Goal: Task Accomplishment & Management: Complete application form

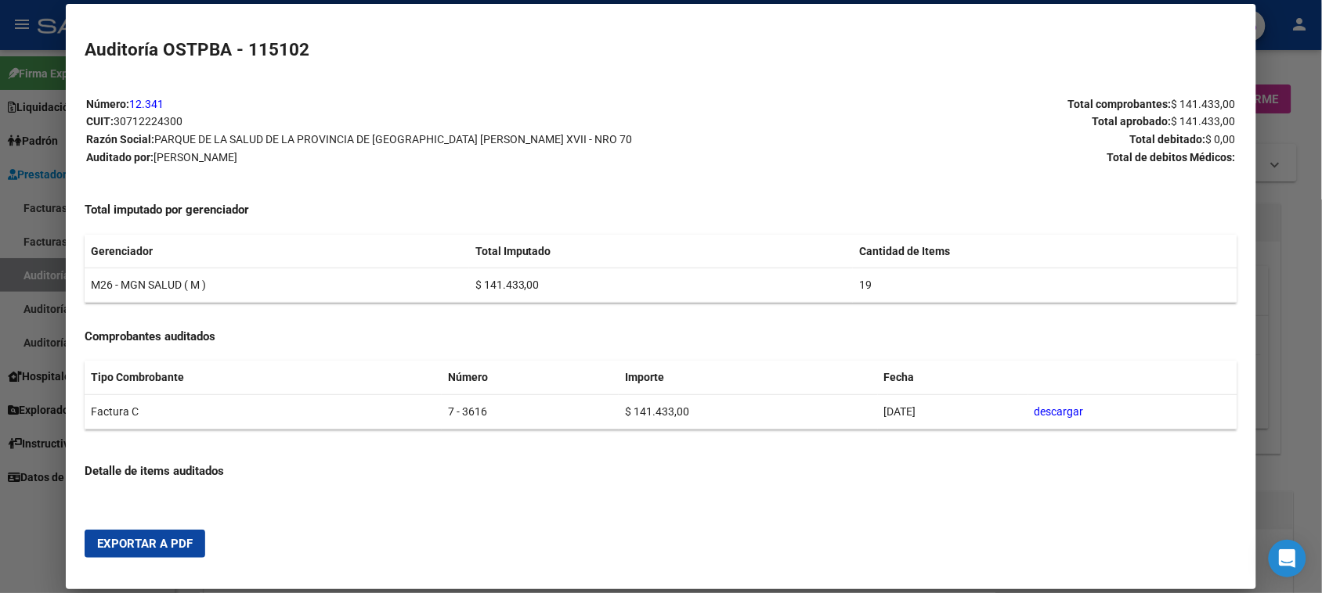
click at [27, 279] on div at bounding box center [661, 296] width 1322 height 593
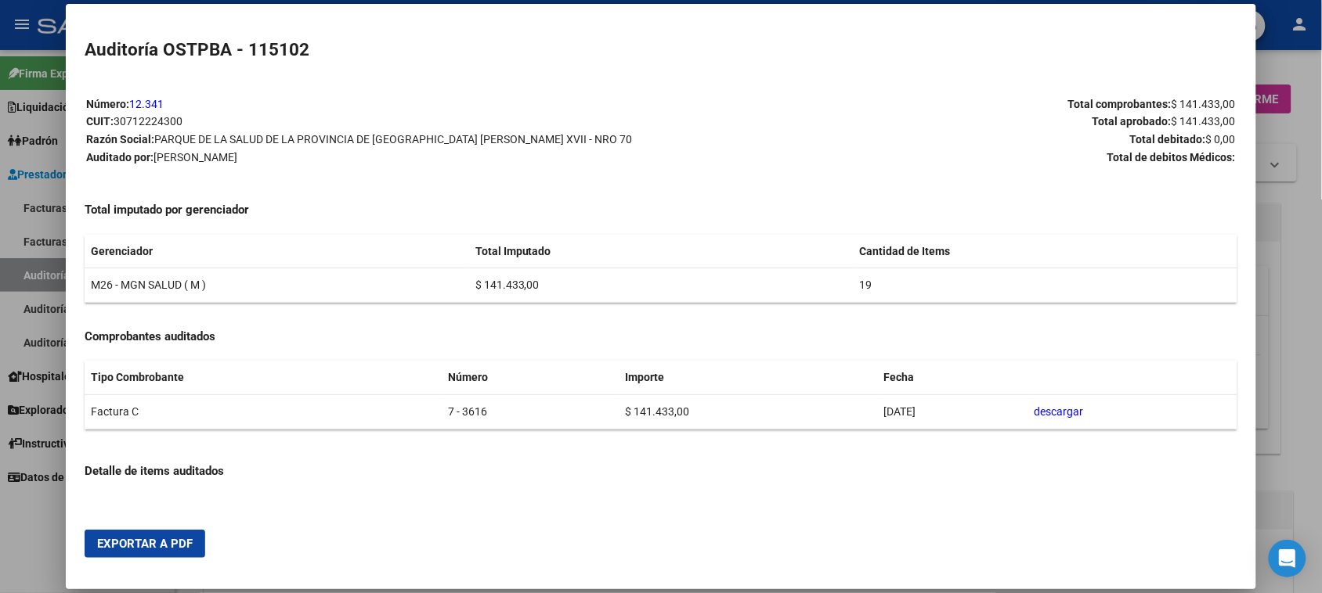
click at [27, 279] on div at bounding box center [661, 296] width 1322 height 593
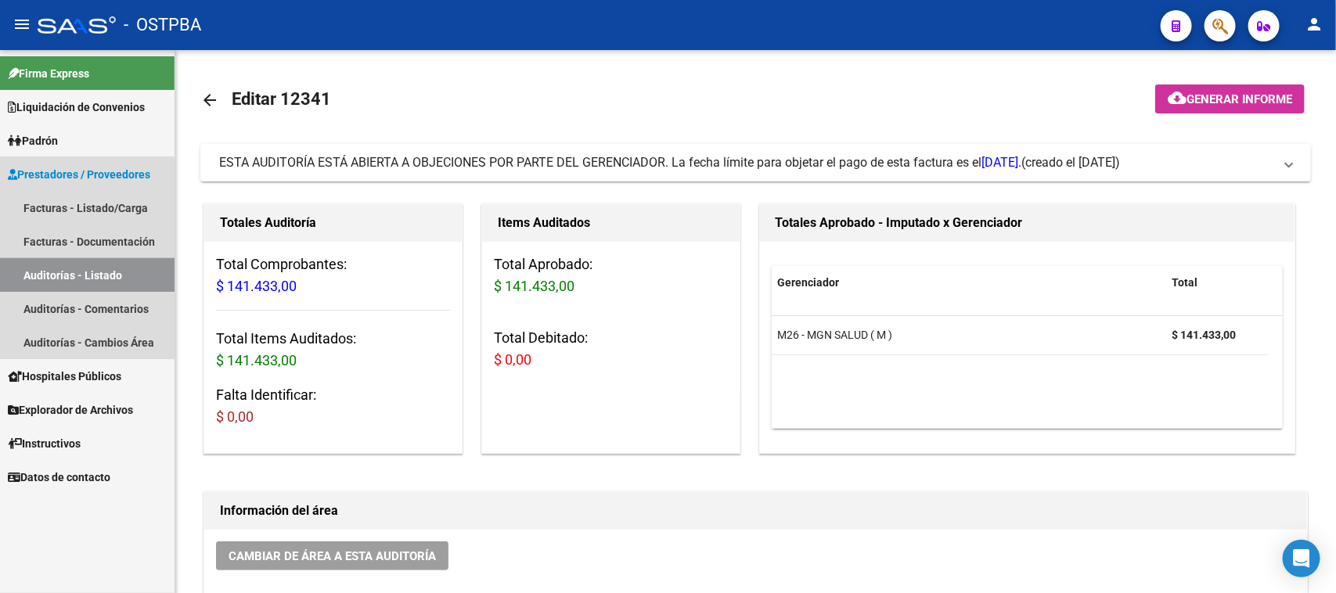
click at [27, 279] on link "Auditorías - Listado" at bounding box center [87, 275] width 175 height 34
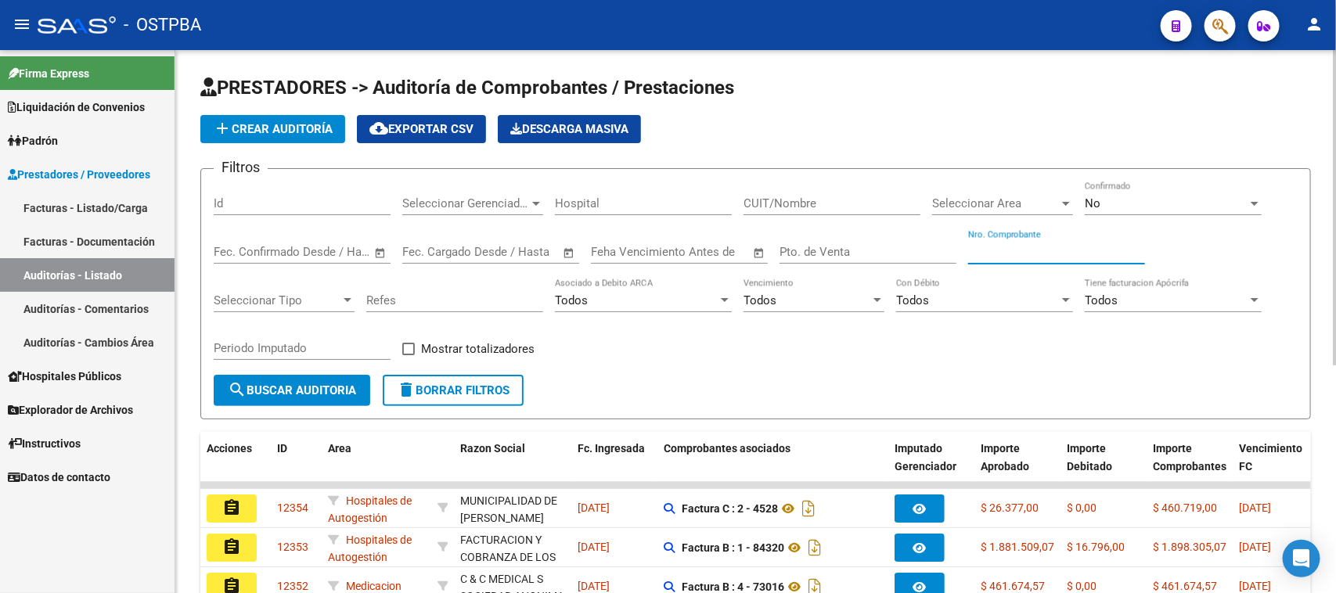
click at [981, 252] on input "Nro. Comprobante" at bounding box center [1056, 252] width 177 height 14
type input "1285"
click at [1085, 202] on span "No" at bounding box center [1093, 204] width 16 height 14
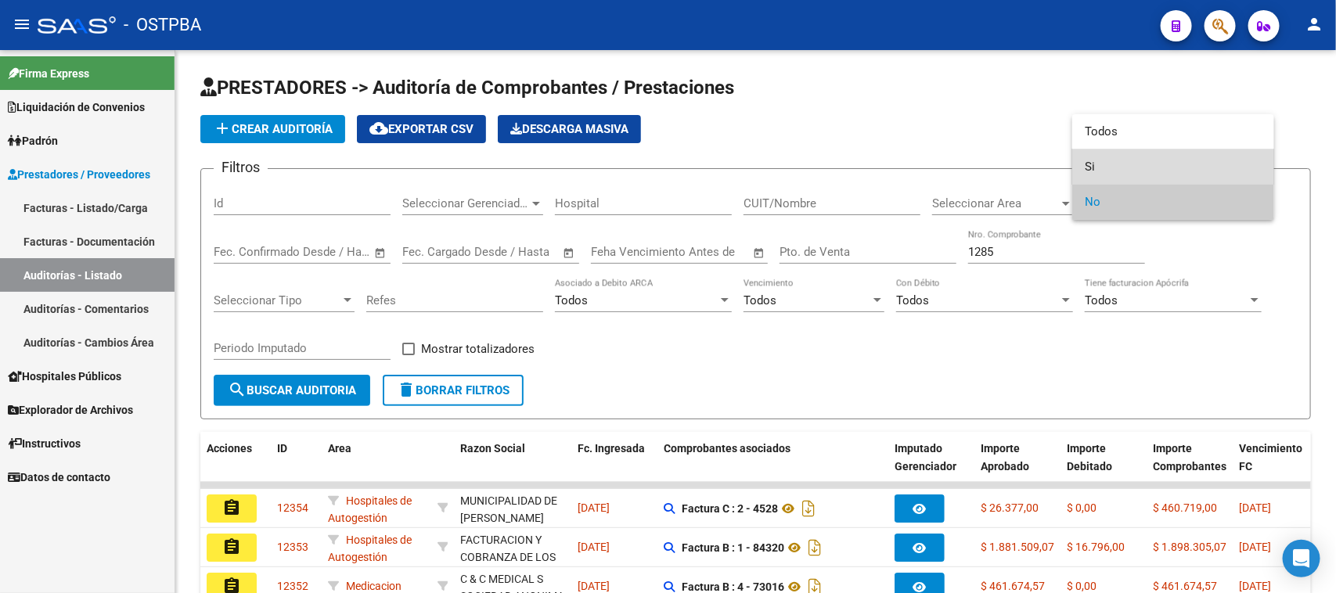
click at [1091, 171] on span "Si" at bounding box center [1173, 167] width 177 height 35
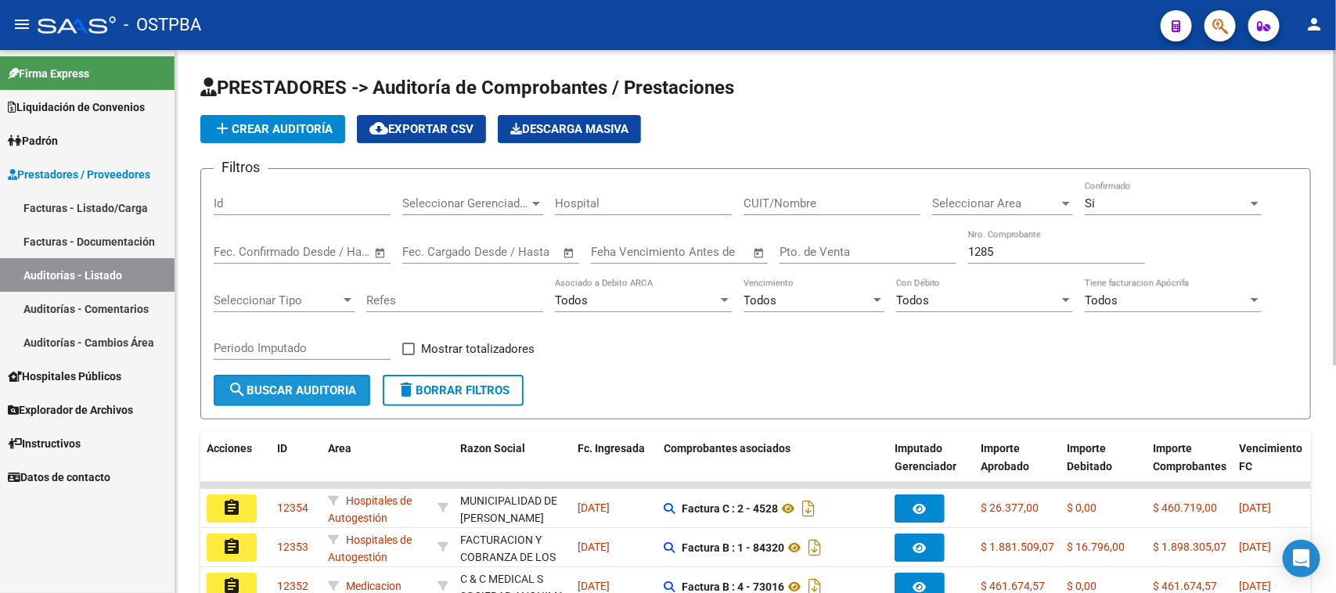
click at [296, 390] on span "search Buscar Auditoria" at bounding box center [292, 391] width 128 height 14
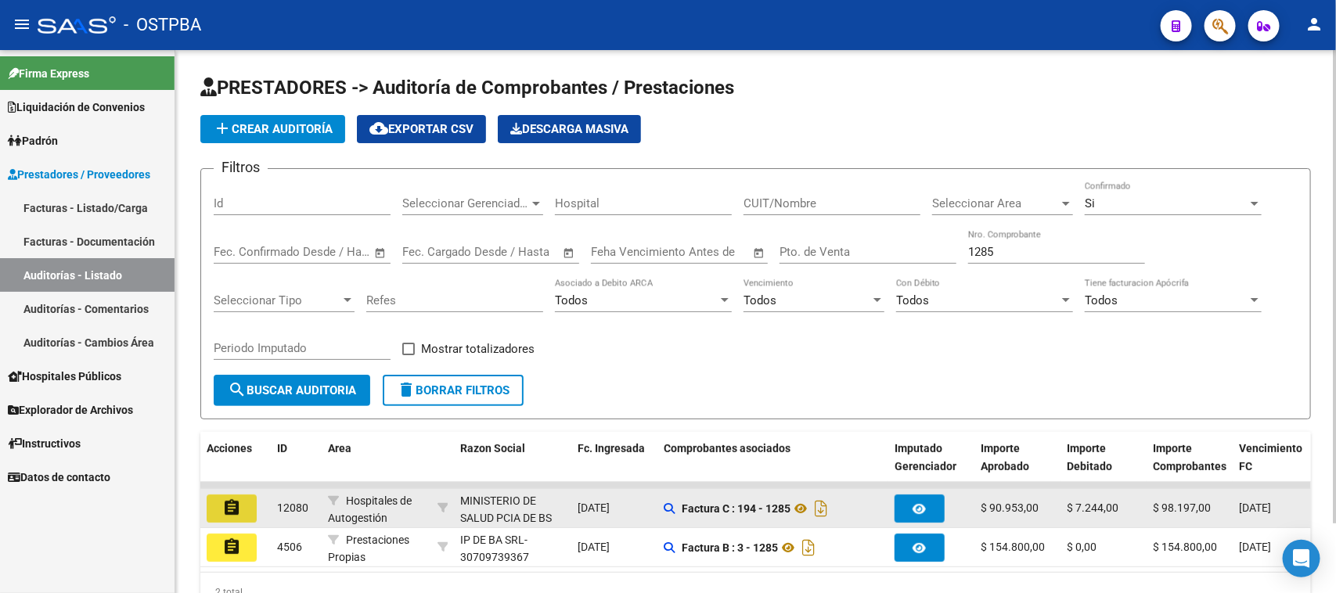
click at [237, 513] on mat-icon "assignment" at bounding box center [231, 508] width 19 height 19
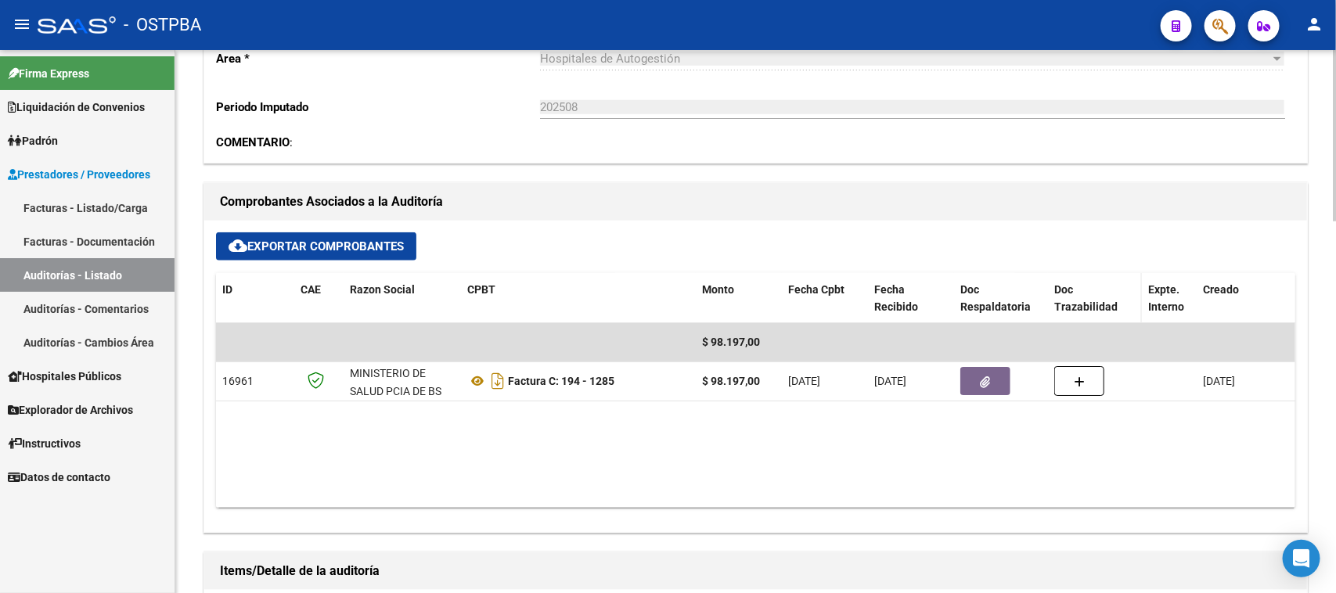
scroll to position [587, 0]
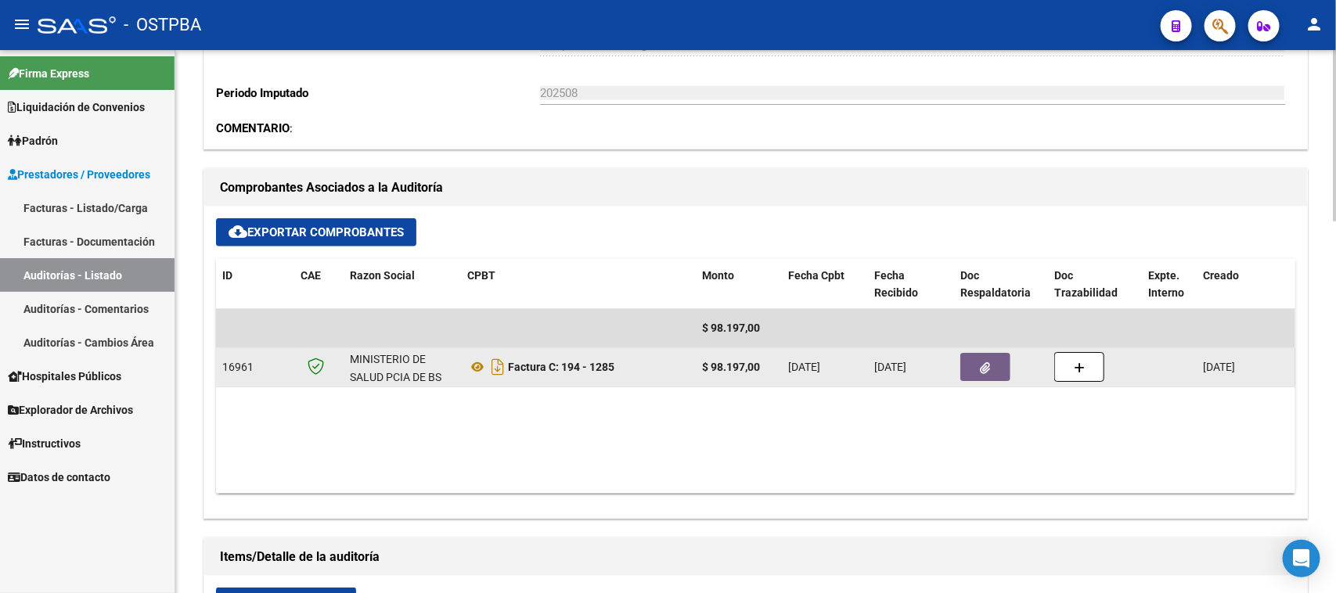
click at [986, 362] on icon "button" at bounding box center [986, 368] width 10 height 12
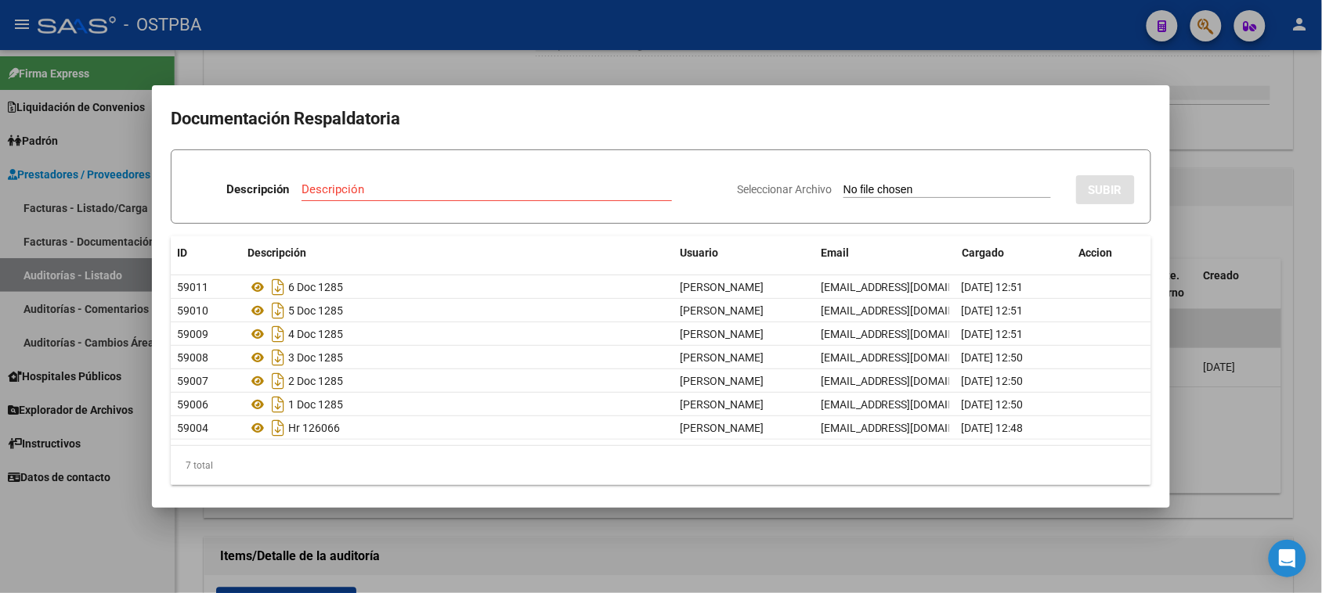
click at [1296, 389] on div at bounding box center [661, 296] width 1322 height 593
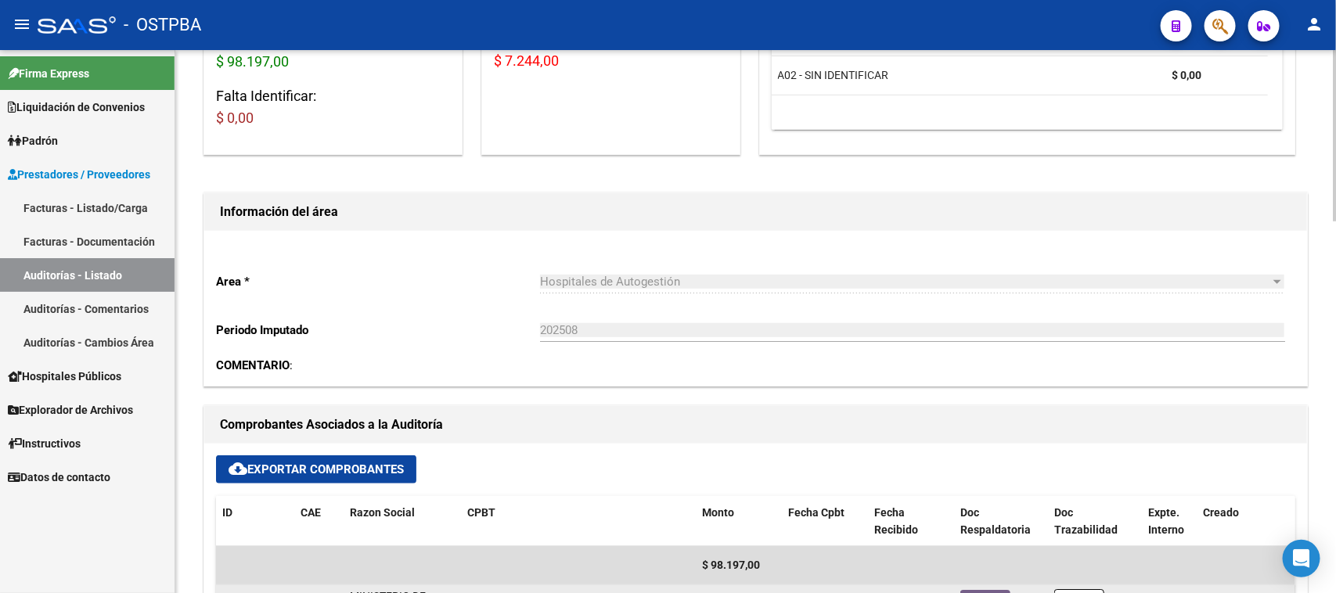
scroll to position [294, 0]
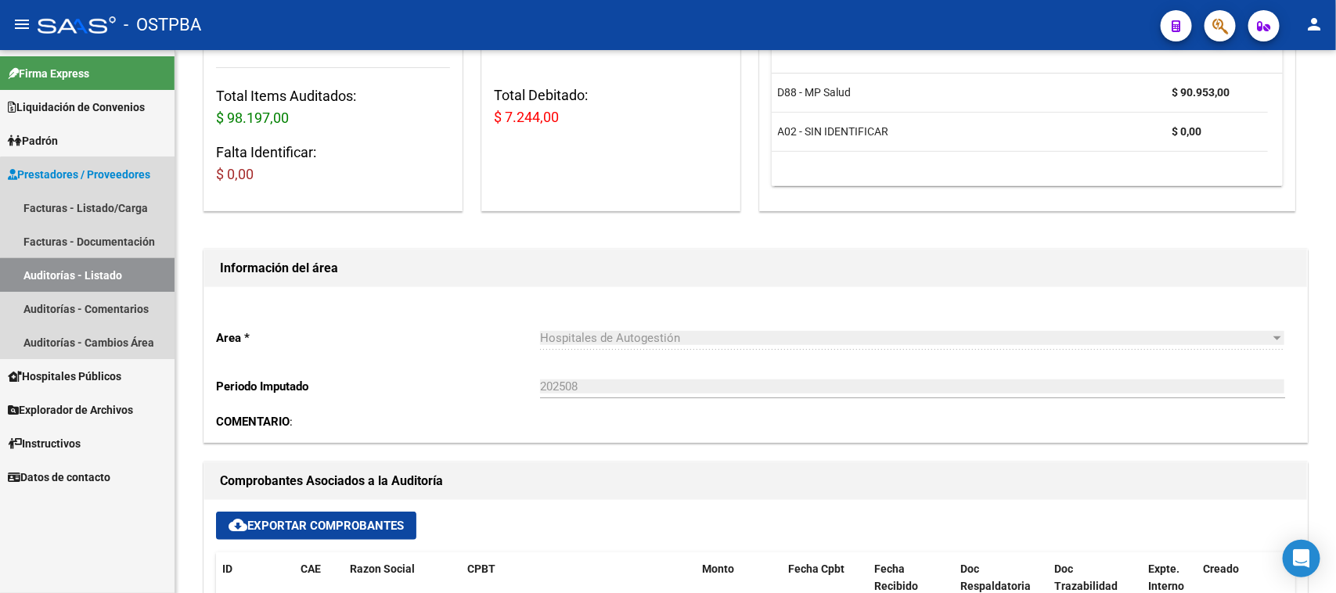
click at [135, 283] on link "Auditorías - Listado" at bounding box center [87, 275] width 175 height 34
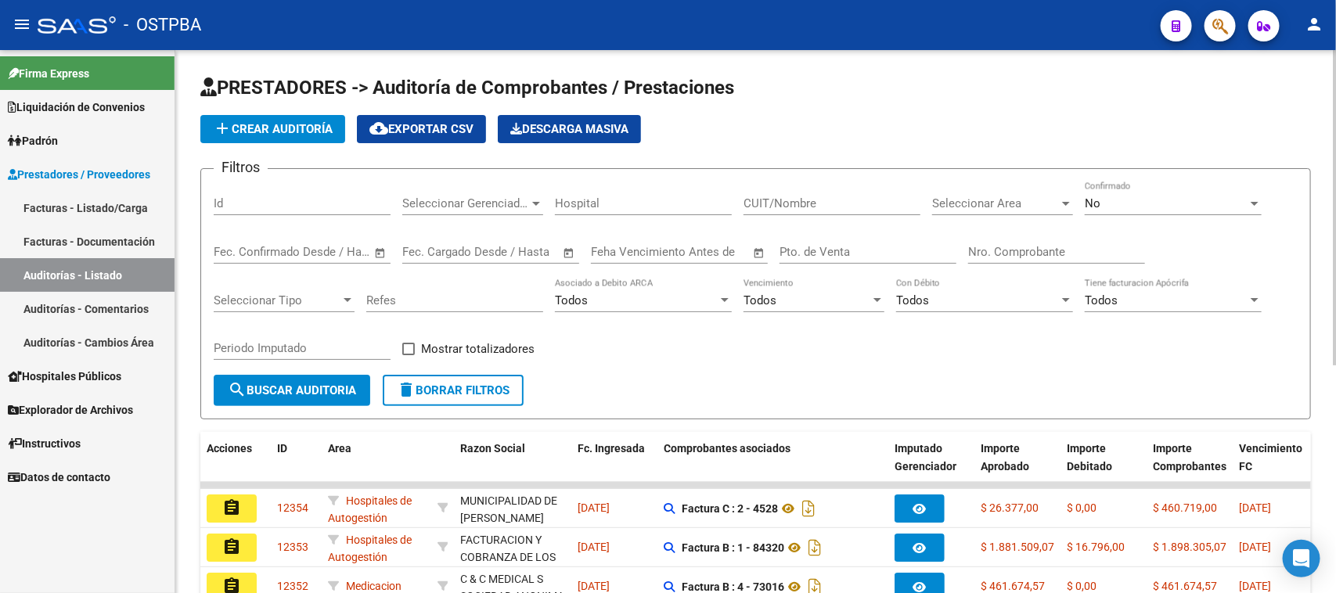
click at [973, 252] on input "Nro. Comprobante" at bounding box center [1056, 252] width 177 height 14
type input "6438"
click at [1128, 204] on div "No" at bounding box center [1166, 204] width 163 height 14
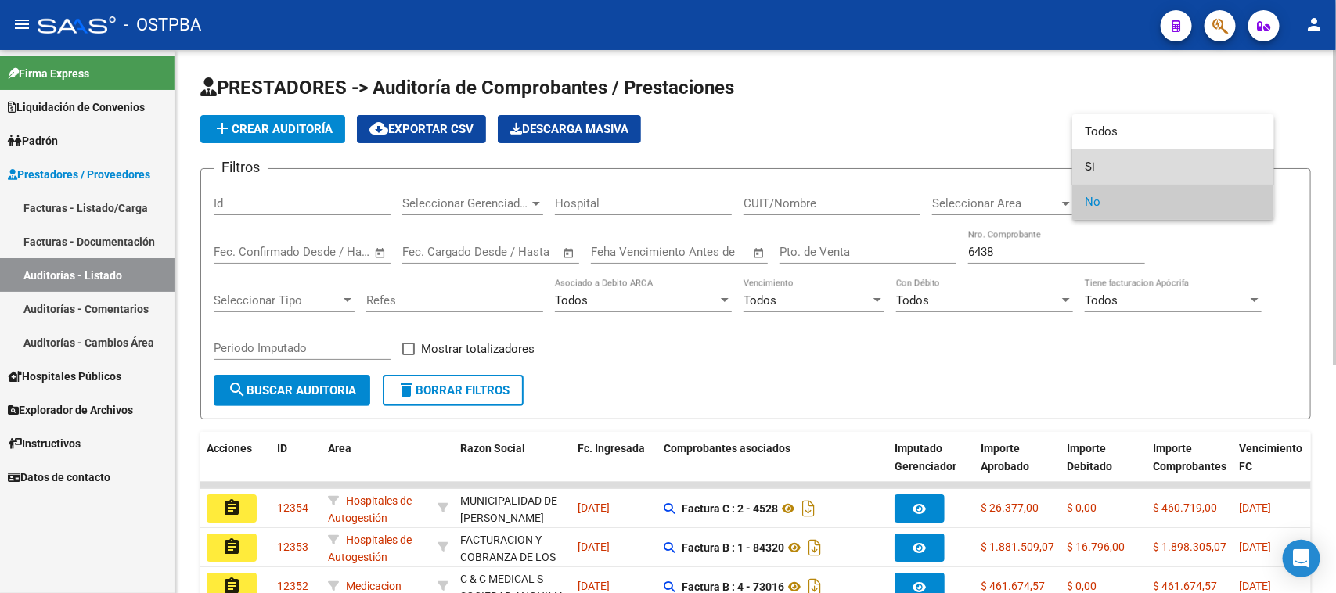
drag, startPoint x: 1090, startPoint y: 165, endPoint x: 783, endPoint y: 211, distance: 310.4
click at [1088, 165] on span "Si" at bounding box center [1173, 167] width 177 height 35
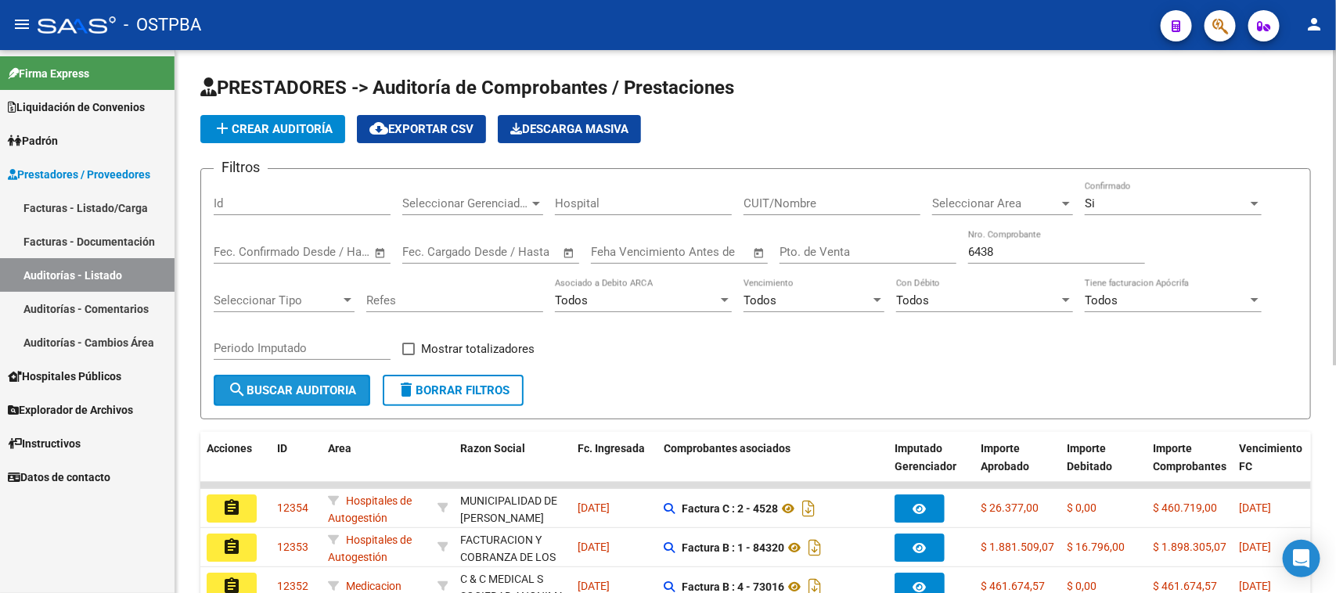
click at [333, 378] on button "search Buscar Auditoria" at bounding box center [292, 390] width 157 height 31
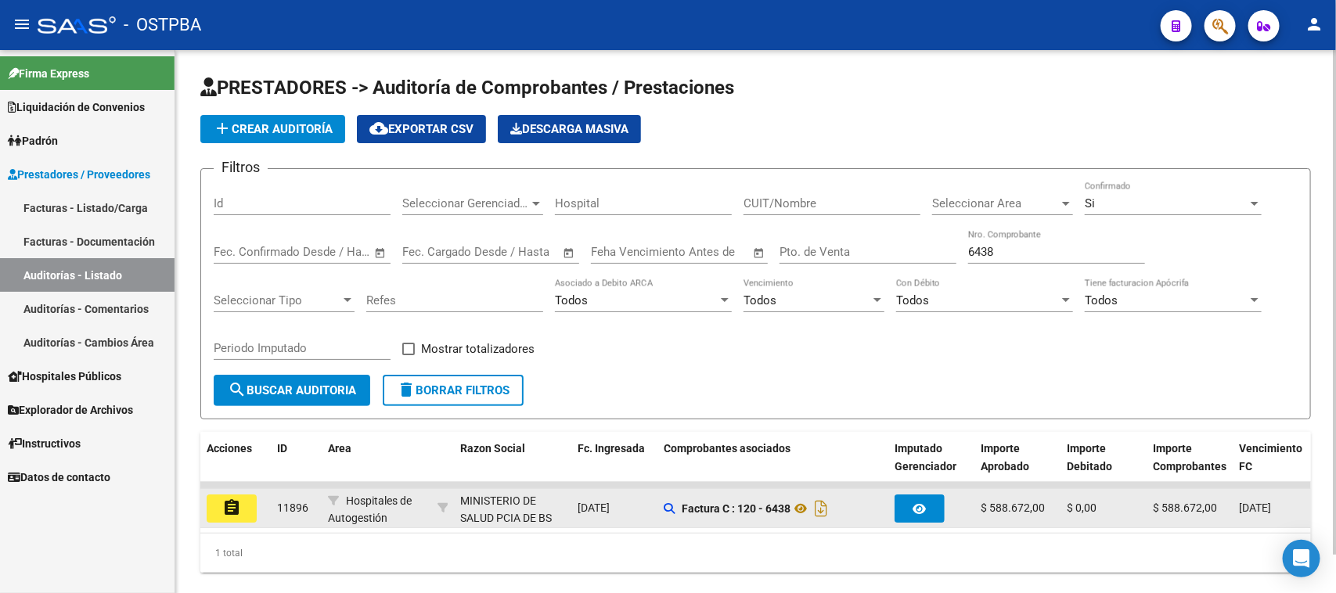
click at [244, 496] on button "assignment" at bounding box center [232, 509] width 50 height 28
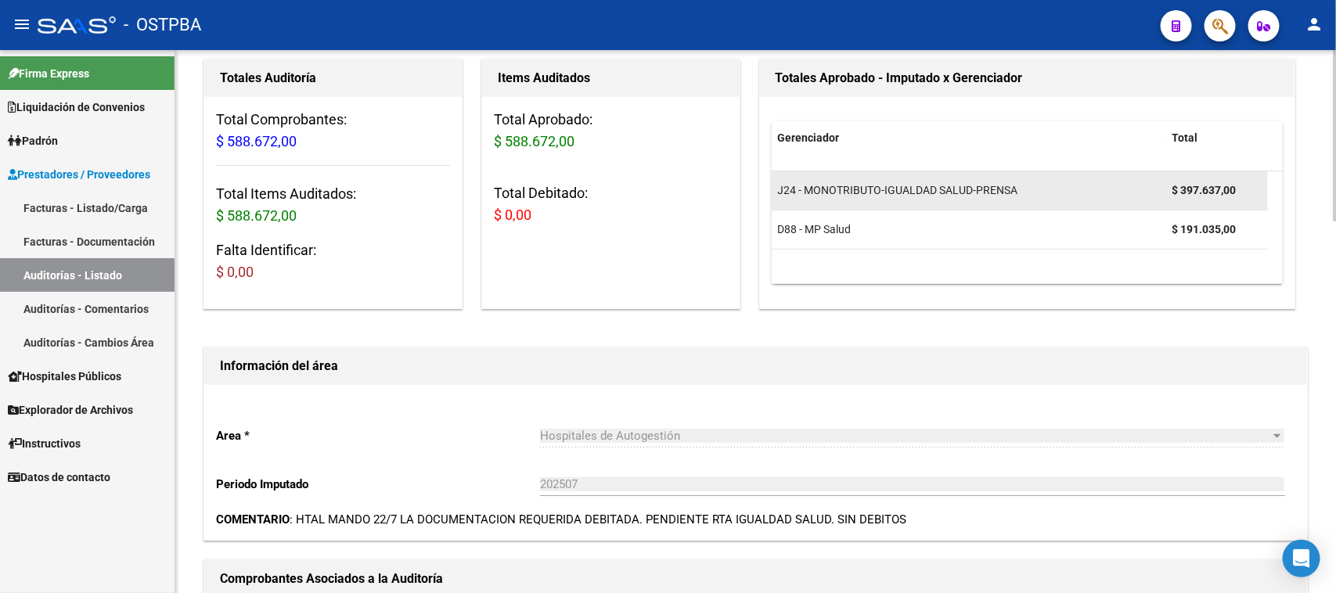
scroll to position [685, 0]
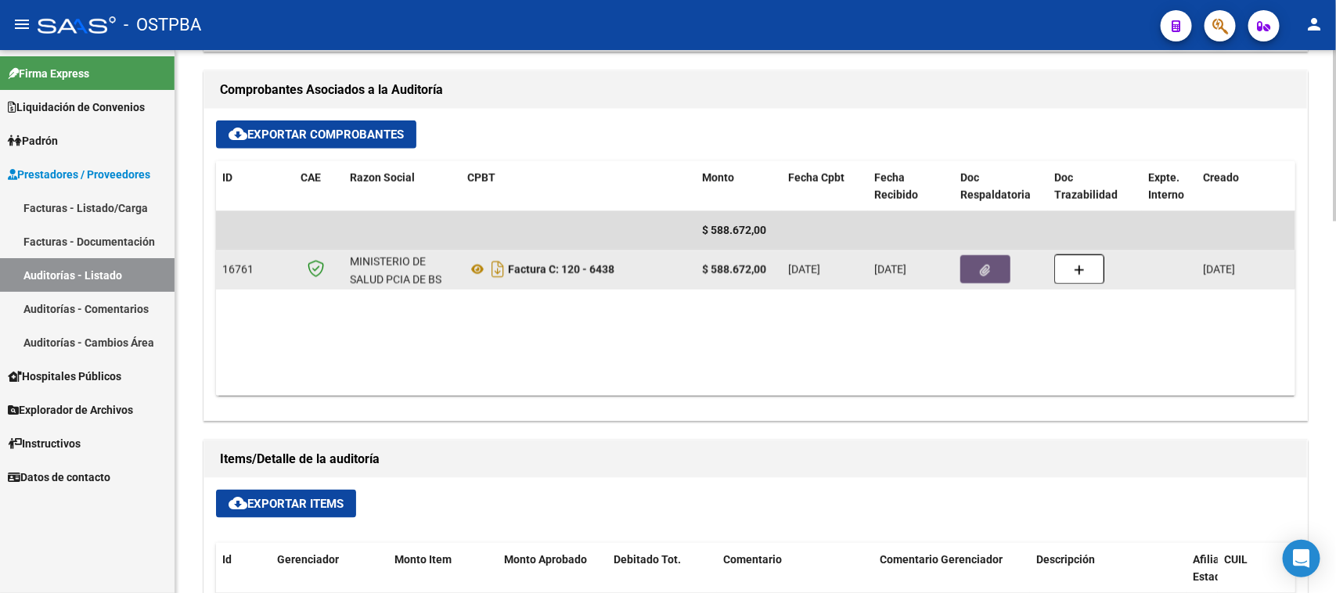
click at [986, 280] on button "button" at bounding box center [986, 269] width 50 height 28
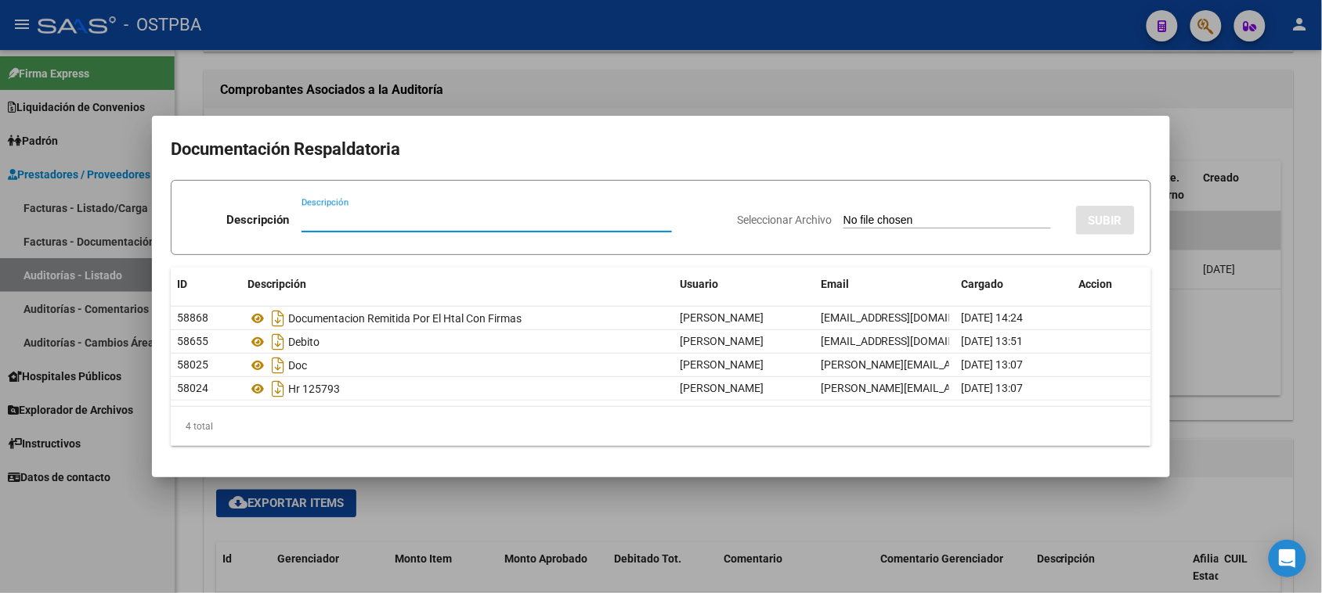
click at [1202, 342] on div at bounding box center [661, 296] width 1322 height 593
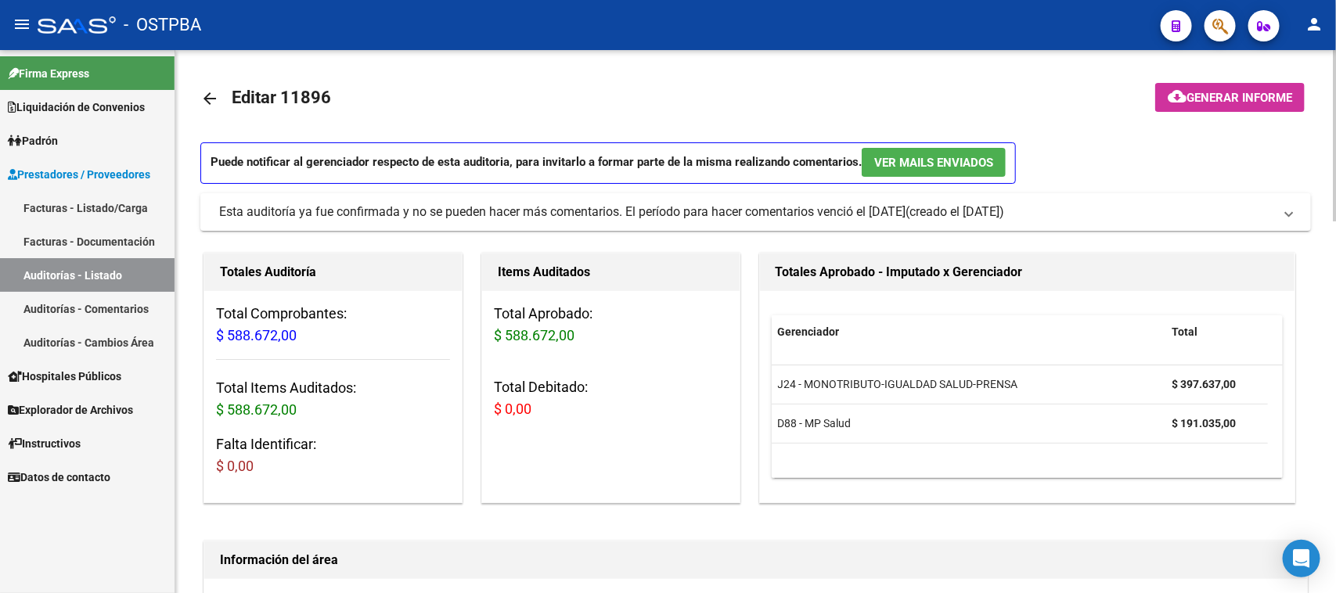
scroll to position [0, 0]
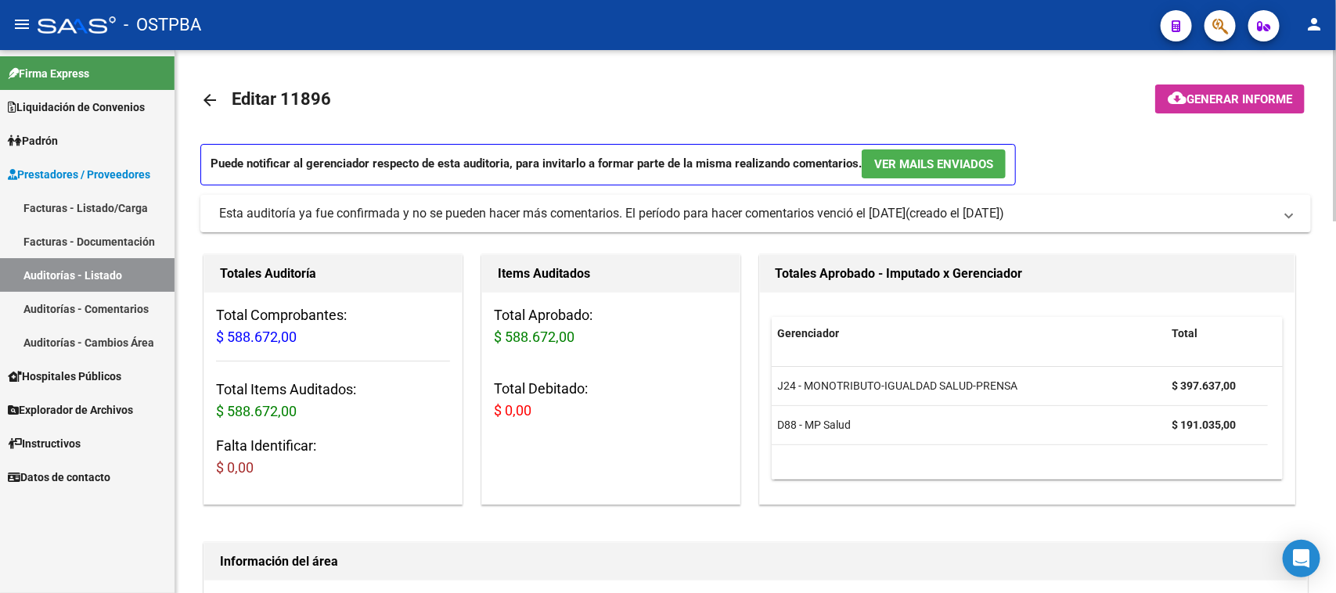
click at [1228, 95] on span "Generar informe" at bounding box center [1240, 99] width 106 height 14
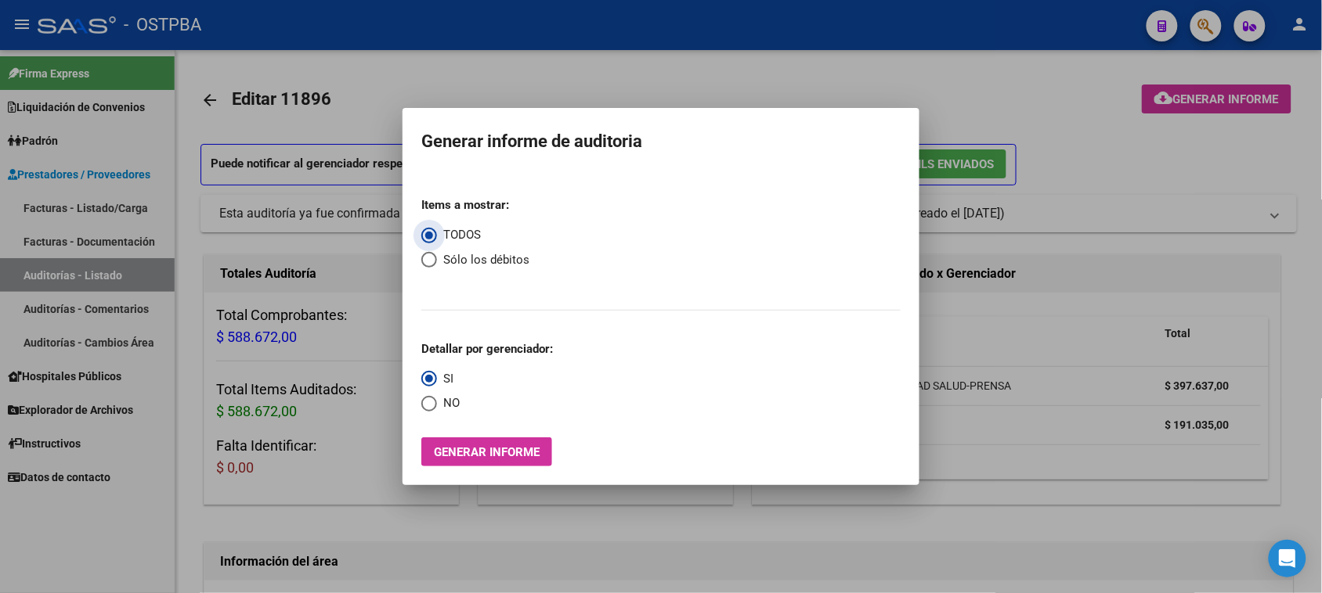
click at [482, 447] on span "Generar informe" at bounding box center [487, 452] width 106 height 14
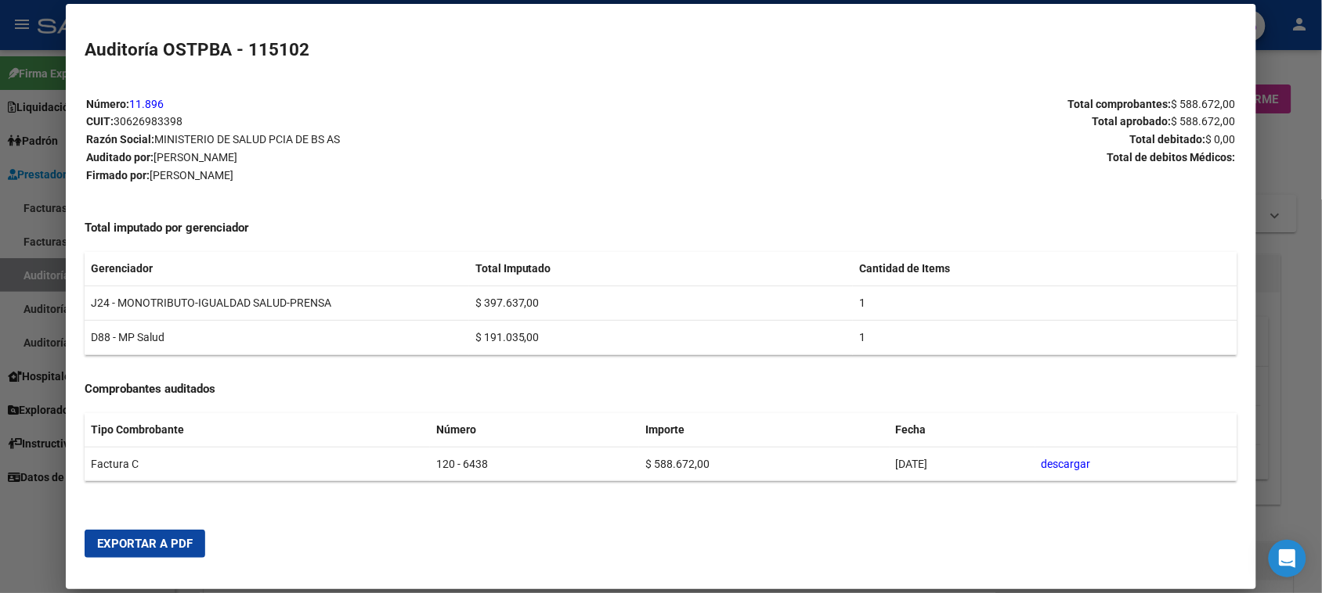
click at [100, 544] on span "Exportar a PDF" at bounding box center [145, 544] width 96 height 14
click at [34, 197] on div at bounding box center [661, 296] width 1322 height 593
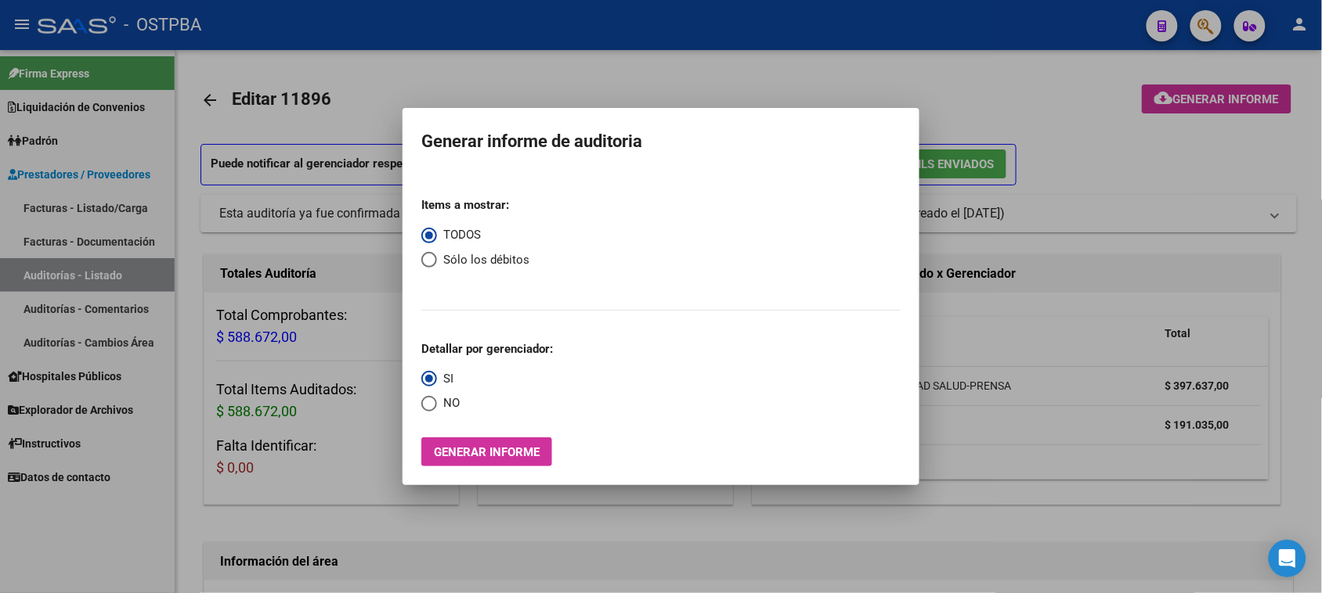
click at [33, 204] on div at bounding box center [661, 296] width 1322 height 593
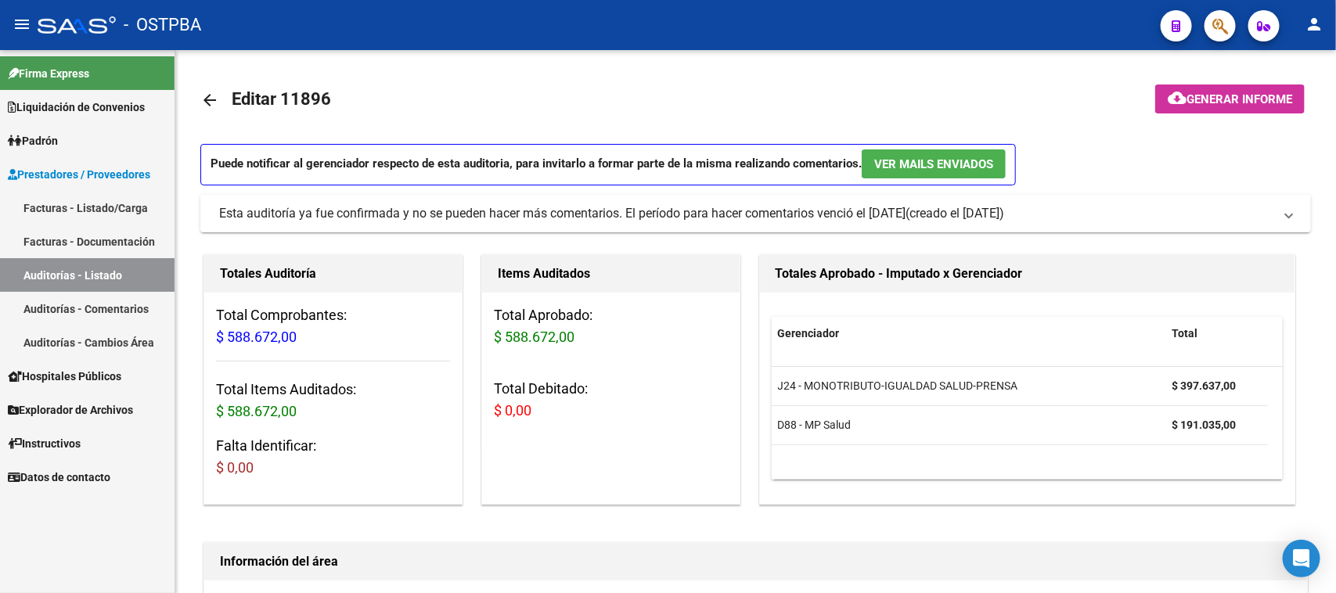
click at [33, 204] on link "Facturas - Listado/Carga" at bounding box center [87, 208] width 175 height 34
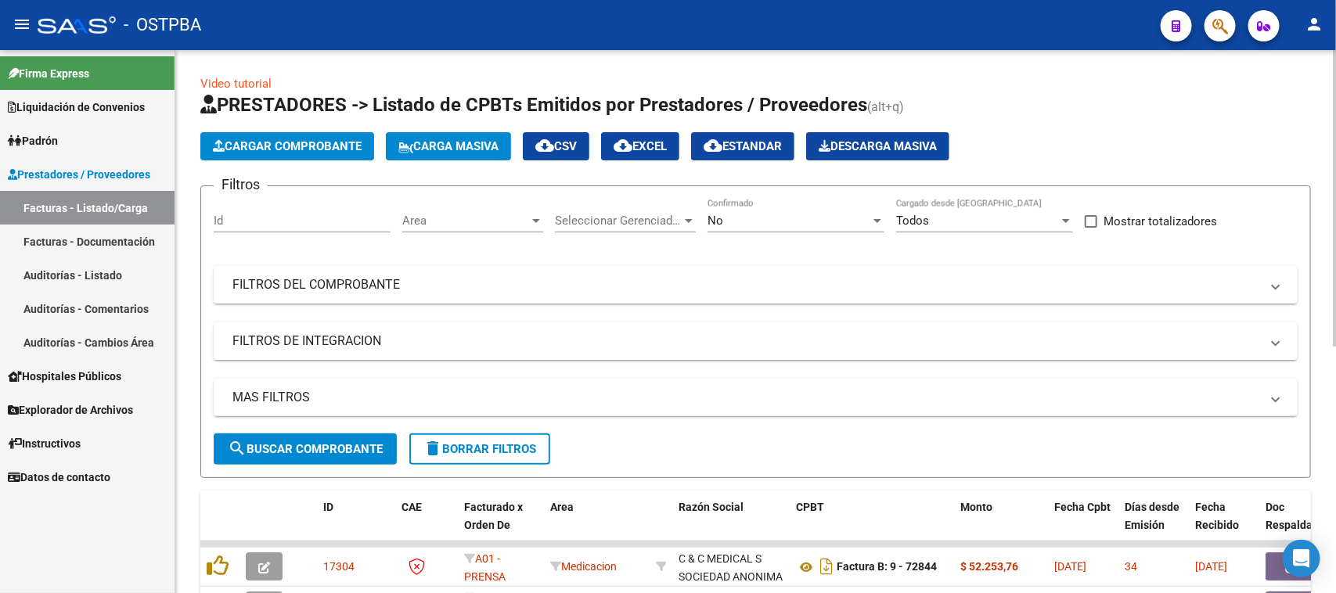
click at [342, 153] on button "Cargar Comprobante" at bounding box center [287, 146] width 174 height 28
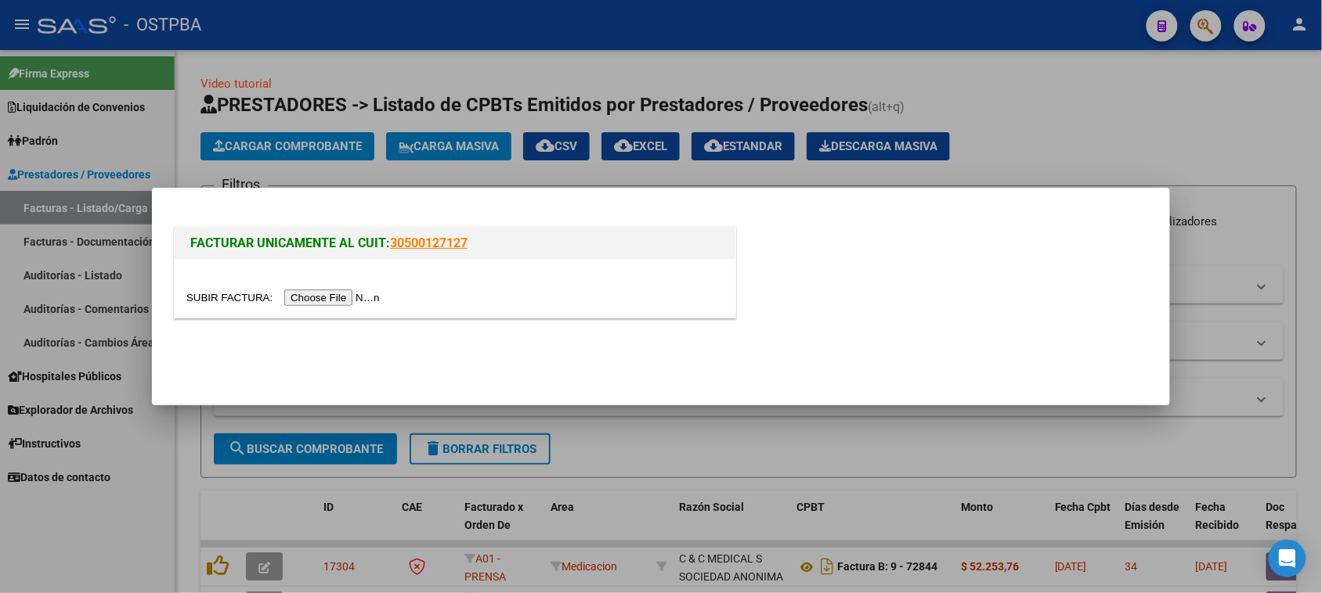
click at [337, 302] on input "file" at bounding box center [285, 298] width 198 height 16
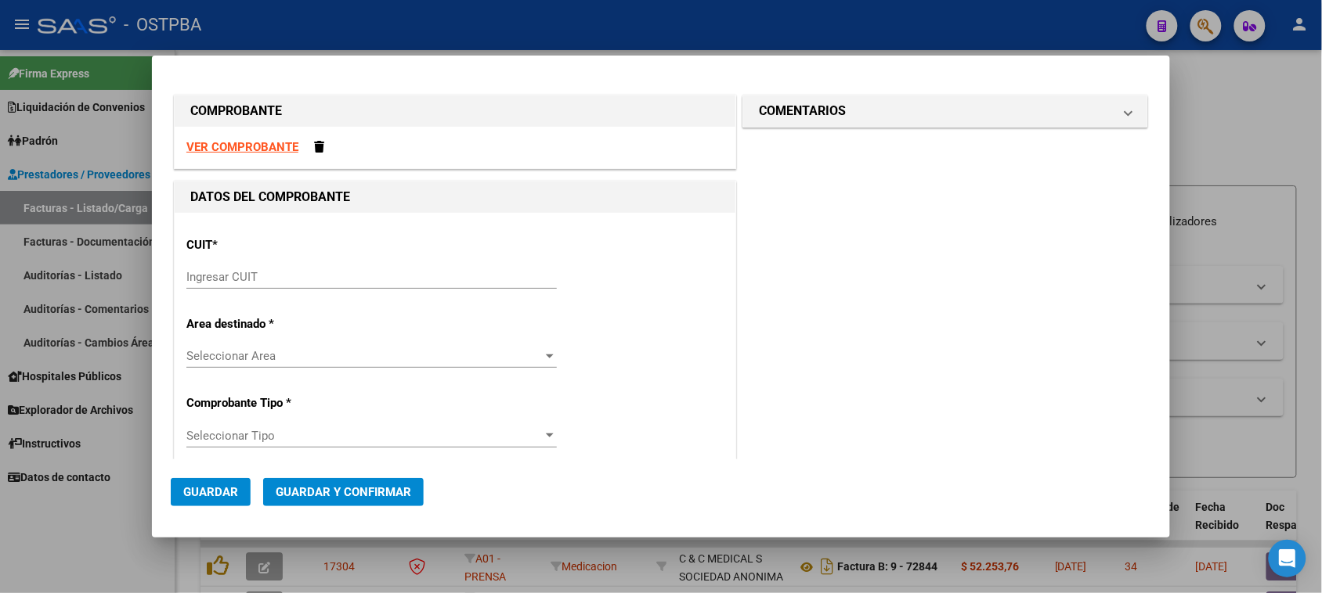
click at [216, 151] on strong "VER COMPROBANTE" at bounding box center [242, 147] width 112 height 14
click at [270, 278] on input "Ingresar CUIT" at bounding box center [371, 277] width 370 height 14
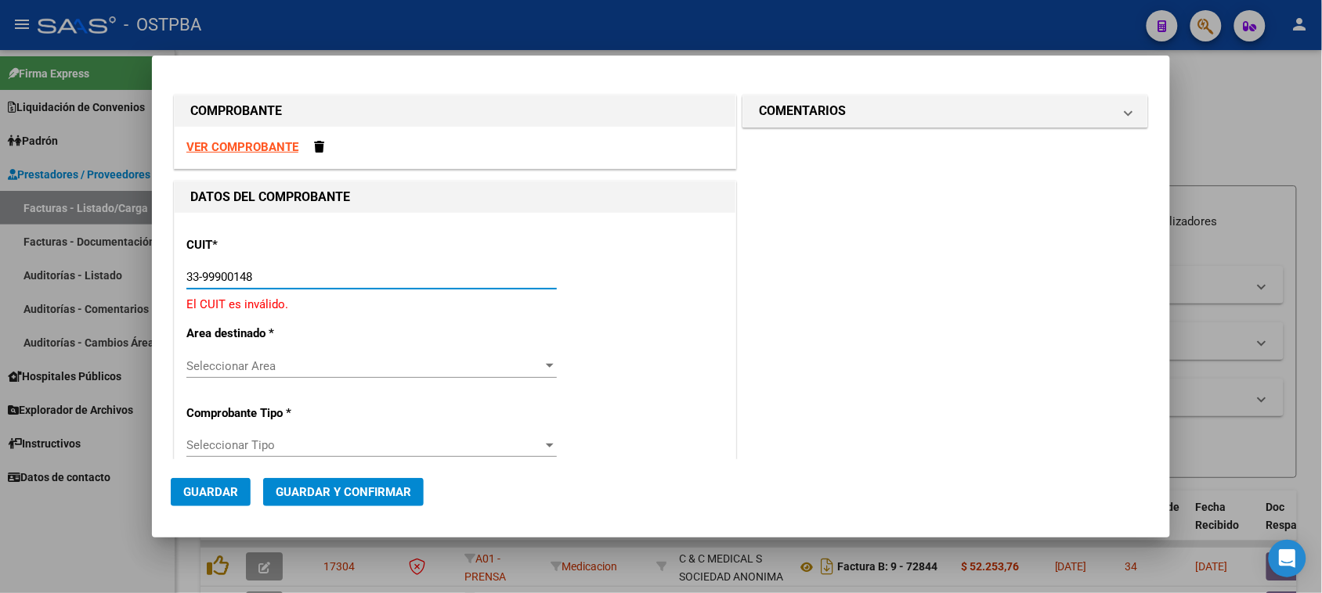
type input "33-99900148-9"
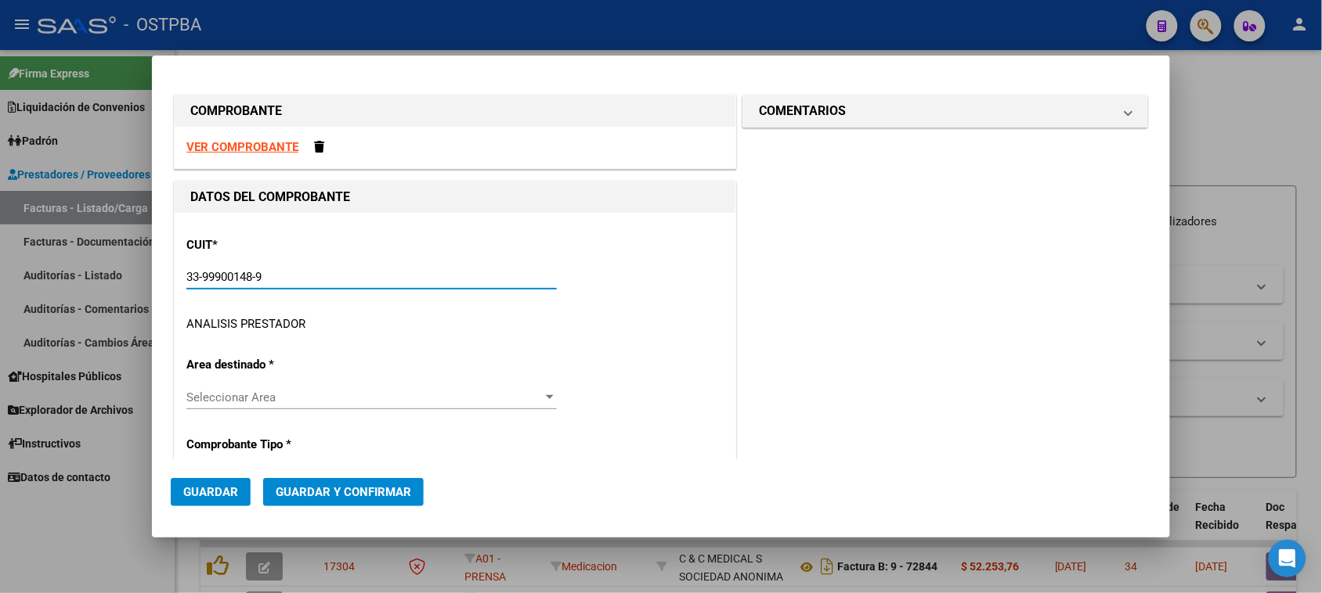
type input "2"
type input "33-99900148-9"
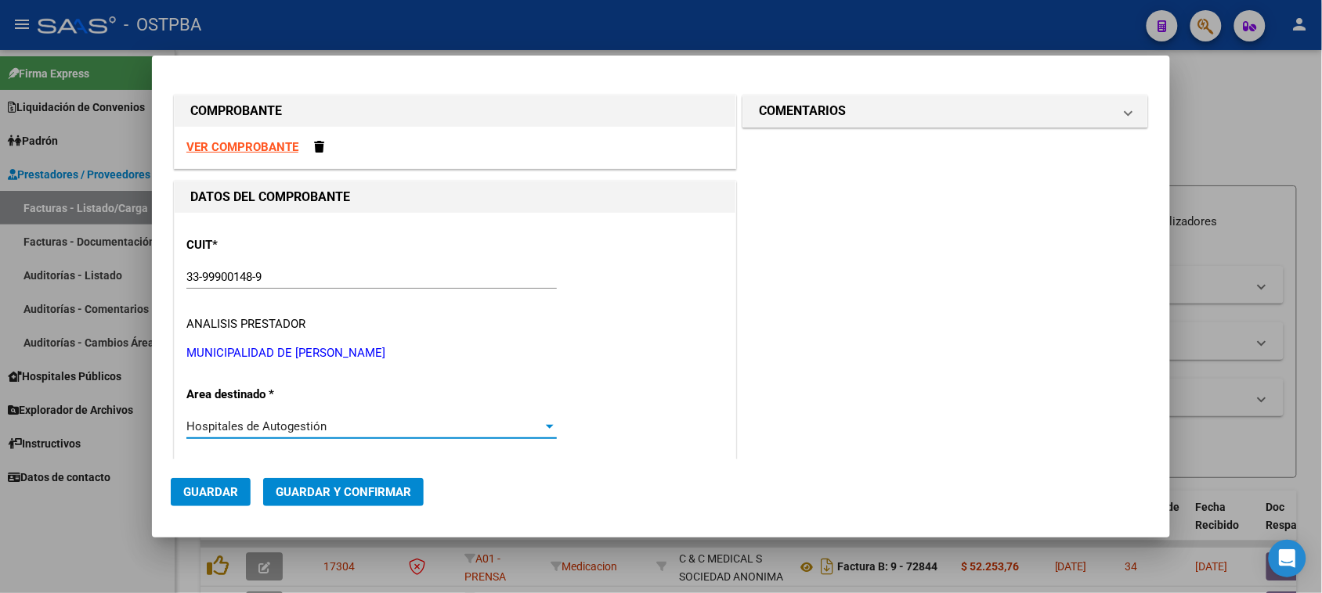
scroll to position [240, 0]
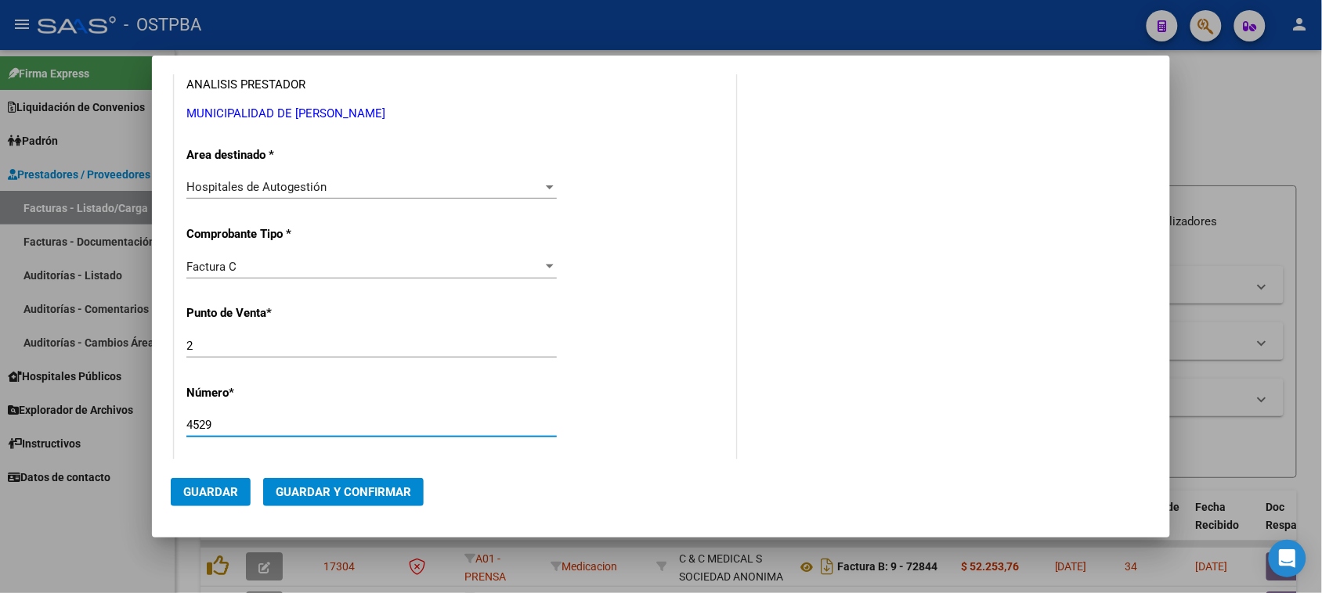
type input "4529"
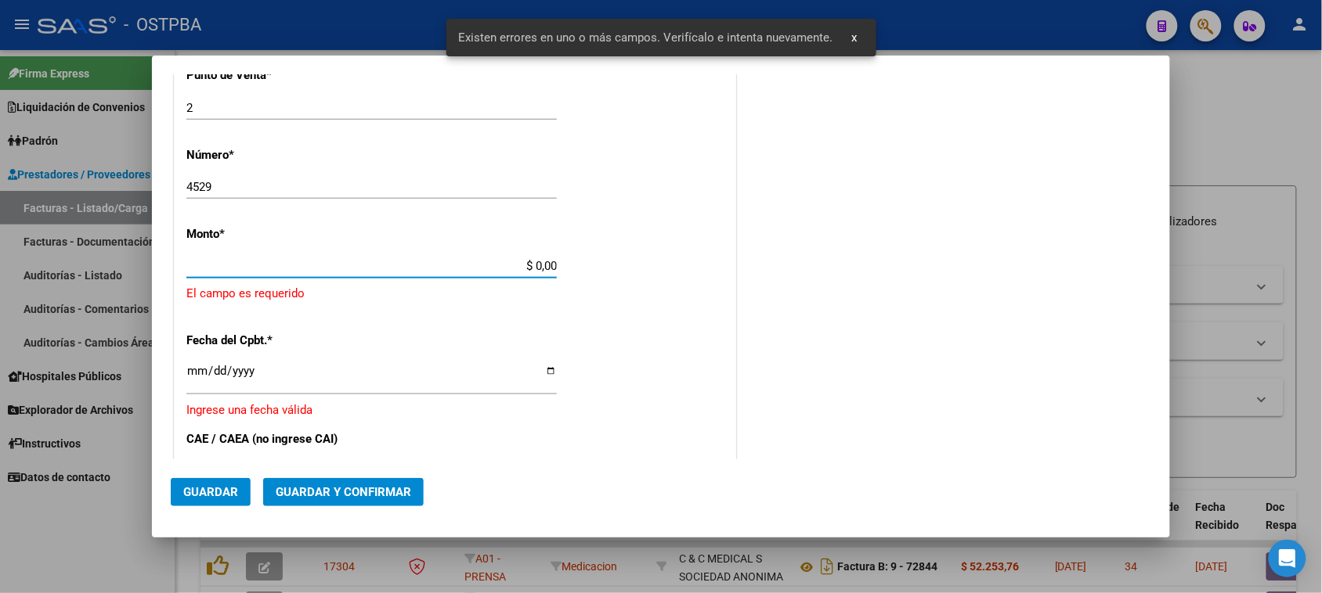
scroll to position [470, 0]
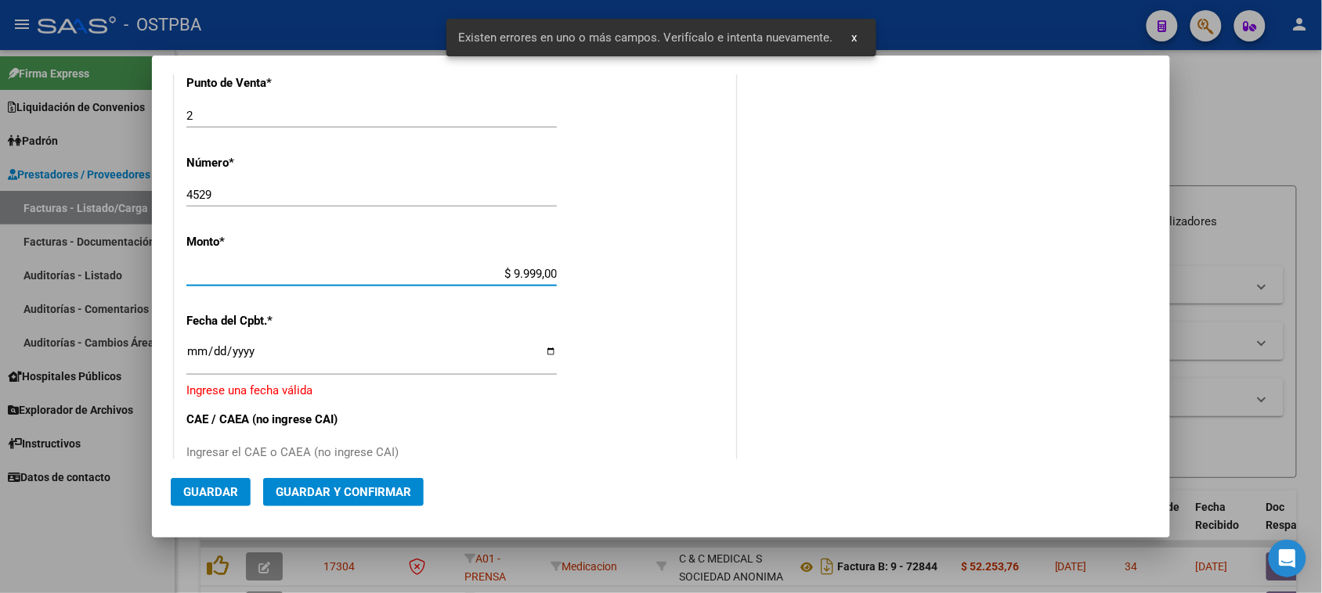
type input "$ 99.990,00"
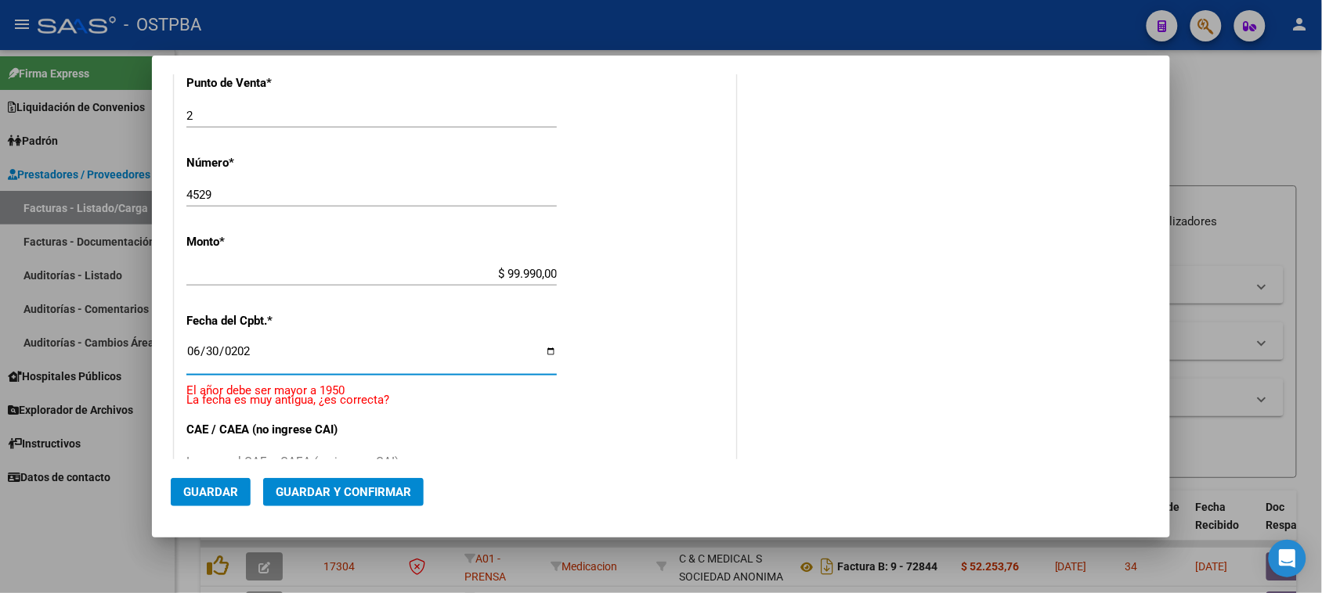
type input "[DATE]"
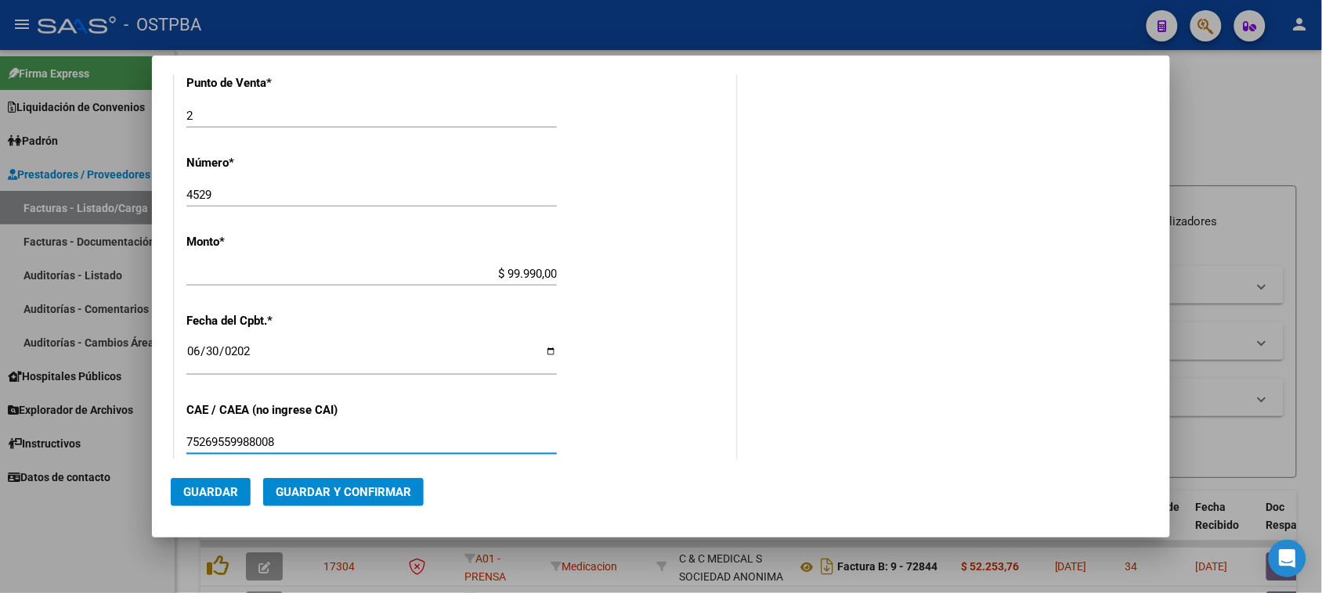
type input "75269559988008"
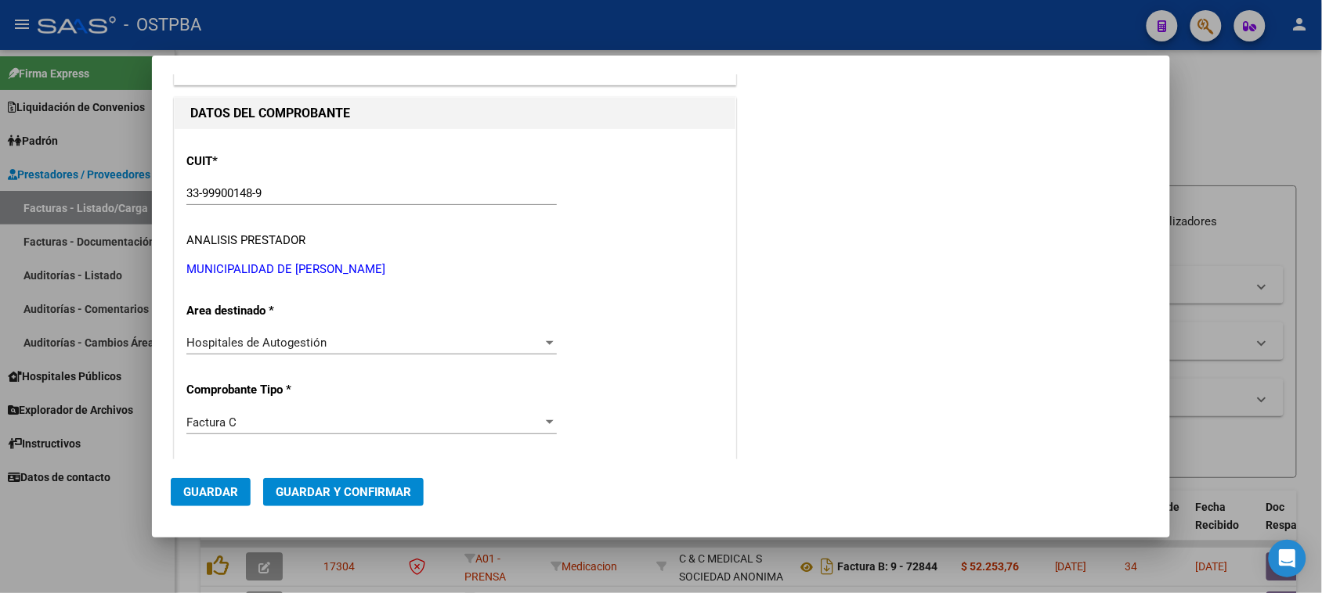
scroll to position [0, 0]
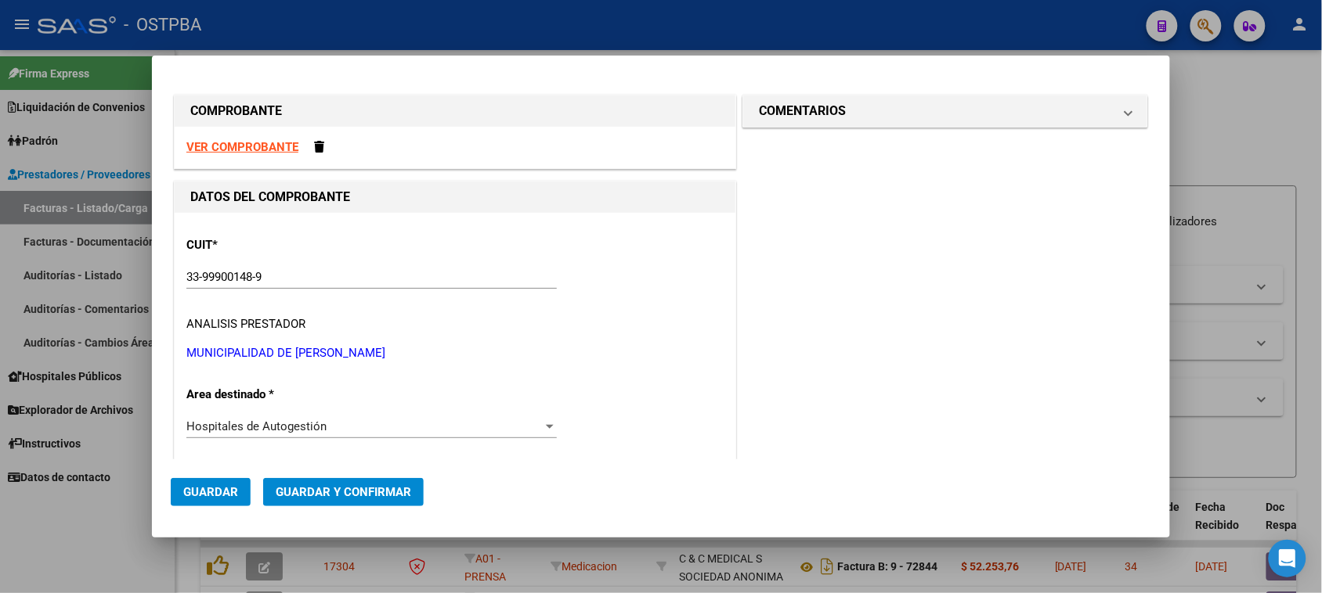
drag, startPoint x: 824, startPoint y: 117, endPoint x: 821, endPoint y: 158, distance: 40.8
click at [824, 118] on h1 "COMENTARIOS" at bounding box center [802, 111] width 87 height 19
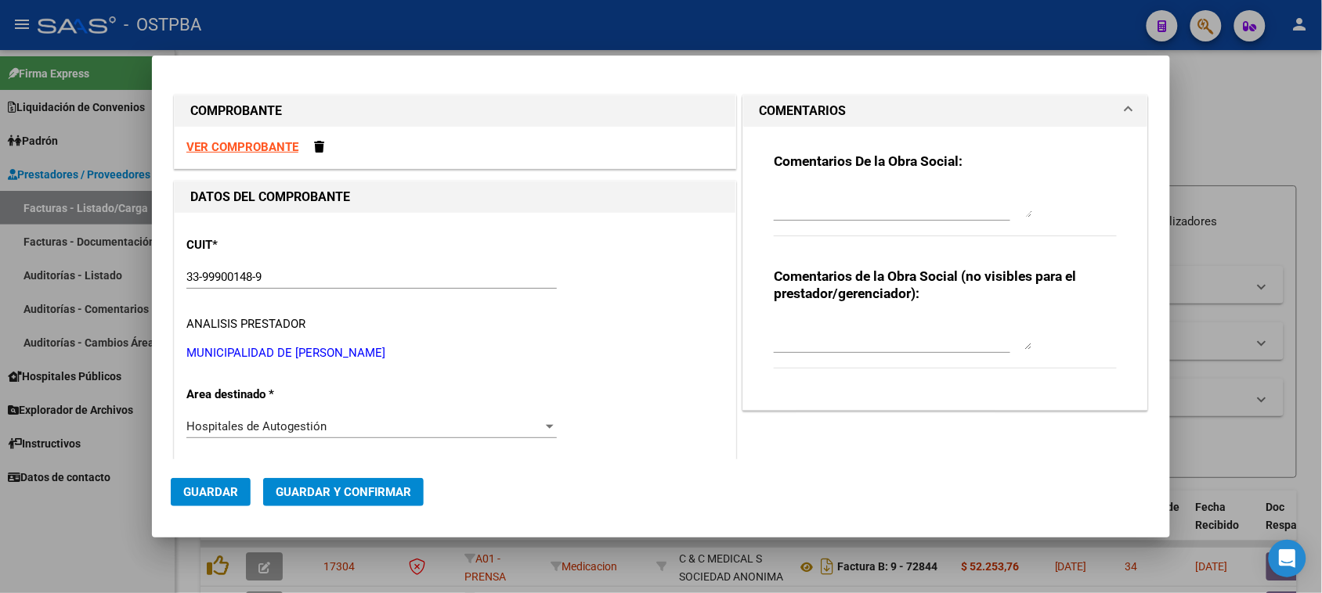
click at [824, 197] on textarea at bounding box center [903, 201] width 258 height 31
type textarea "HR 126492"
click at [221, 501] on button "Guardar" at bounding box center [211, 492] width 80 height 28
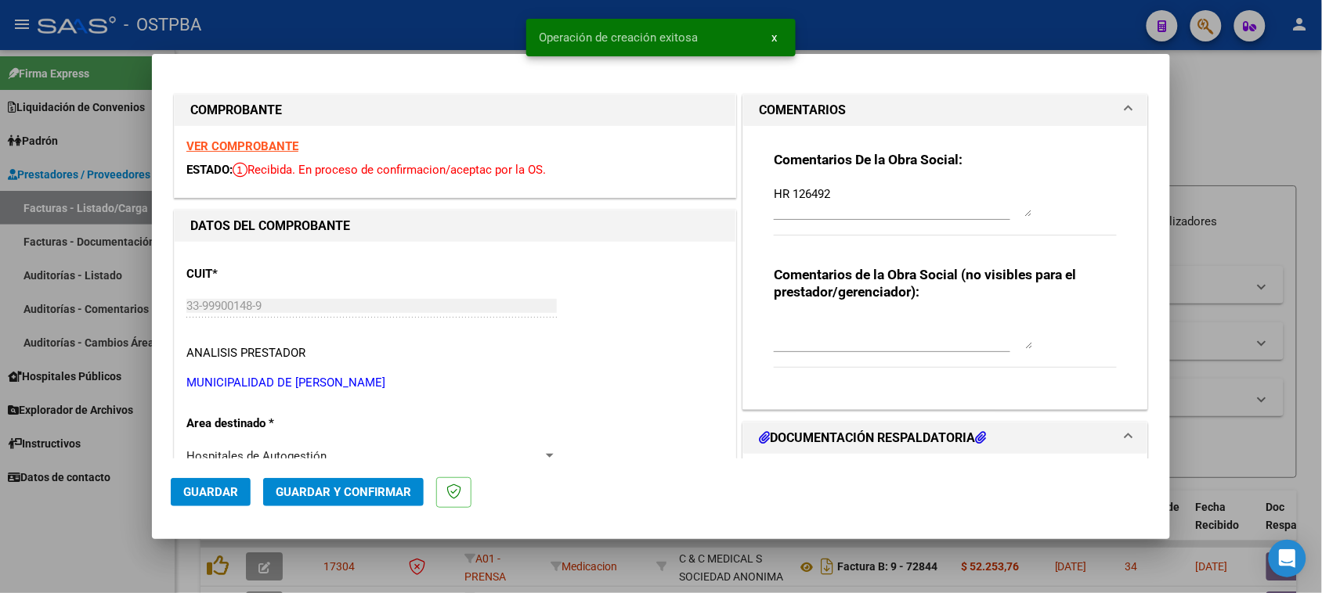
type input "[DATE]"
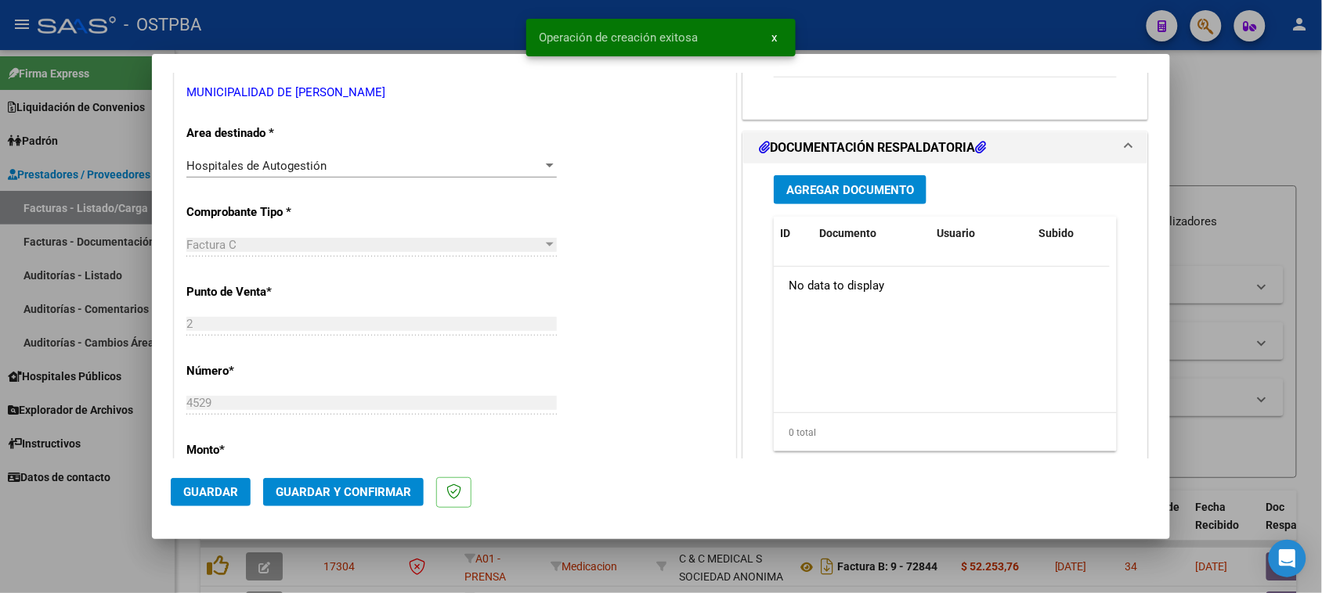
scroll to position [294, 0]
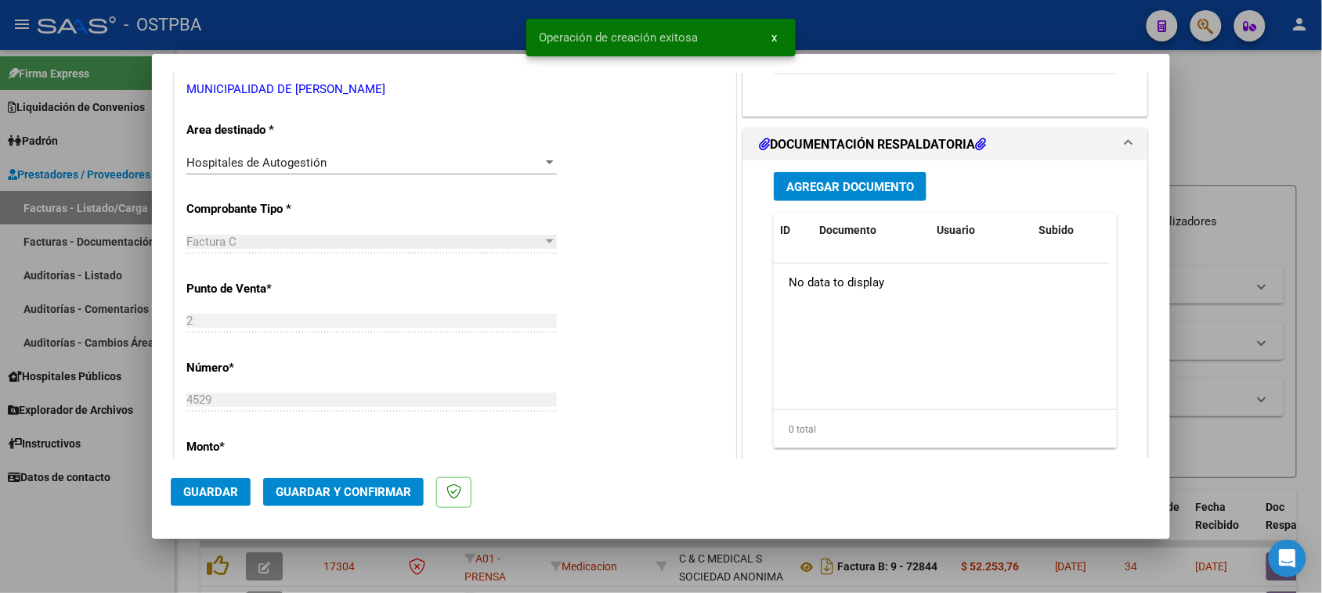
click at [835, 180] on span "Agregar Documento" at bounding box center [850, 187] width 128 height 14
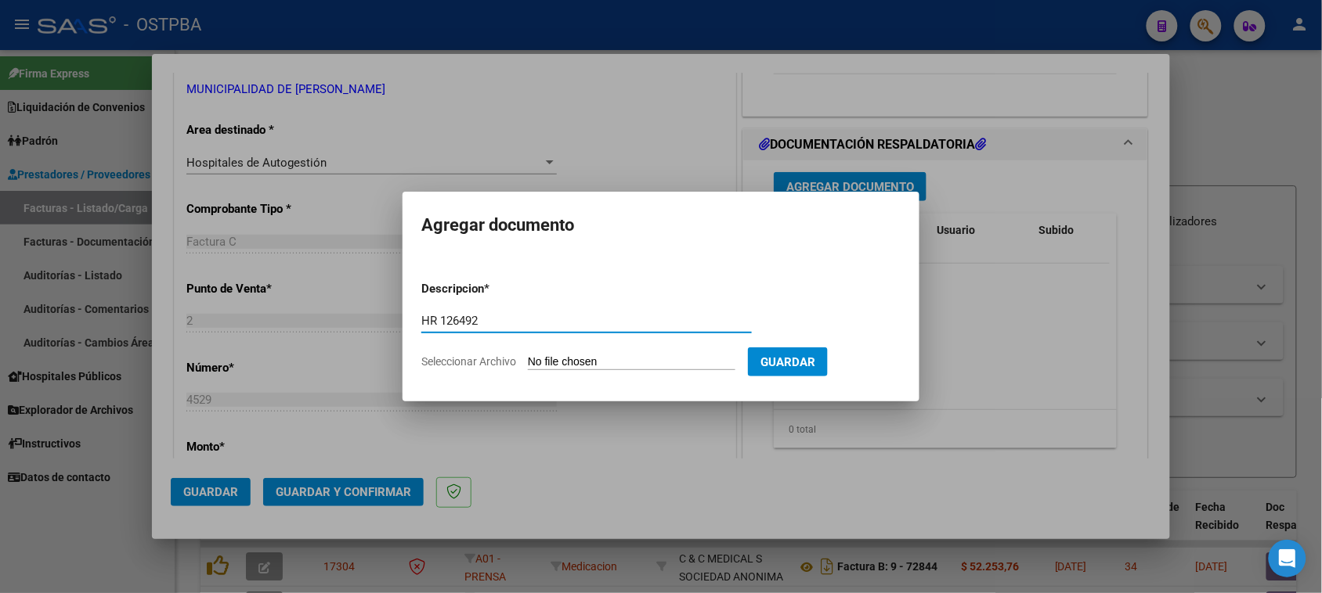
type input "HR 126492"
click at [528, 355] on input "Seleccionar Archivo" at bounding box center [631, 362] width 207 height 15
type input "C:\fakepath\hr 126492.pdf"
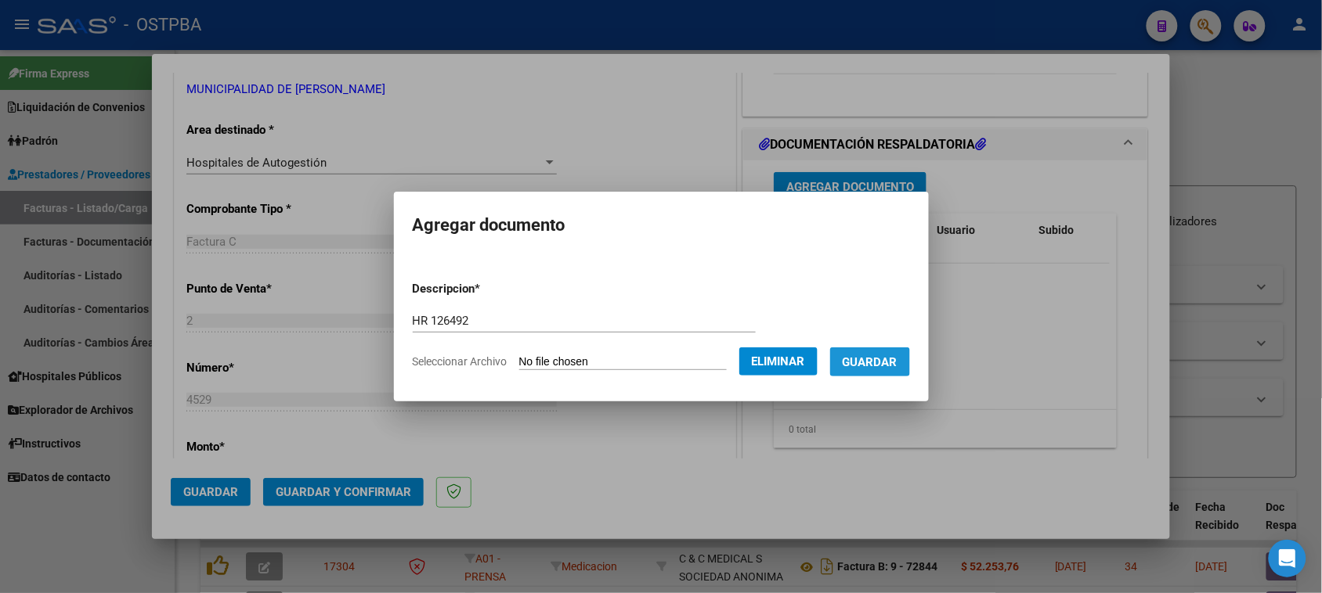
click at [881, 374] on button "Guardar" at bounding box center [870, 362] width 80 height 29
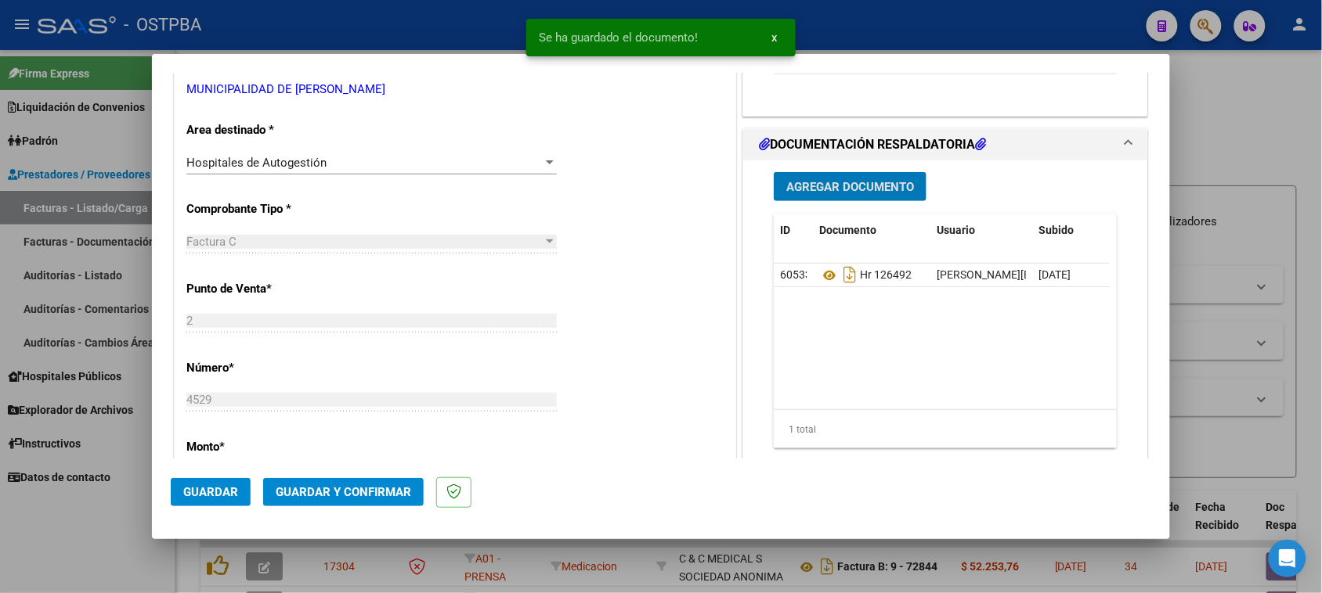
click at [871, 186] on span "Agregar Documento" at bounding box center [850, 187] width 128 height 14
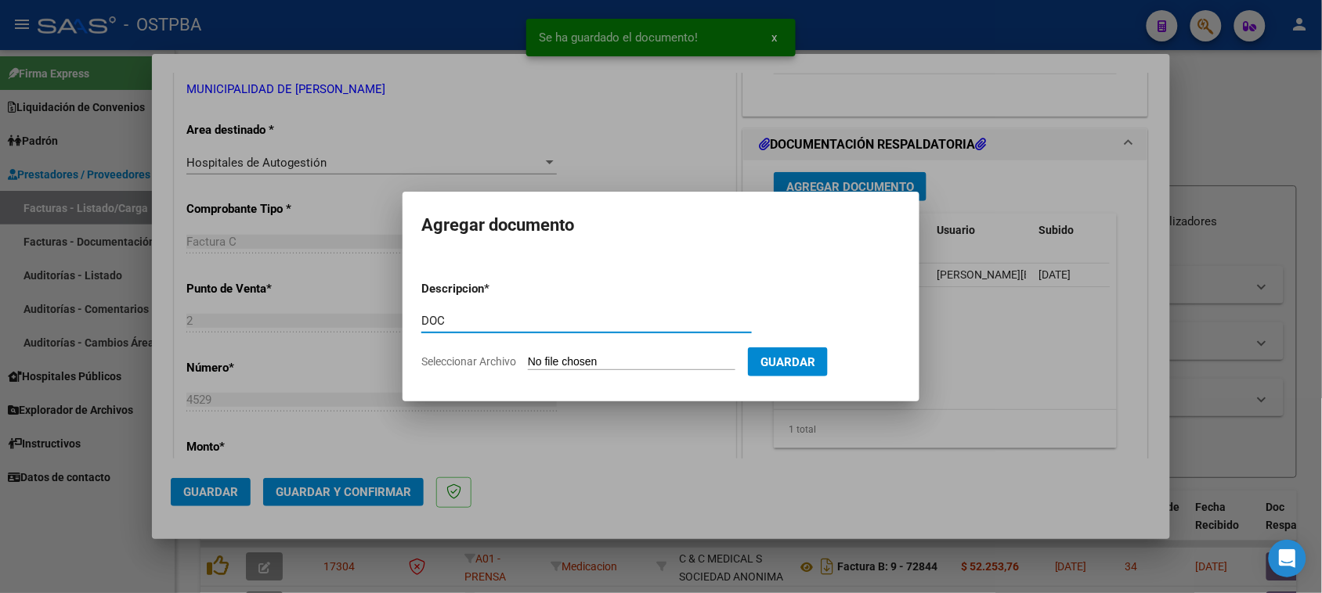
type input "DOC"
click at [528, 355] on input "Seleccionar Archivo" at bounding box center [631, 362] width 207 height 15
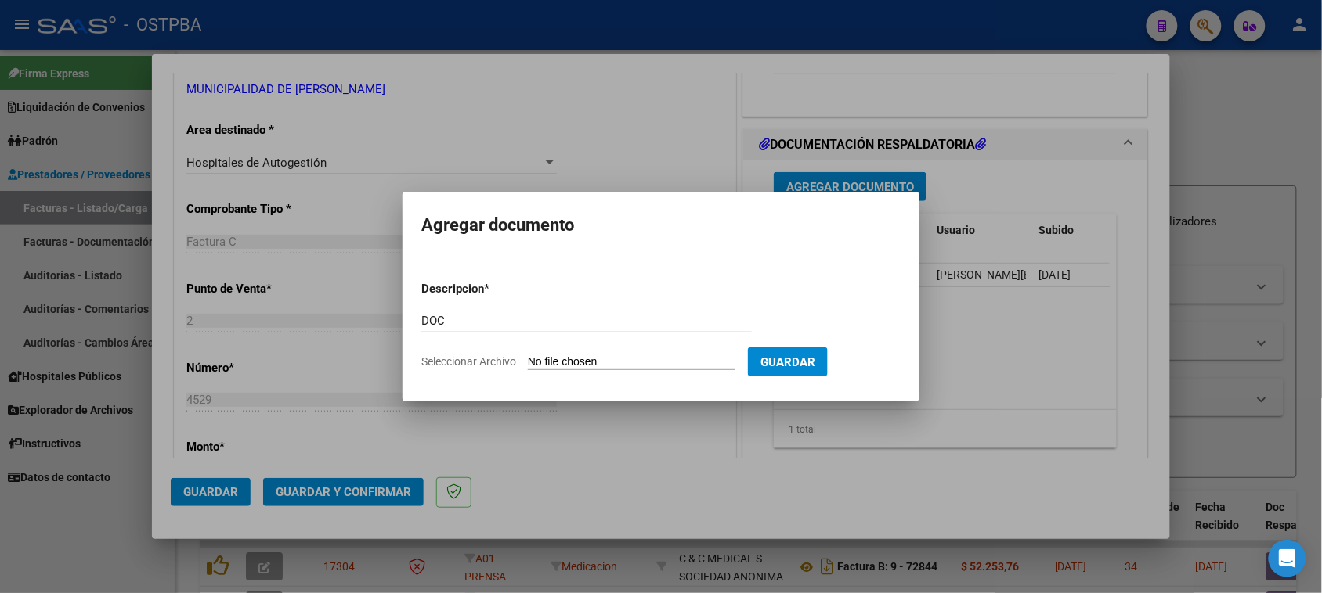
type input "C:\fakepath\DOC 4529.zip"
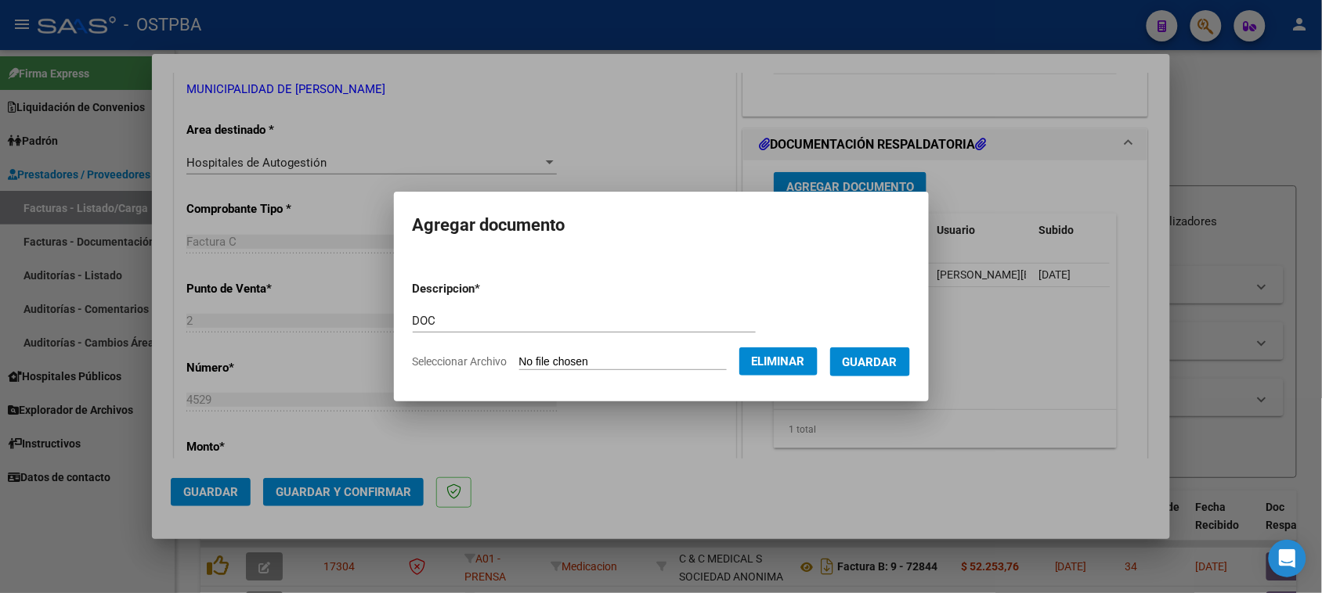
click at [897, 368] on span "Guardar" at bounding box center [869, 362] width 55 height 14
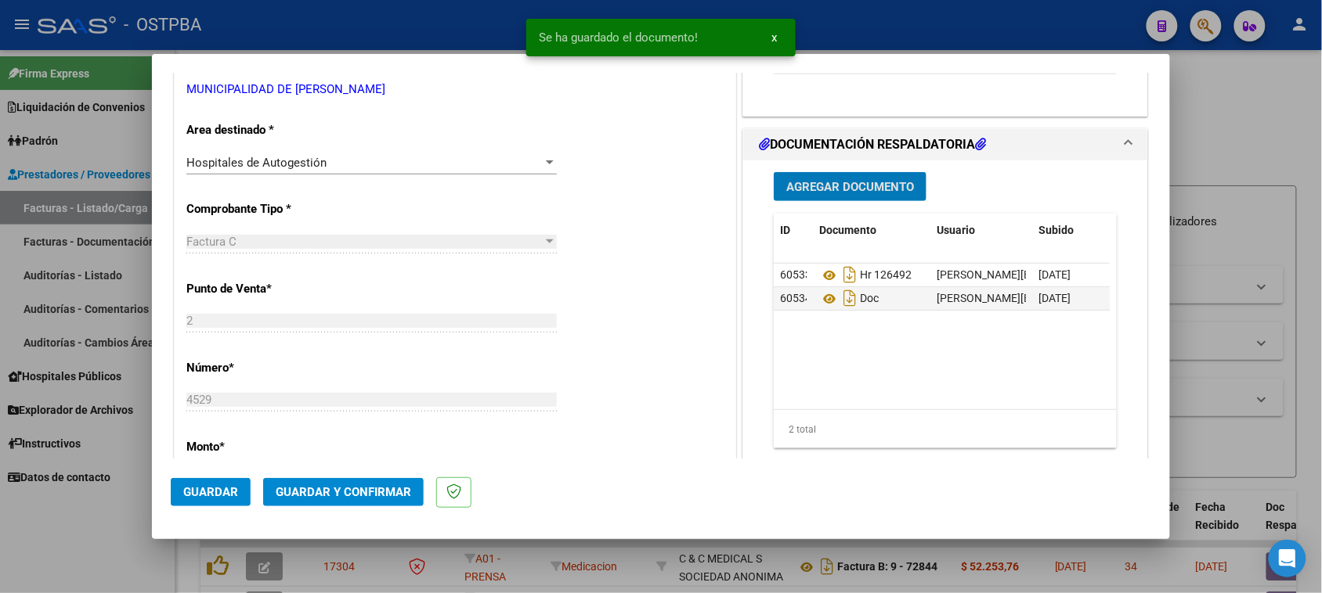
click at [390, 484] on button "Guardar y Confirmar" at bounding box center [343, 492] width 160 height 28
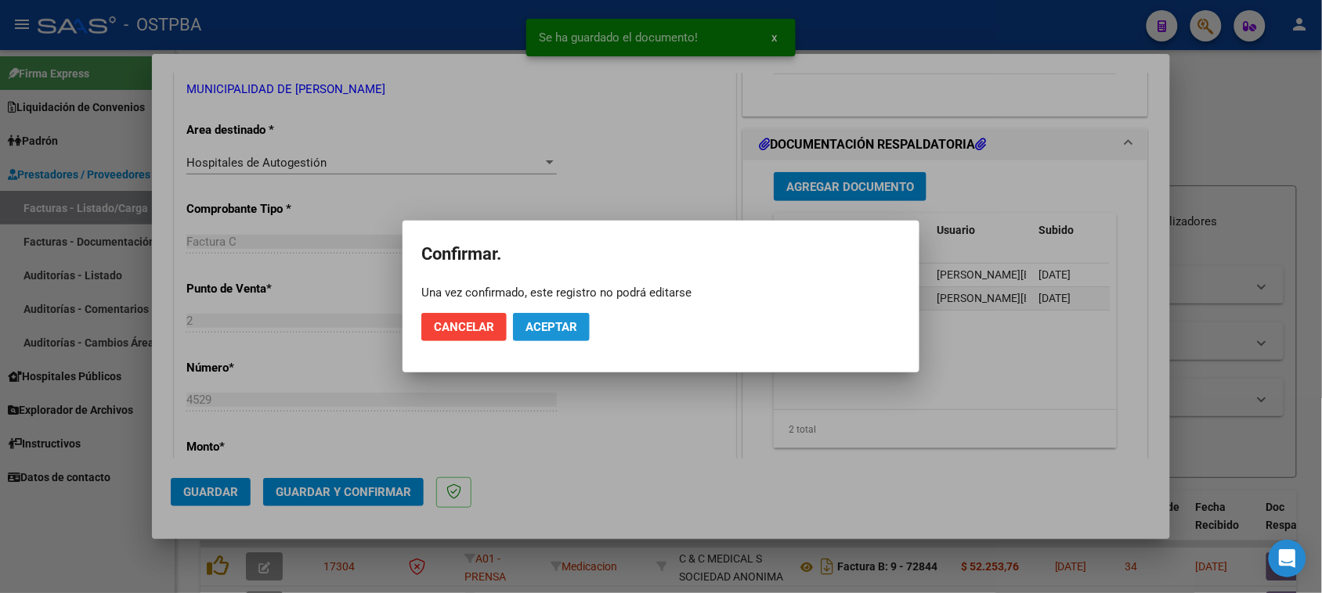
click at [538, 338] on button "Aceptar" at bounding box center [551, 327] width 77 height 28
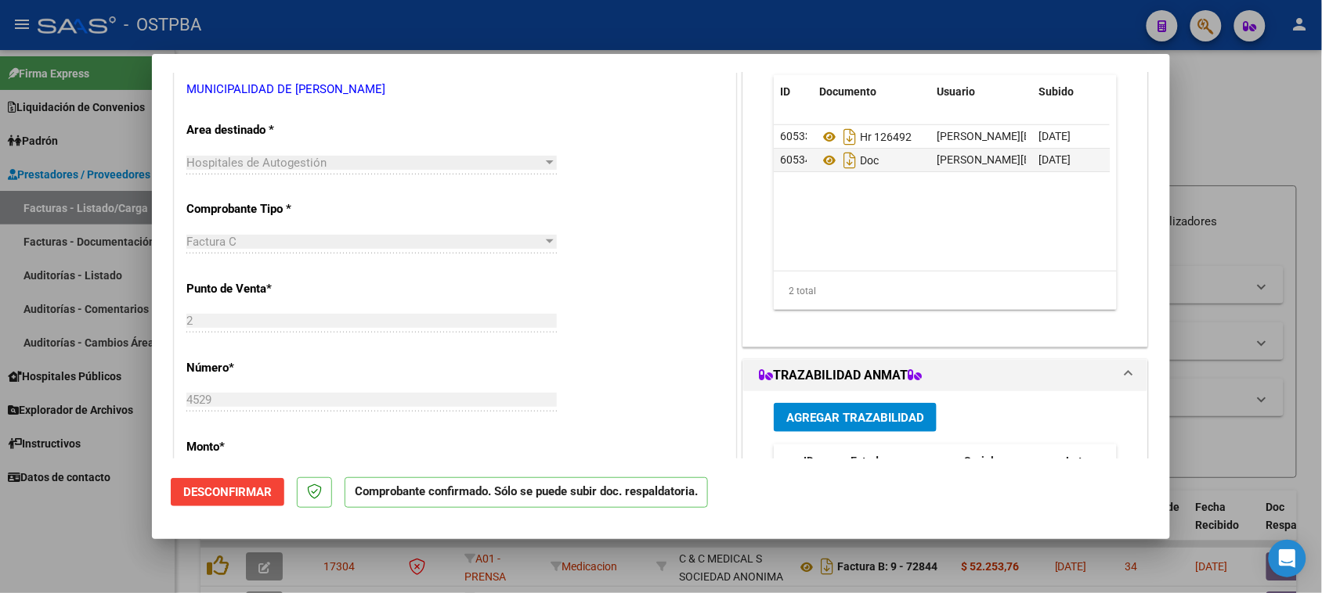
click at [60, 204] on div at bounding box center [661, 296] width 1322 height 593
type input "$ 0,00"
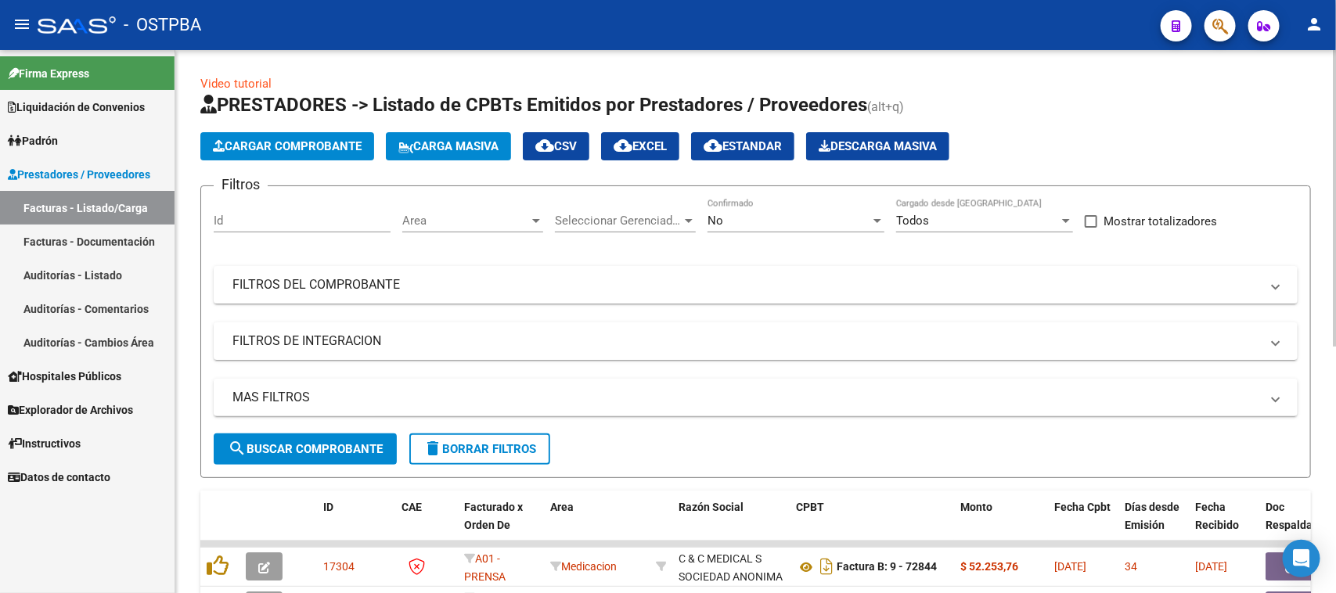
click at [251, 150] on span "Cargar Comprobante" at bounding box center [287, 146] width 149 height 14
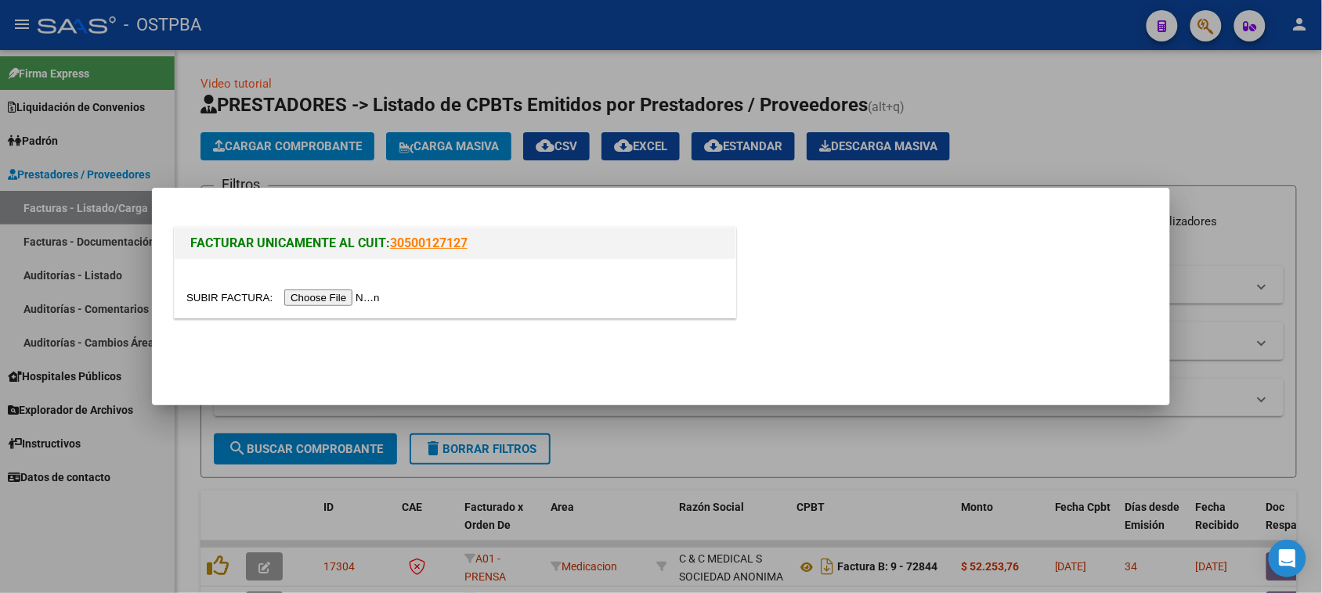
click at [360, 292] on input "file" at bounding box center [285, 298] width 198 height 16
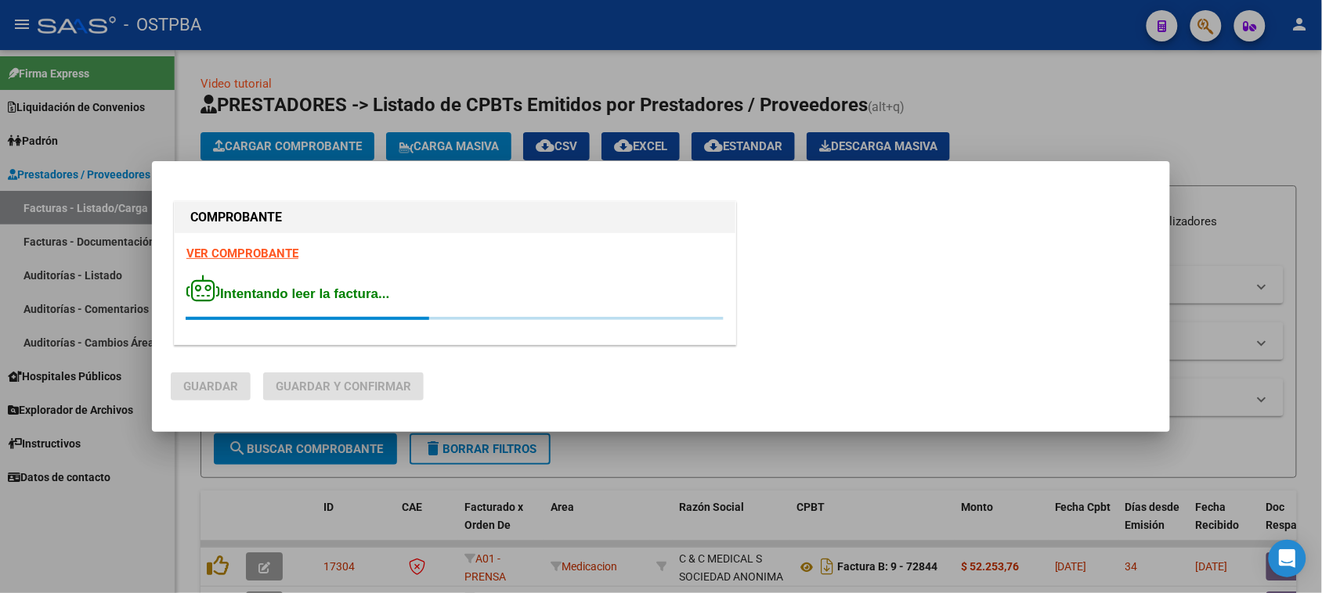
click at [248, 251] on strong "VER COMPROBANTE" at bounding box center [242, 254] width 112 height 14
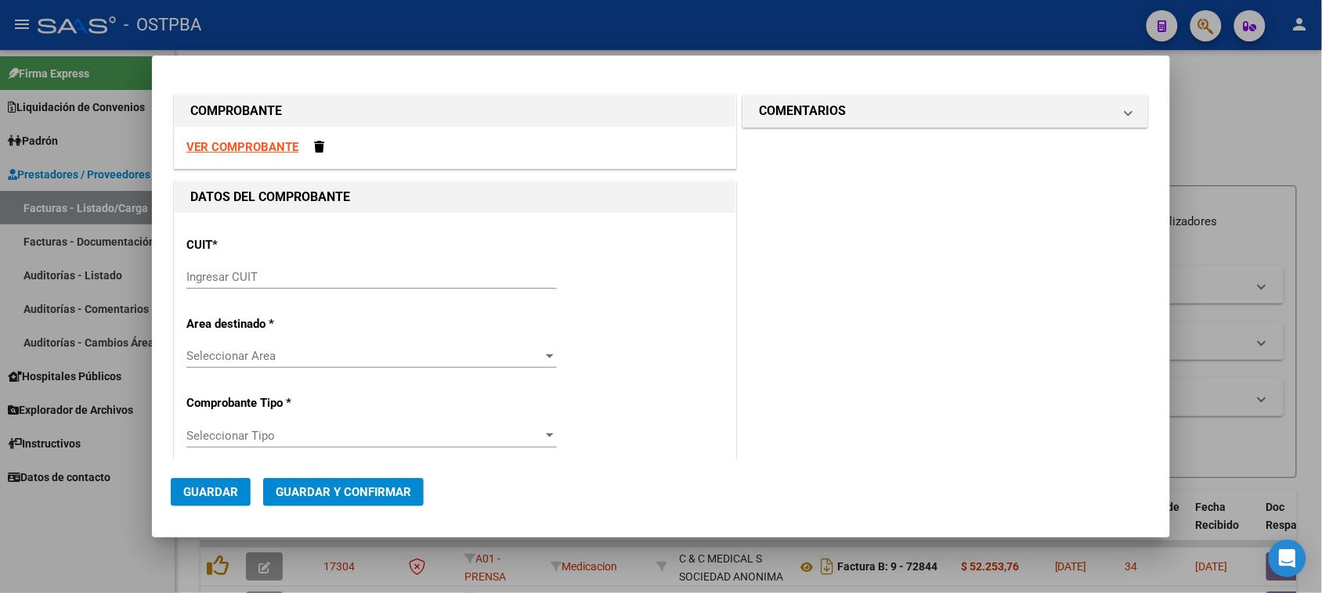
click at [333, 272] on input "Ingresar CUIT" at bounding box center [371, 277] width 370 height 14
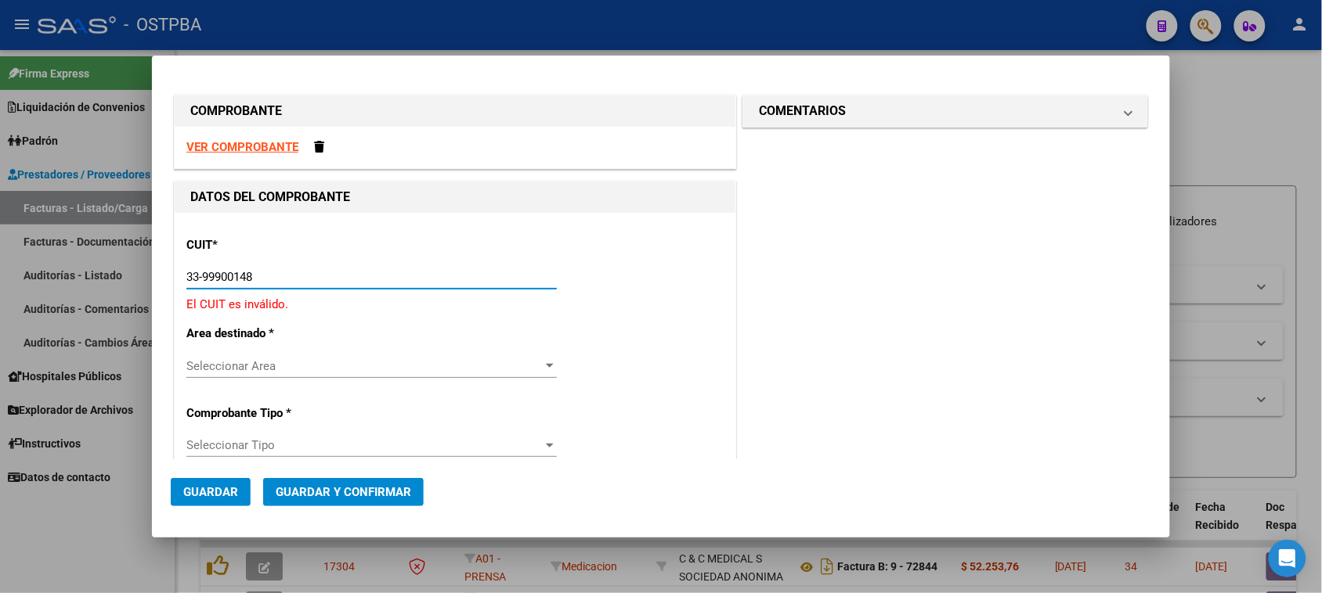
type input "33-99900148-9"
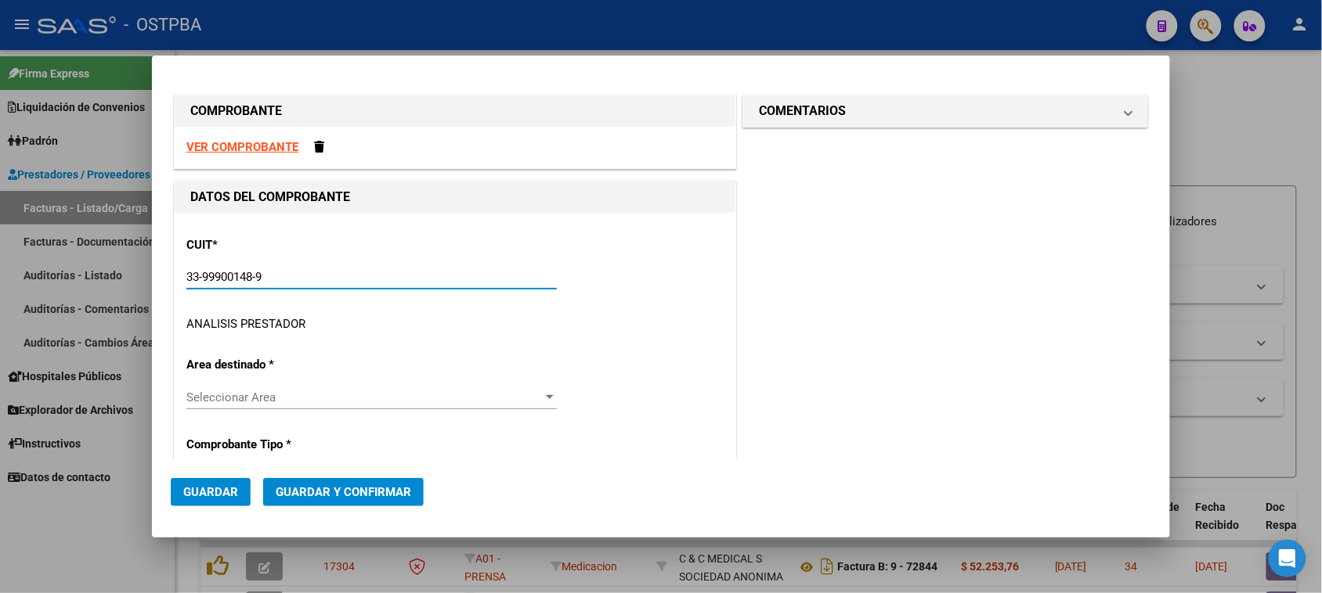
type input "2"
type input "33-99900148-9"
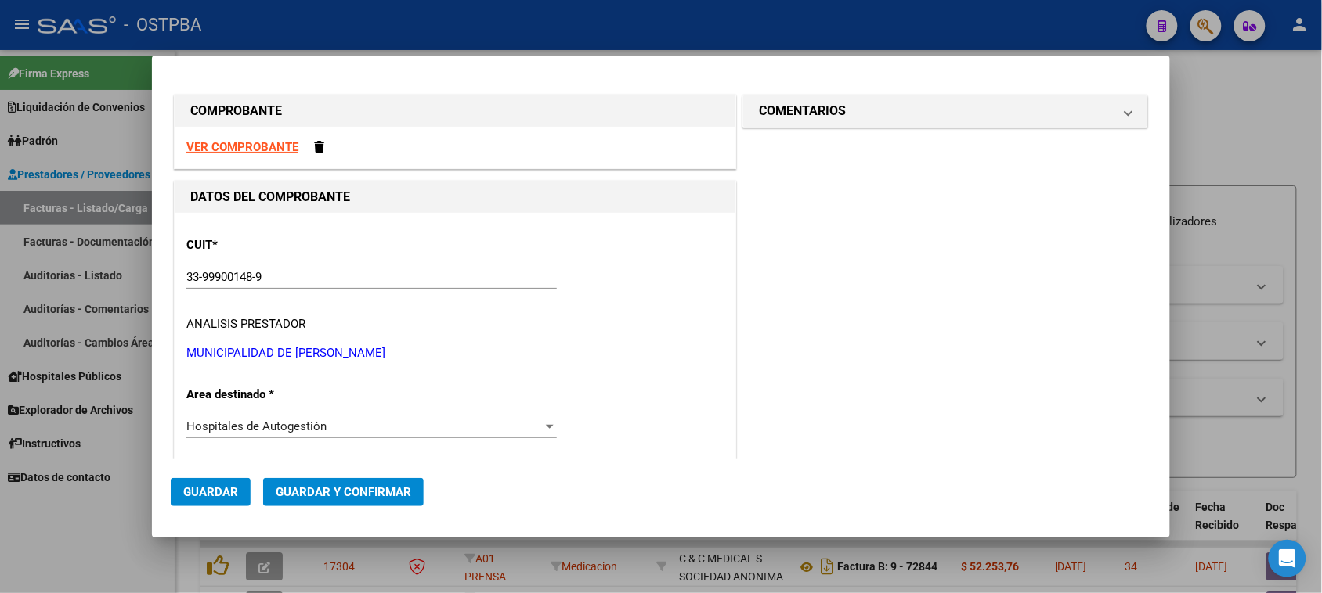
scroll to position [240, 0]
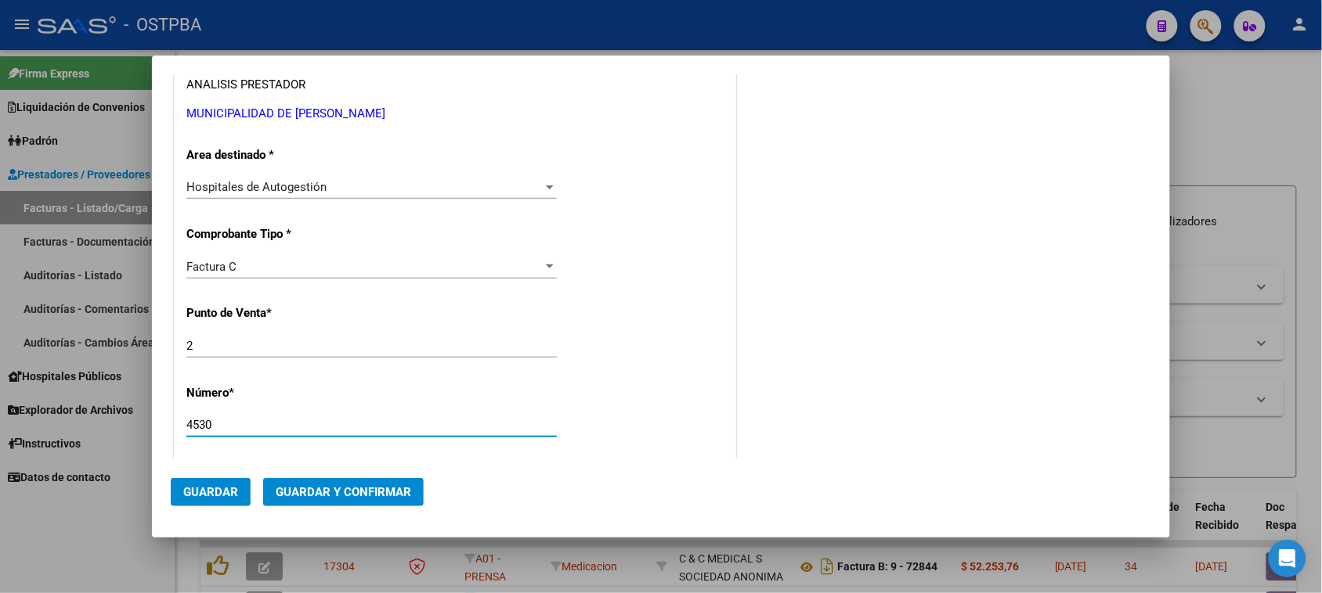
type input "4530"
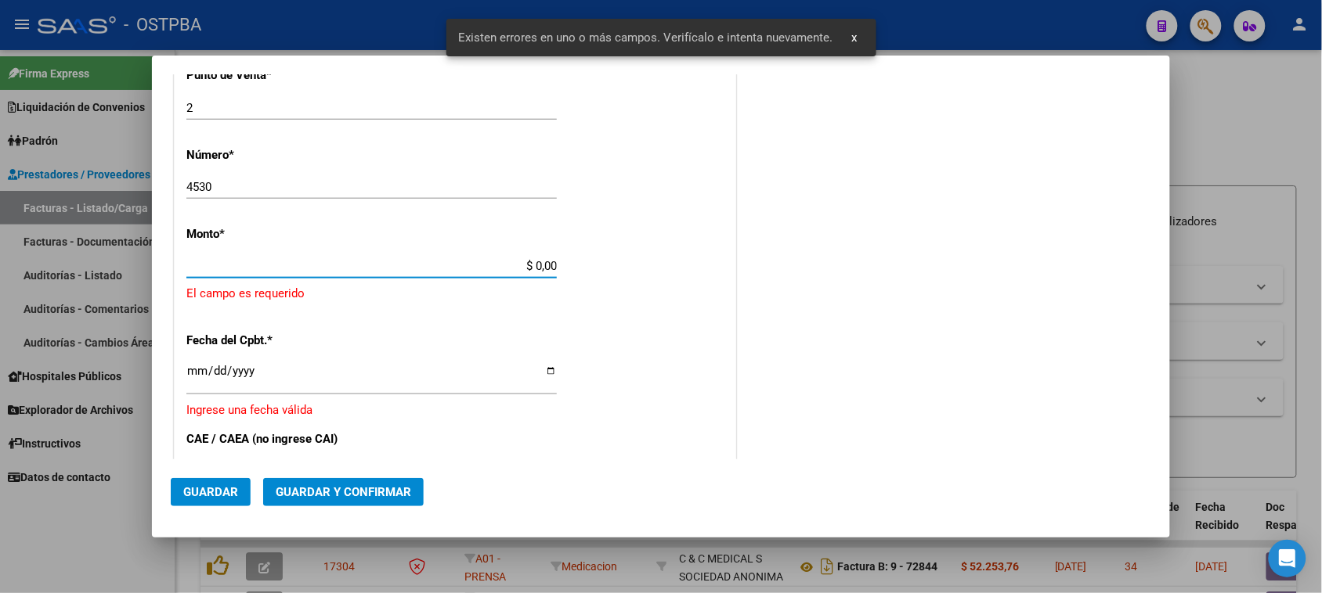
scroll to position [470, 0]
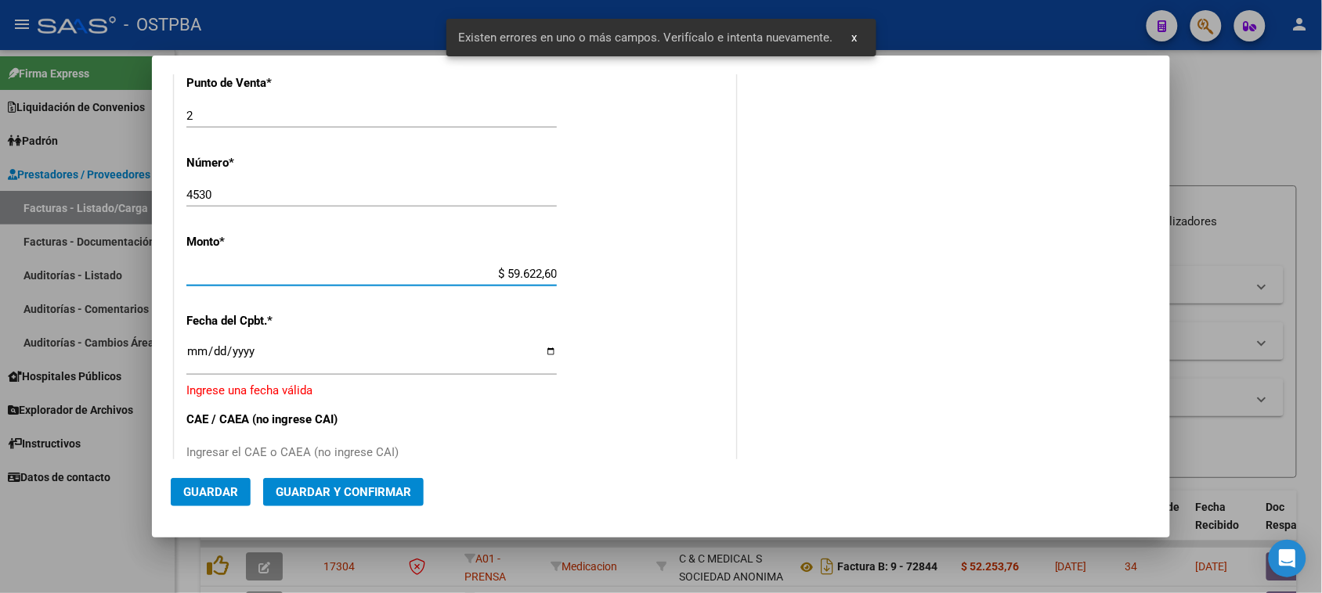
type input "$ 596.226,00"
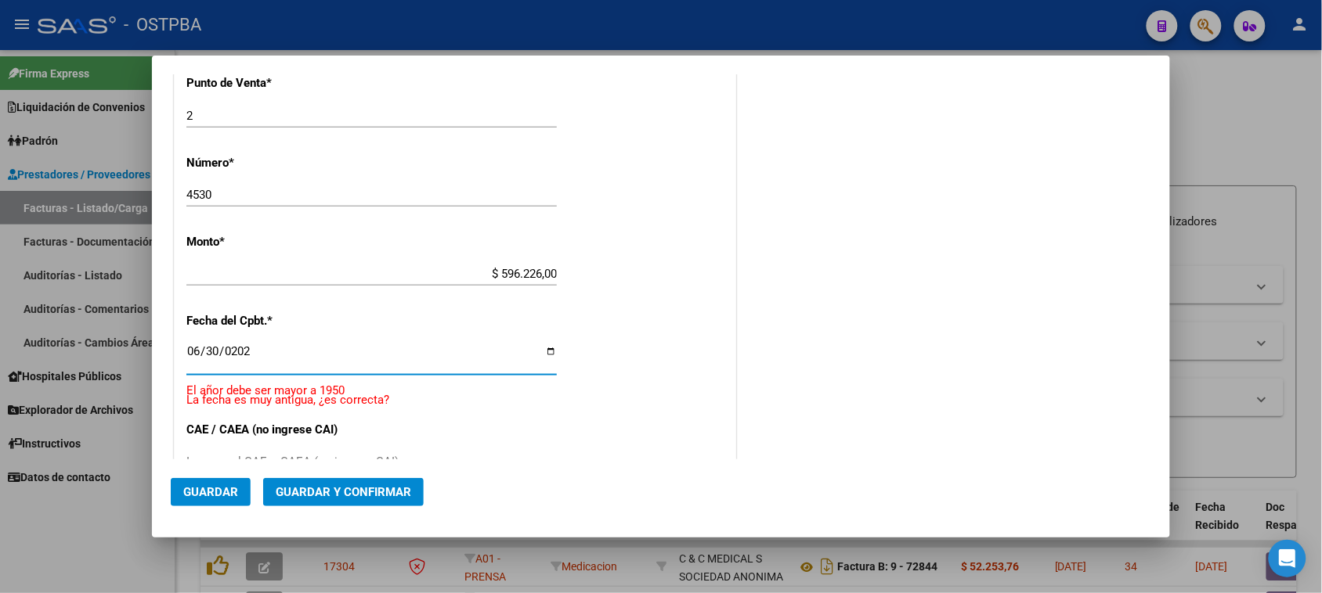
type input "[DATE]"
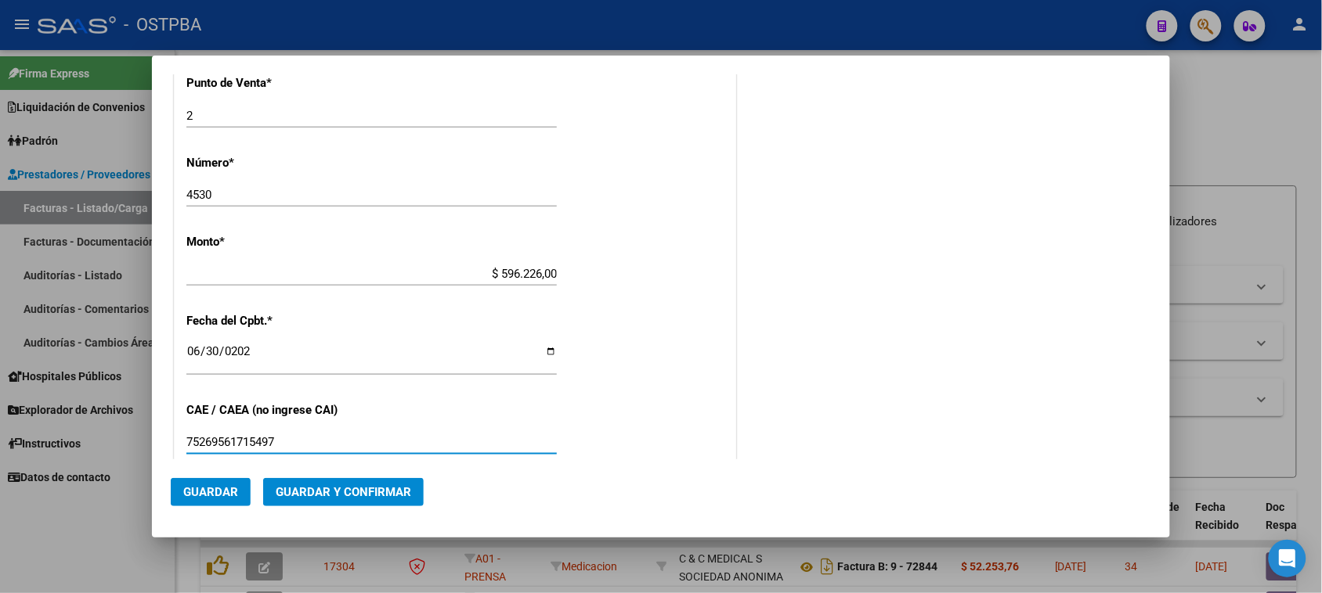
type input "75269561715497"
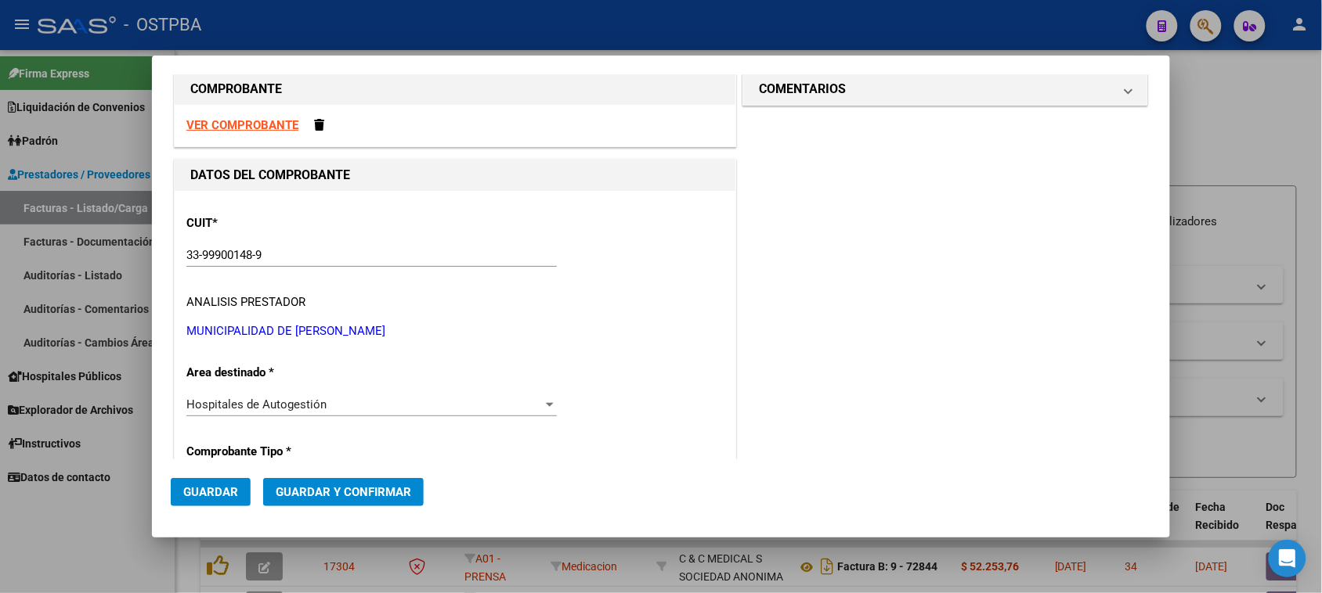
scroll to position [0, 0]
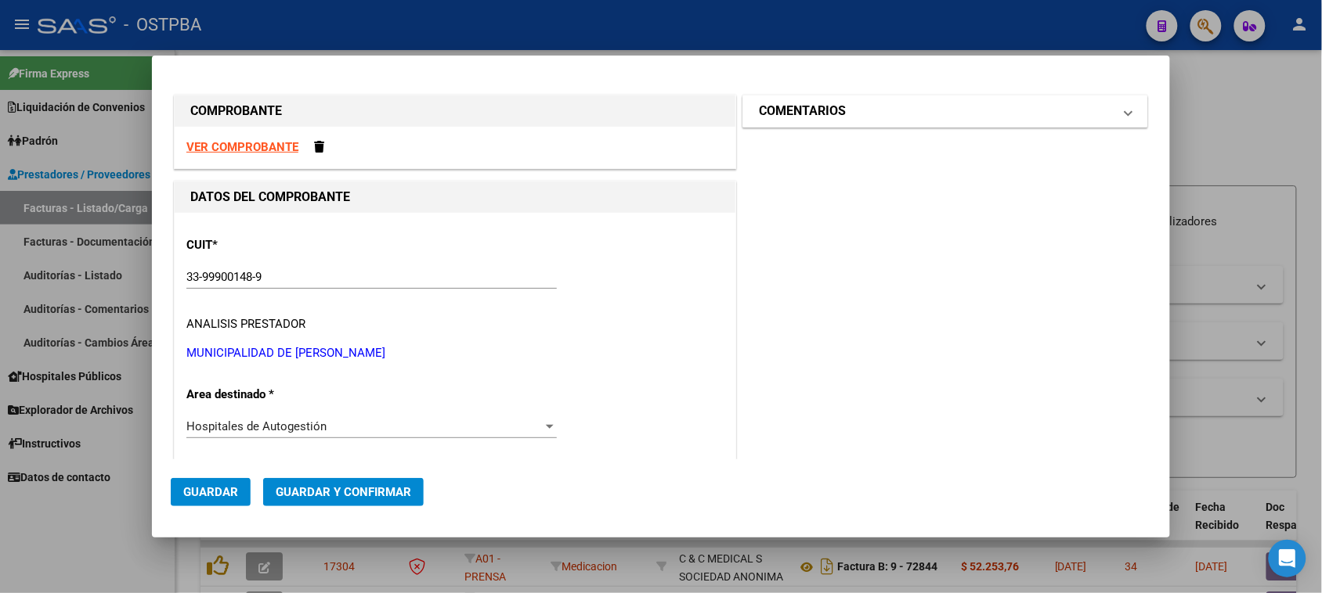
click at [838, 112] on h1 "COMENTARIOS" at bounding box center [802, 111] width 87 height 19
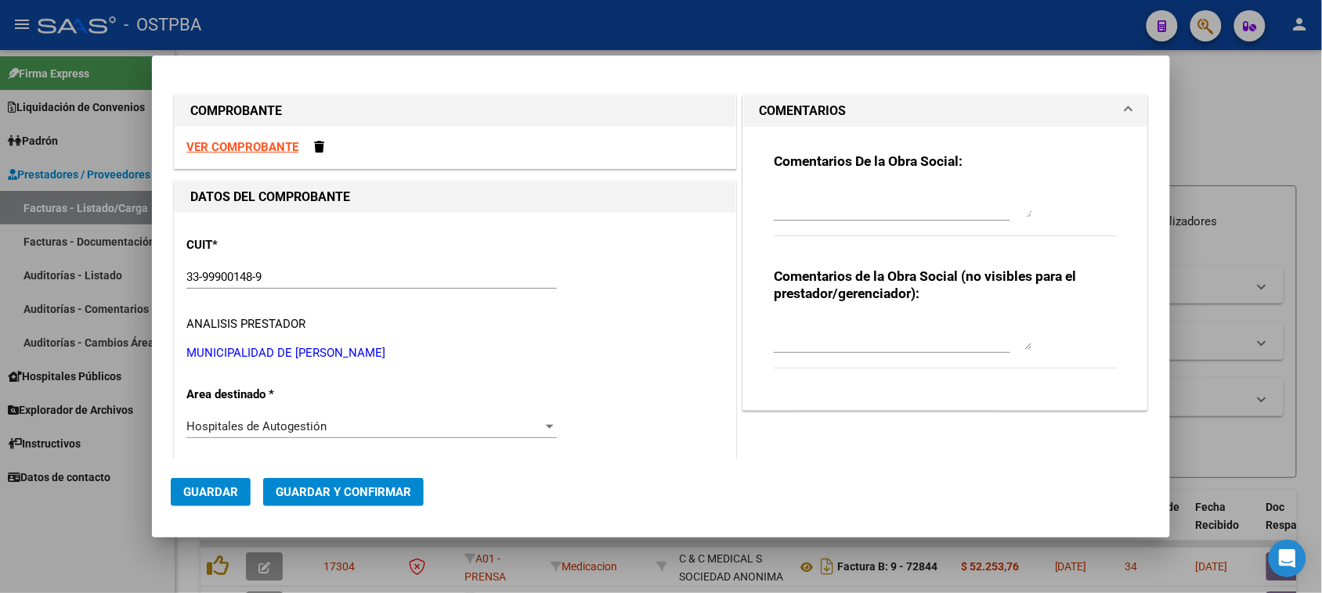
click at [832, 193] on textarea at bounding box center [903, 201] width 258 height 31
type textarea "HR 126493"
click at [228, 491] on span "Guardar" at bounding box center [210, 492] width 55 height 14
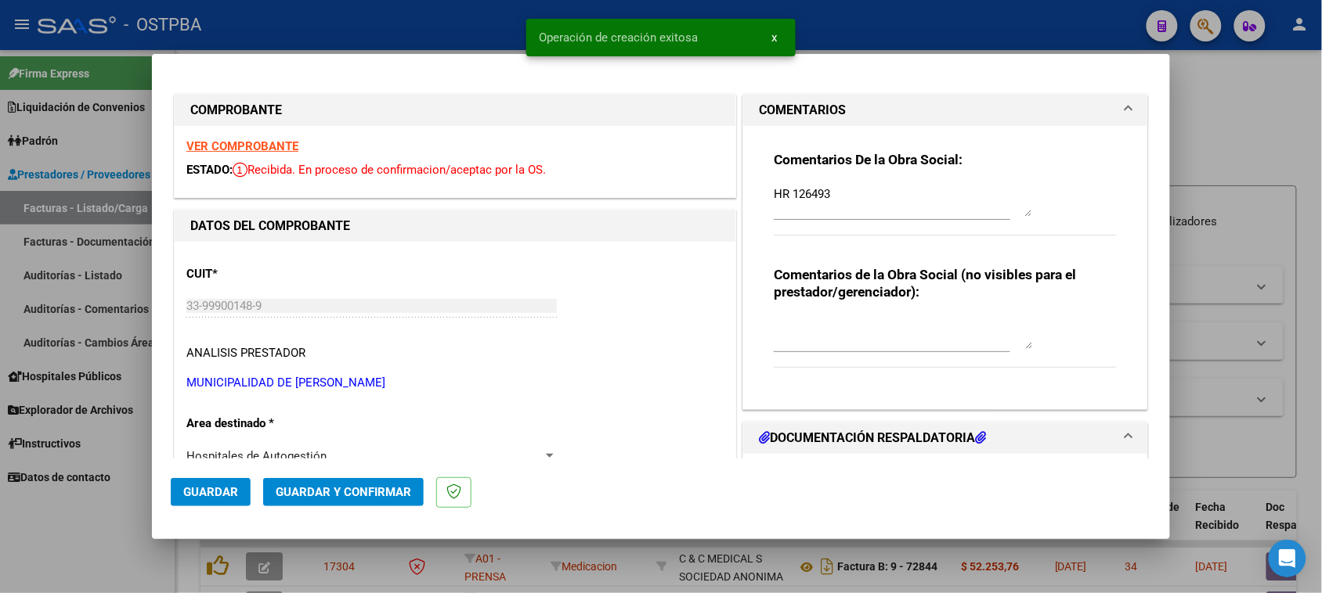
type input "[DATE]"
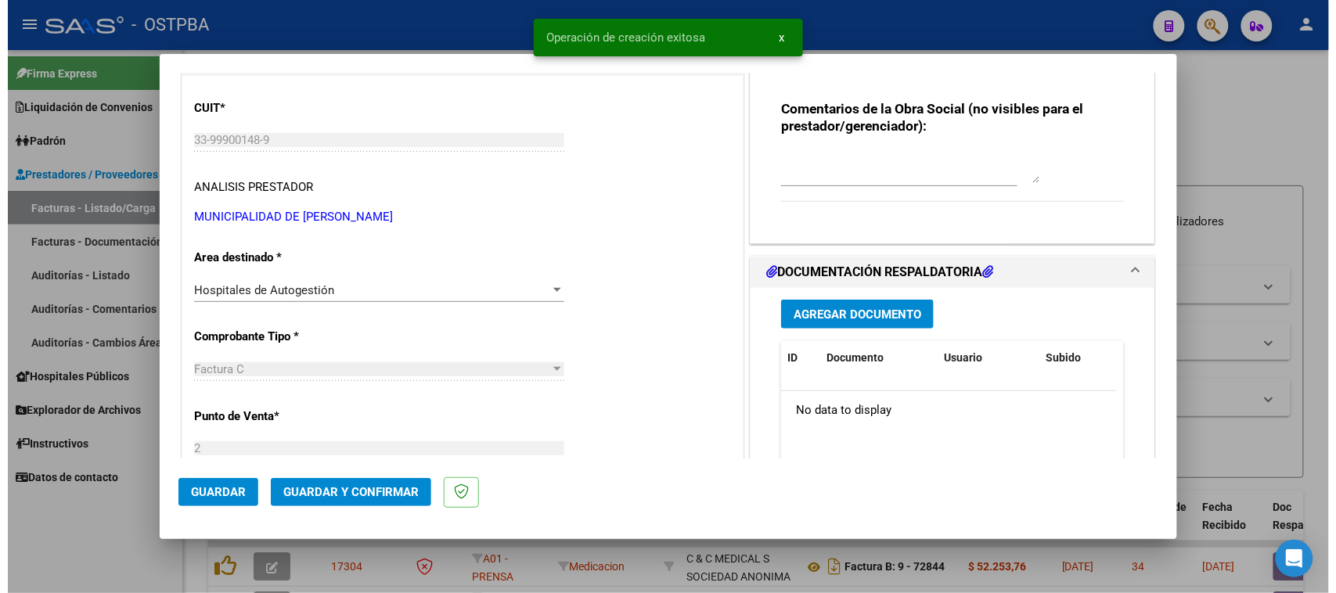
scroll to position [196, 0]
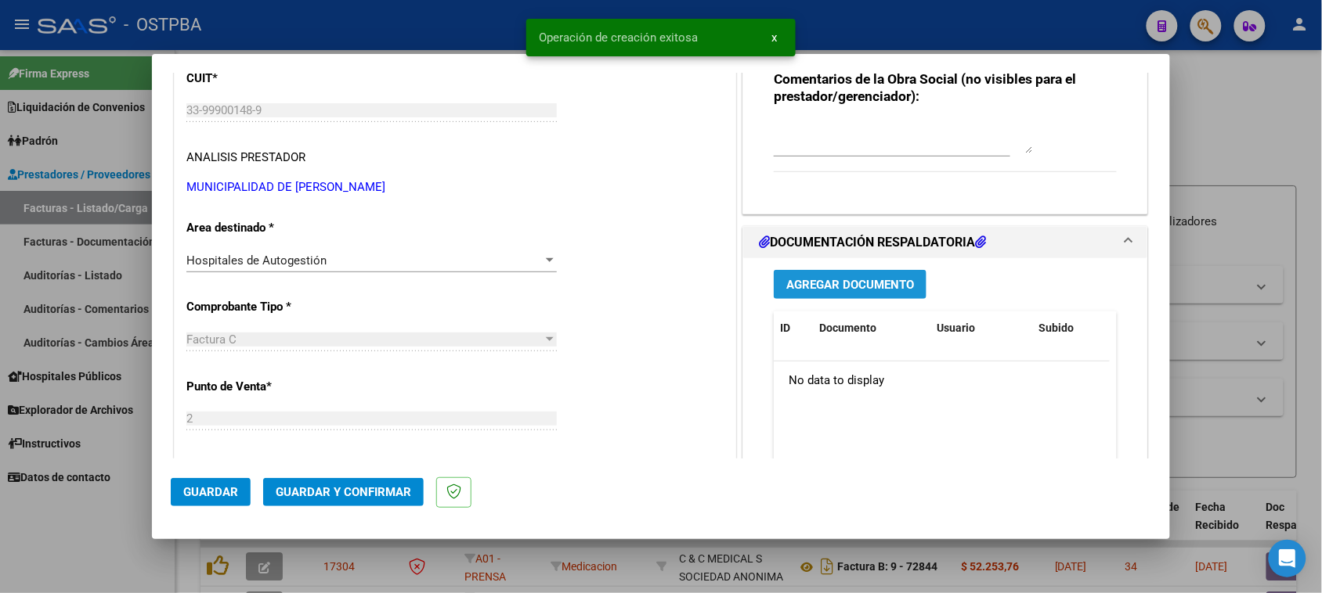
click at [878, 298] on button "Agregar Documento" at bounding box center [850, 284] width 153 height 29
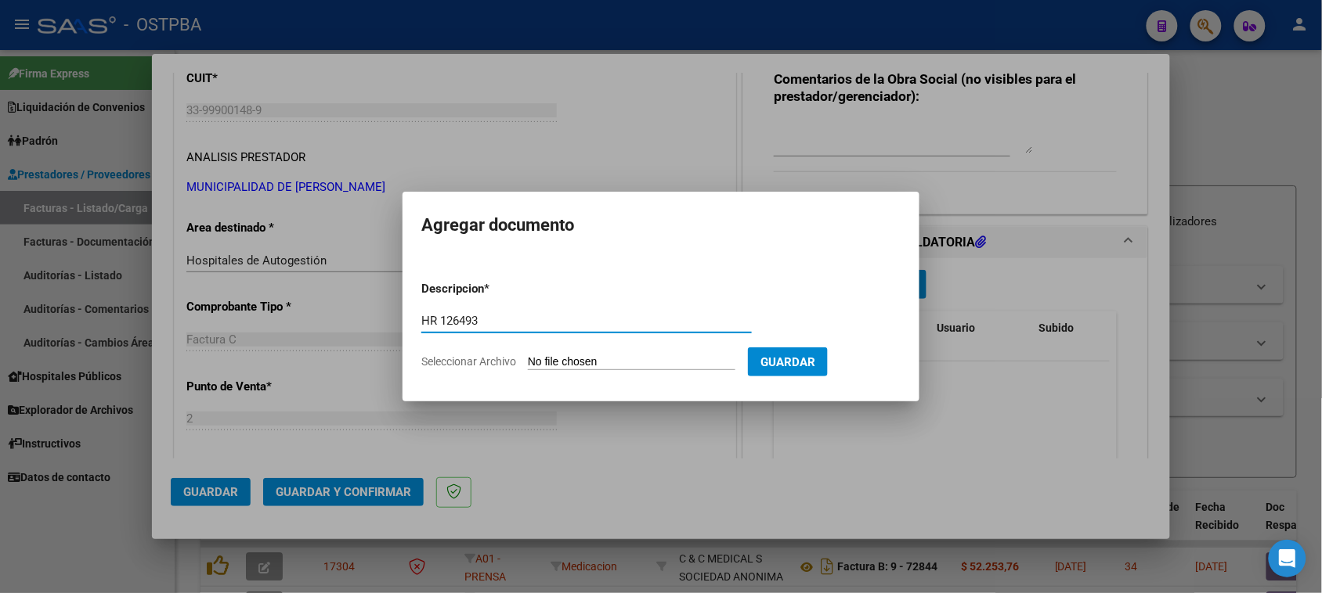
type input "HR 126493"
click at [528, 355] on input "Seleccionar Archivo" at bounding box center [631, 362] width 207 height 15
type input "C:\fakepath\HR 126493.pdf"
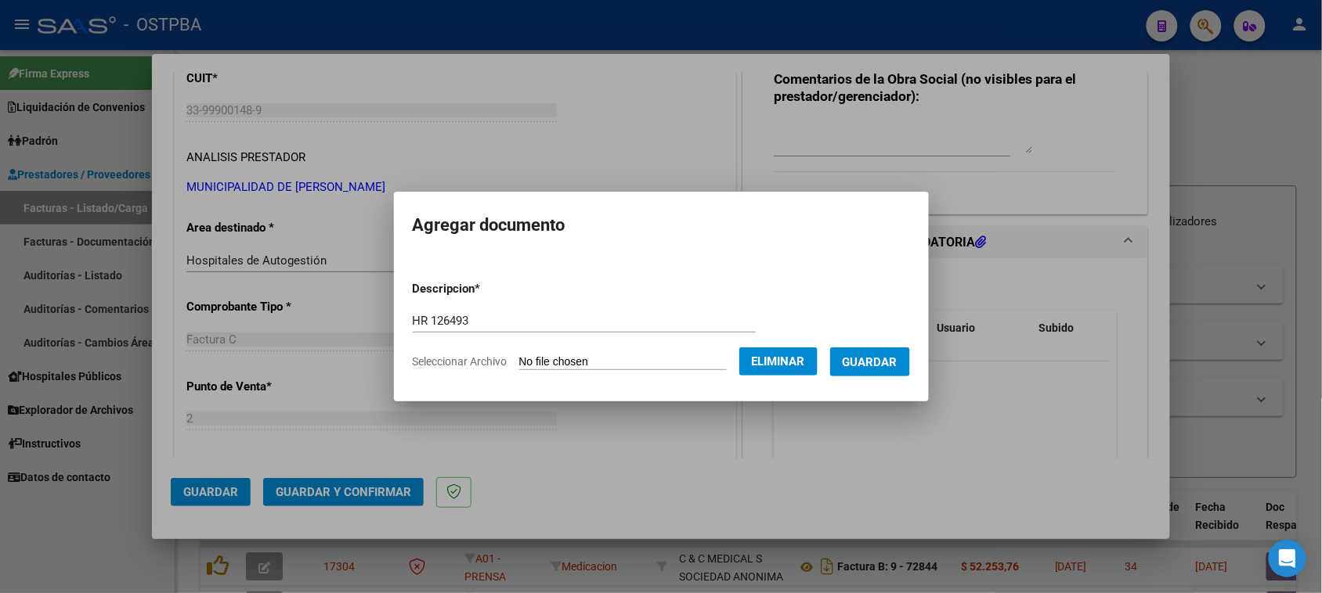
click at [897, 360] on span "Guardar" at bounding box center [869, 362] width 55 height 14
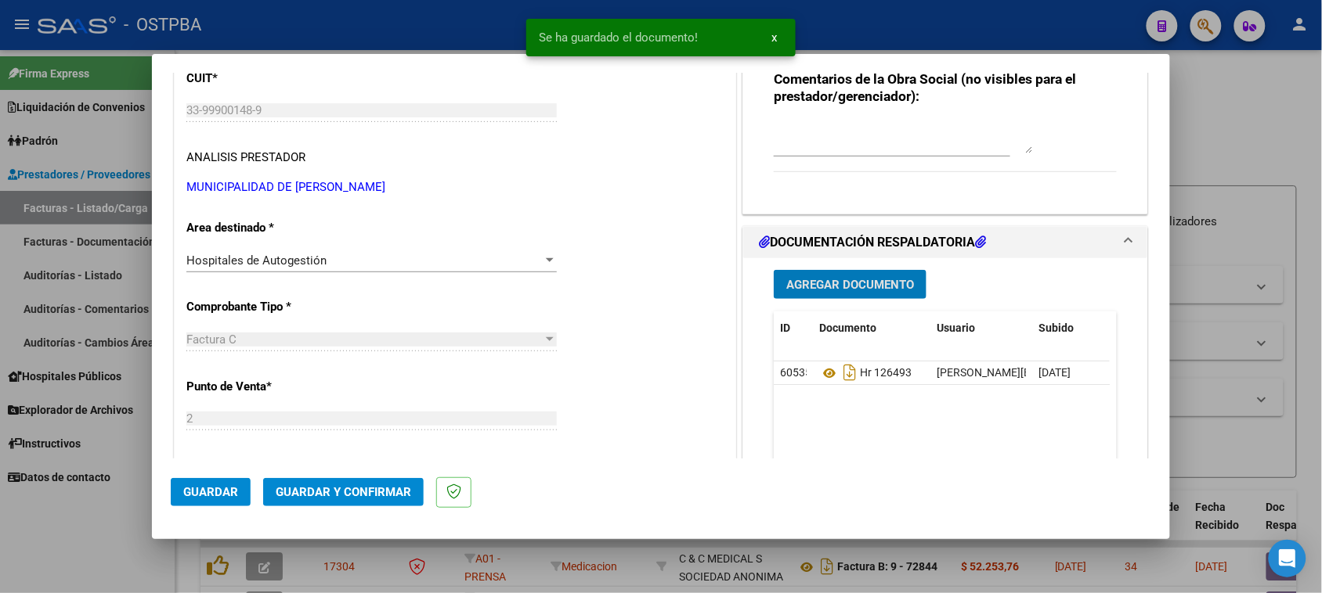
click at [849, 286] on span "Agregar Documento" at bounding box center [850, 285] width 128 height 14
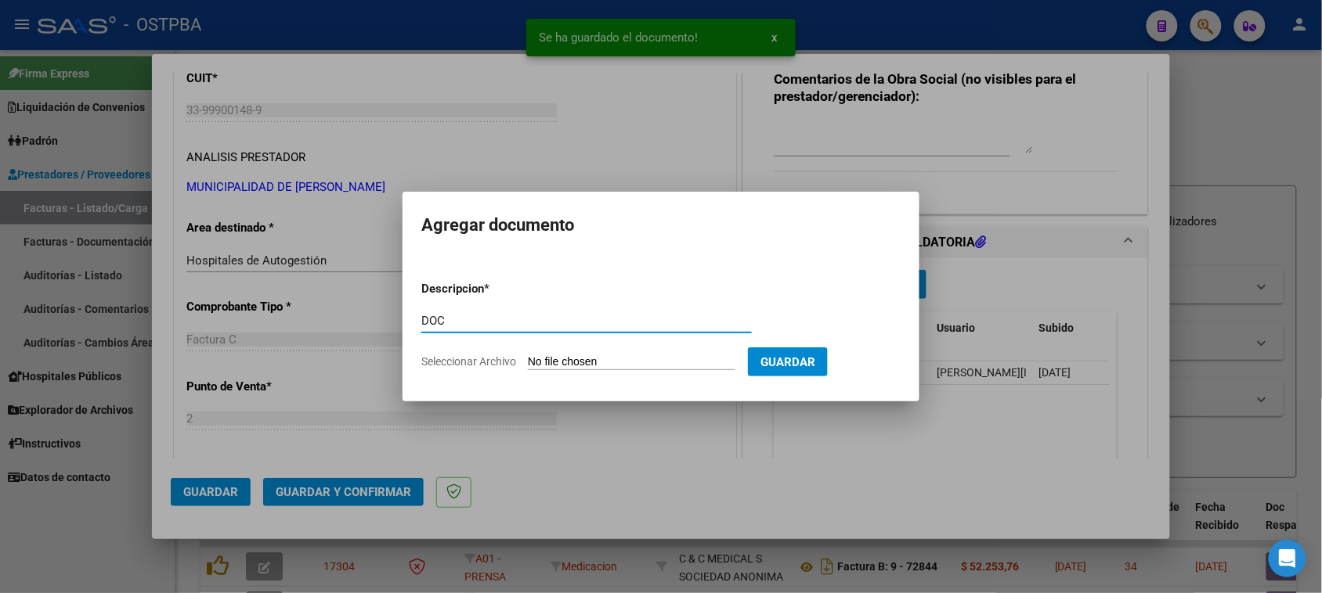
type input "DOC"
click at [528, 355] on input "Seleccionar Archivo" at bounding box center [631, 362] width 207 height 15
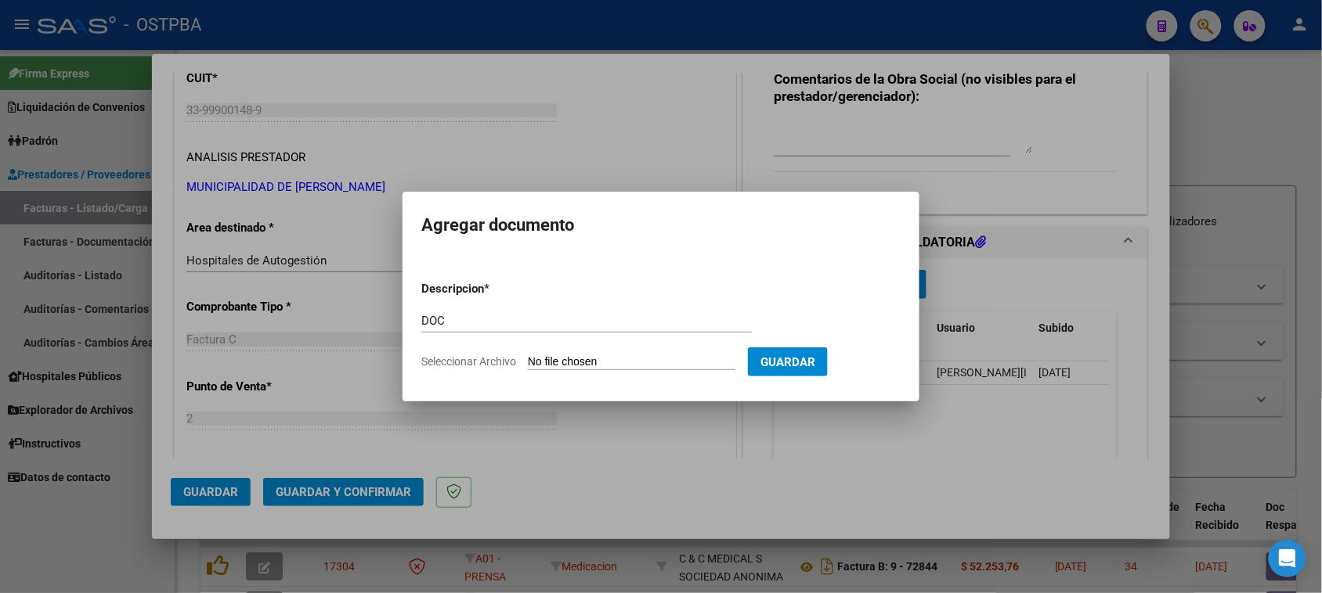
type input "C:\fakepath\DOC 4530.zip"
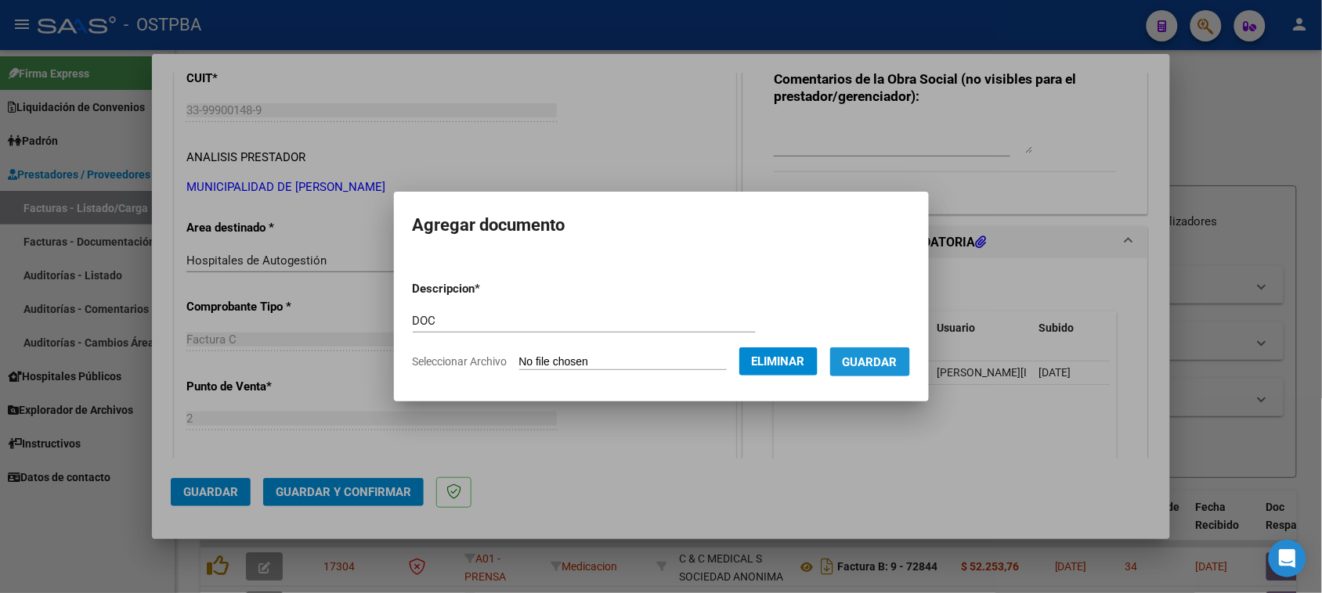
click at [894, 370] on button "Guardar" at bounding box center [870, 362] width 80 height 29
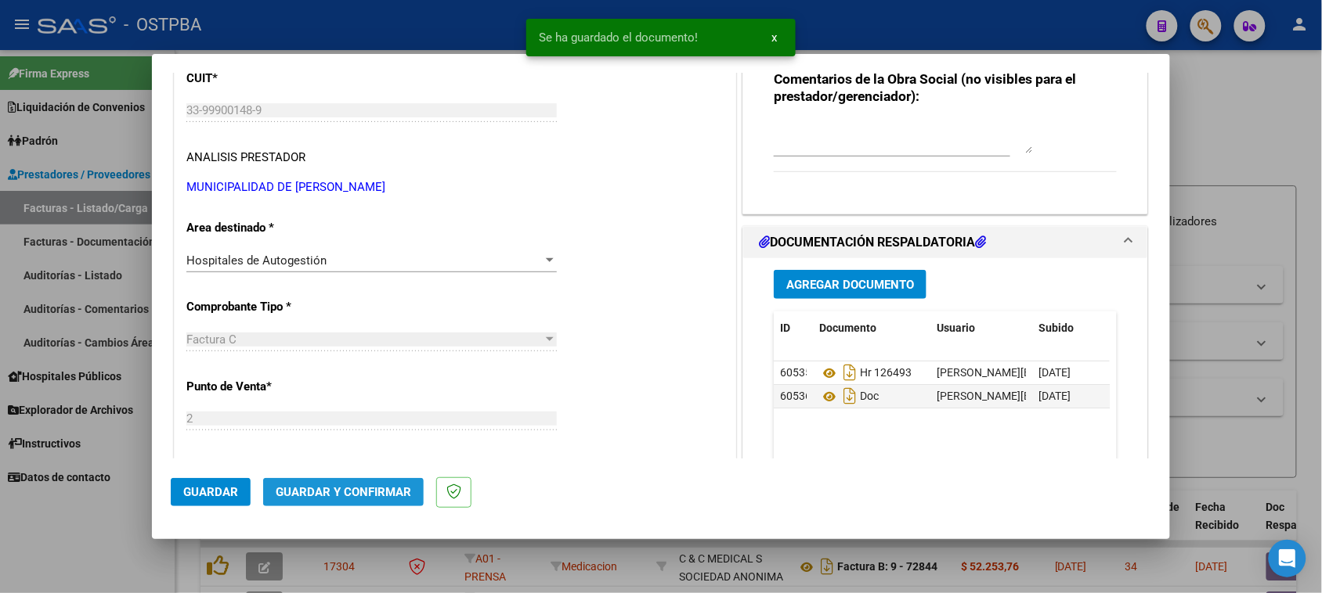
click at [368, 497] on span "Guardar y Confirmar" at bounding box center [343, 492] width 135 height 14
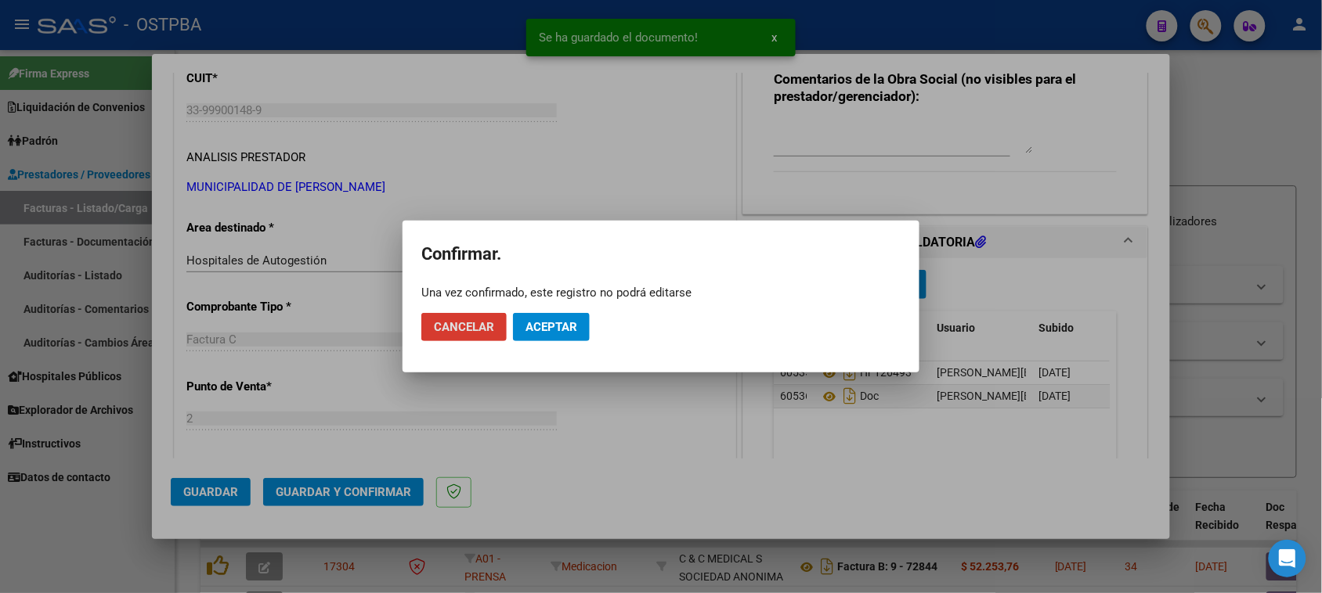
click at [368, 497] on div at bounding box center [661, 296] width 1322 height 593
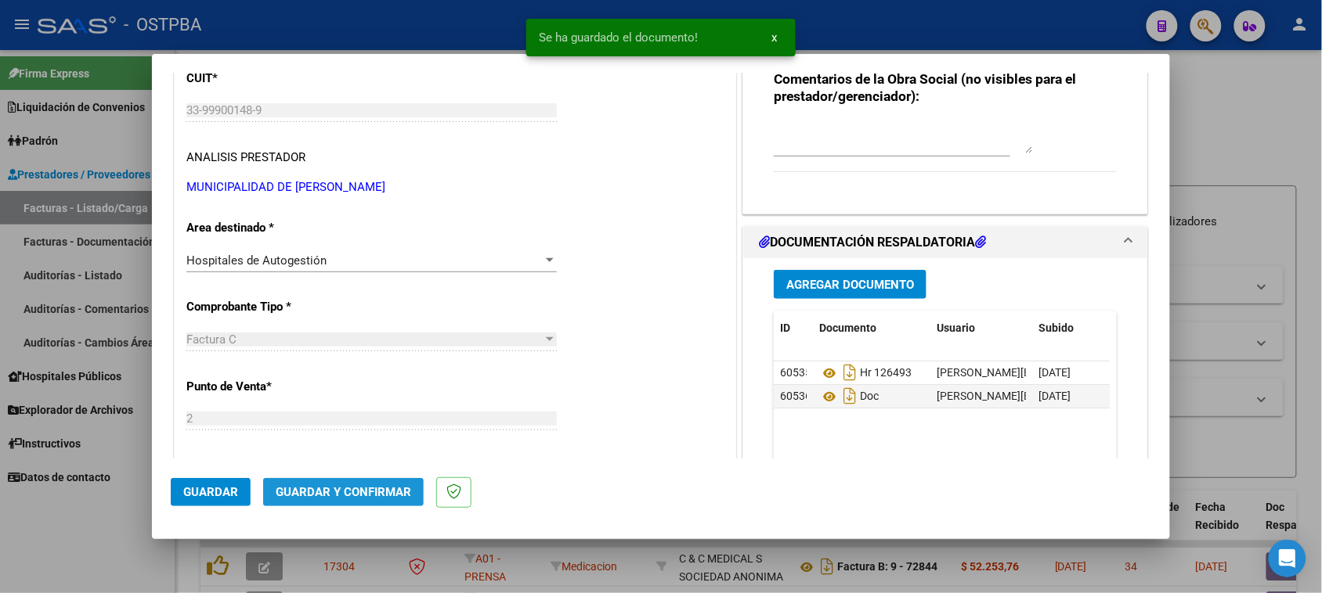
click at [397, 499] on span "Guardar y Confirmar" at bounding box center [343, 492] width 135 height 14
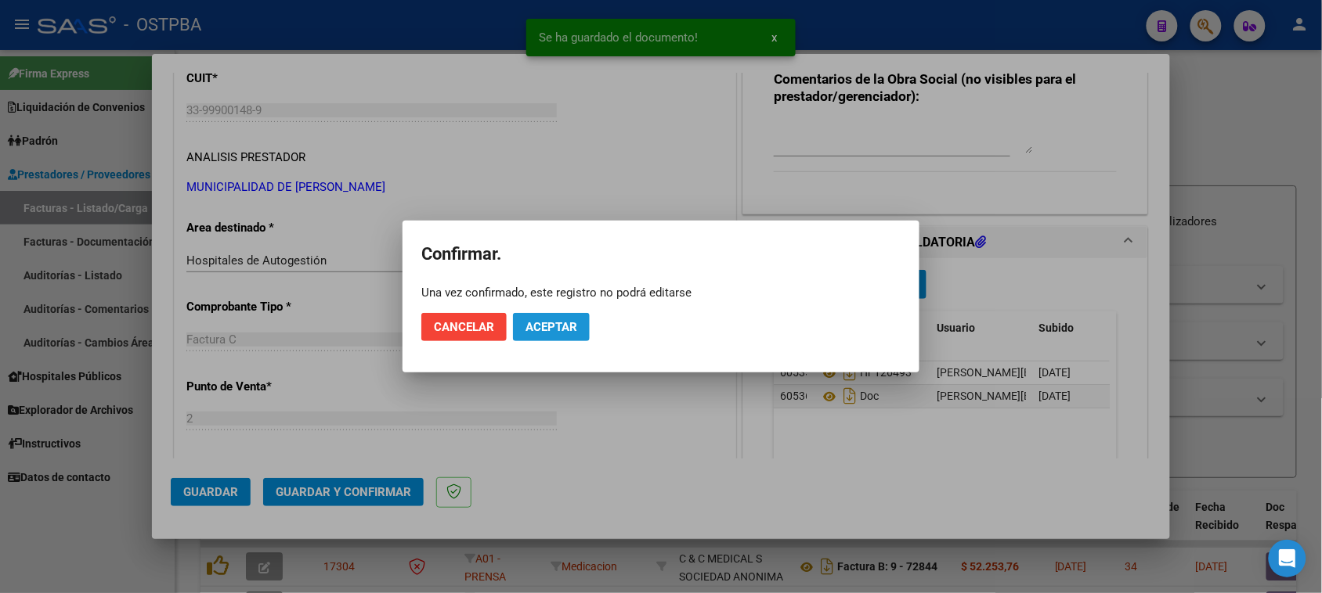
click at [537, 327] on span "Aceptar" at bounding box center [551, 327] width 52 height 14
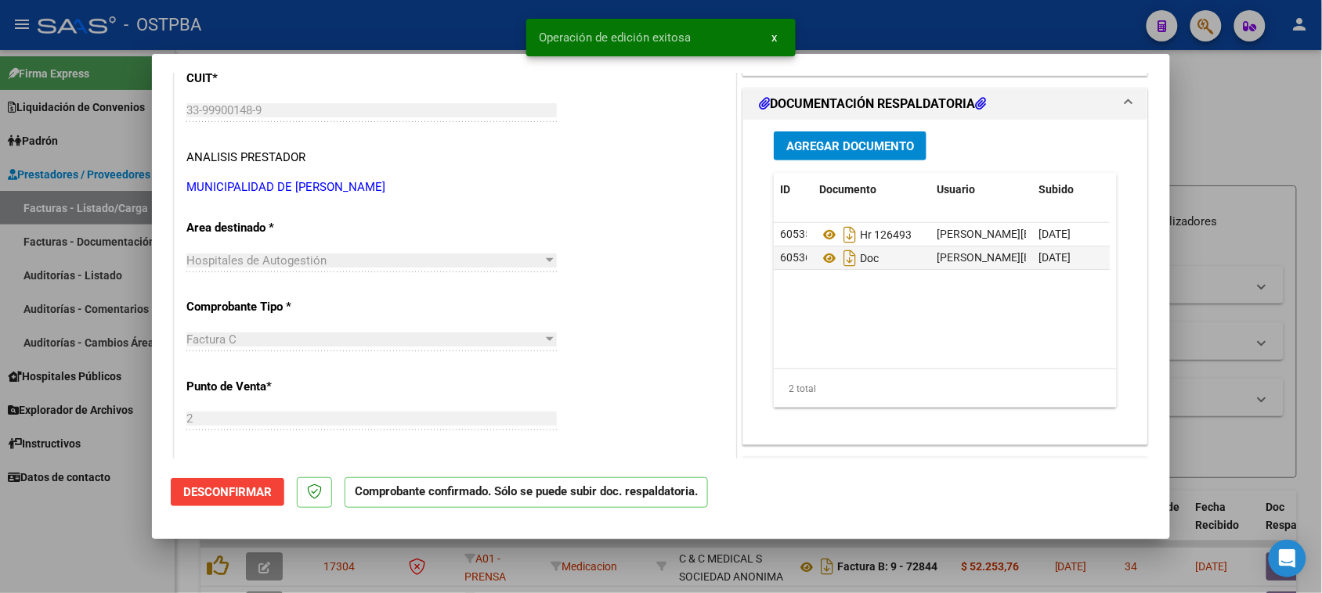
click at [57, 276] on div at bounding box center [661, 296] width 1322 height 593
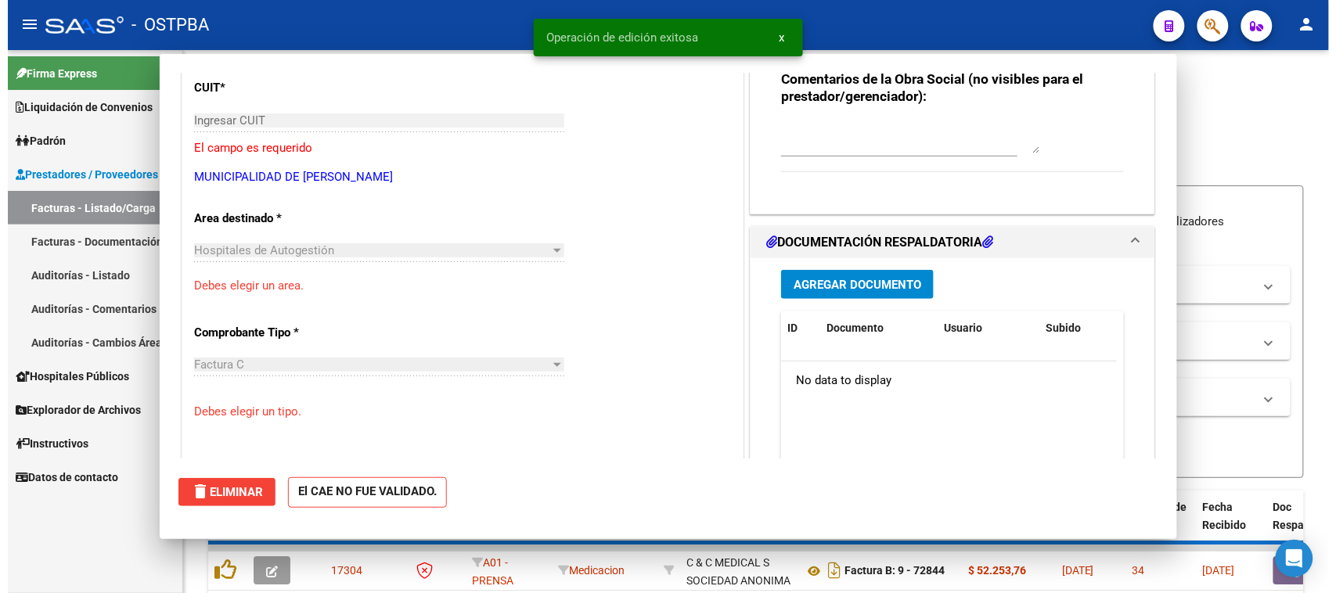
scroll to position [0, 0]
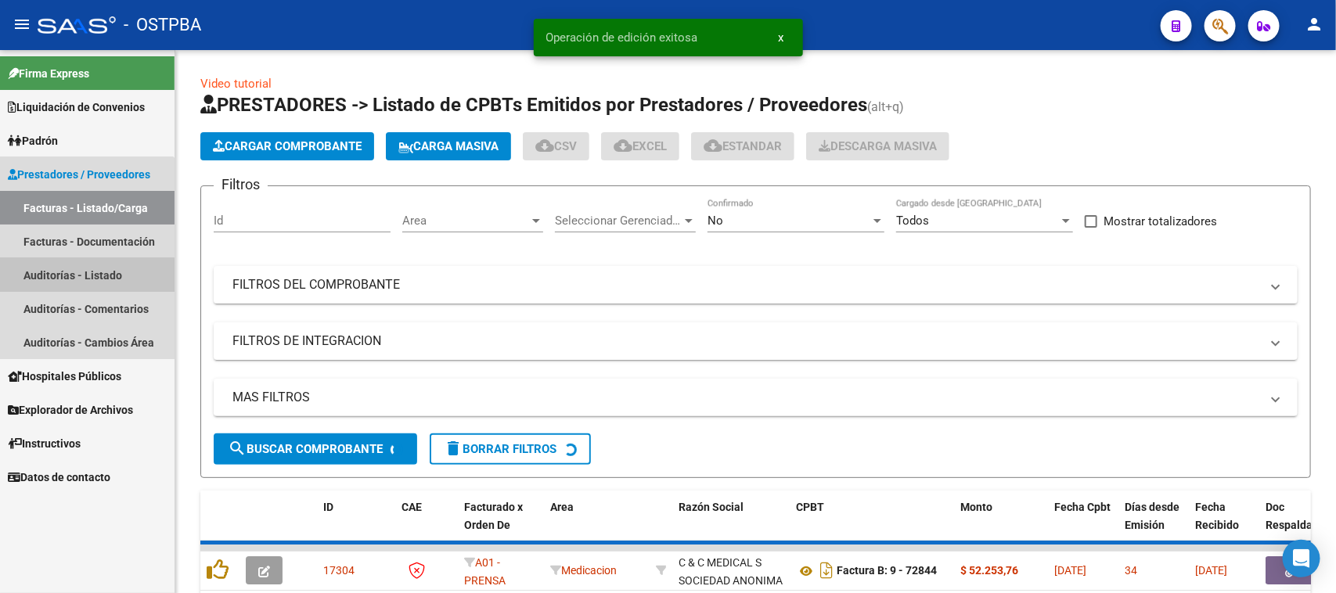
click at [57, 276] on link "Auditorías - Listado" at bounding box center [87, 275] width 175 height 34
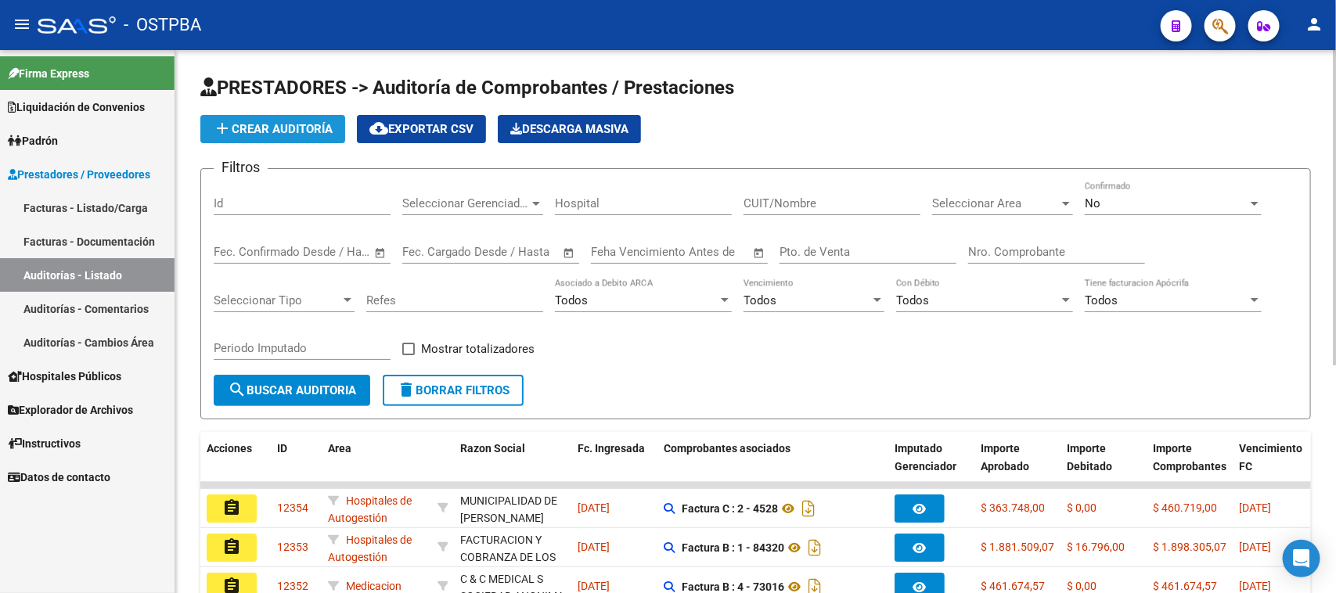
click at [264, 128] on span "add Crear Auditoría" at bounding box center [273, 129] width 120 height 14
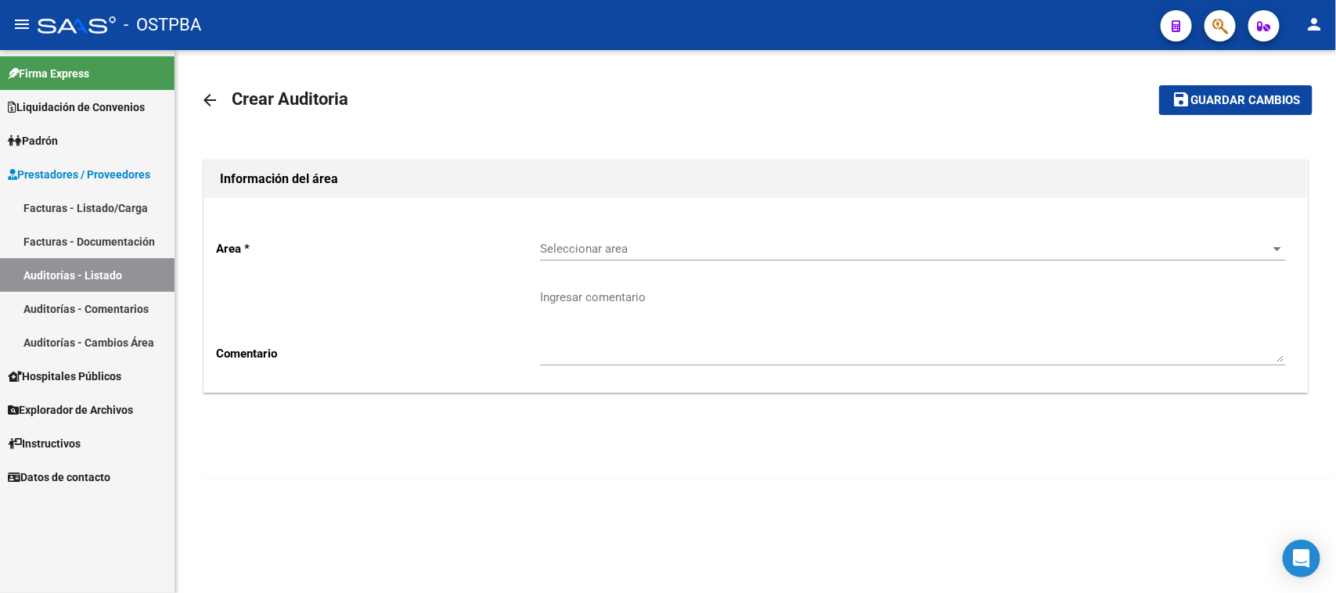
click at [557, 239] on div "Seleccionar area Seleccionar area" at bounding box center [912, 244] width 745 height 34
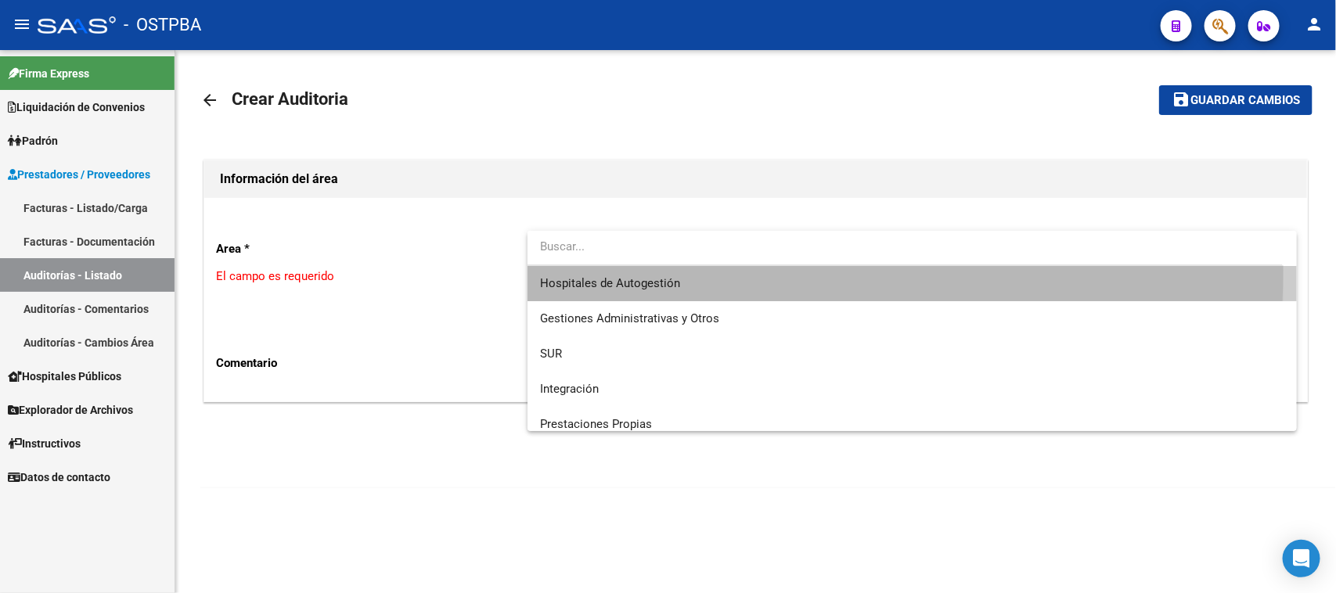
click at [599, 271] on span "Hospitales de Autogestión" at bounding box center [912, 283] width 745 height 35
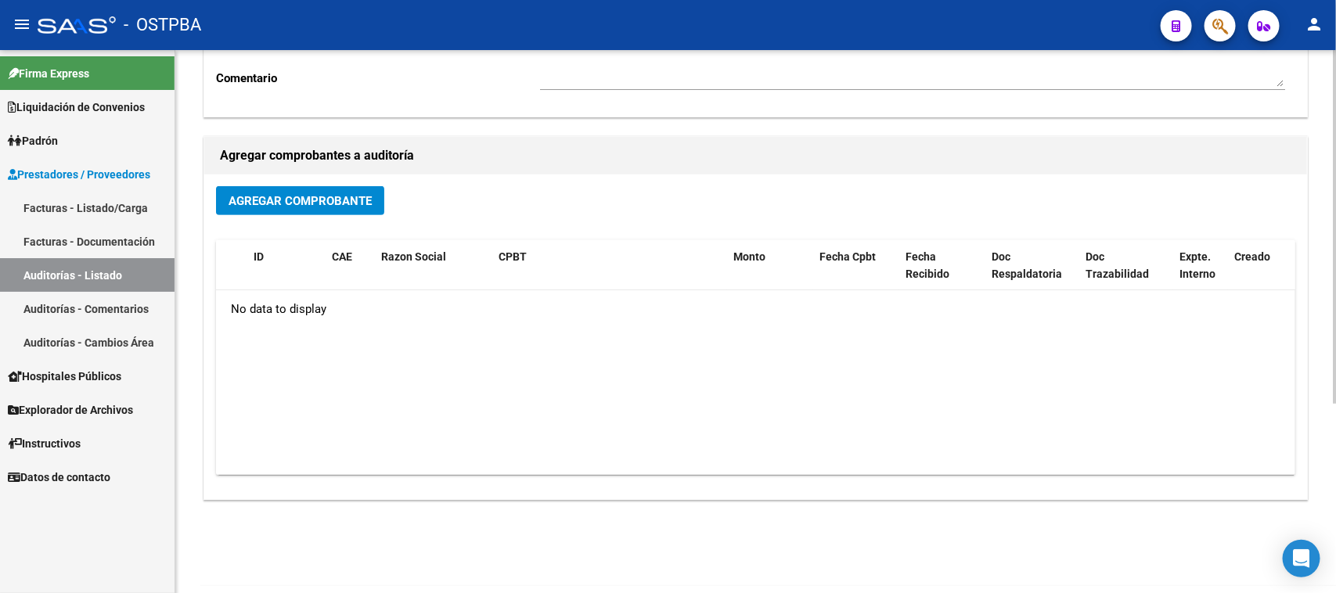
scroll to position [291, 0]
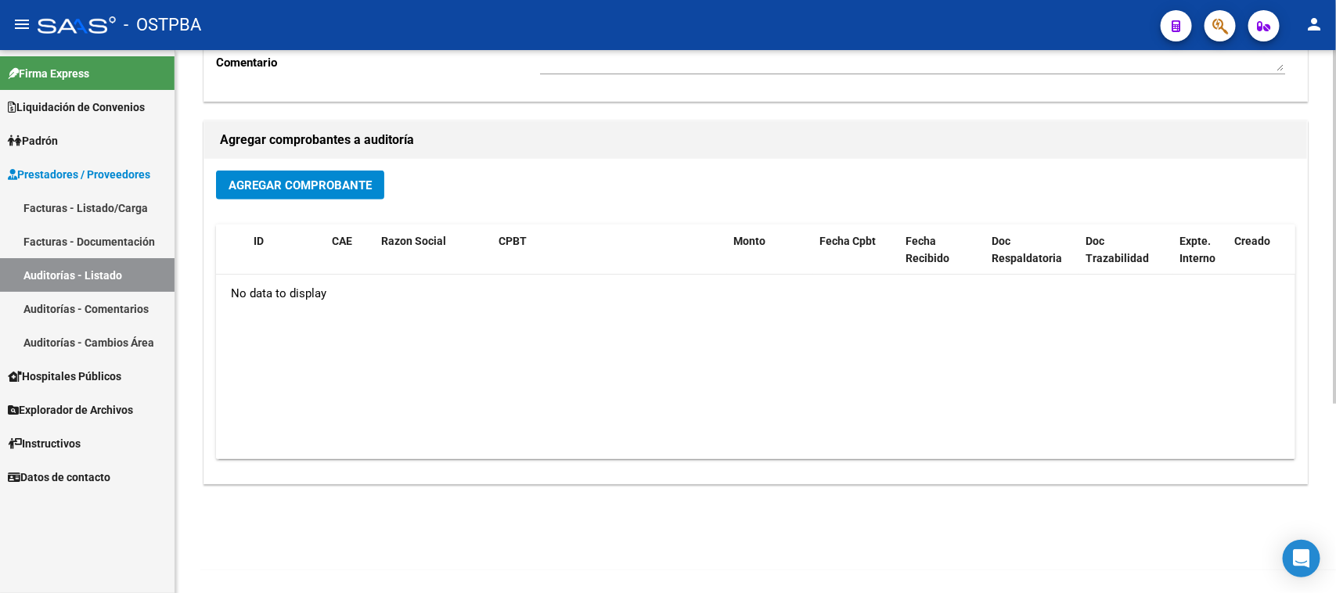
click at [298, 193] on button "Agregar Comprobante" at bounding box center [300, 185] width 168 height 29
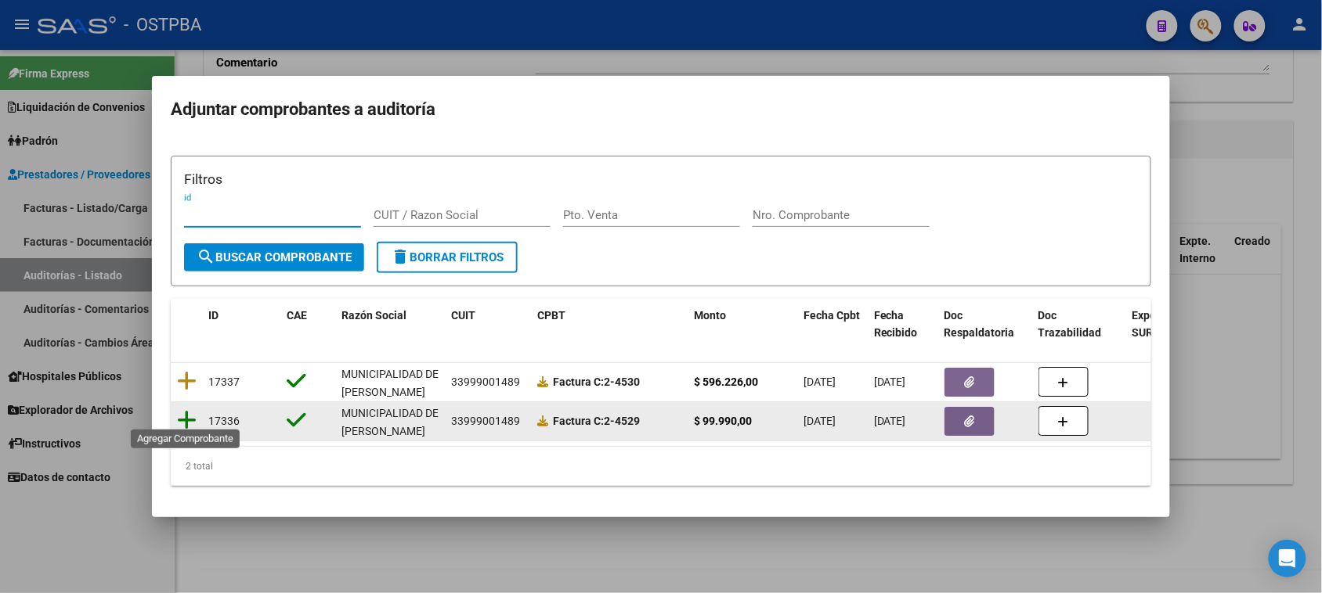
click at [184, 411] on icon at bounding box center [187, 420] width 20 height 22
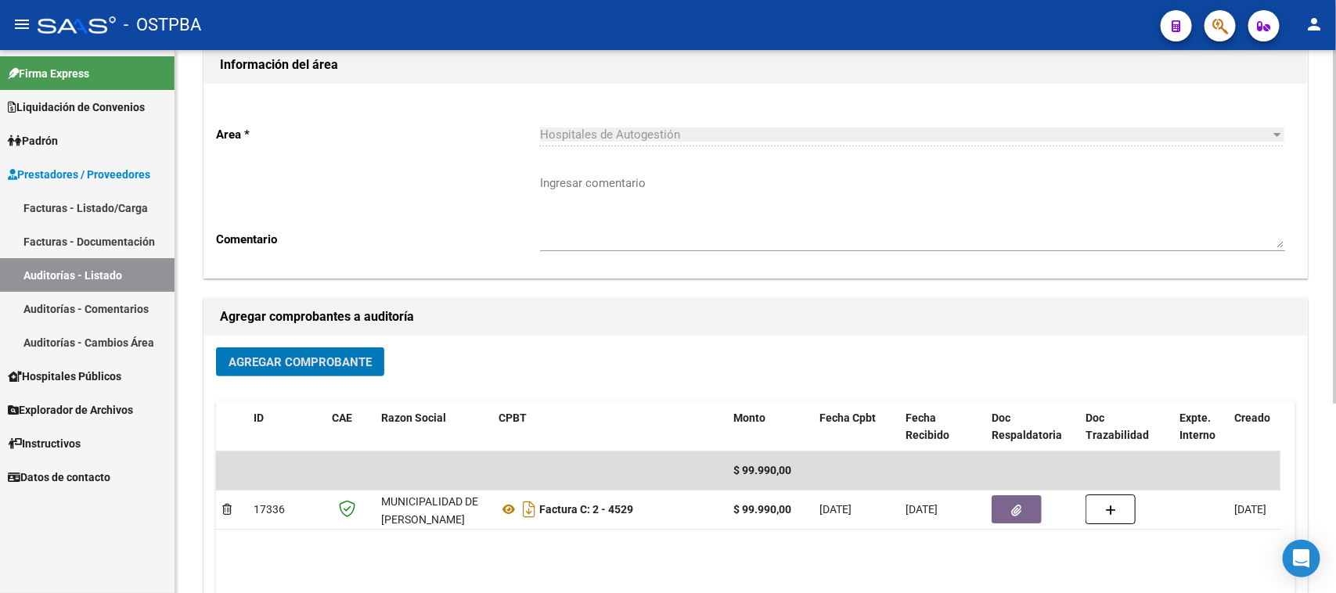
scroll to position [0, 0]
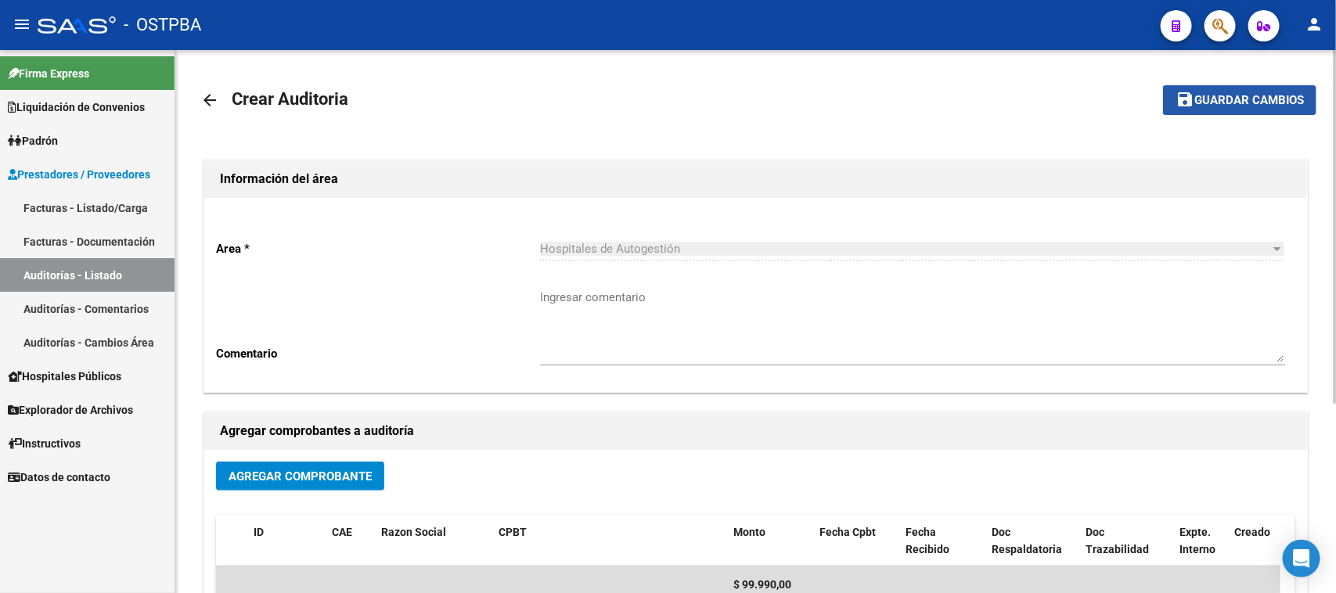
click at [1245, 106] on span "Guardar cambios" at bounding box center [1250, 101] width 110 height 14
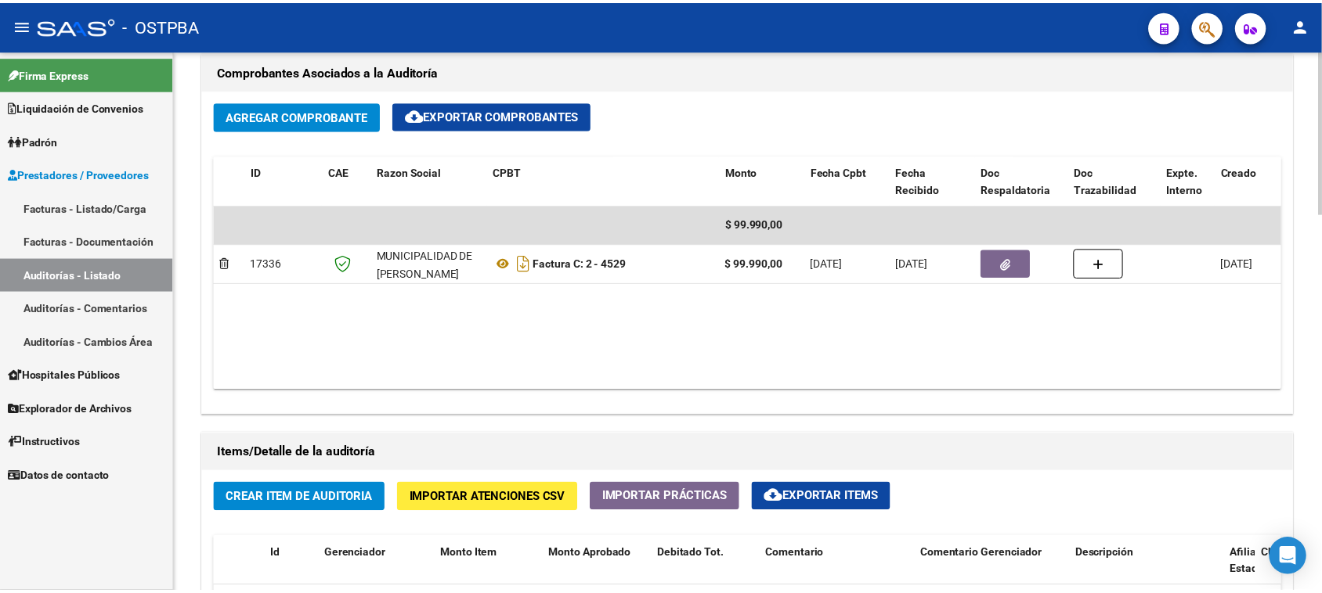
scroll to position [881, 0]
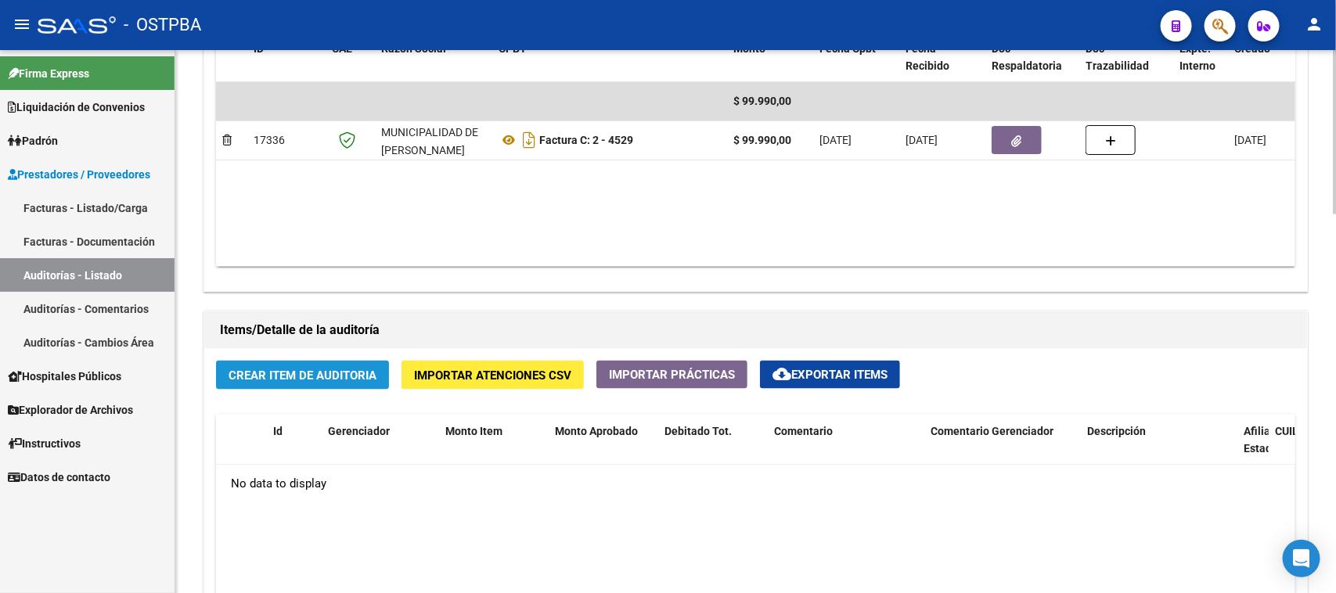
click at [323, 373] on span "Crear Item de Auditoria" at bounding box center [303, 376] width 148 height 14
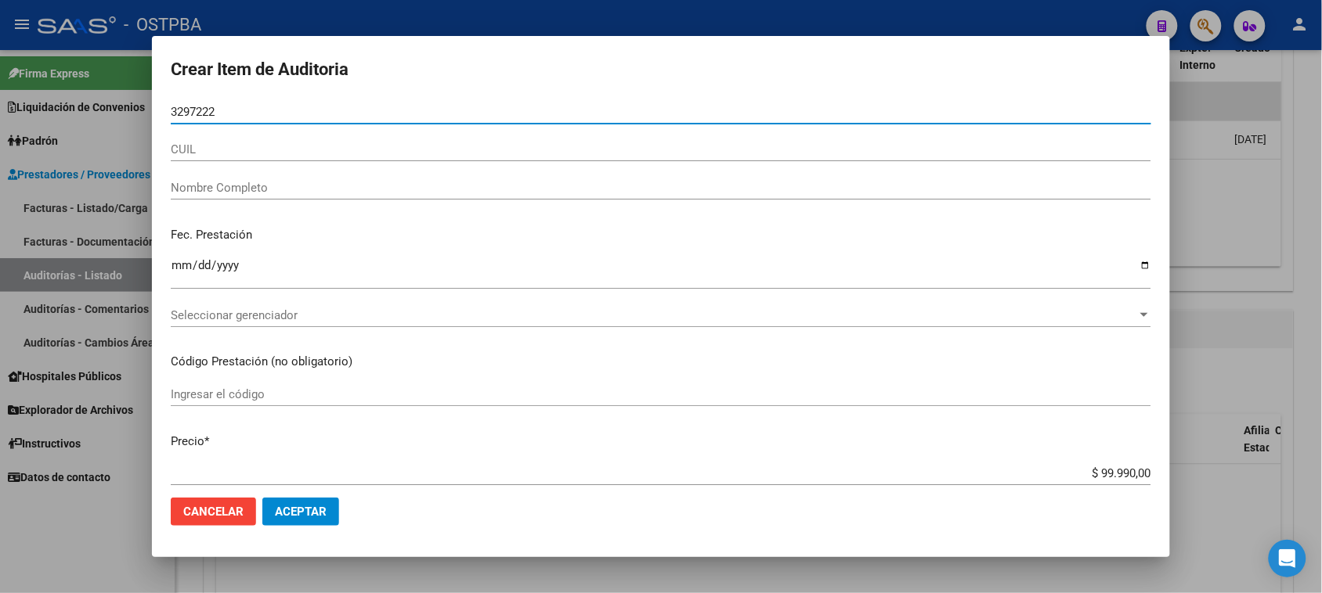
type input "32972226"
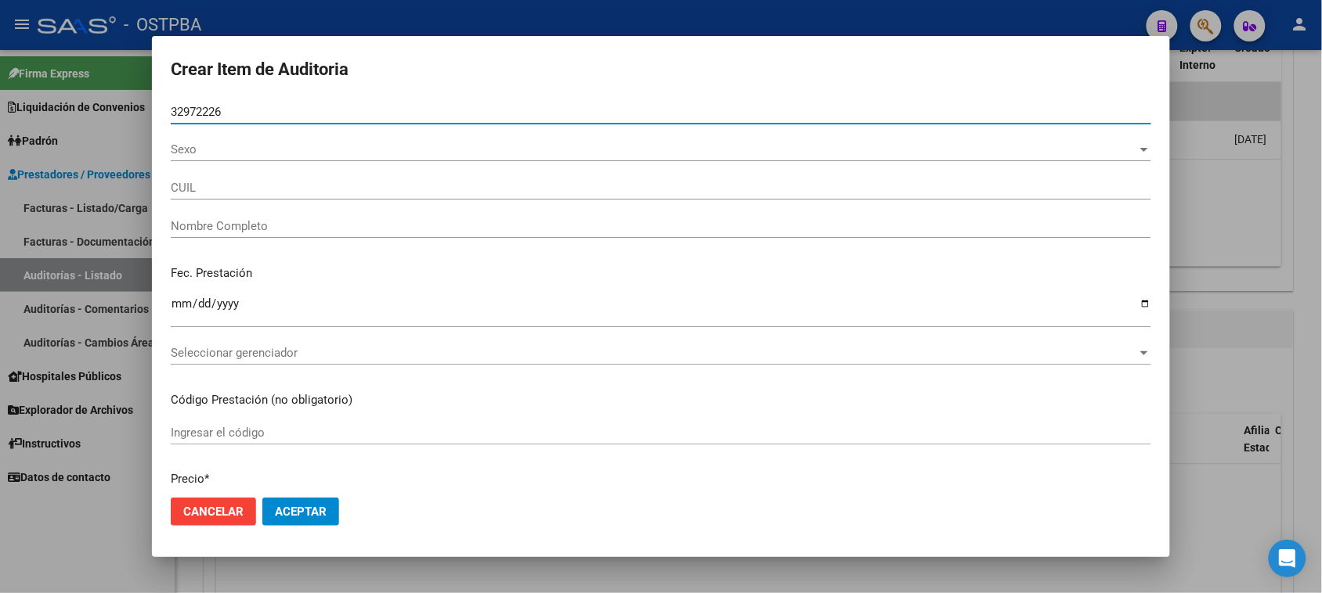
type input "27329722266"
type input "[PERSON_NAME] [PERSON_NAME]"
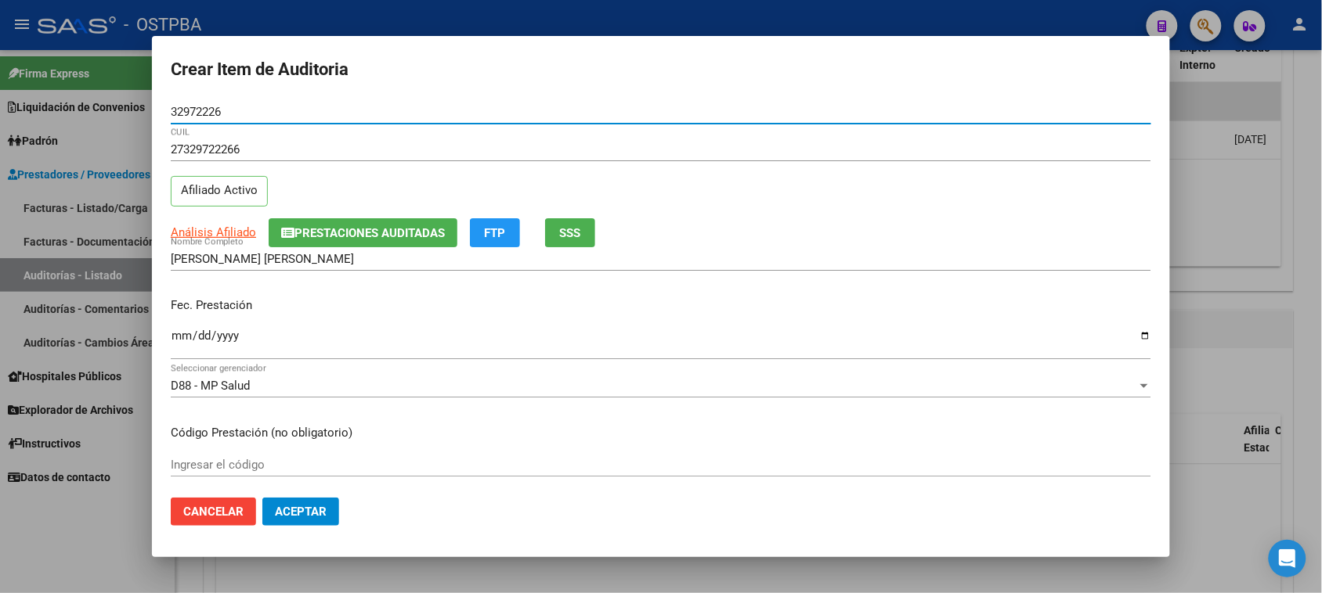
type input "32972226"
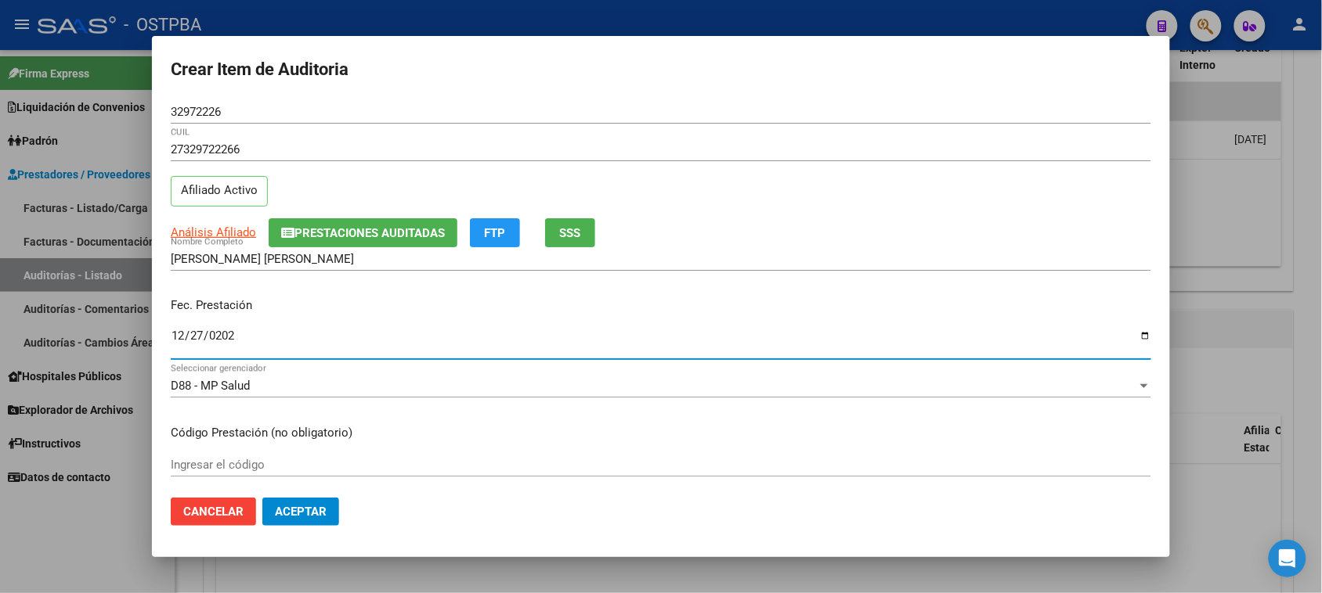
type input "[DATE]"
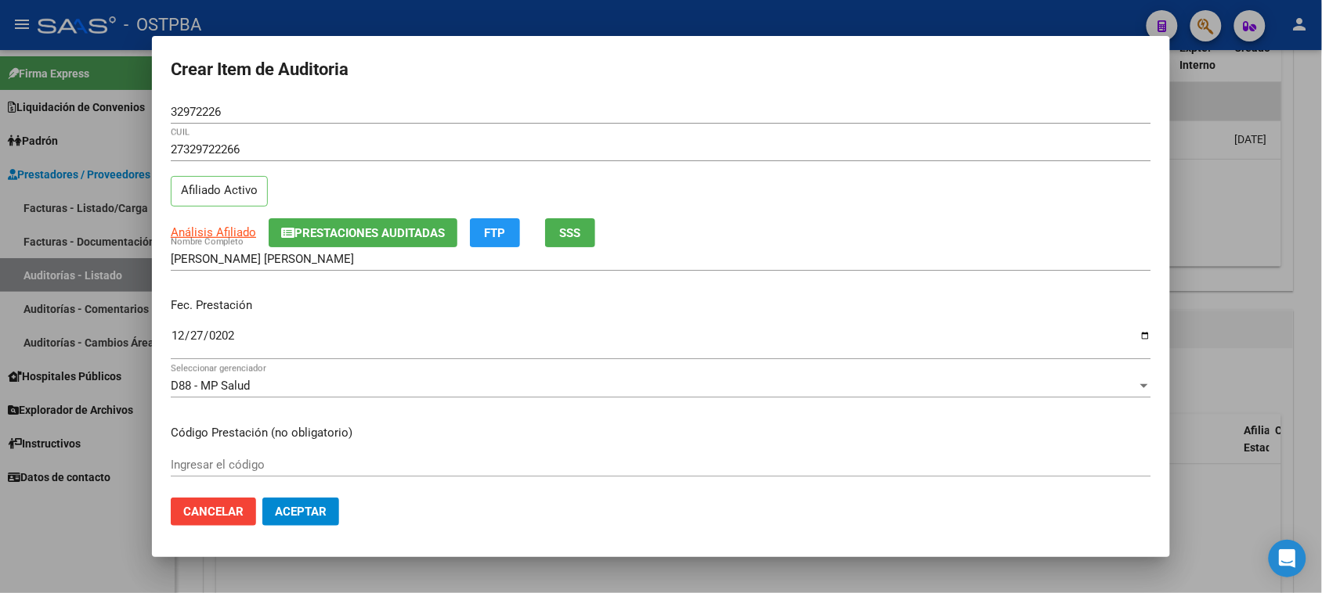
scroll to position [251, 0]
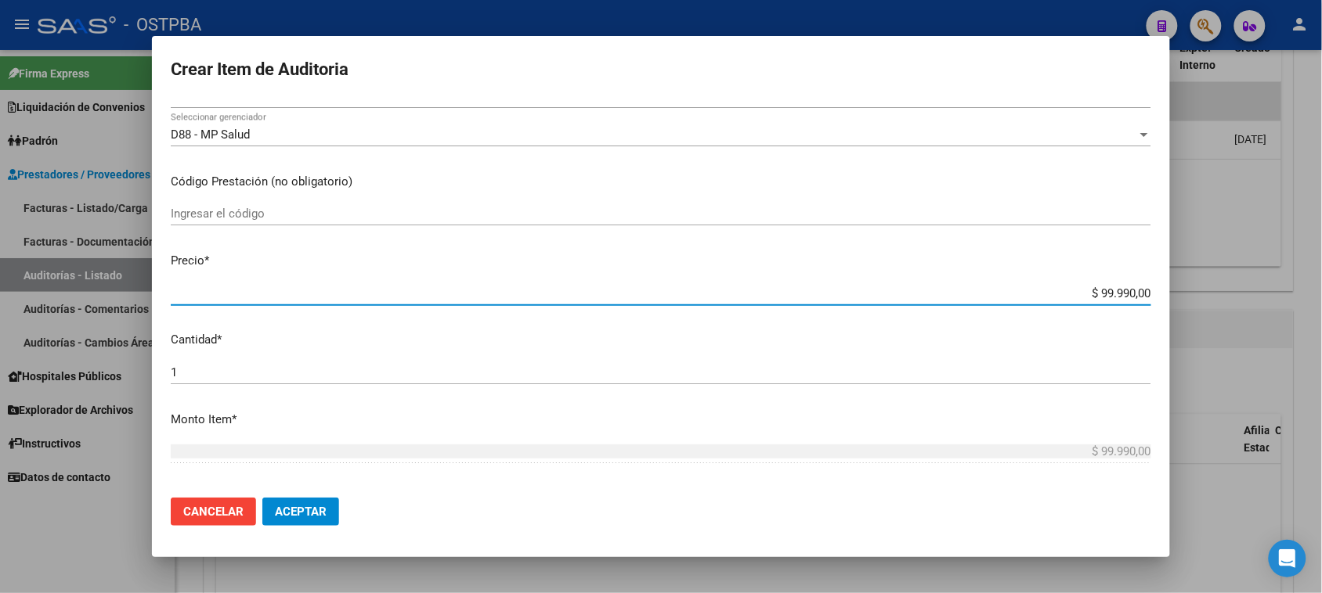
type input "$ 0,05"
type input "$ 0,55"
type input "$ 5,59"
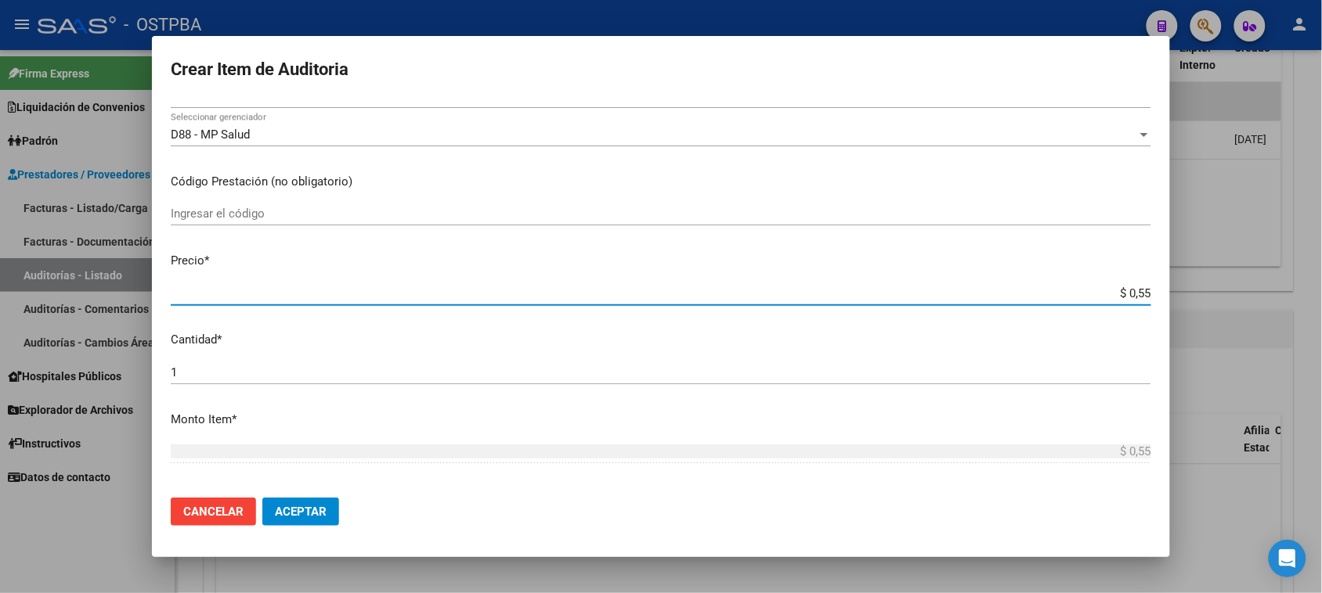
type input "$ 5,59"
type input "$ 55,98"
type input "$ 559,80"
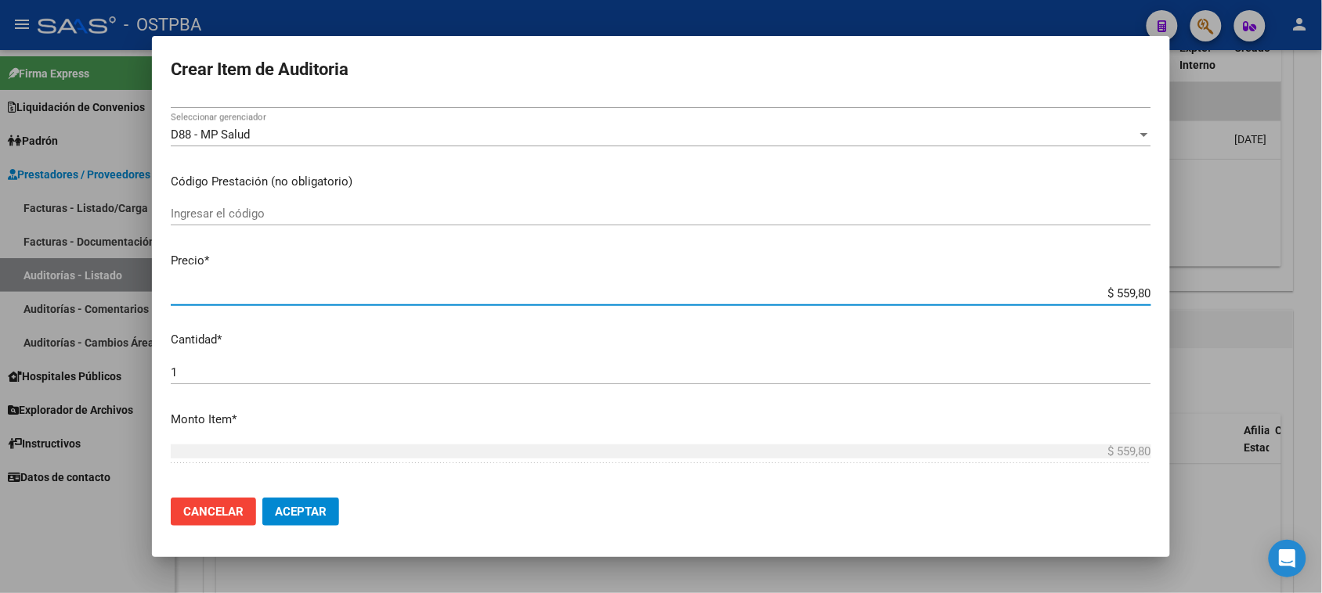
type input "$ 5.598,00"
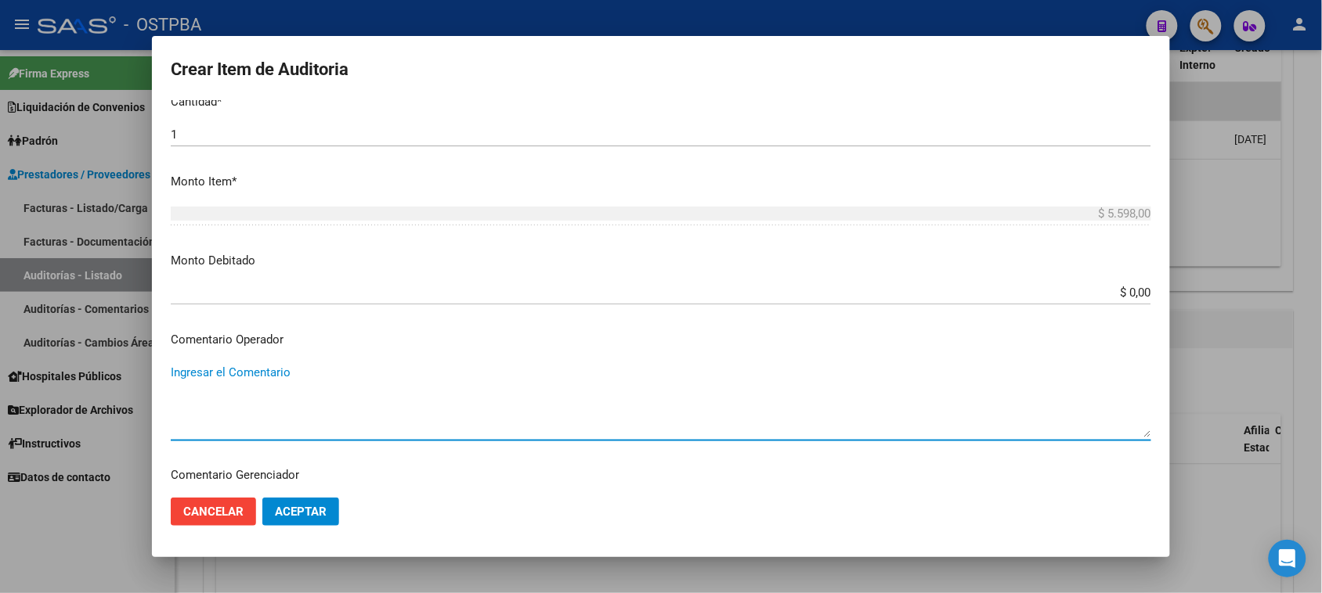
scroll to position [839, 0]
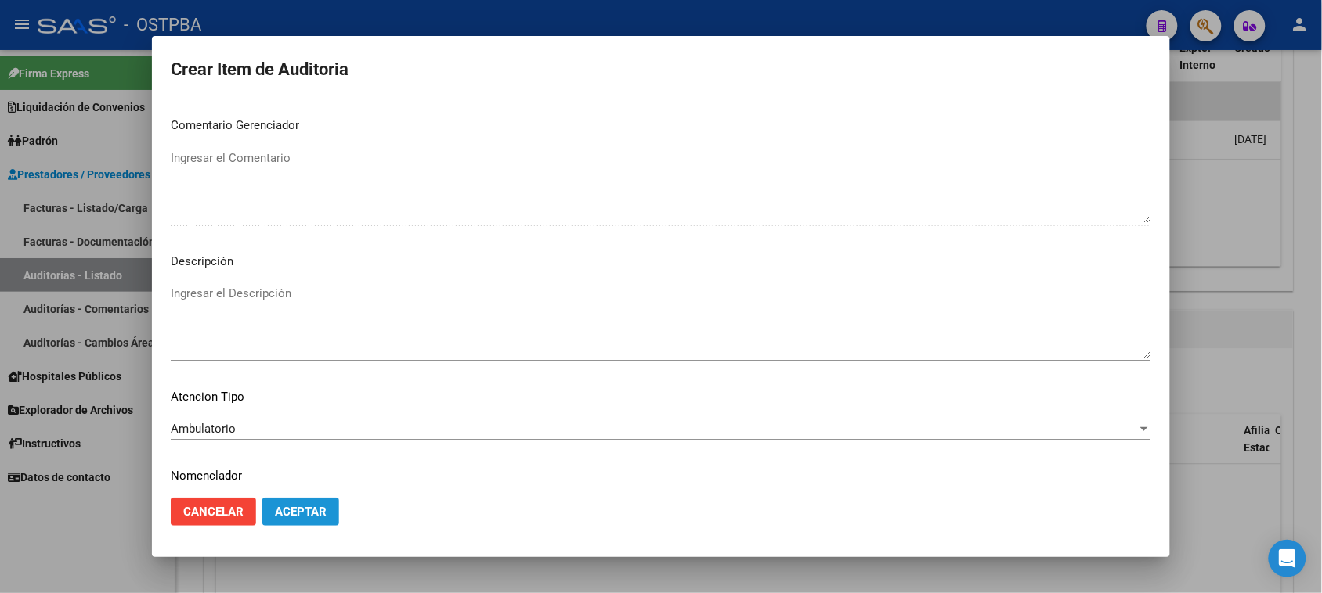
click at [294, 505] on span "Aceptar" at bounding box center [301, 512] width 52 height 14
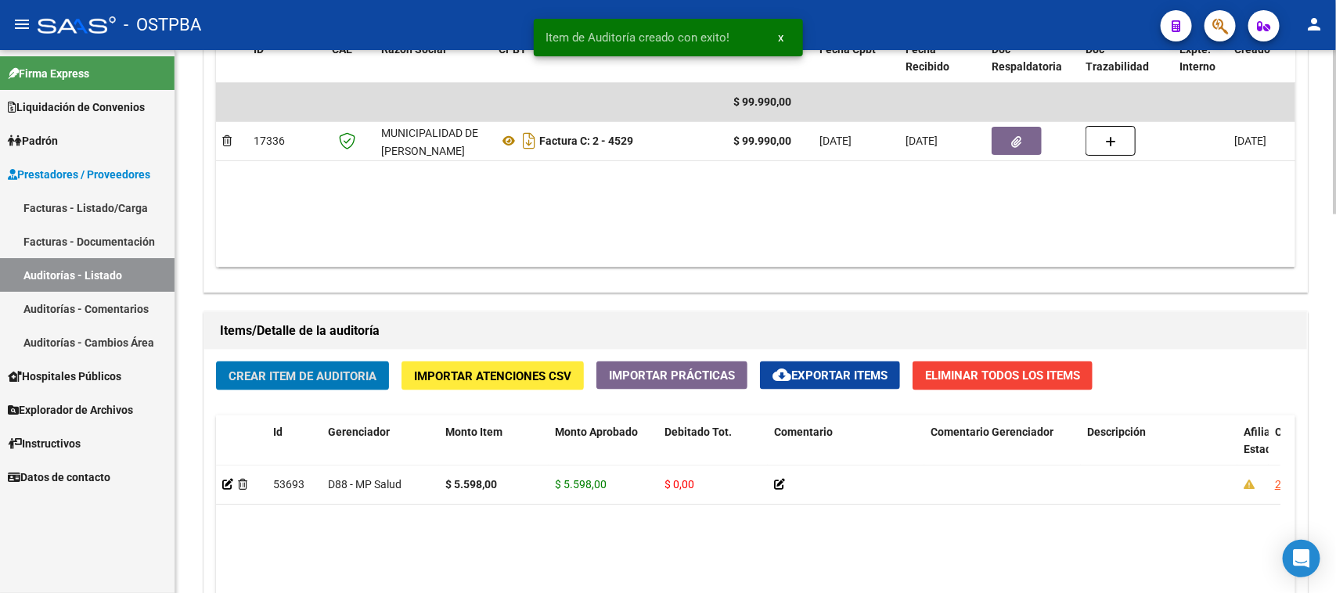
click at [316, 374] on span "Crear Item de Auditoria" at bounding box center [303, 377] width 148 height 14
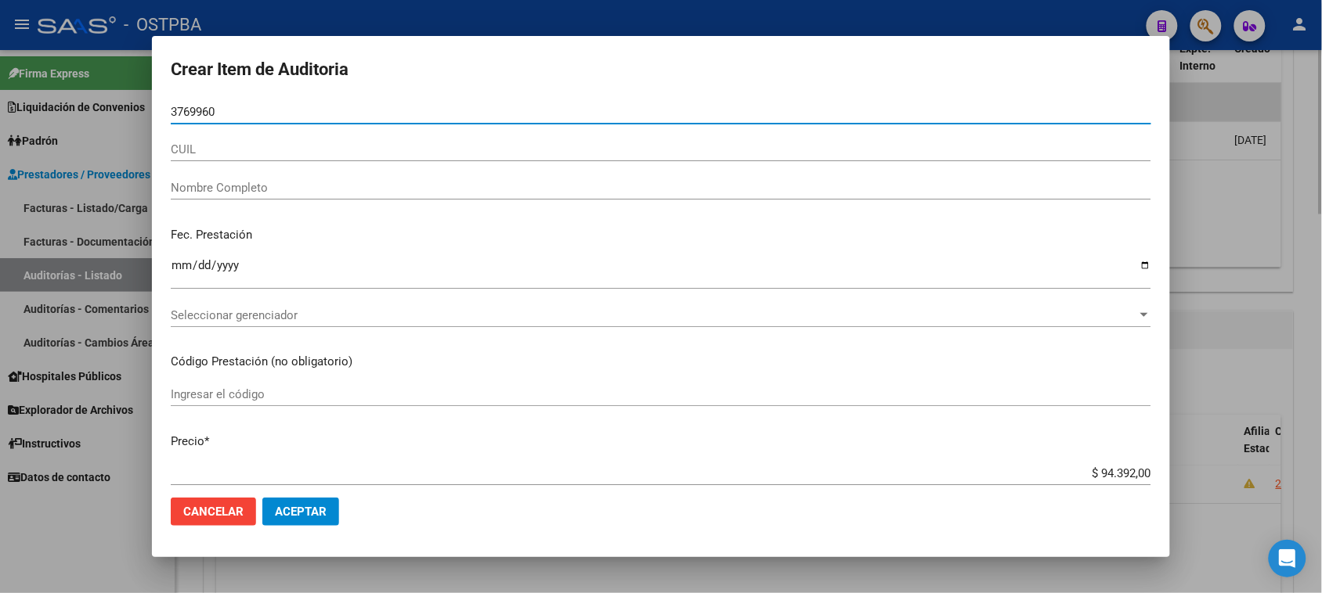
type input "37699603"
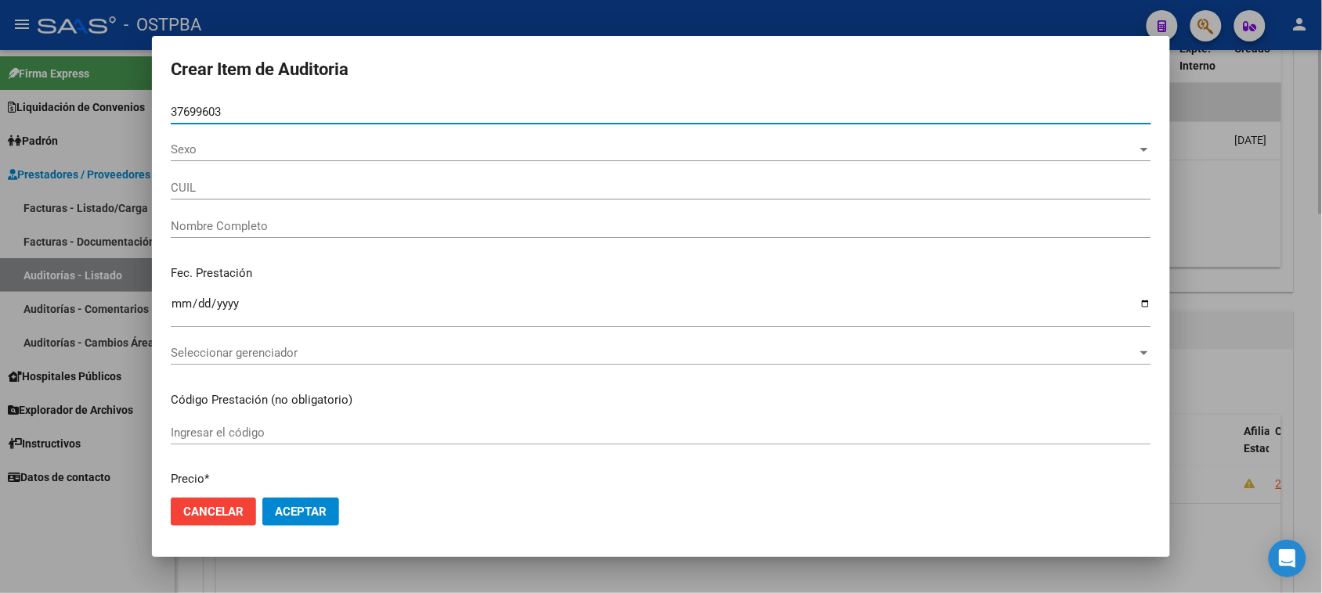
type input "23376996034"
type input "[PERSON_NAME] -"
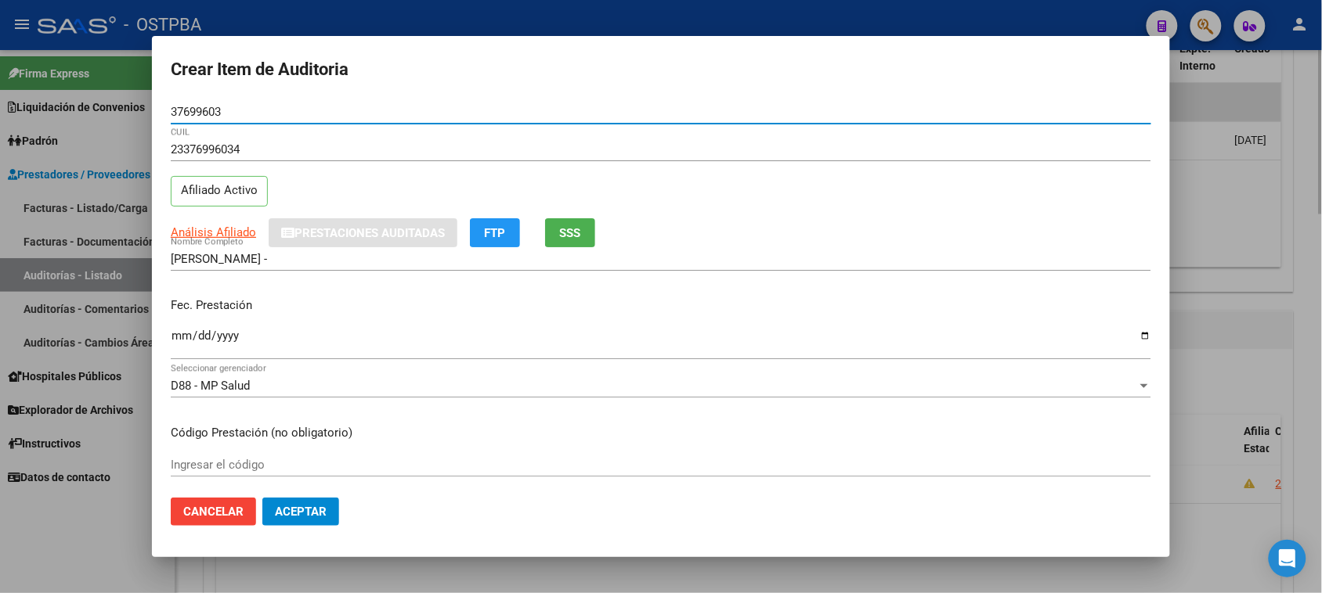
type input "37699603"
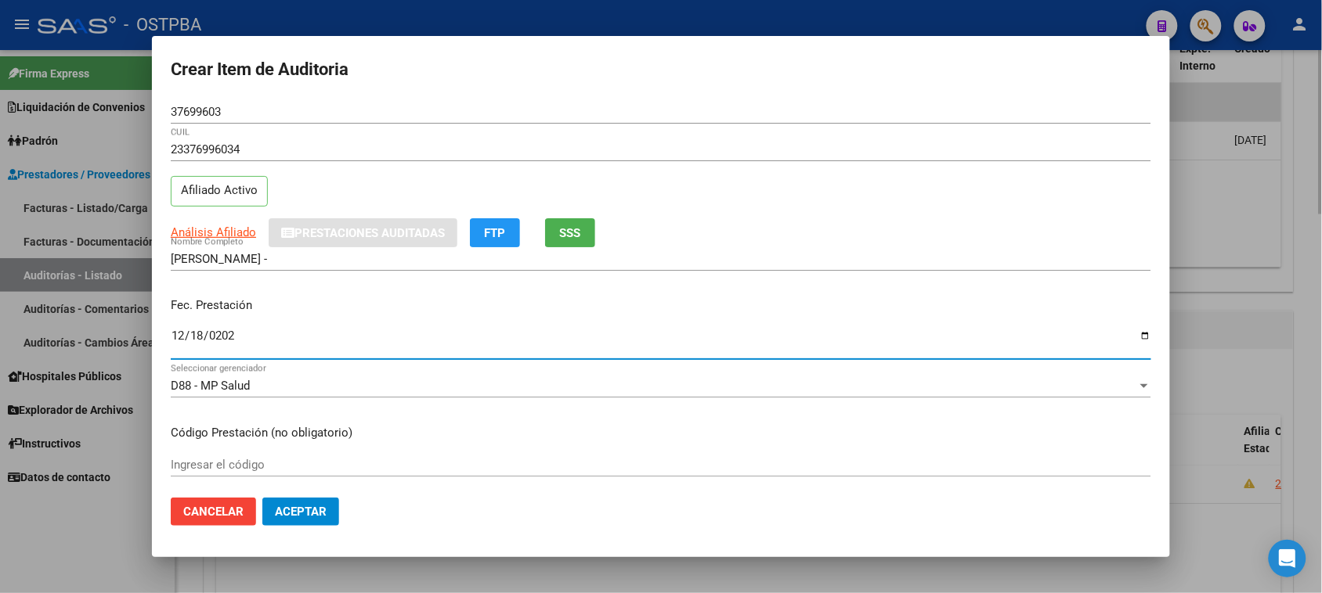
type input "[DATE]"
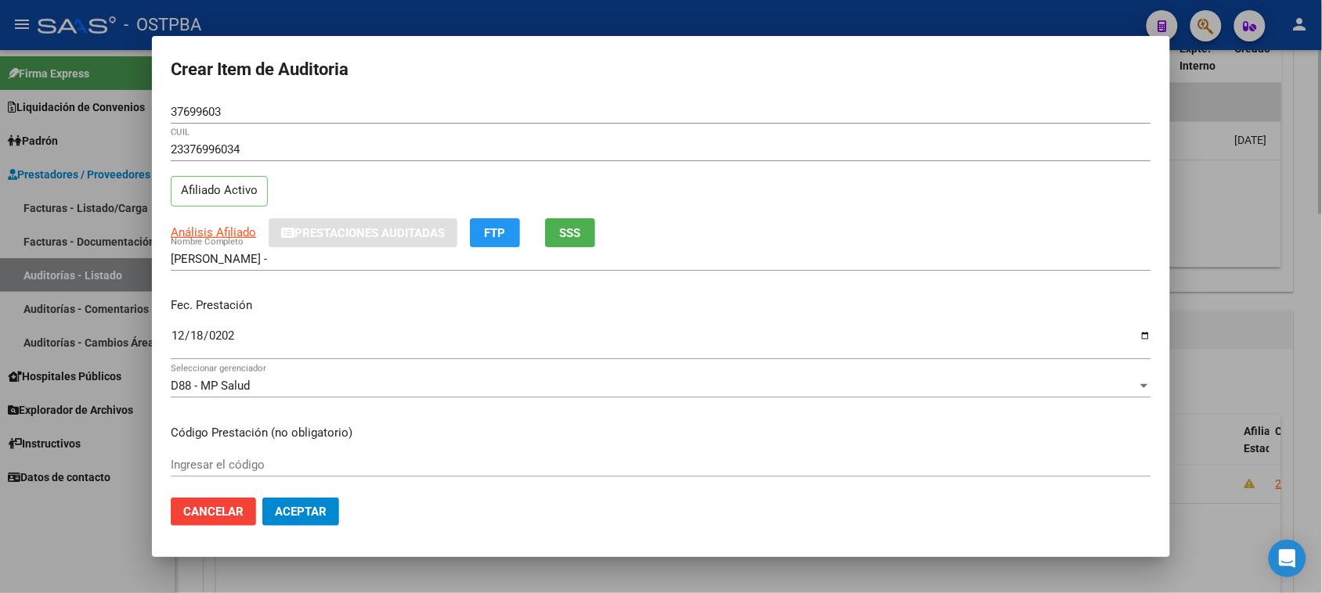
scroll to position [251, 0]
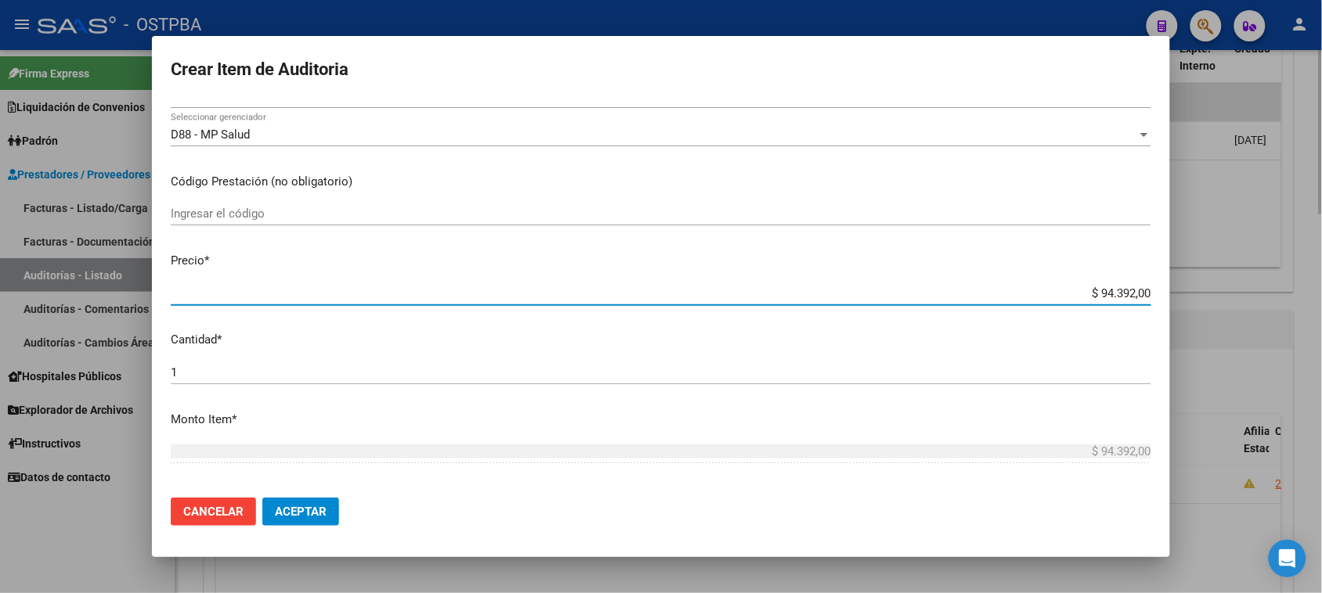
type input "$ 0,05"
type input "$ 0,55"
type input "$ 5,59"
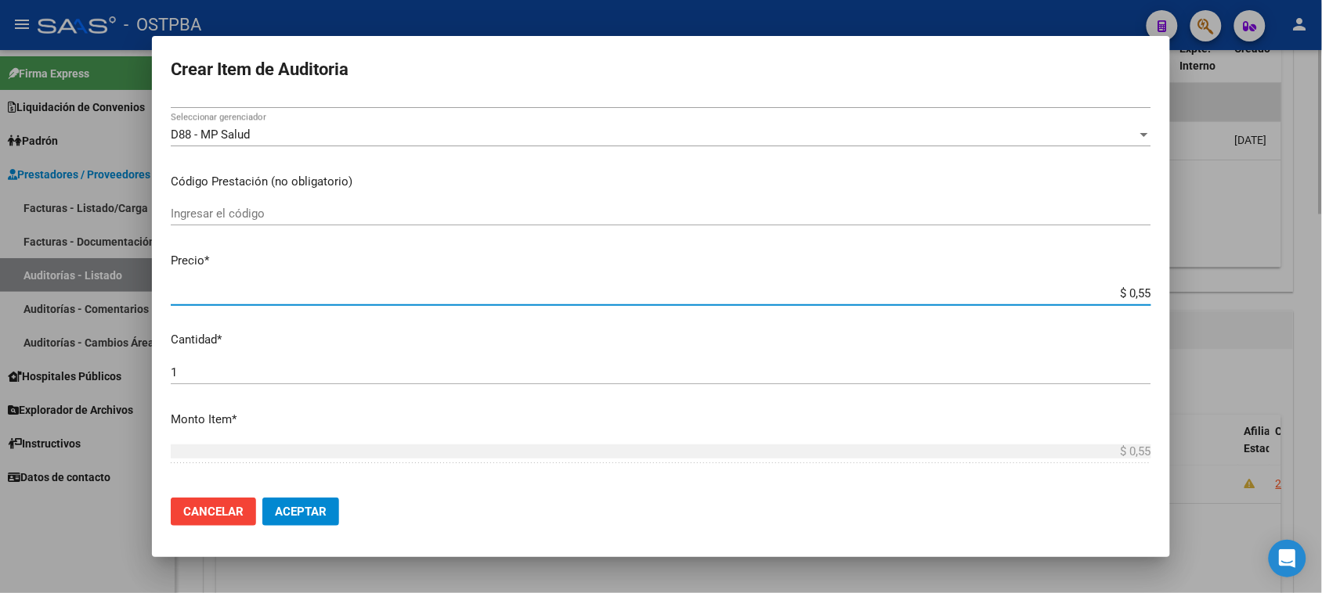
type input "$ 5,59"
type input "$ 55,98"
type input "$ 559,80"
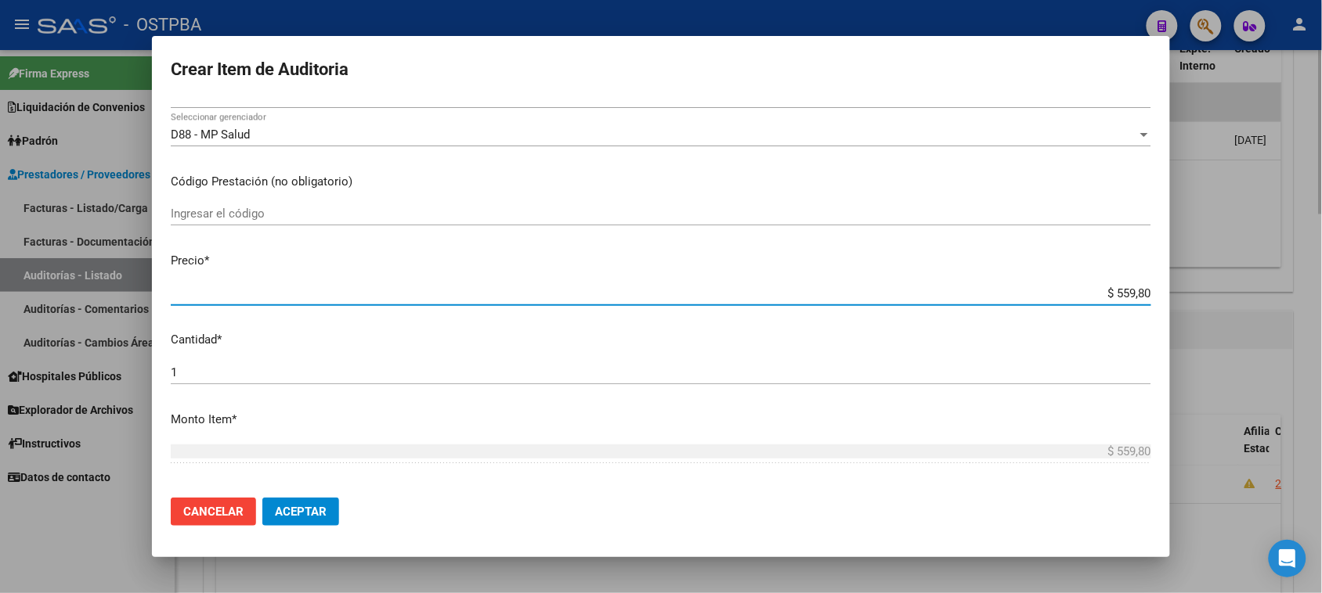
type input "$ 5.598,00"
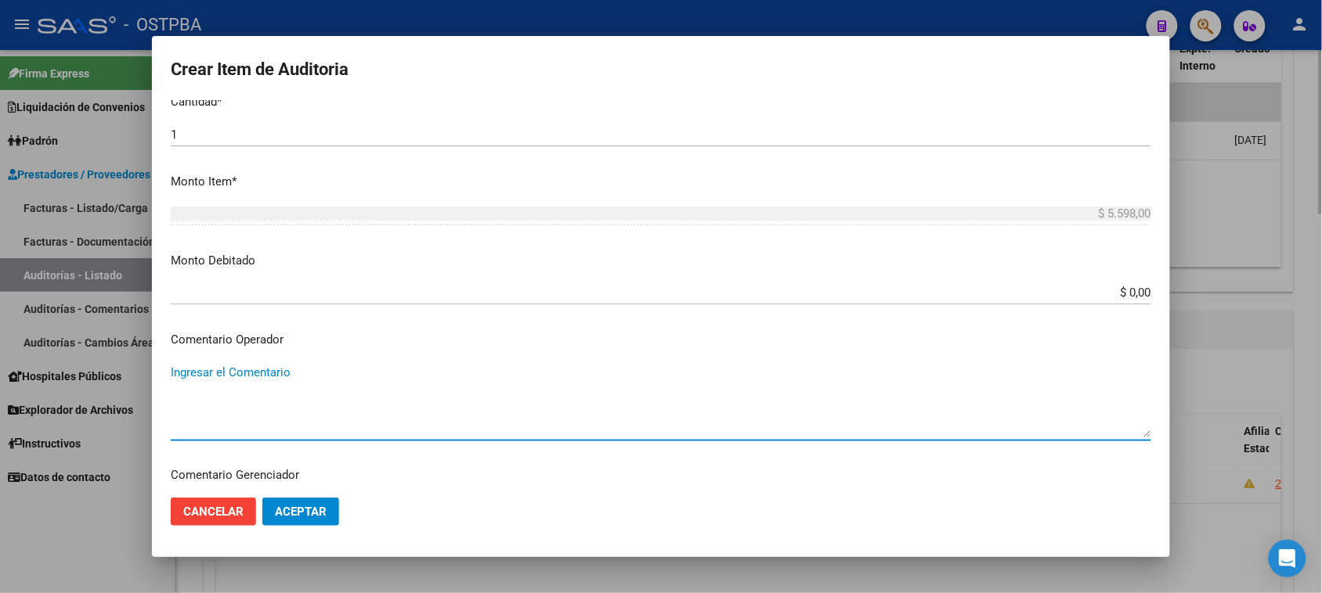
scroll to position [839, 0]
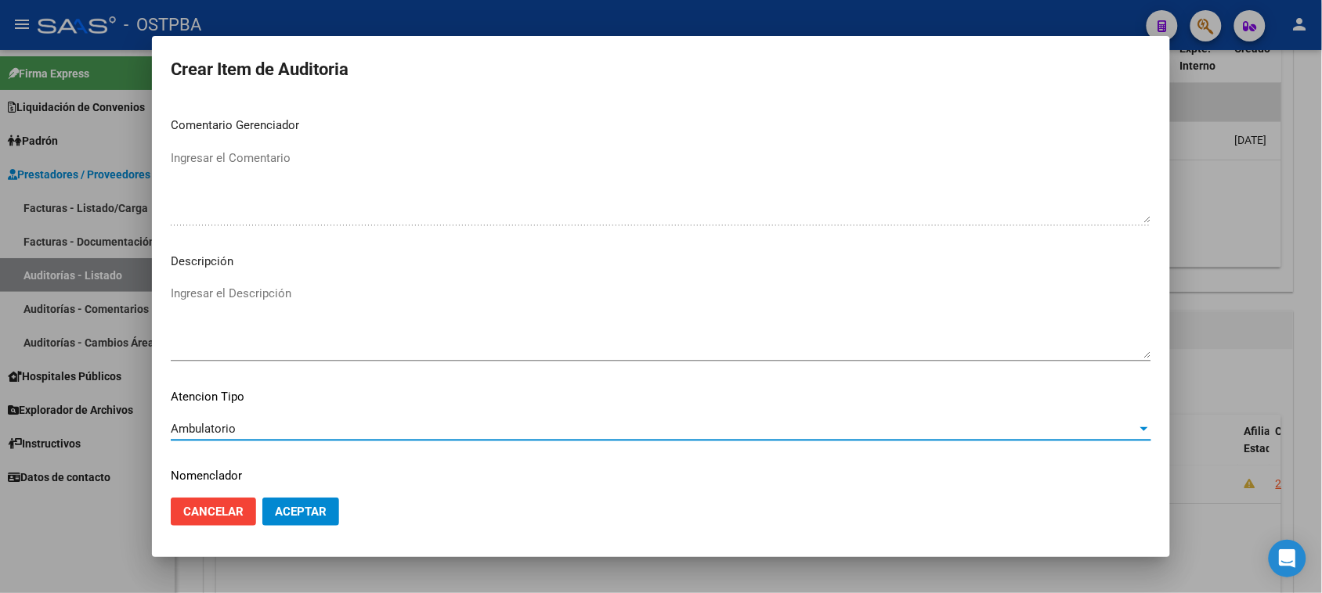
click at [317, 514] on span "Aceptar" at bounding box center [301, 512] width 52 height 14
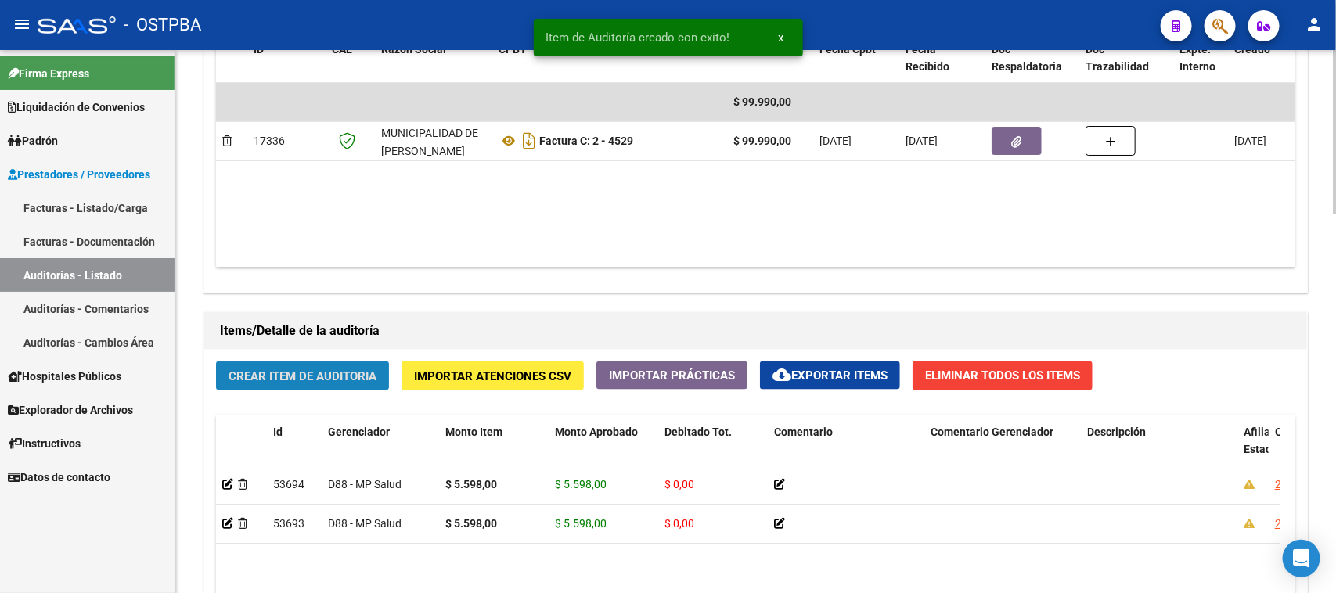
click at [323, 372] on span "Crear Item de Auditoria" at bounding box center [303, 377] width 148 height 14
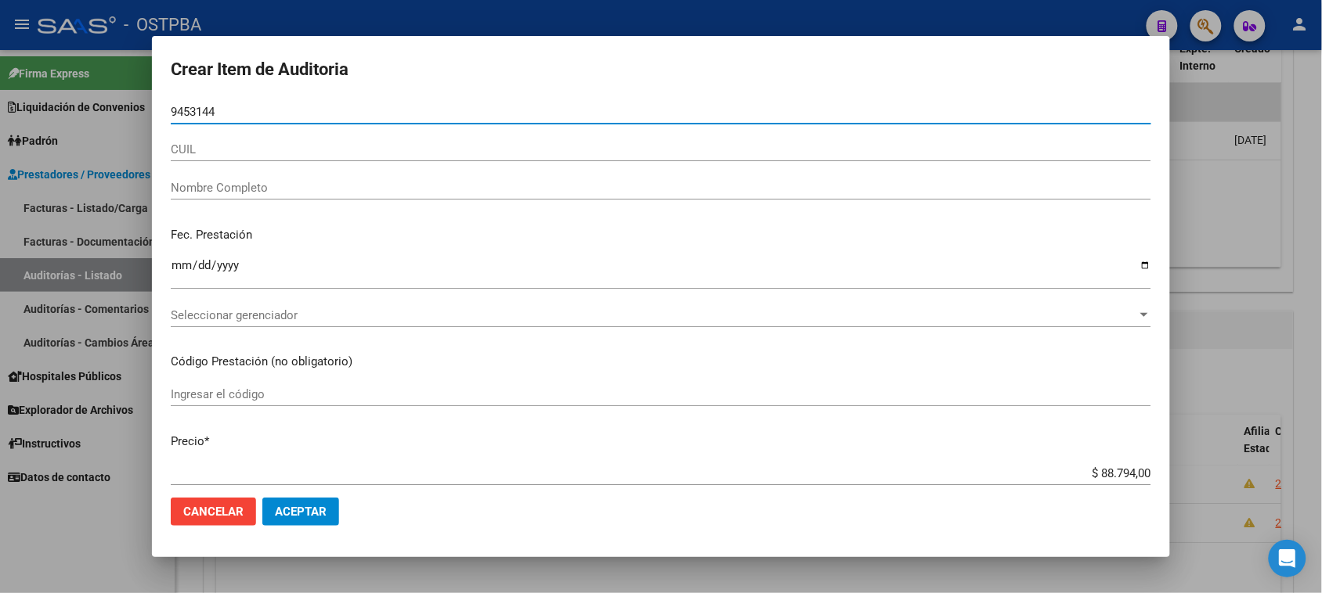
type input "94531446"
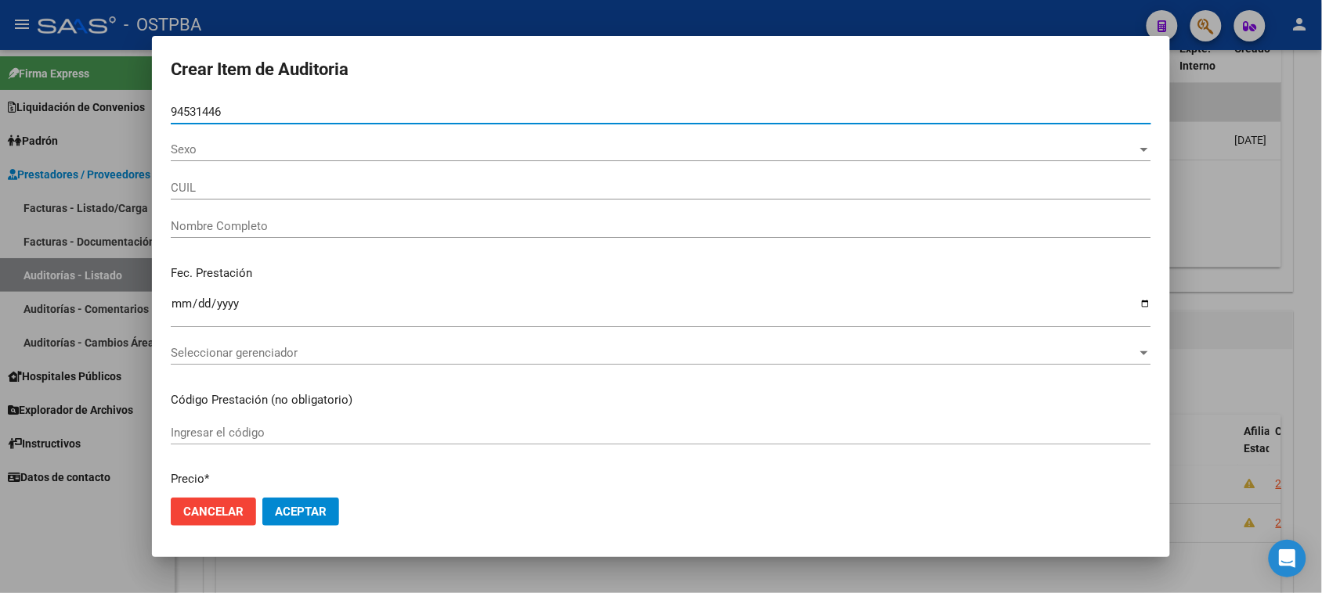
type input "27945314465"
type input "CORO [PERSON_NAME]"
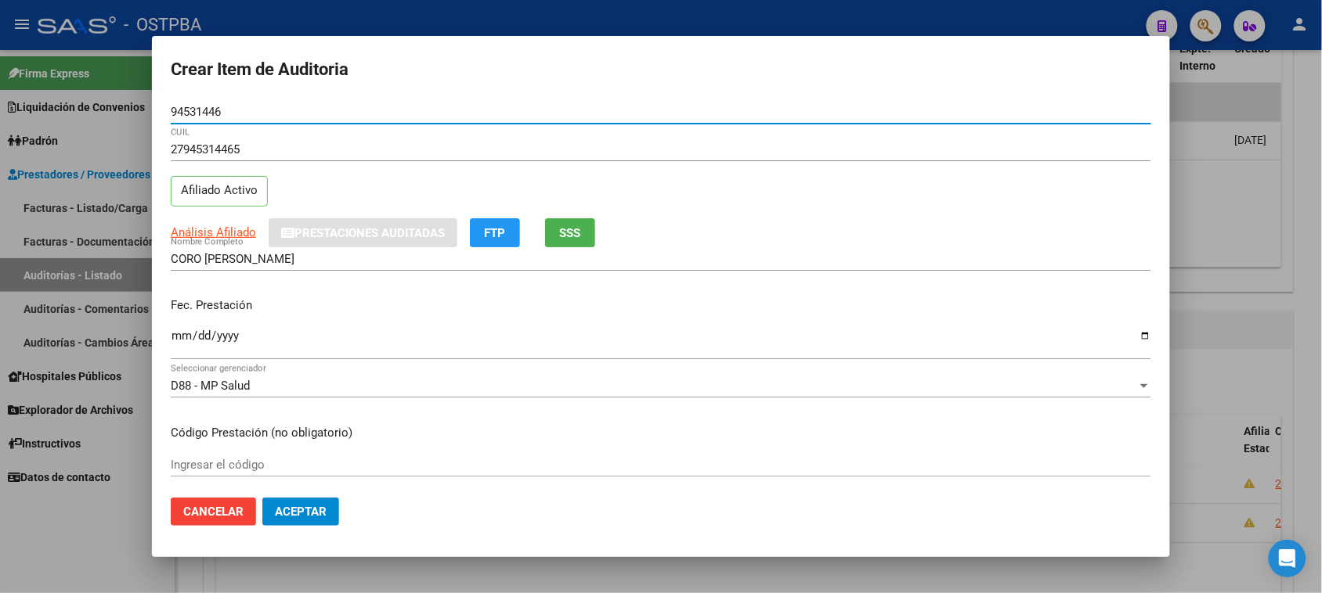
type input "94531446"
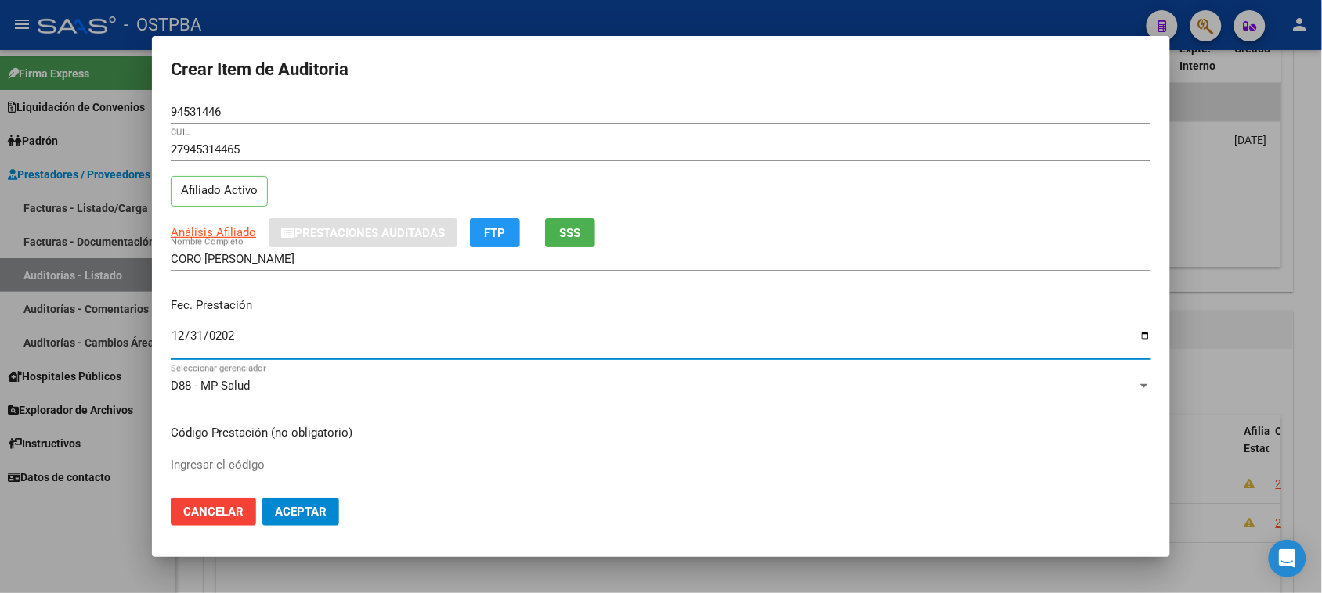
type input "[DATE]"
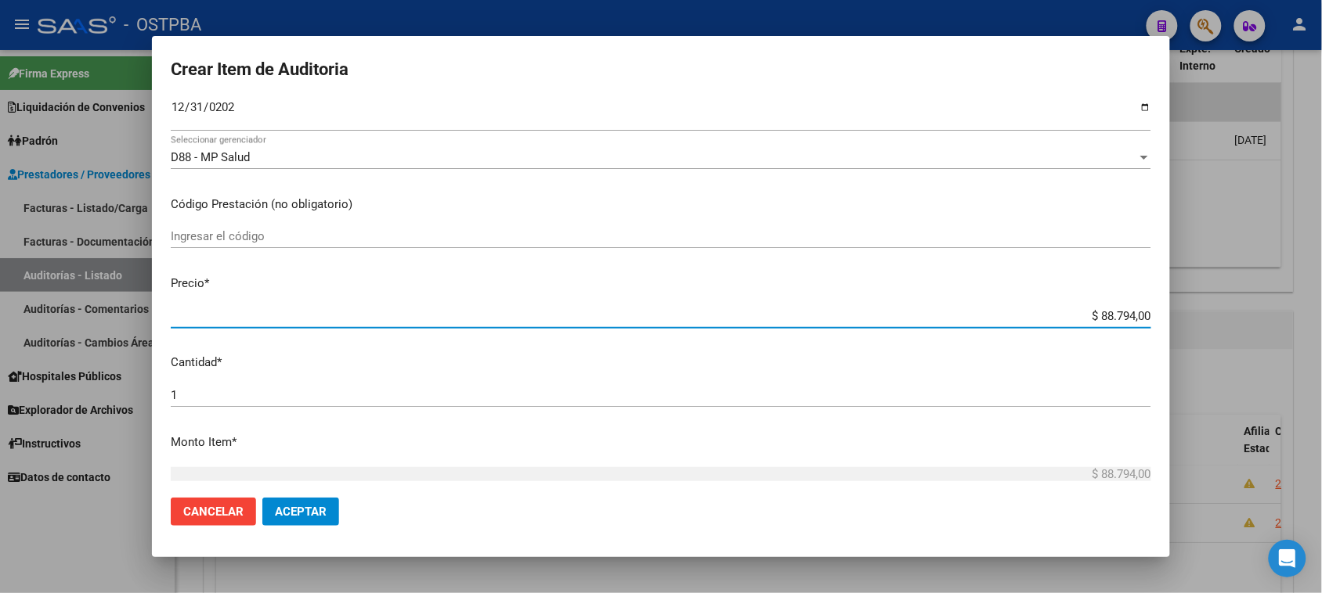
scroll to position [251, 0]
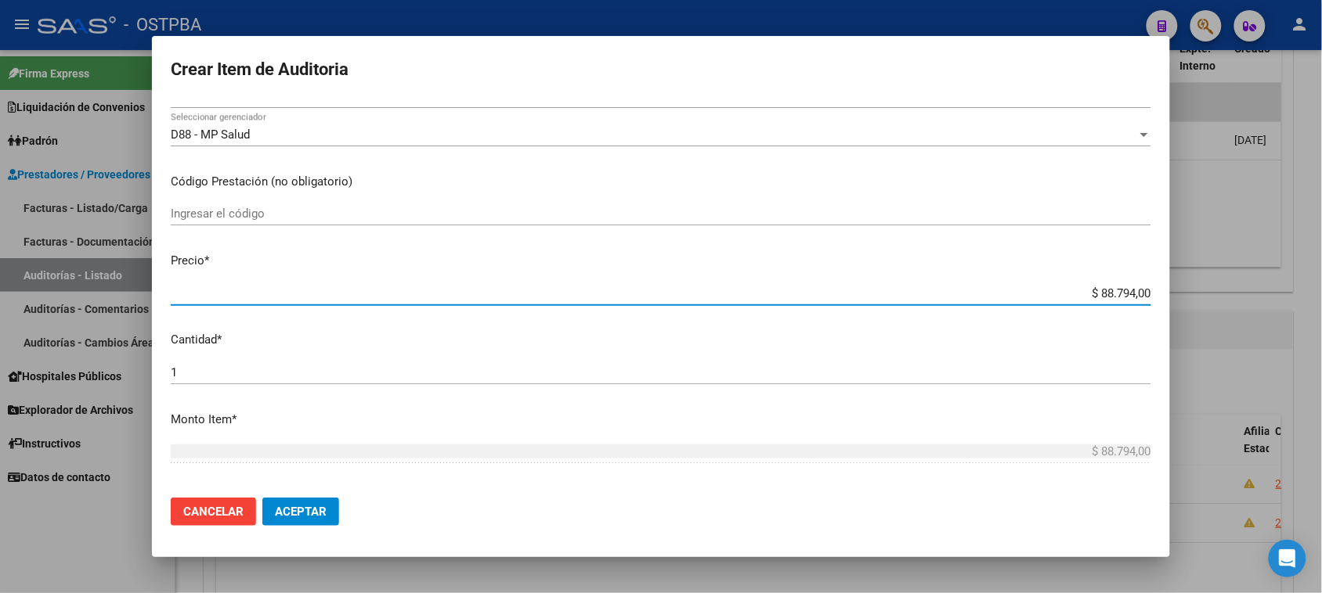
type input "$ 0,01"
type input "$ 0,17"
type input "$ 1,70"
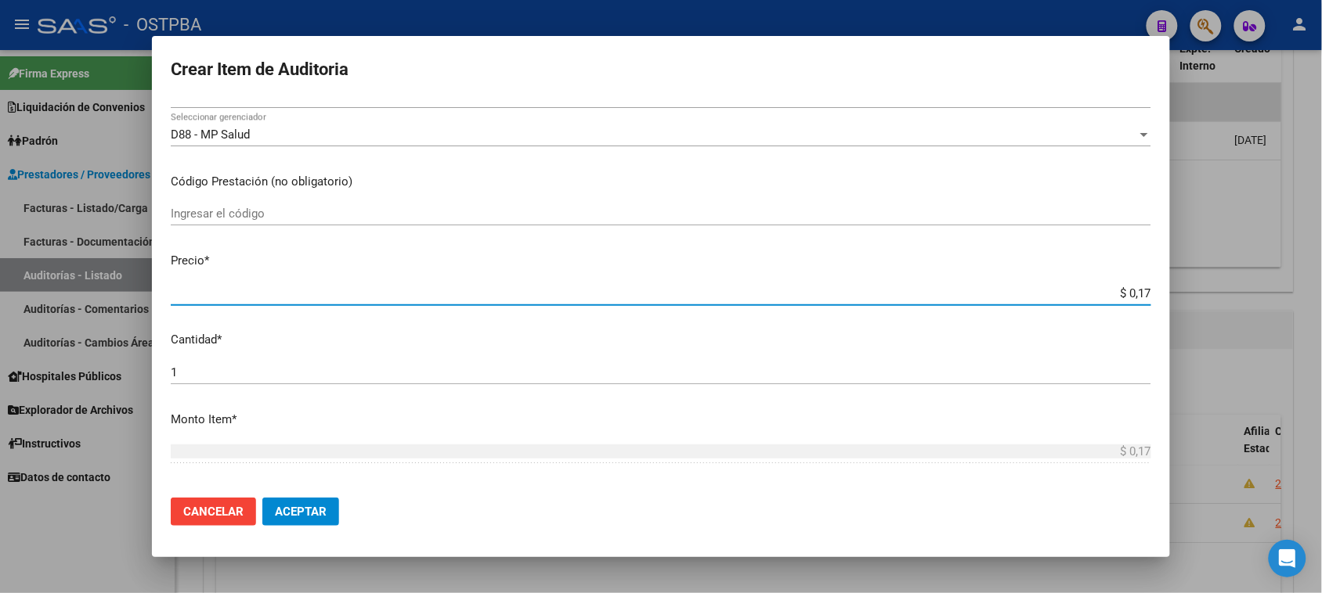
type input "$ 1,70"
type input "$ 17,05"
type input "$ 170,51"
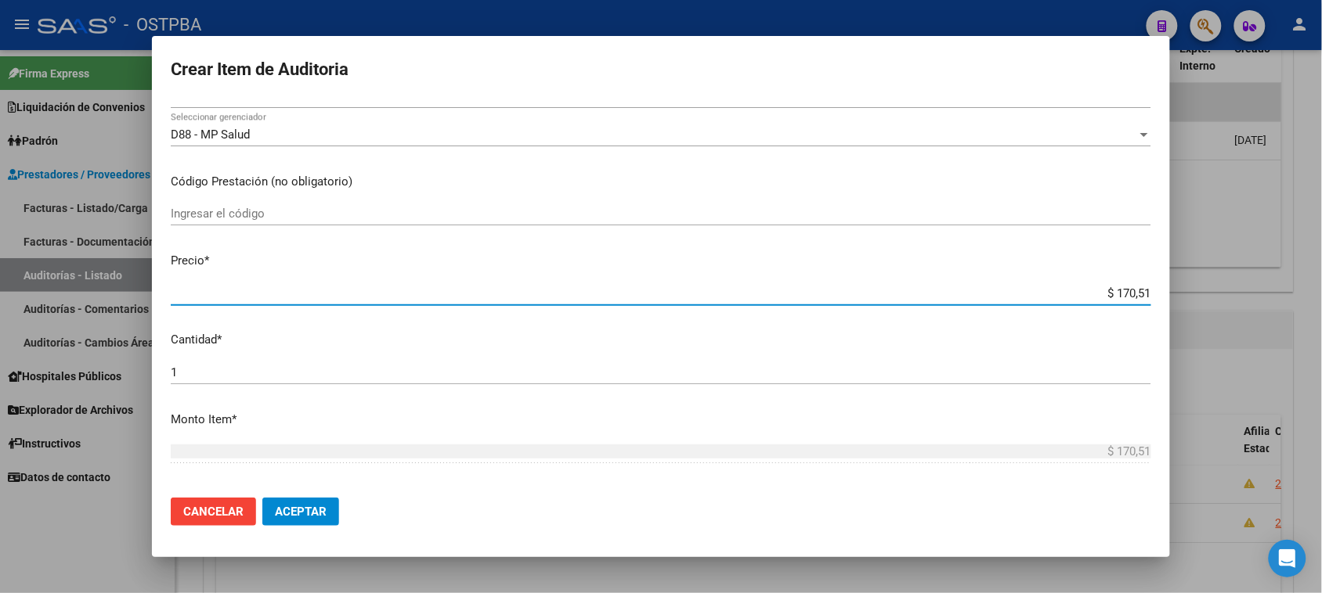
type input "$ 1.705,10"
type input "$ 17.051,00"
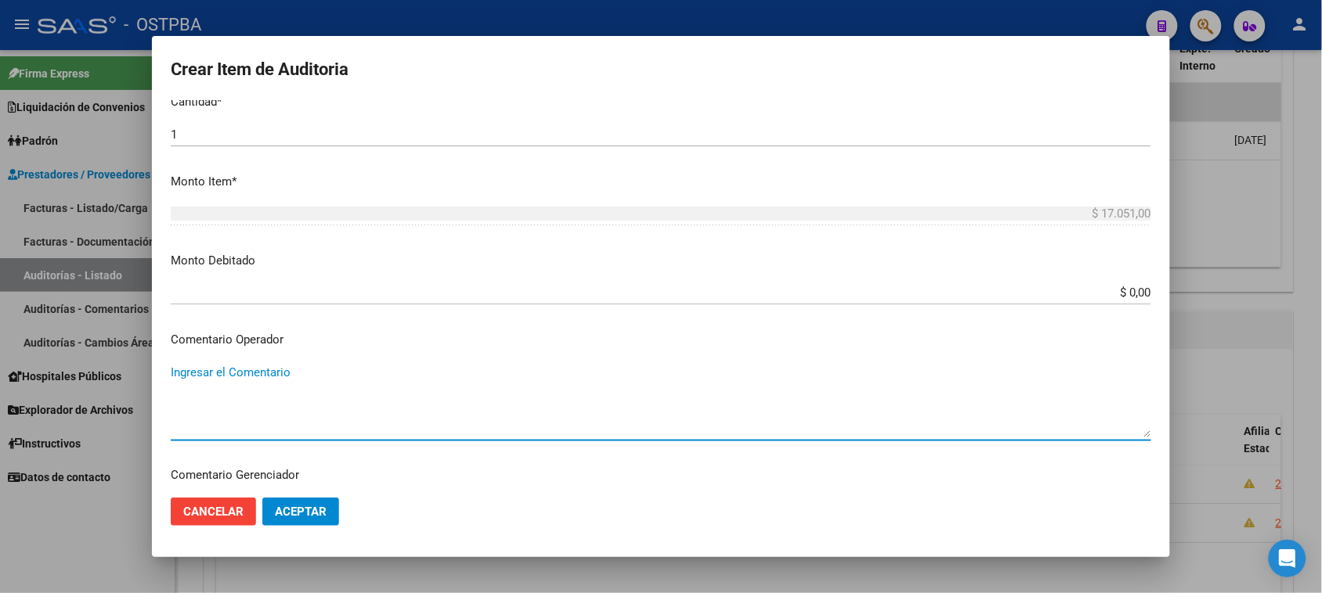
scroll to position [839, 0]
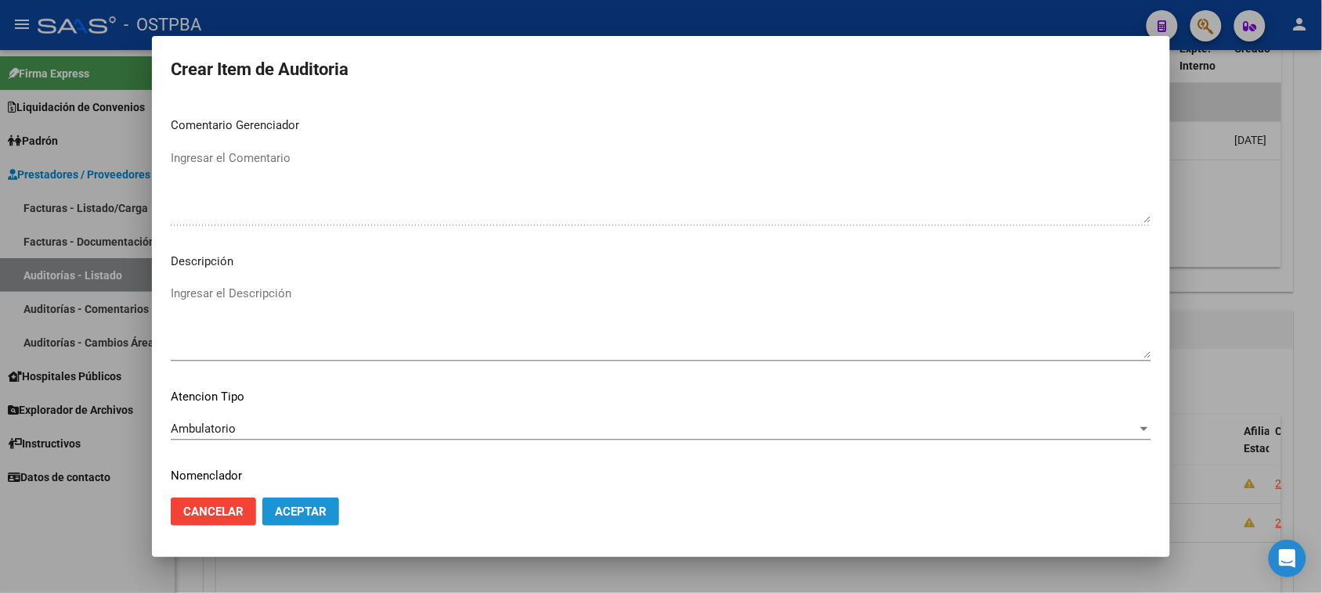
click at [325, 501] on button "Aceptar" at bounding box center [300, 512] width 77 height 28
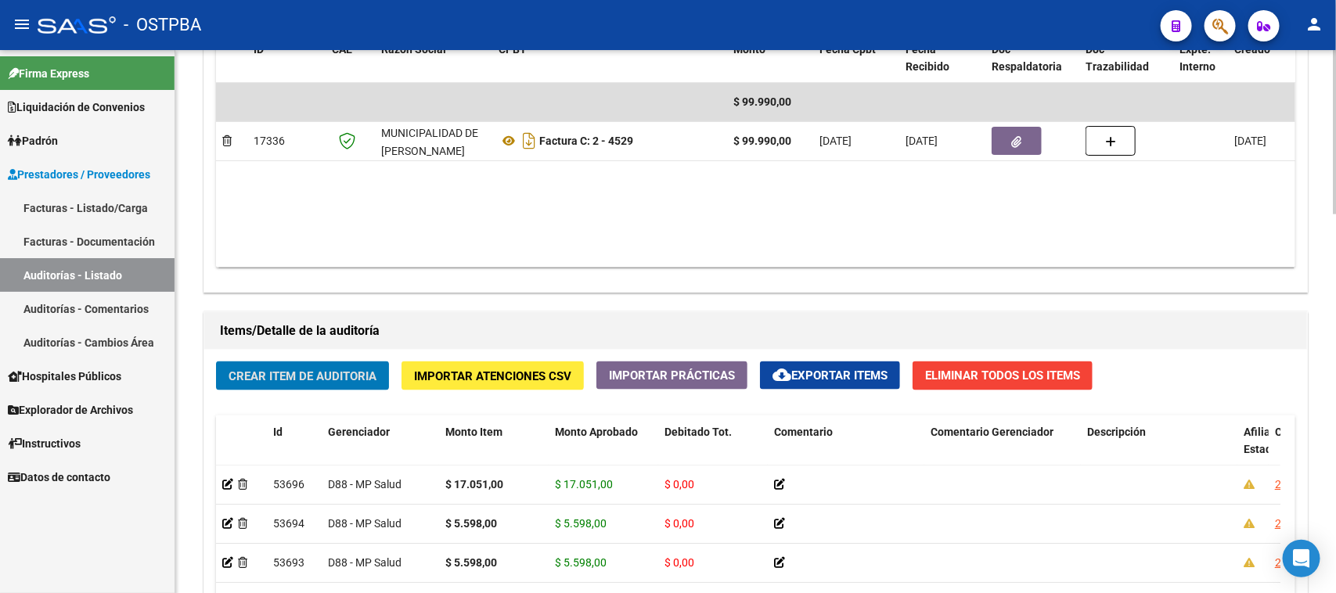
click at [311, 373] on span "Crear Item de Auditoria" at bounding box center [303, 377] width 148 height 14
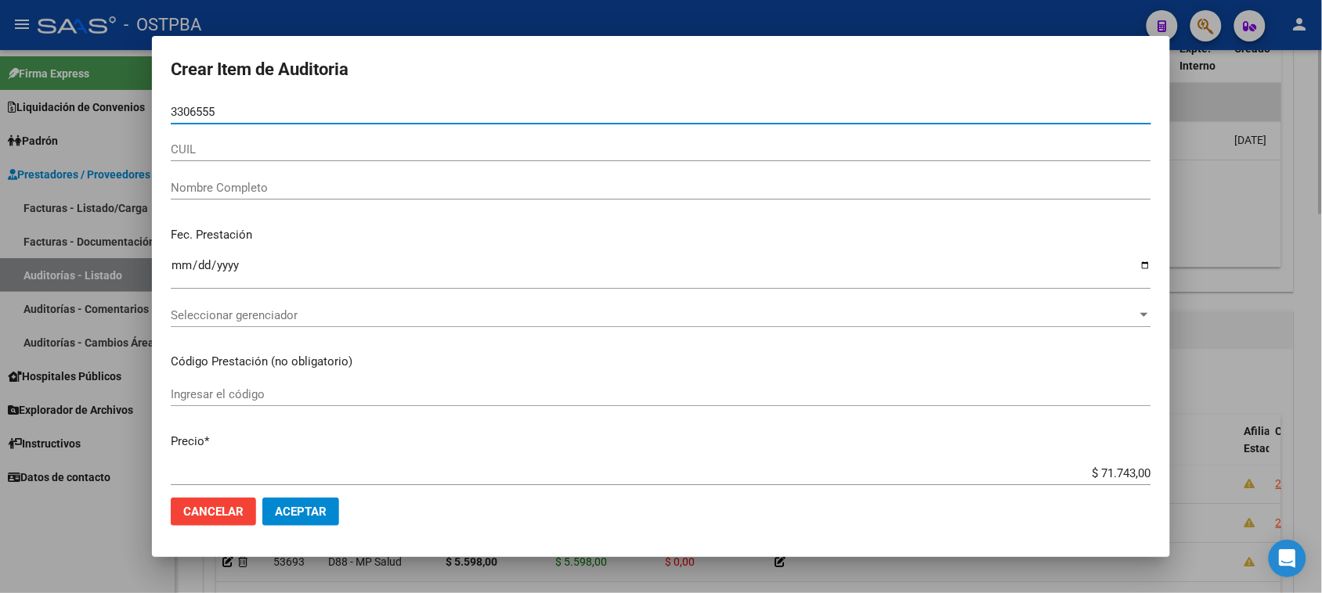
type input "33065557"
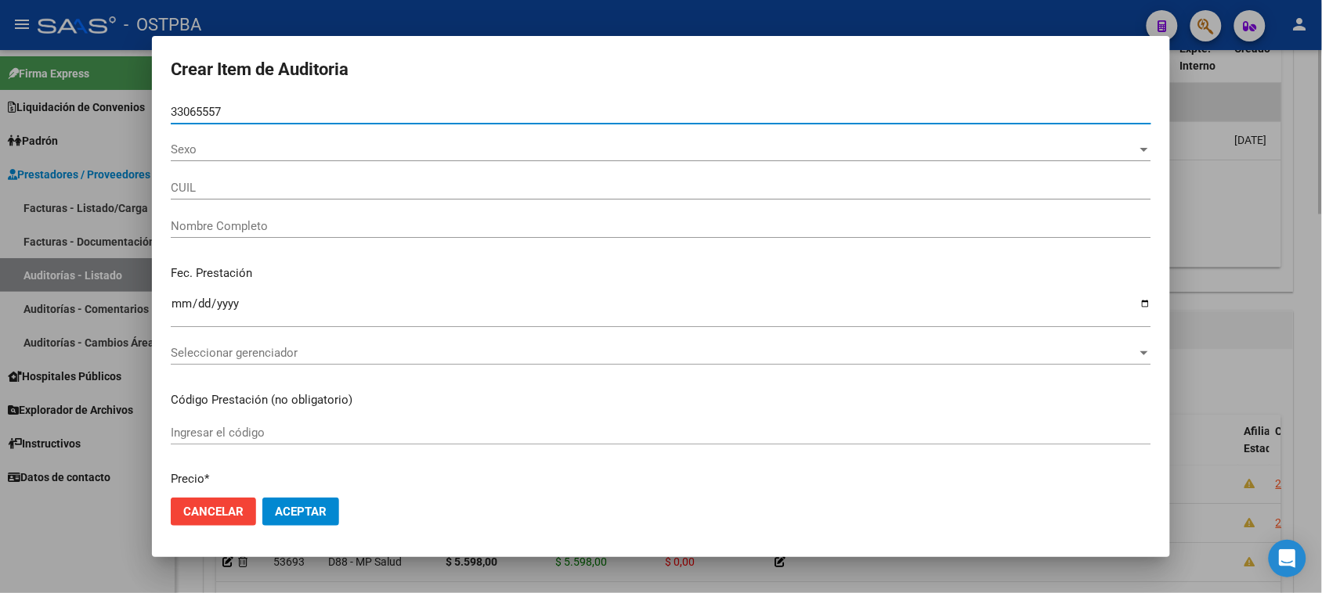
type input "27330655572"
type input "[PERSON_NAME] -"
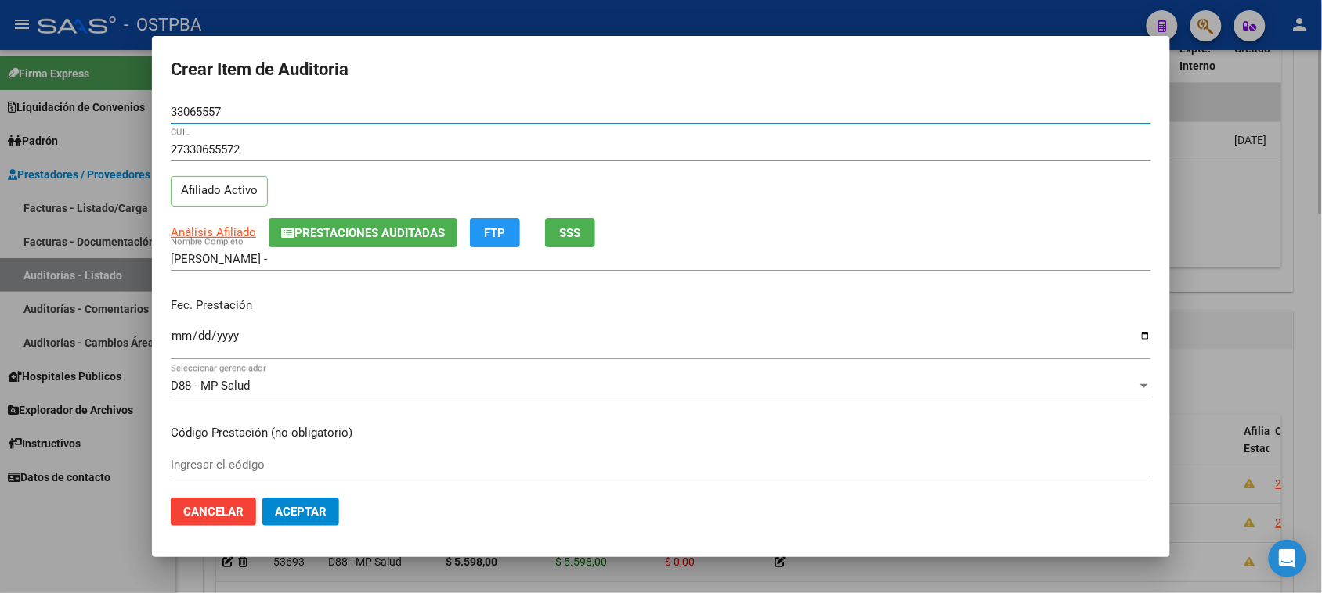
type input "33065557"
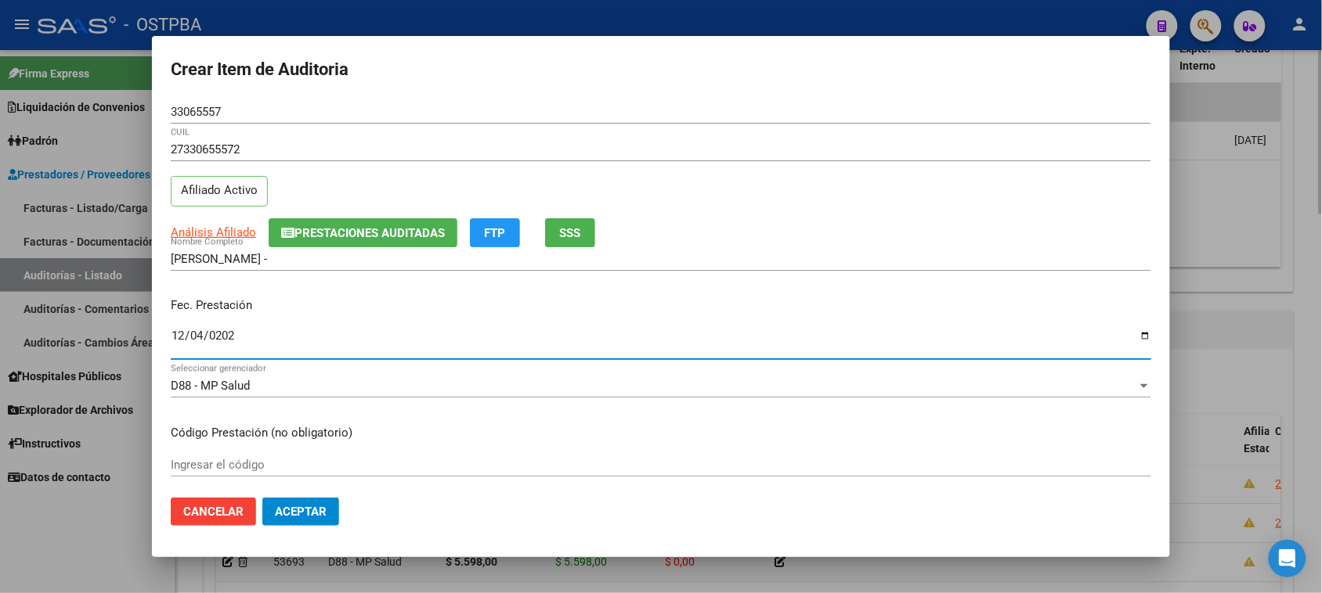
type input "[DATE]"
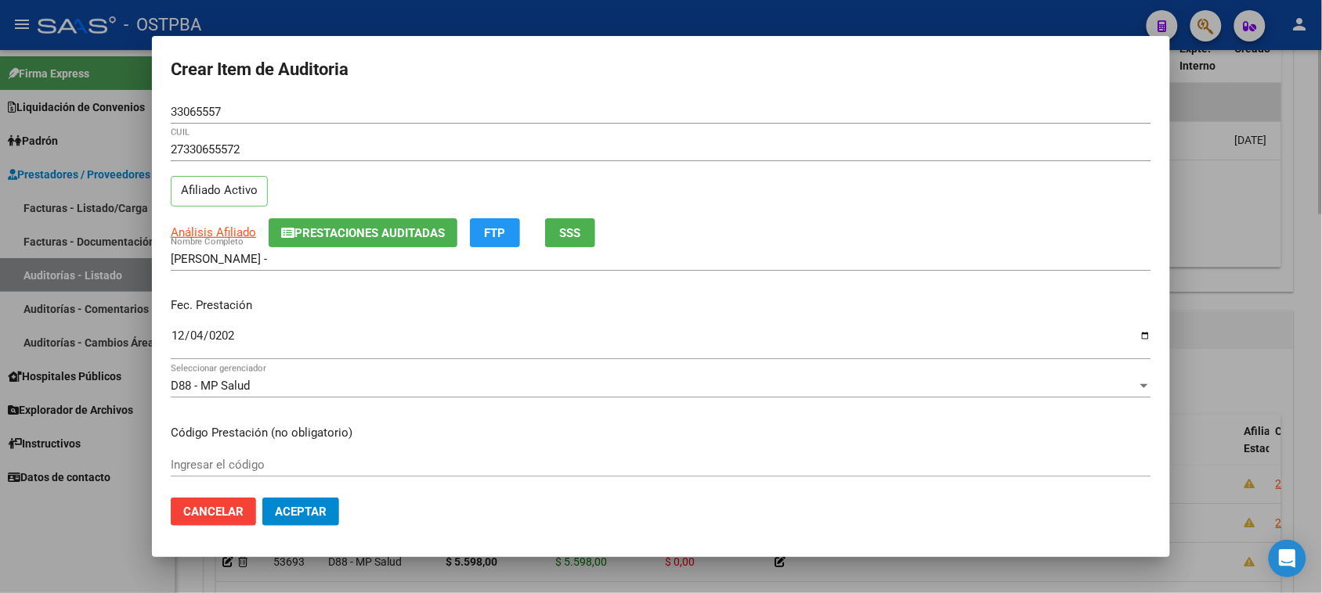
scroll to position [251, 0]
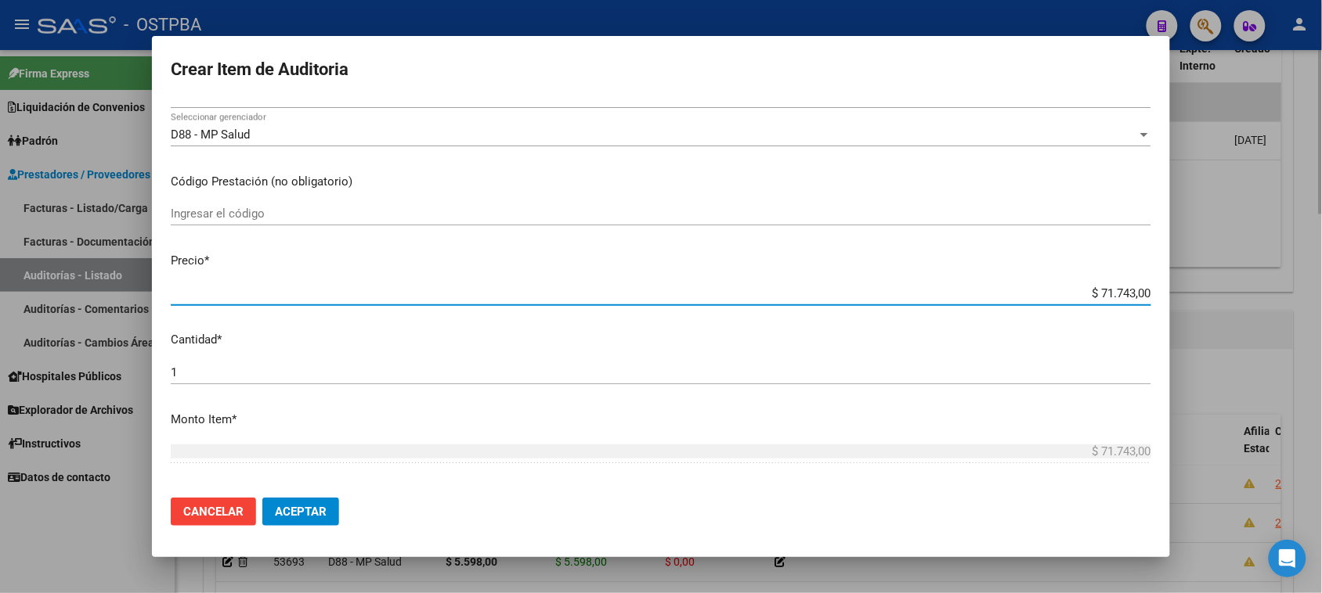
type input "$ 0,05"
type input "$ 0,55"
type input "$ 5,59"
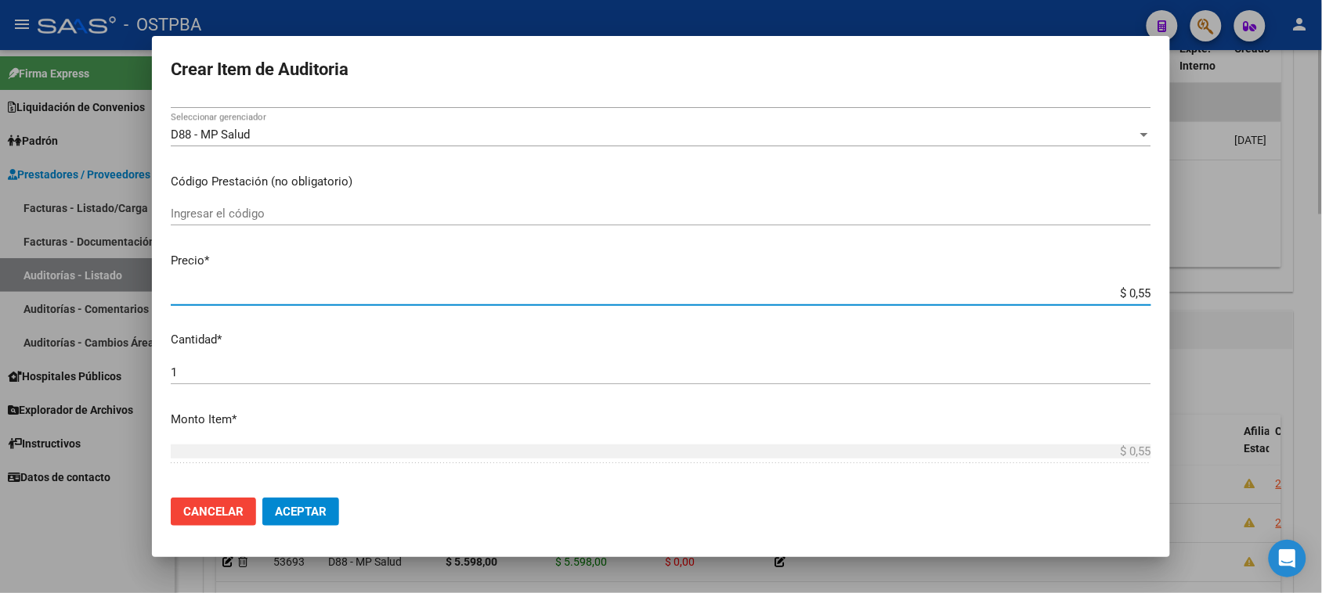
type input "$ 5,59"
type input "$ 55,98"
type input "$ 559,80"
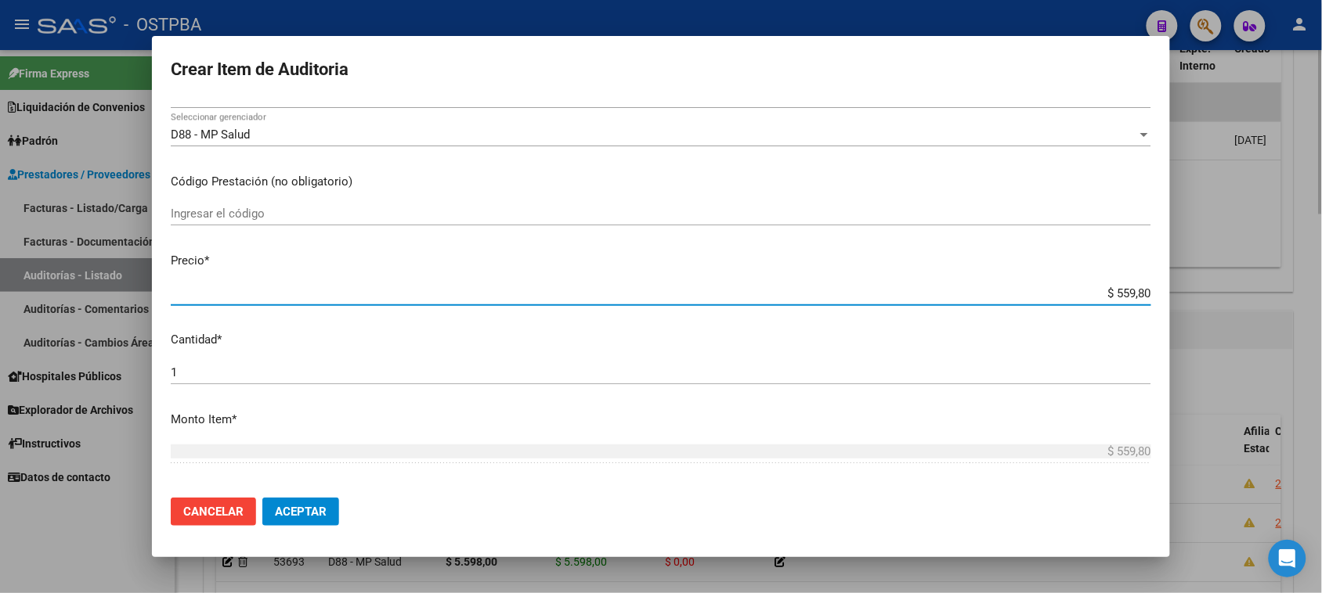
type input "$ 5.598,00"
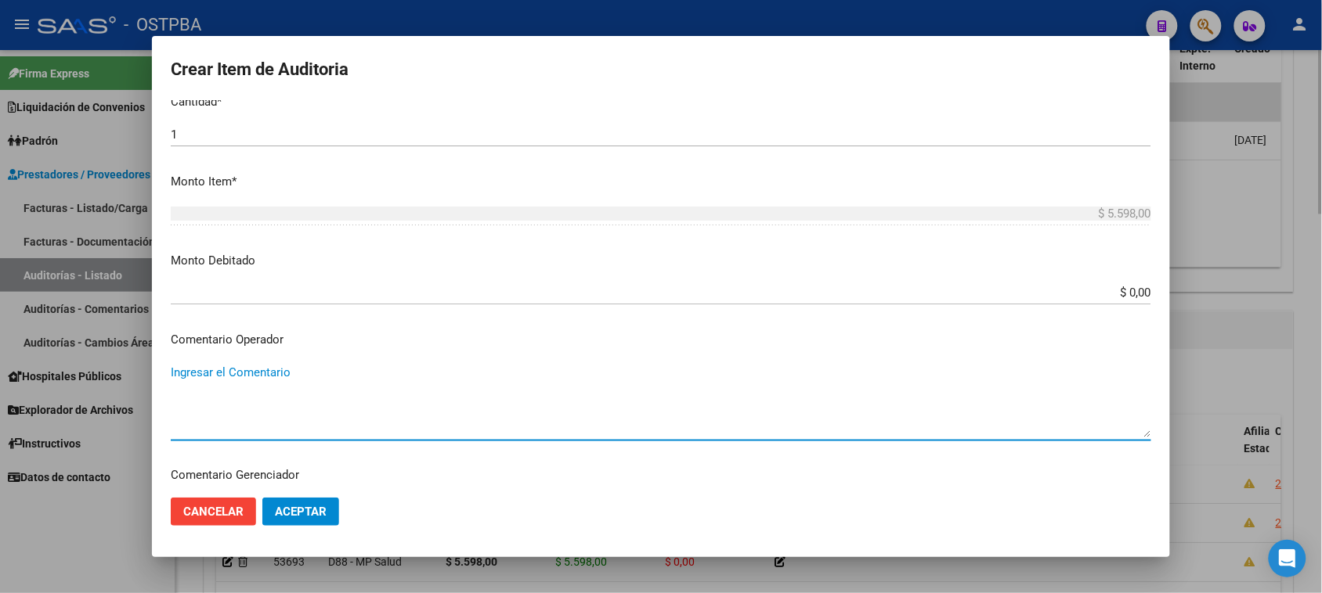
scroll to position [839, 0]
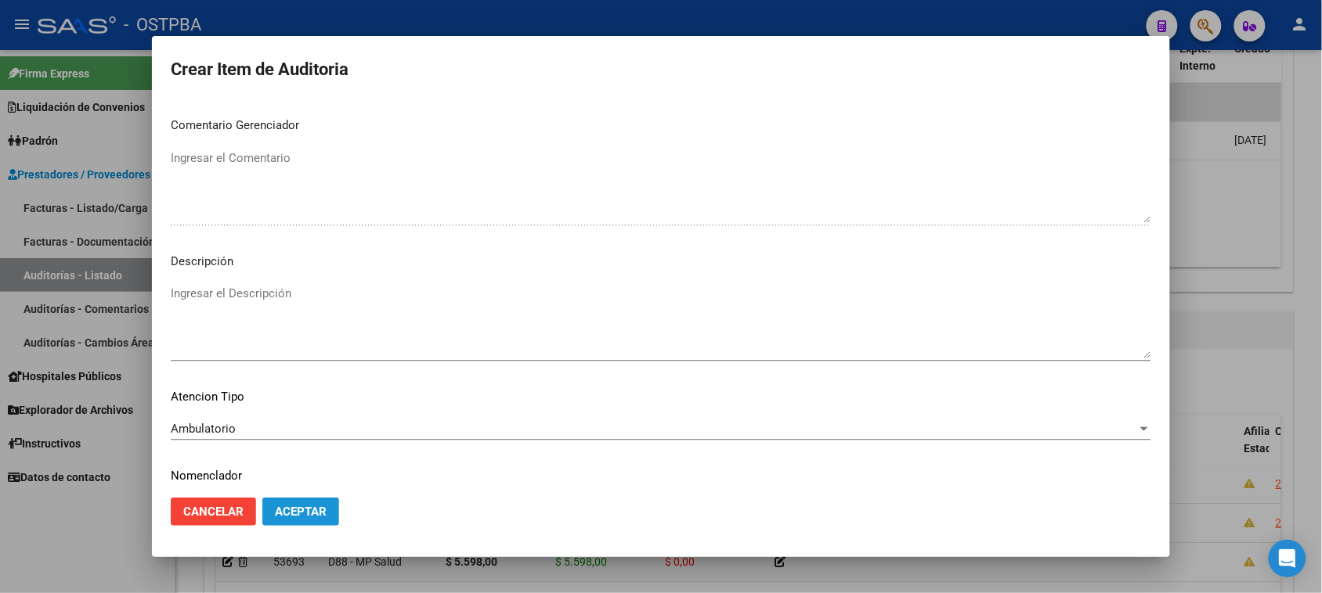
click at [326, 525] on button "Aceptar" at bounding box center [300, 512] width 77 height 28
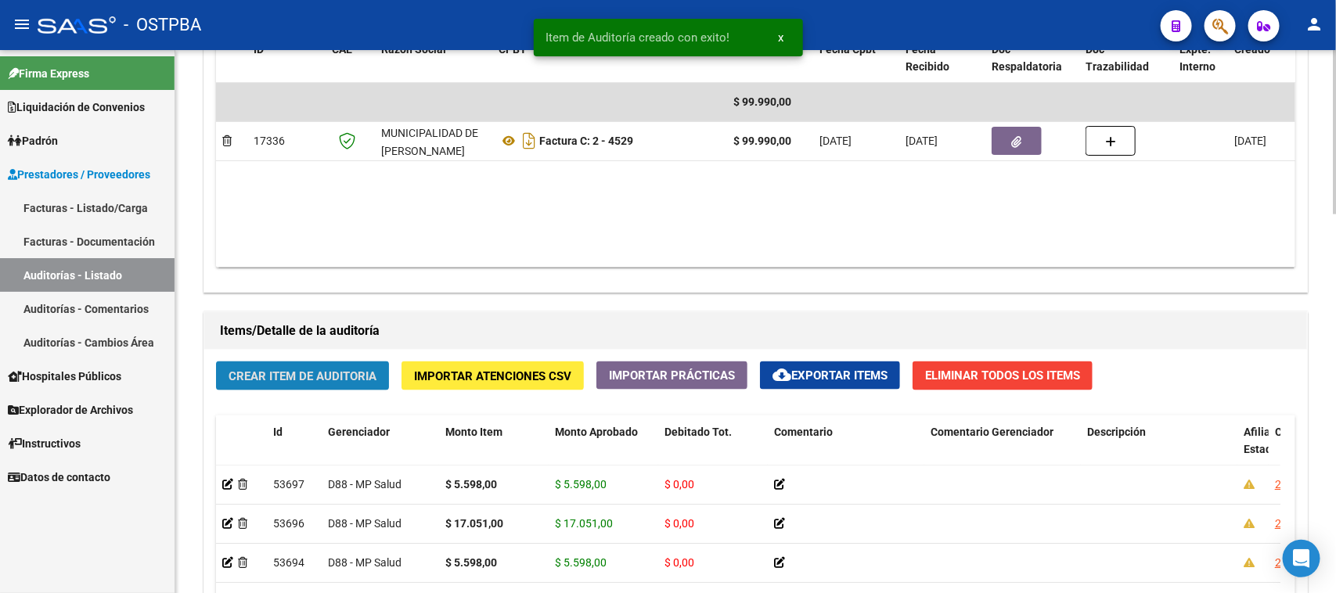
click at [261, 378] on span "Crear Item de Auditoria" at bounding box center [303, 377] width 148 height 14
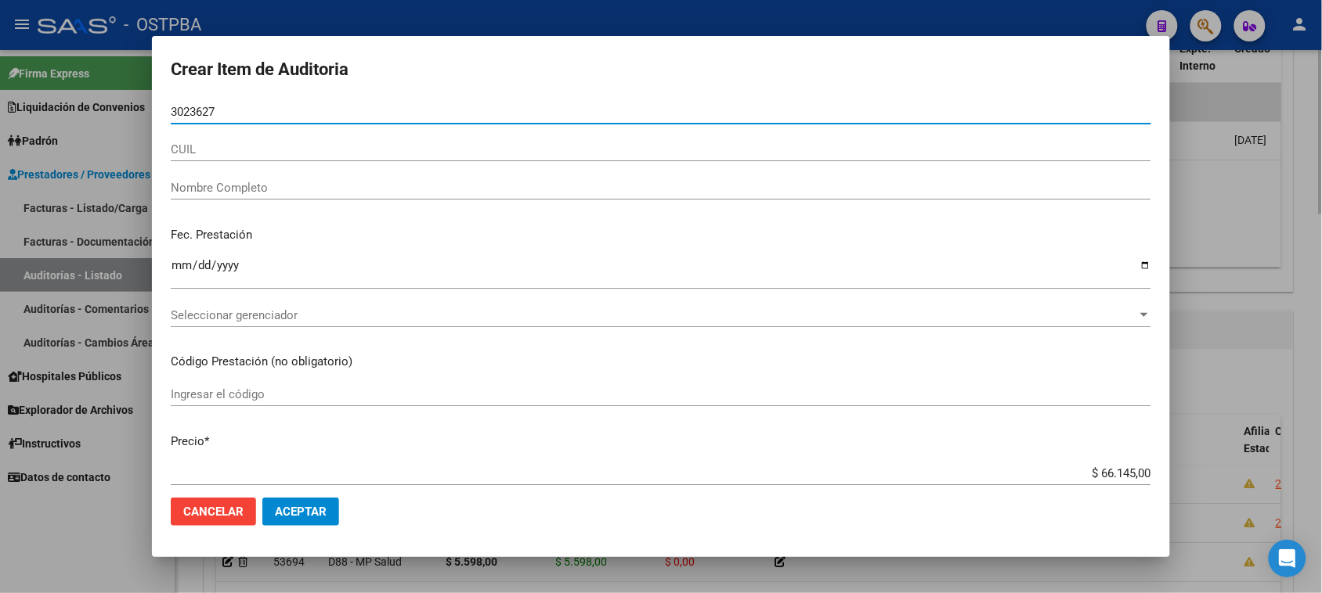
type input "30236273"
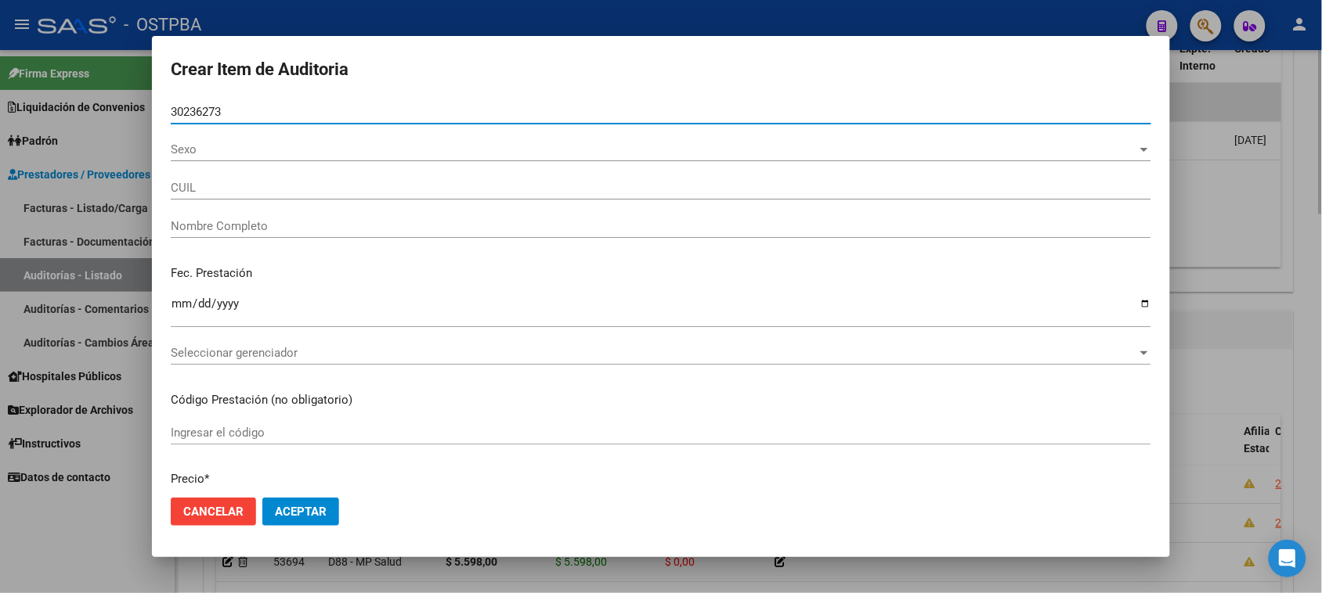
type input "23302362734"
type input "[PERSON_NAME] -"
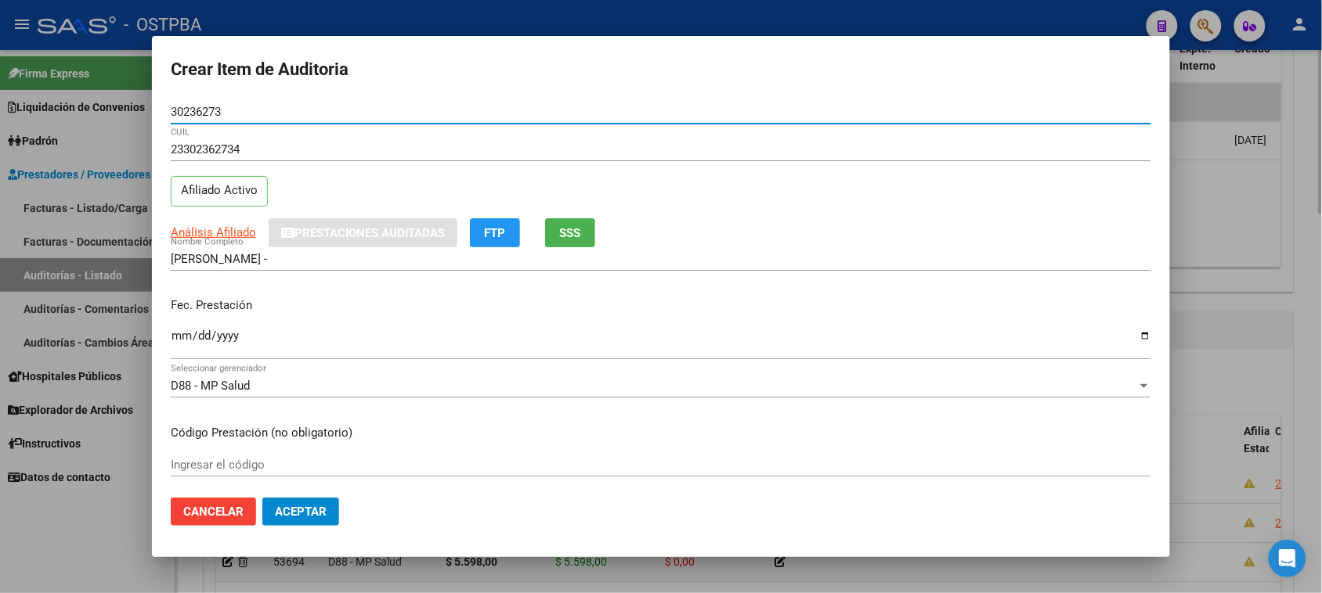
type input "30236273"
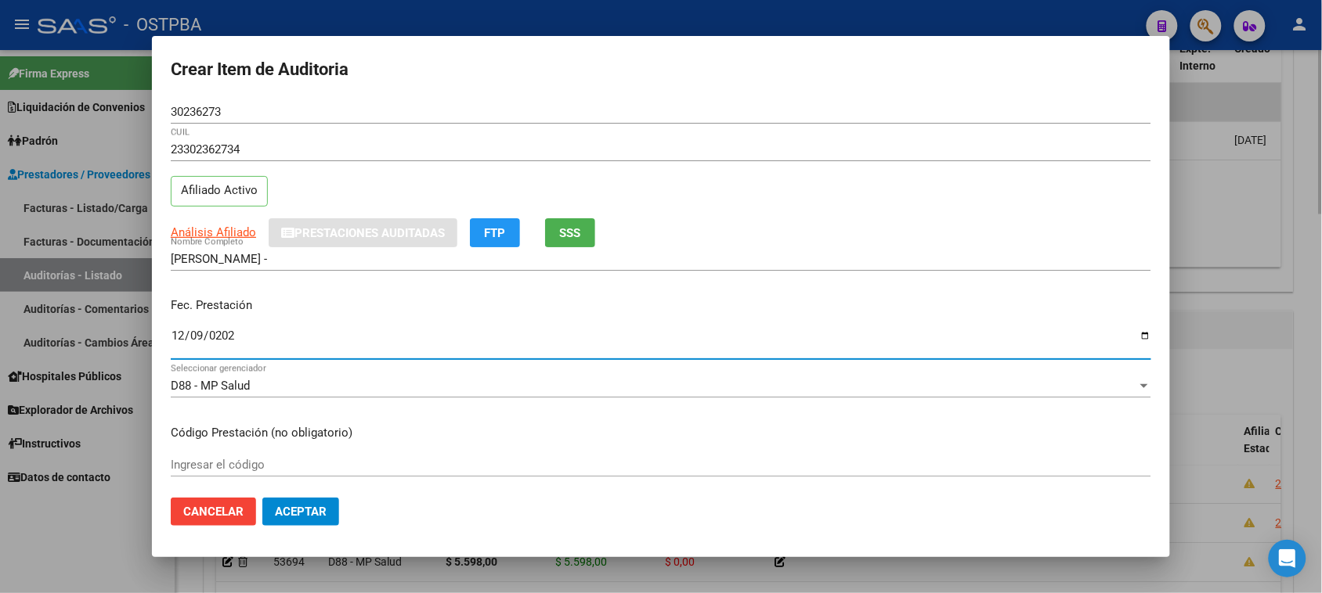
type input "[DATE]"
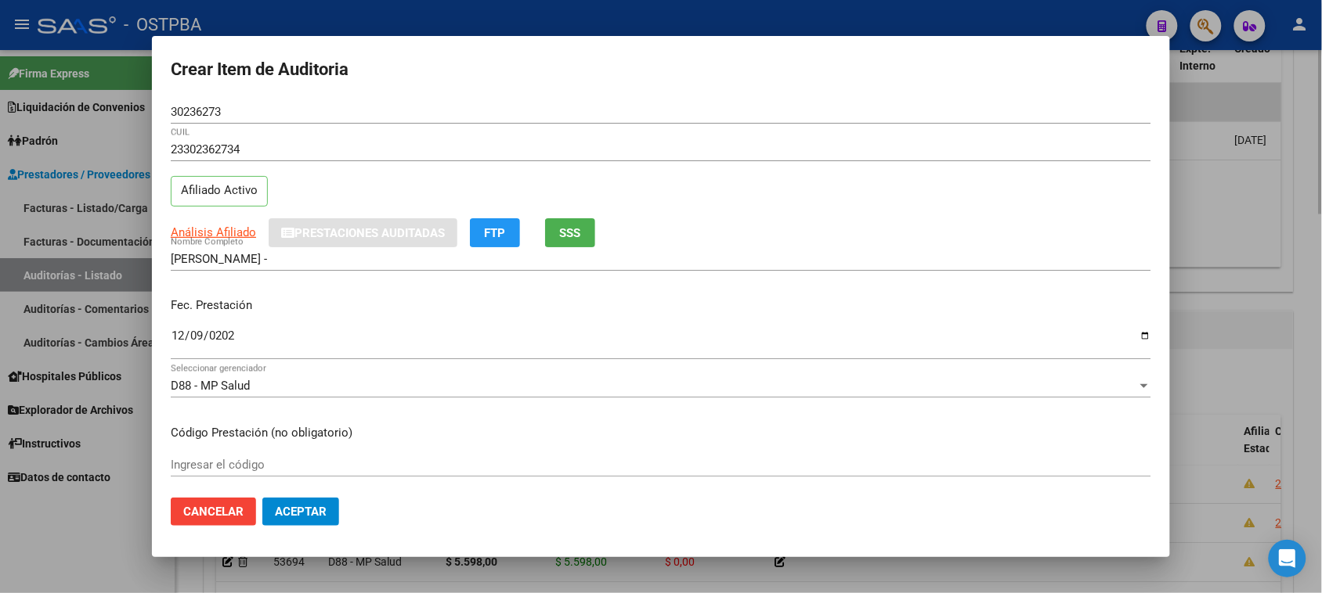
scroll to position [251, 0]
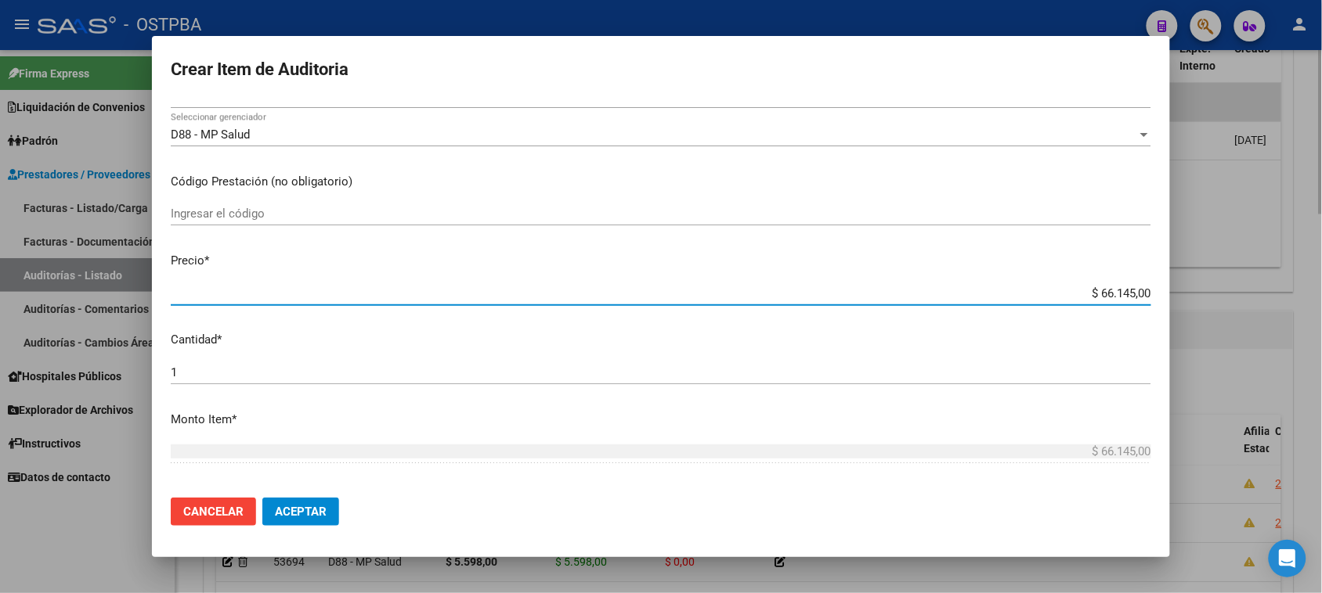
type input "$ 0,05"
type input "$ 0,55"
type input "$ 5,59"
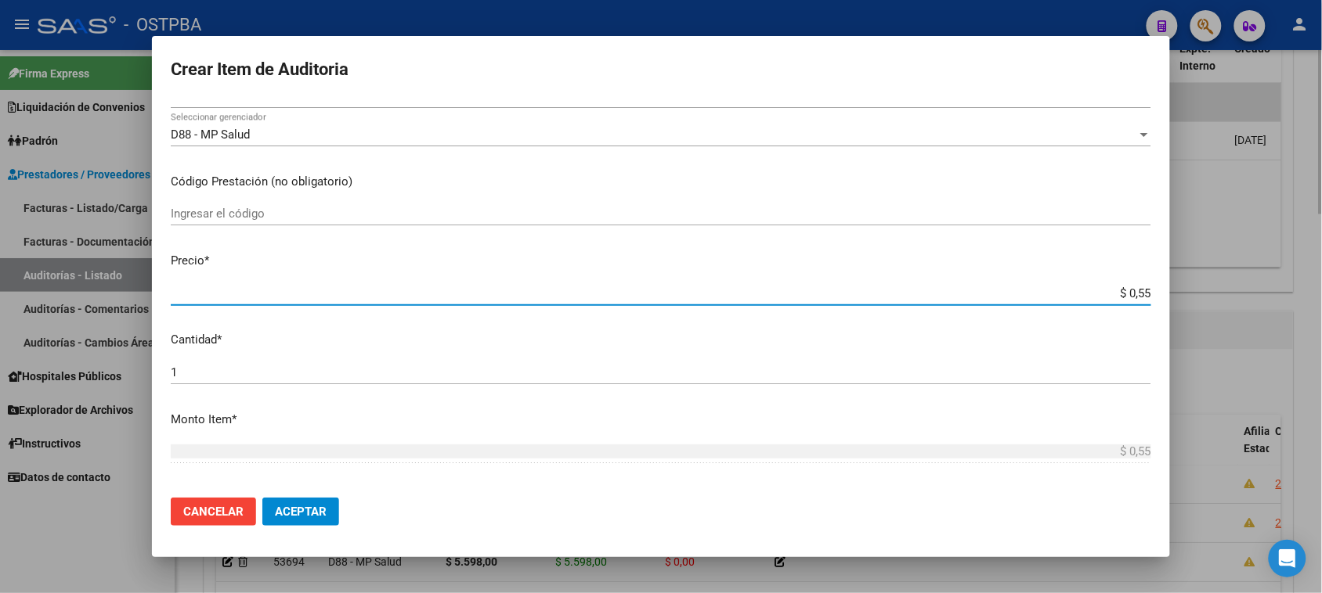
type input "$ 5,59"
type input "$ 55,98"
type input "$ 559,80"
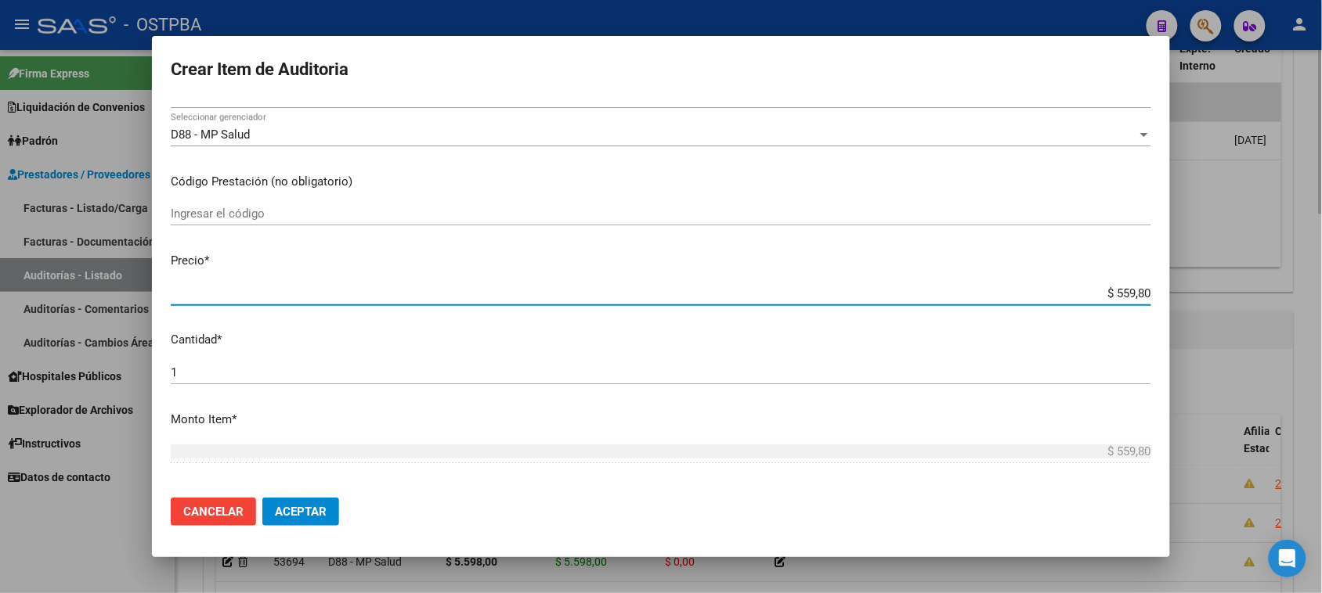
type input "$ 5.598,00"
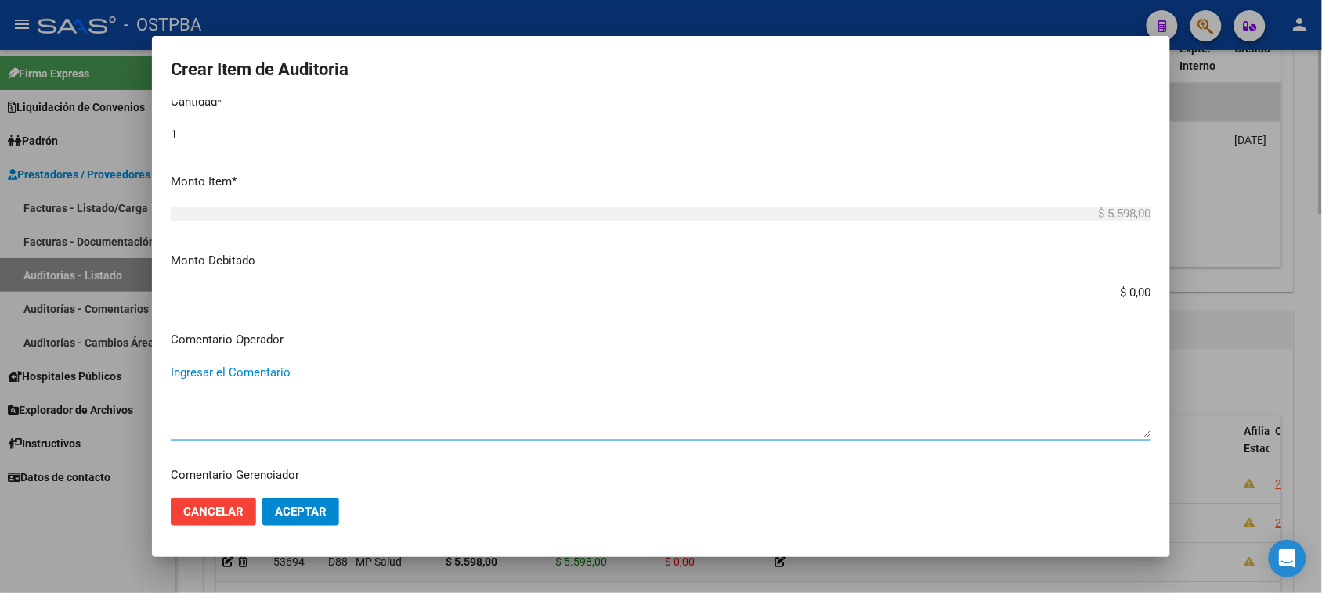
scroll to position [839, 0]
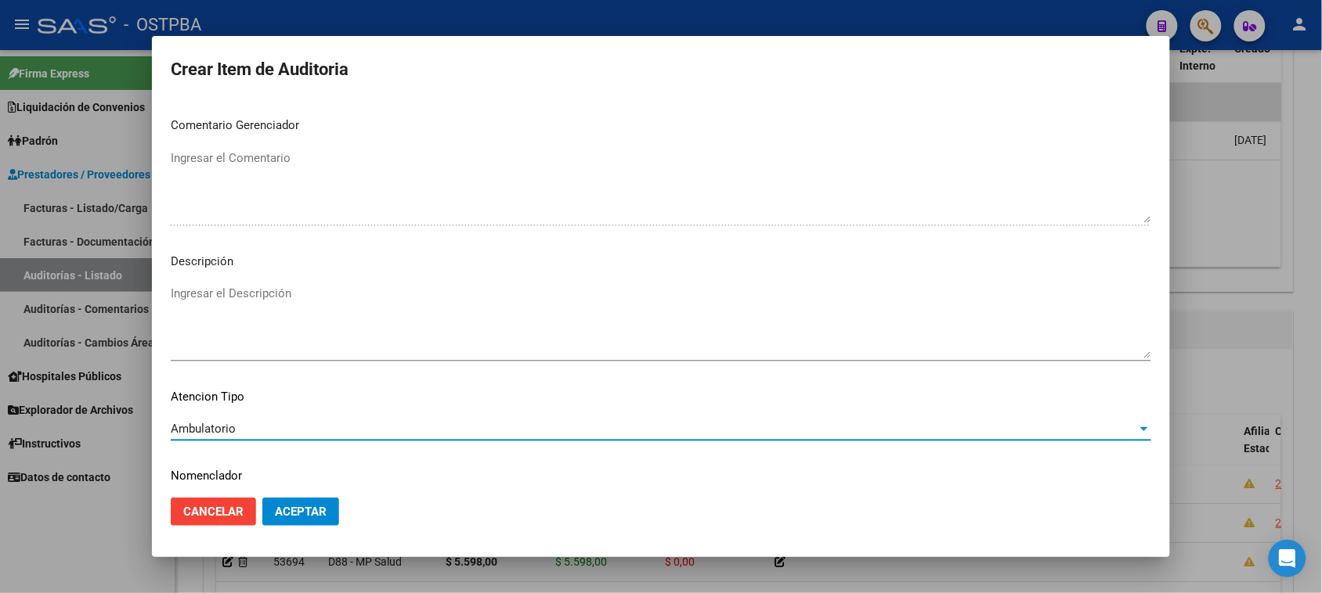
click at [298, 509] on span "Aceptar" at bounding box center [301, 512] width 52 height 14
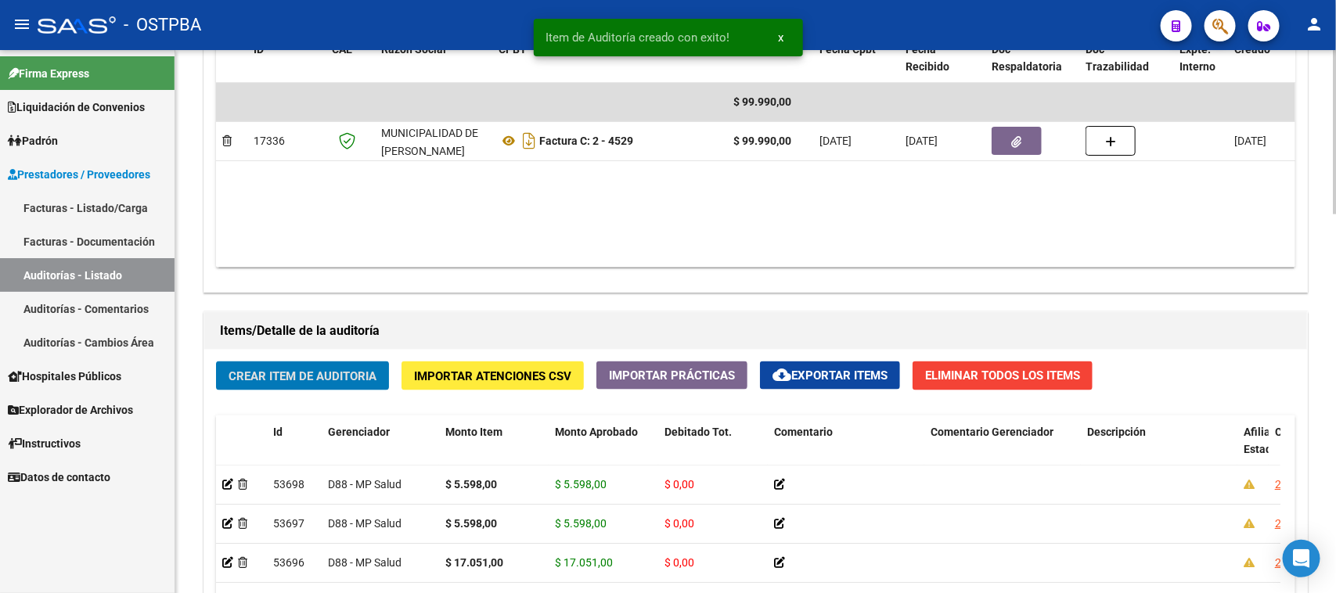
click at [317, 384] on button "Crear Item de Auditoria" at bounding box center [302, 376] width 173 height 29
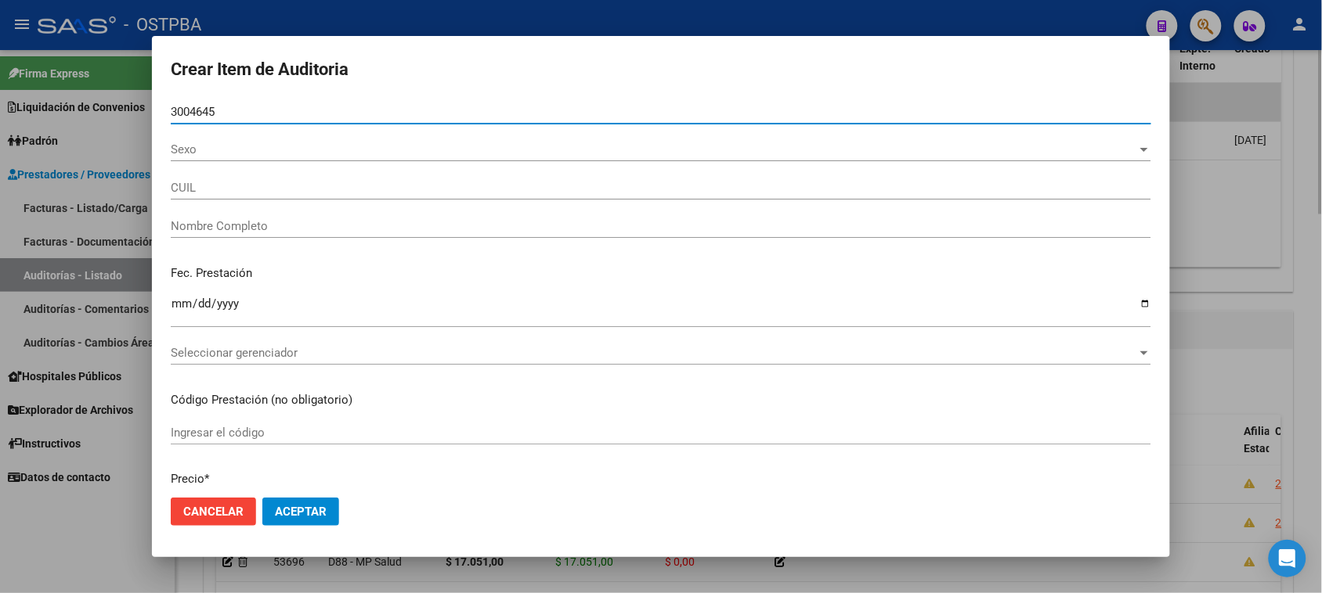
type input "30046457"
type input "27300464578"
type input "[PERSON_NAME] -"
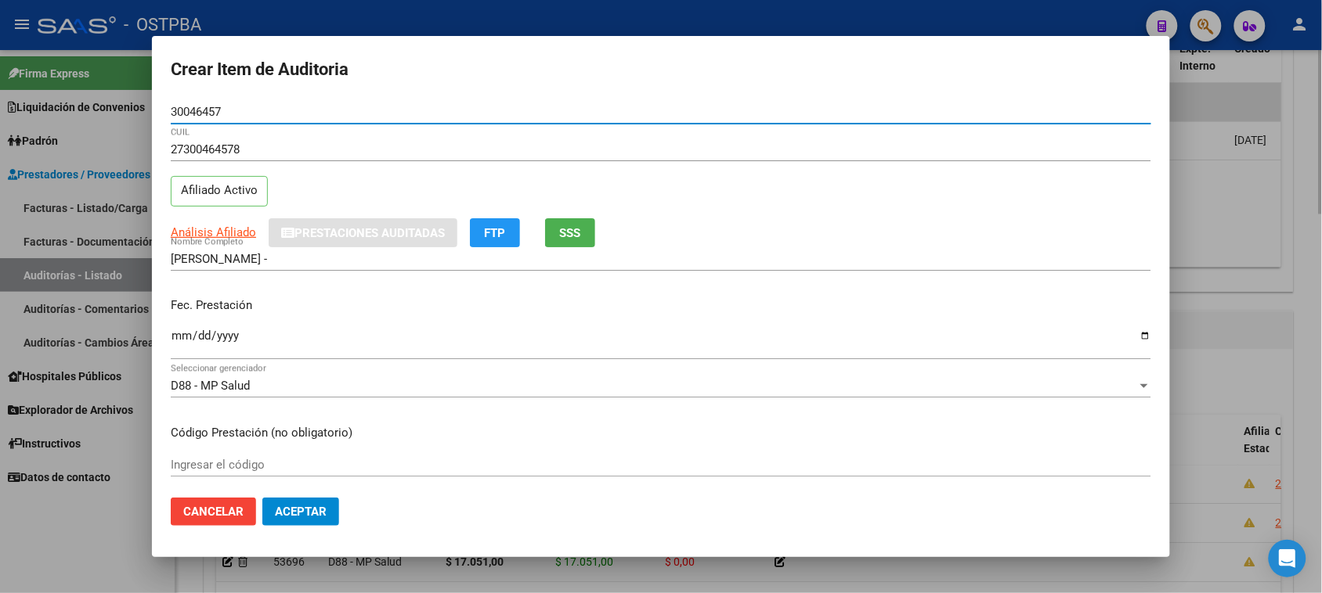
type input "30046457"
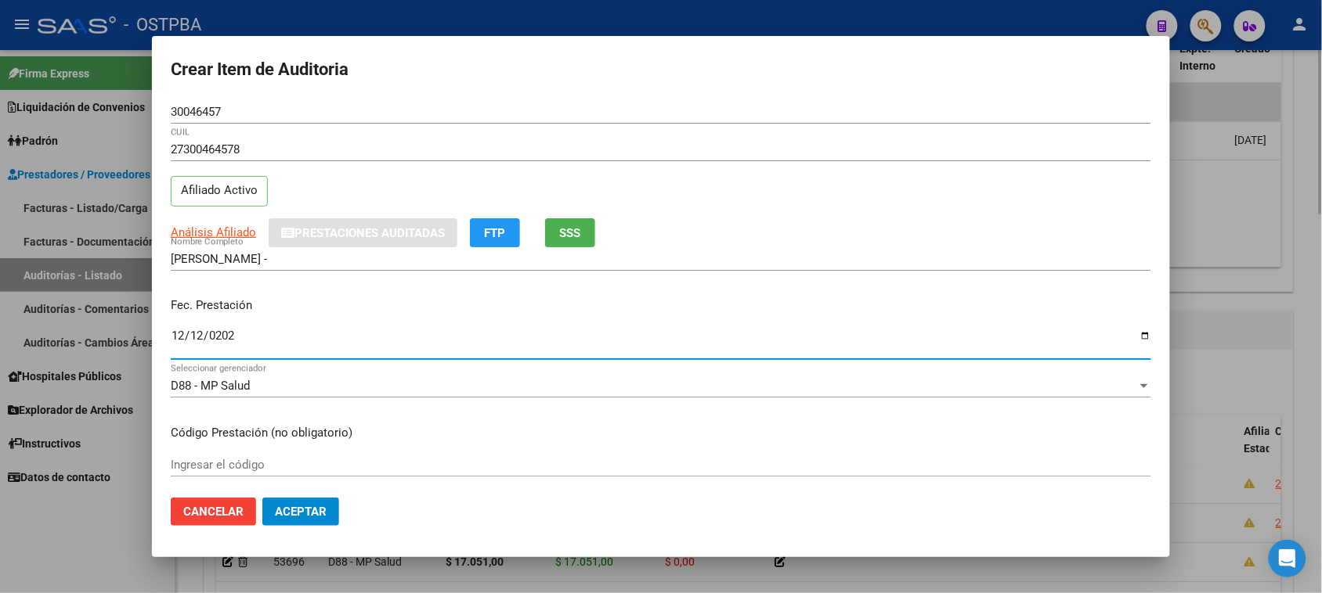
type input "[DATE]"
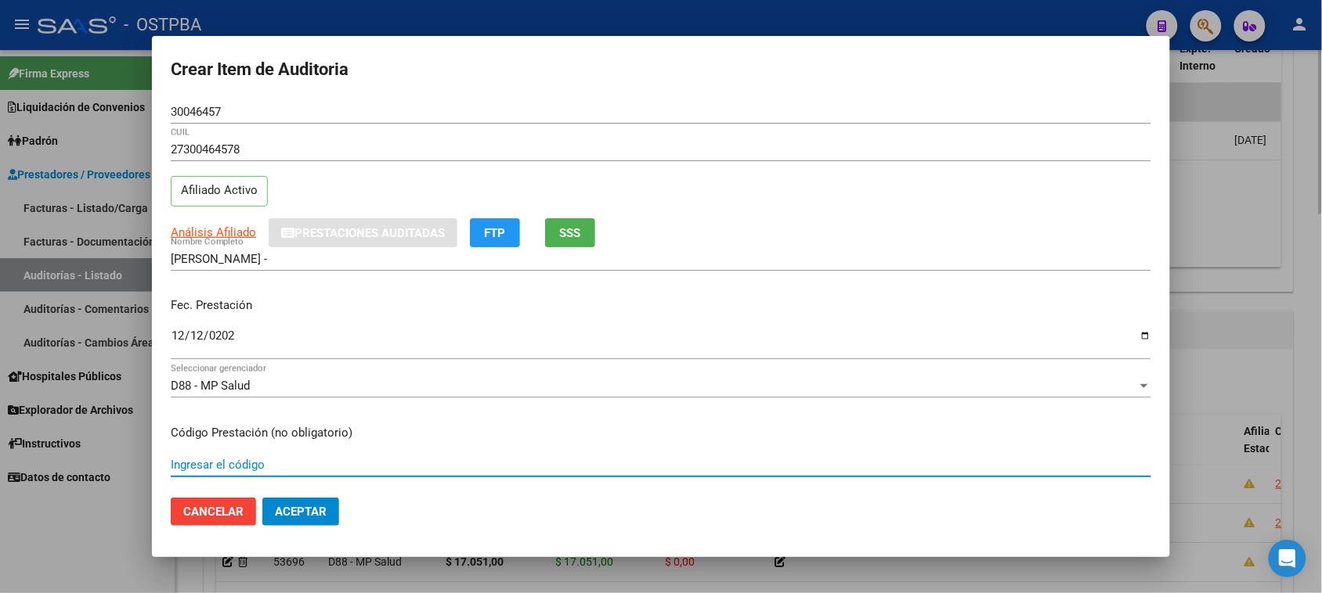
scroll to position [251, 0]
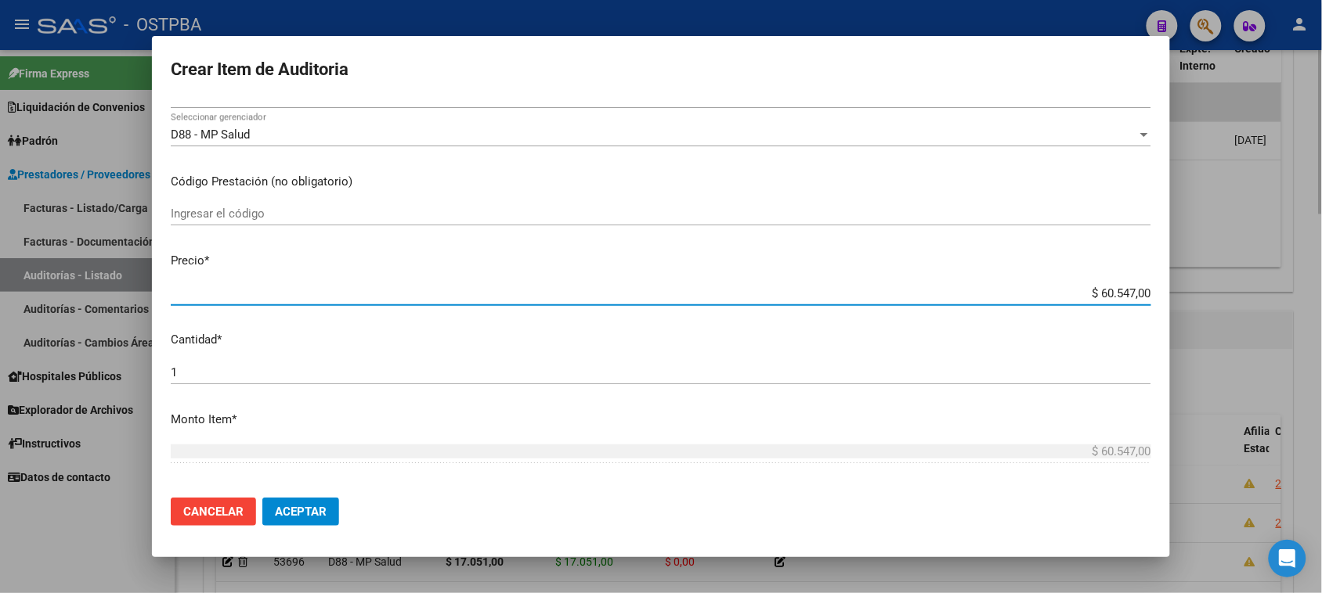
type input "$ 0,01"
type input "$ 0,16"
type input "$ 1,61"
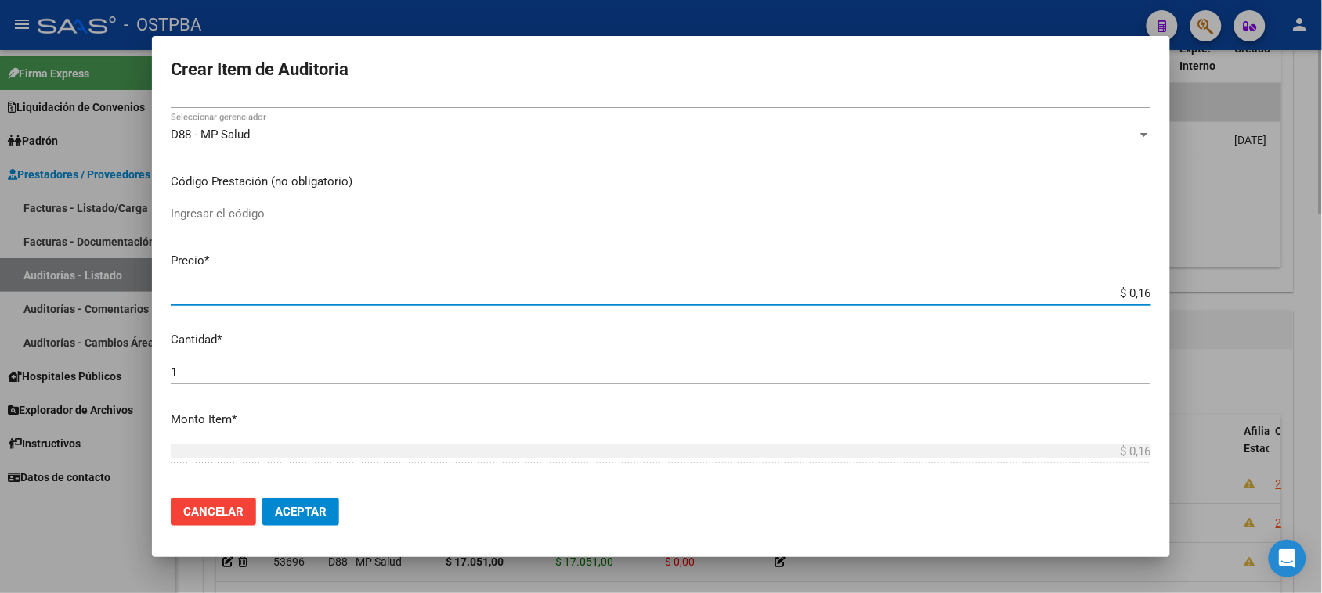
type input "$ 1,61"
type input "$ 16,15"
type input "$ 161,50"
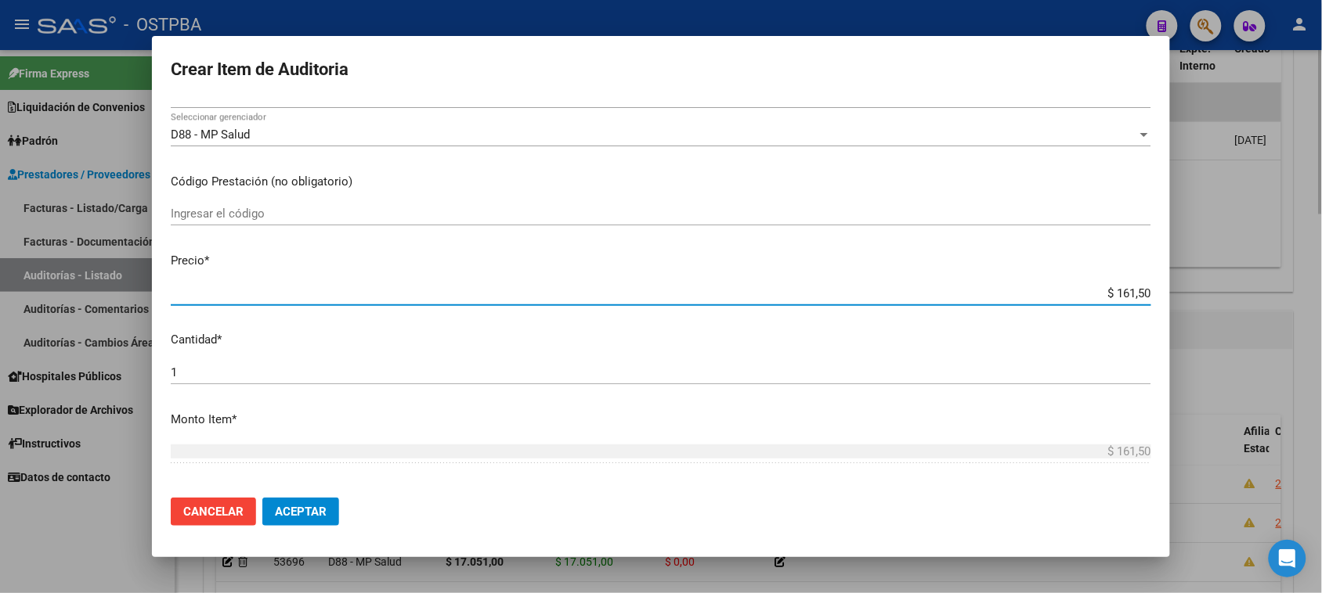
type input "$ 1.615,00"
type input "$ 16.150,00"
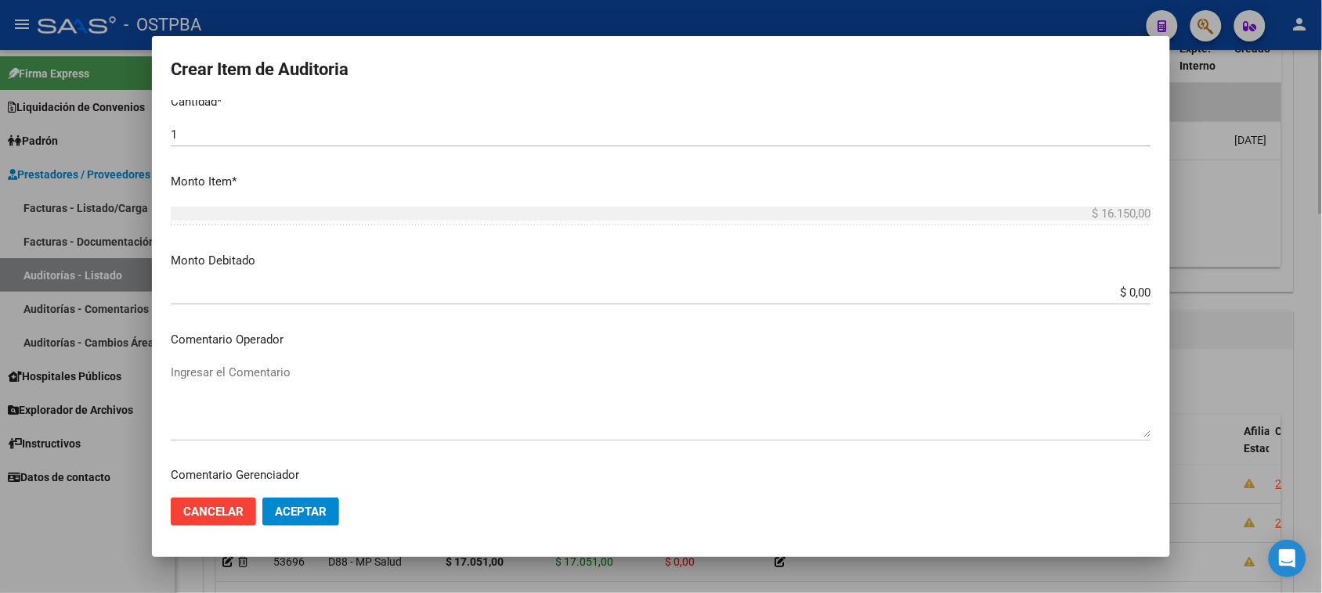
scroll to position [839, 0]
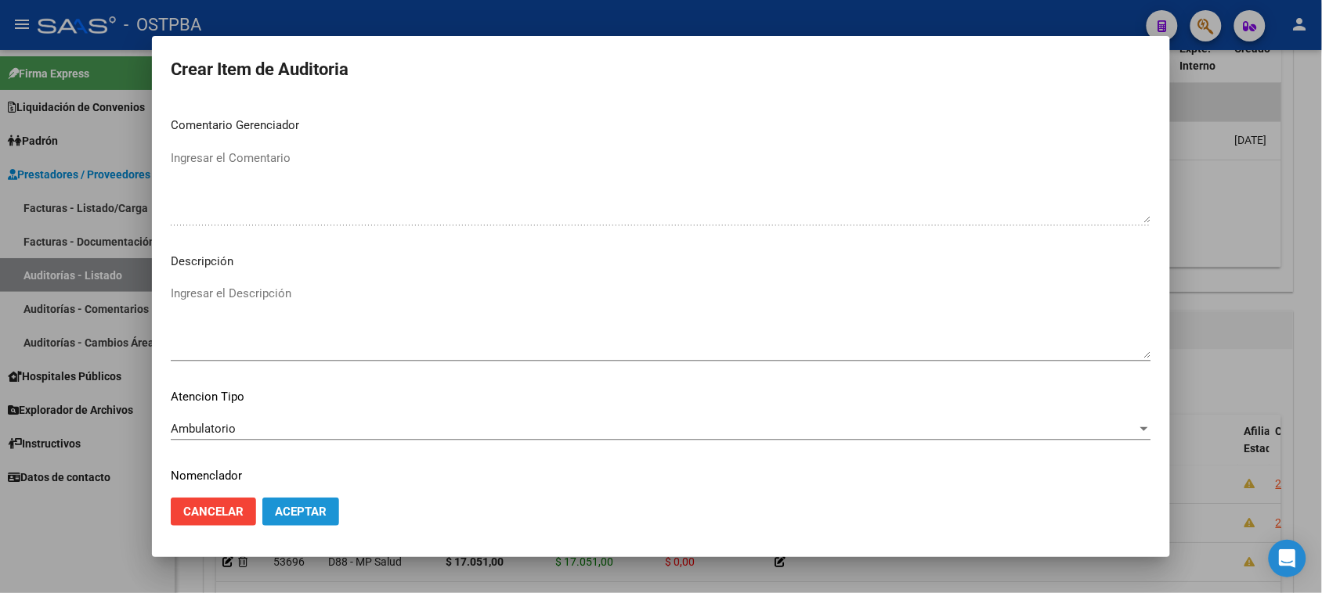
click at [319, 521] on button "Aceptar" at bounding box center [300, 512] width 77 height 28
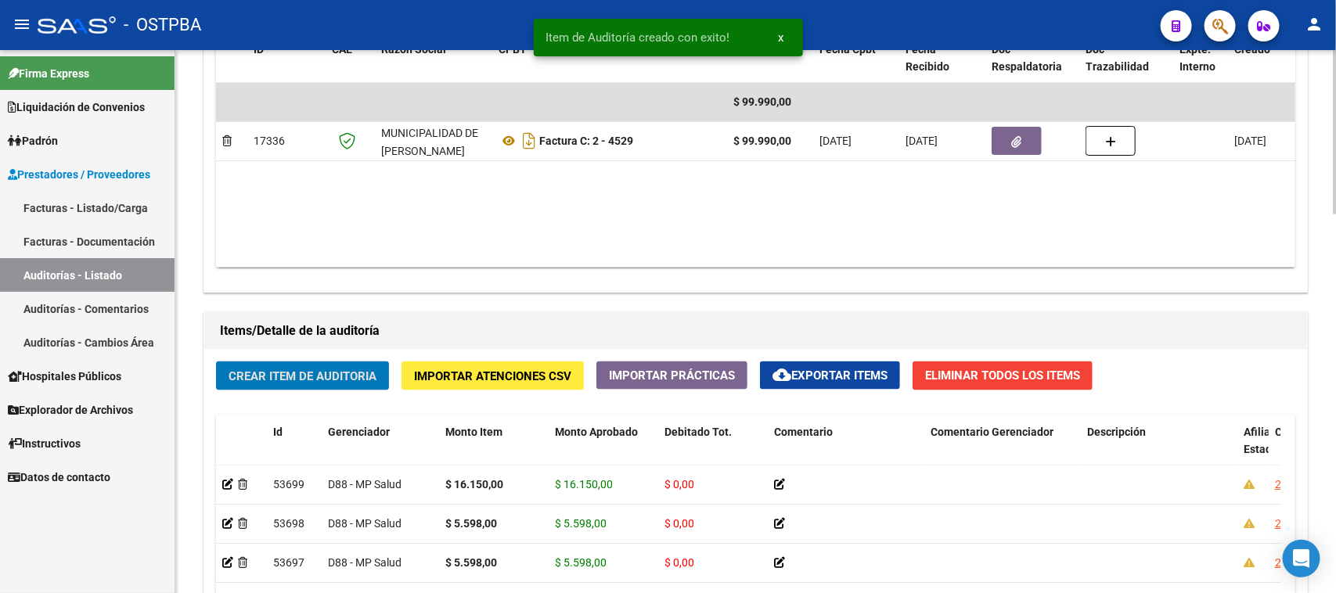
click at [370, 382] on button "Crear Item de Auditoria" at bounding box center [302, 376] width 173 height 29
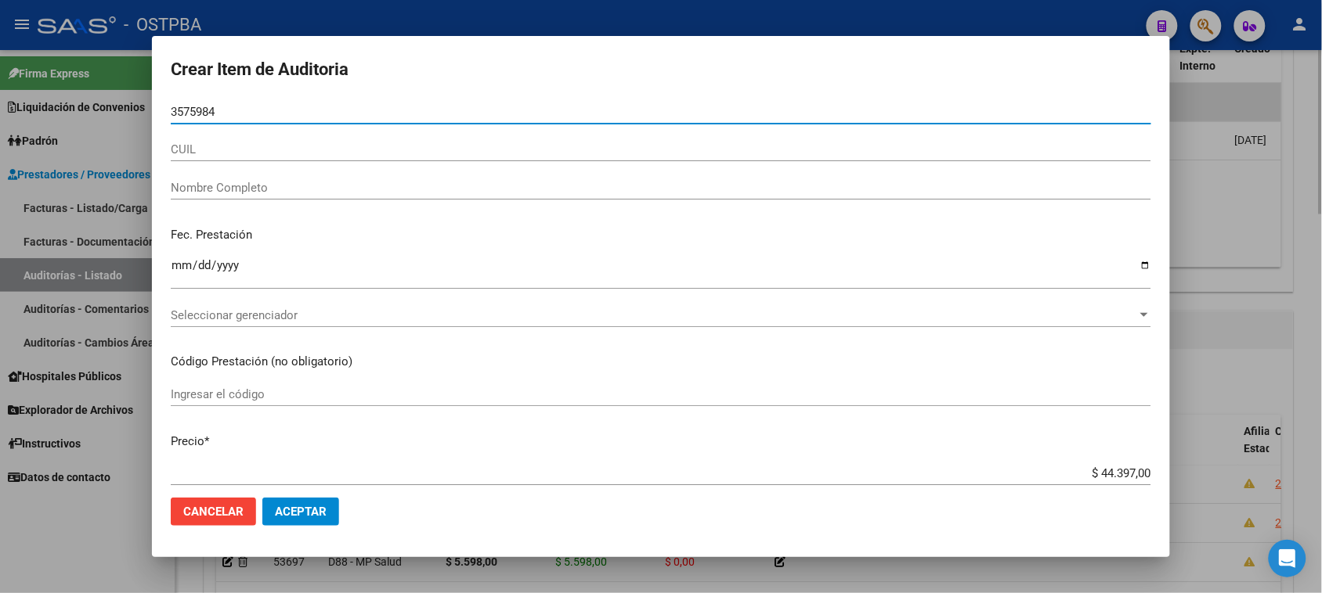
type input "35759845"
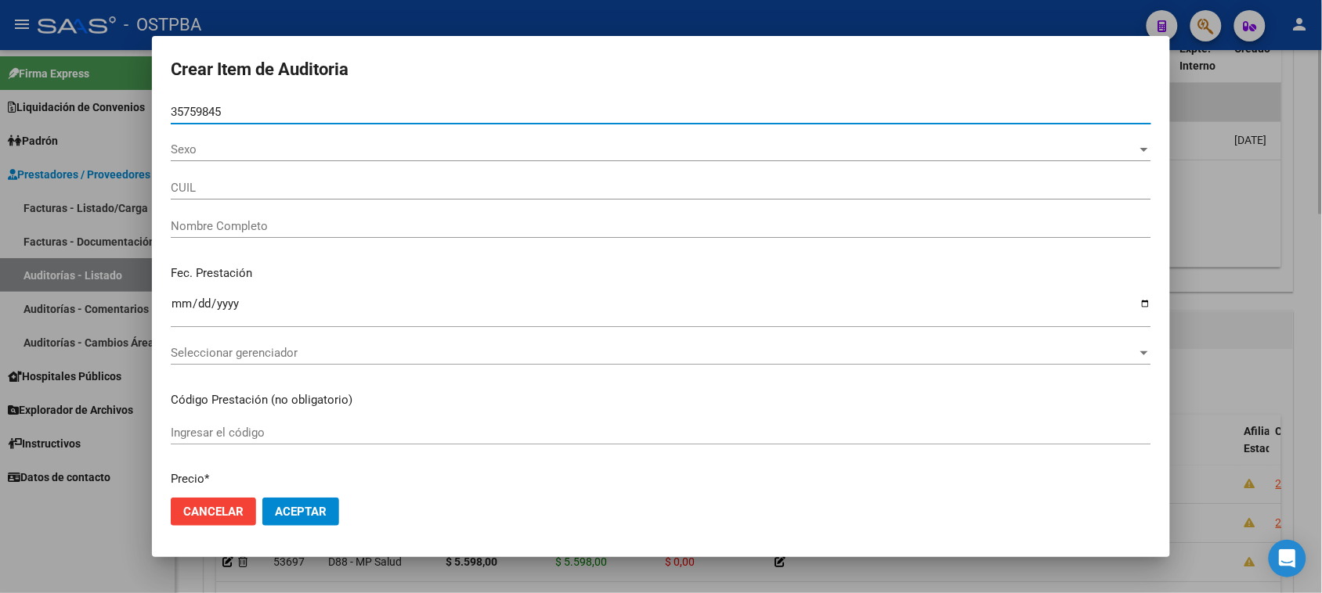
type input "20357598452"
type input "[PERSON_NAME] -"
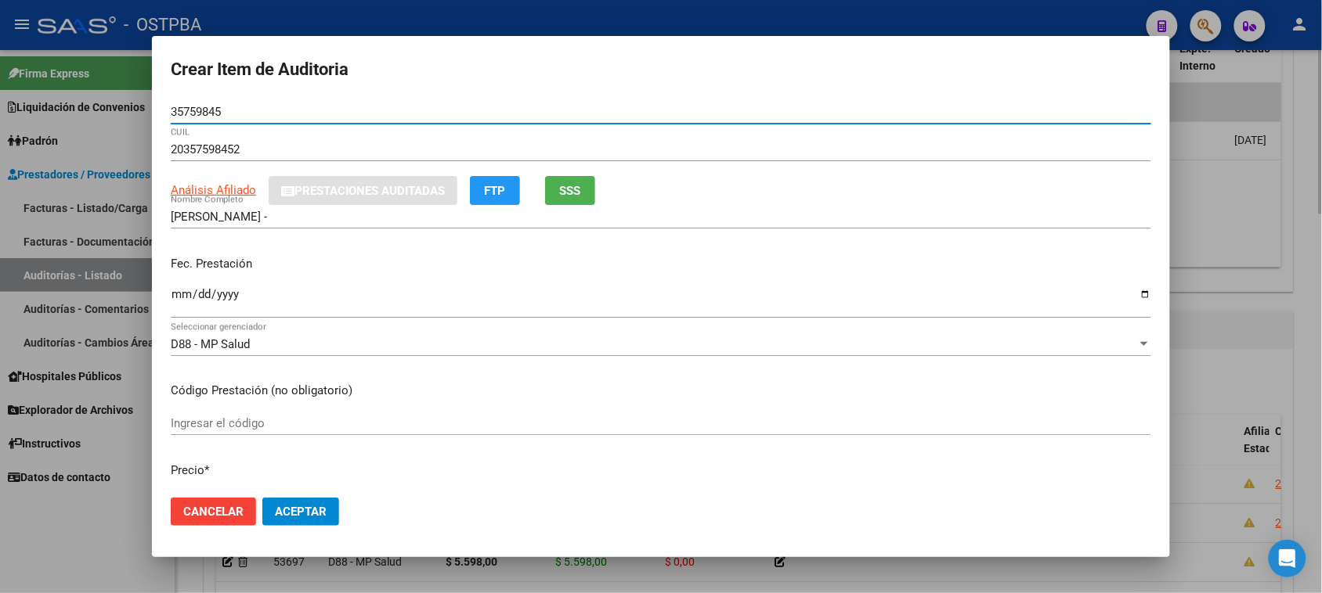
type input "35759845"
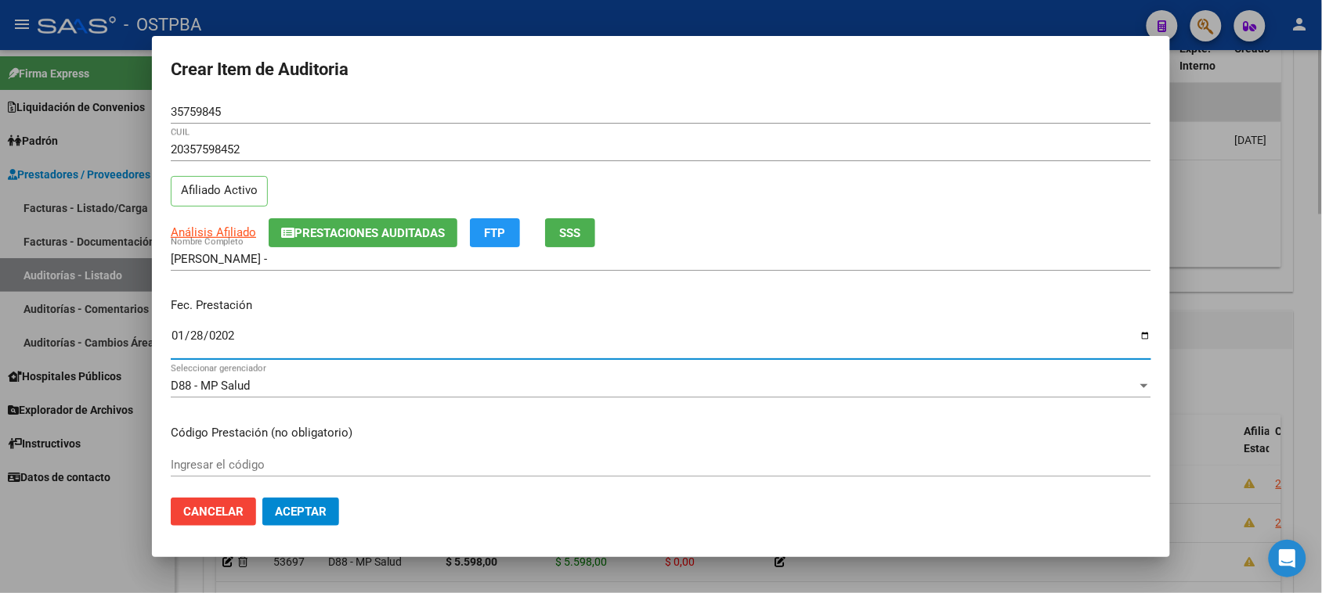
type input "[DATE]"
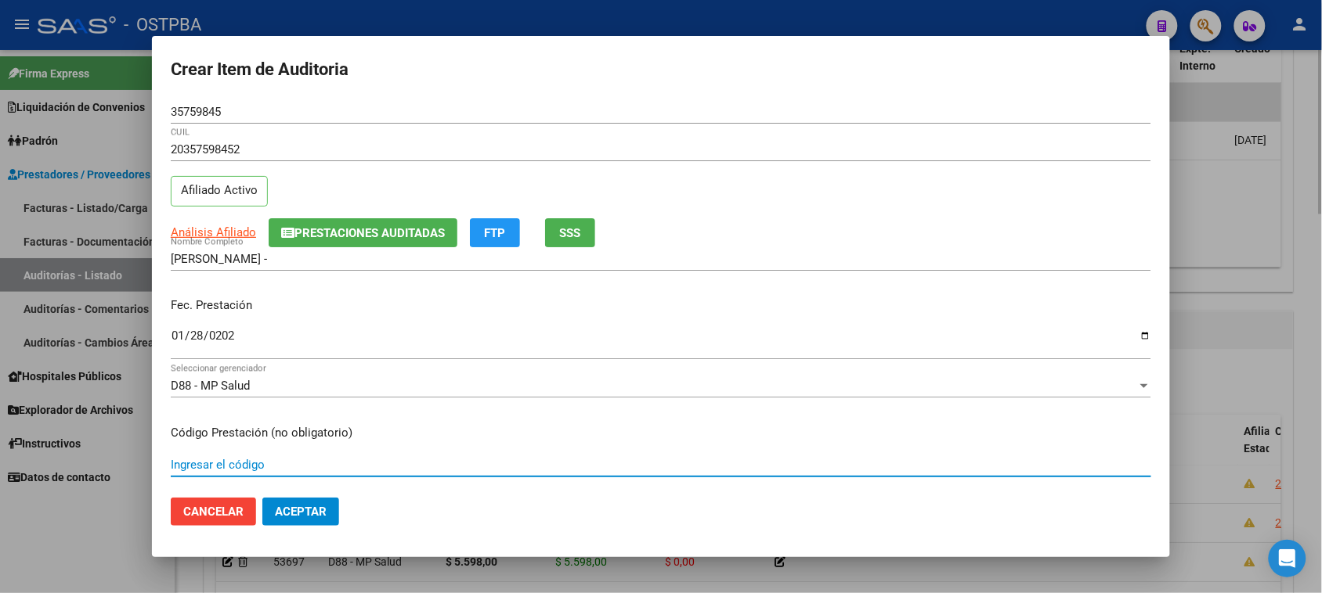
scroll to position [251, 0]
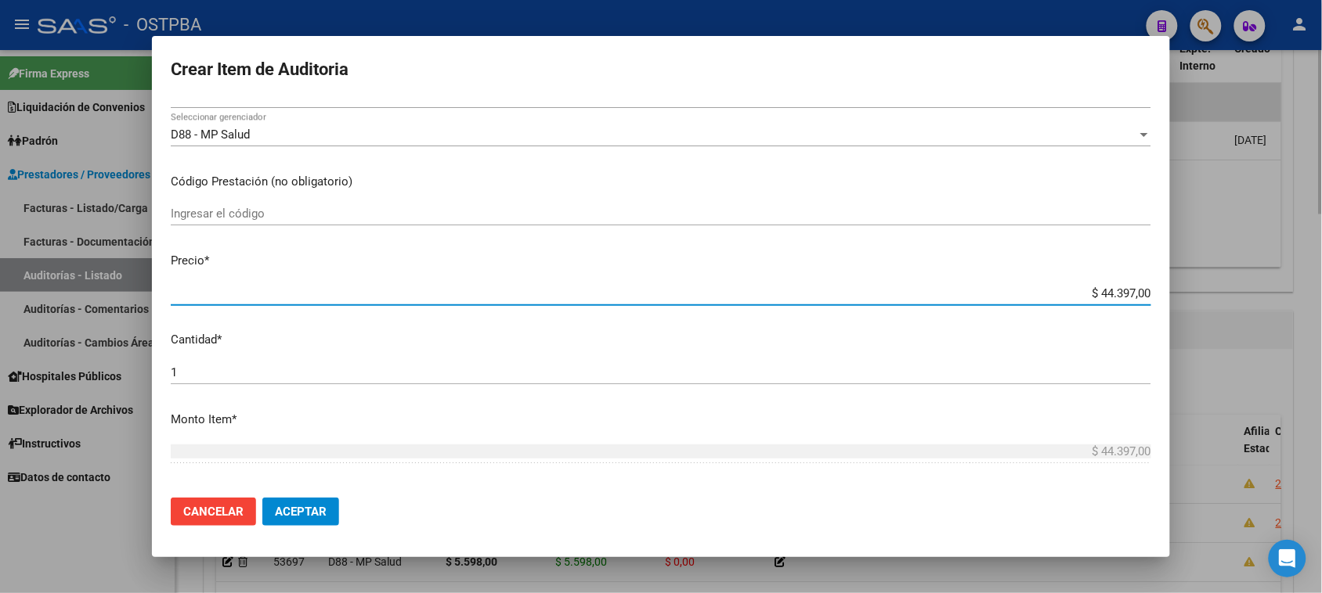
type input "$ 0,05"
type input "$ 0,55"
type input "$ 5,59"
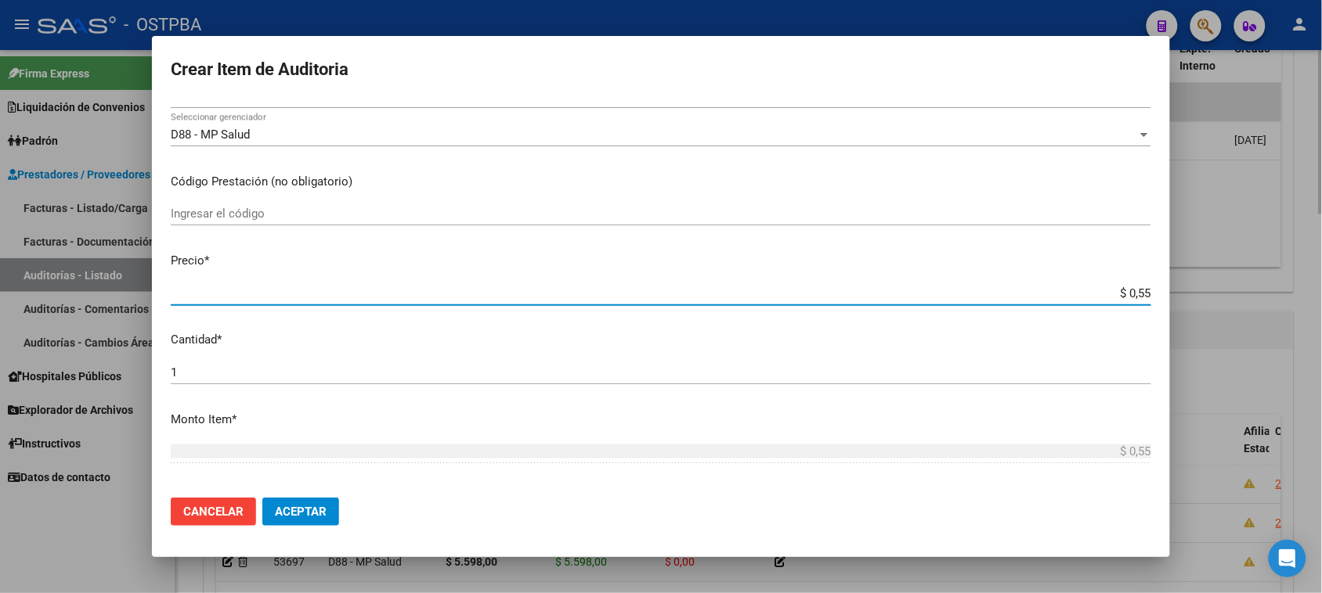
type input "$ 5,59"
type input "$ 55,98"
type input "$ 559,80"
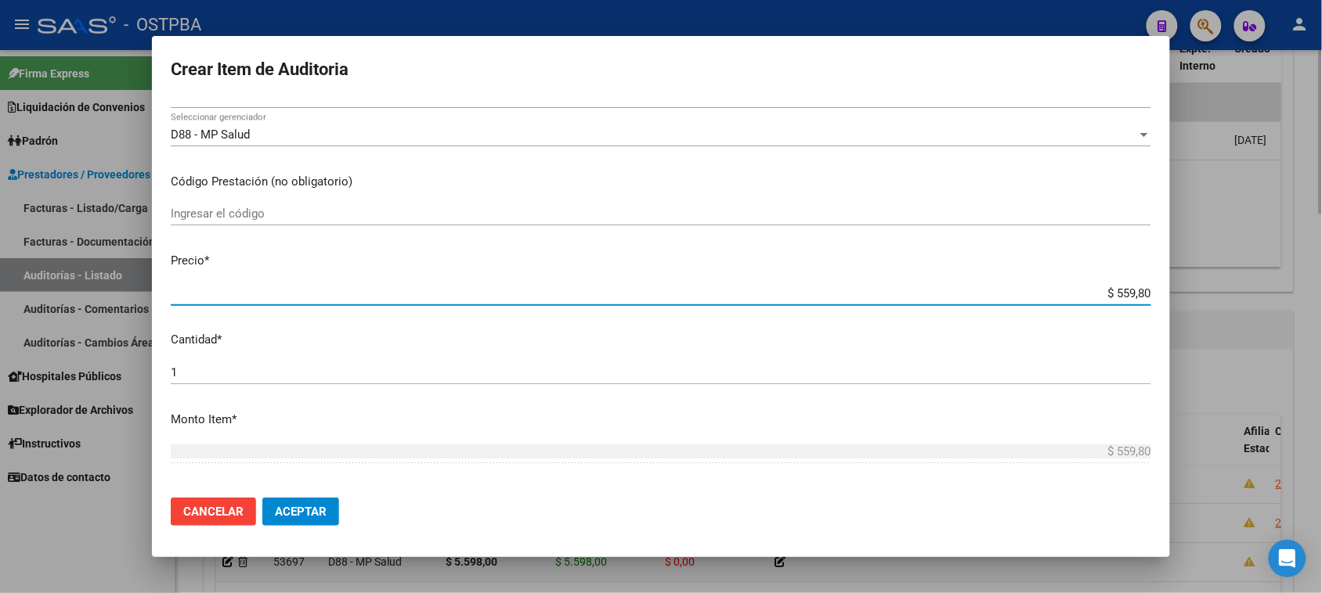
type input "$ 5.598,00"
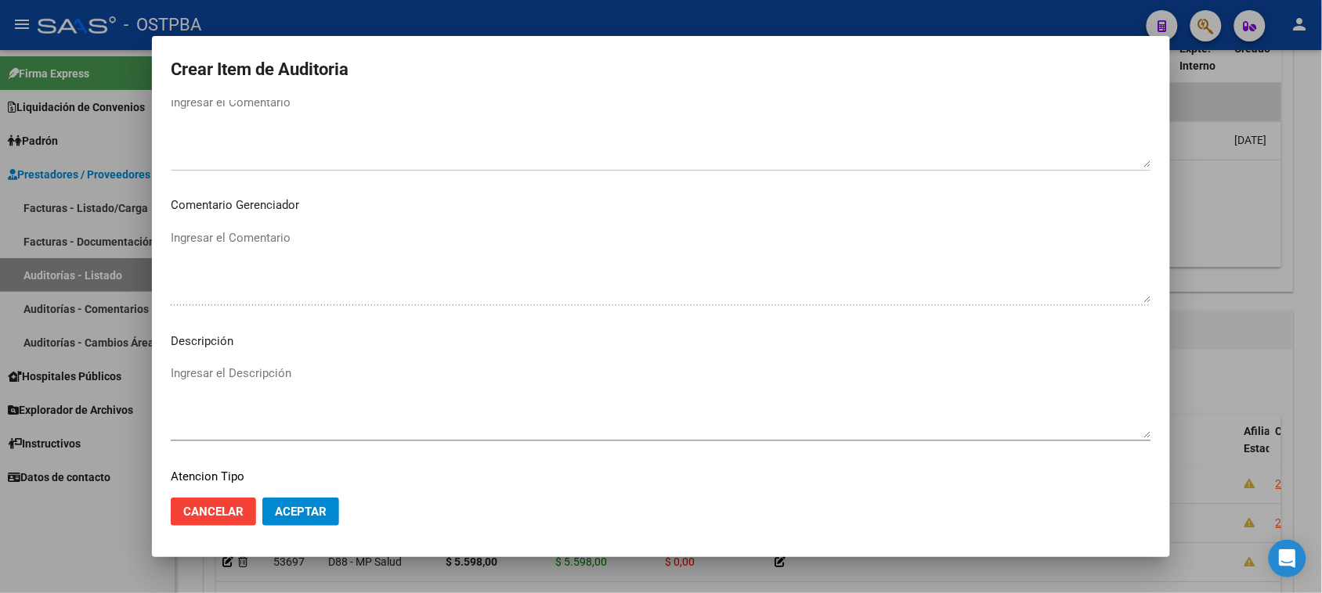
scroll to position [887, 0]
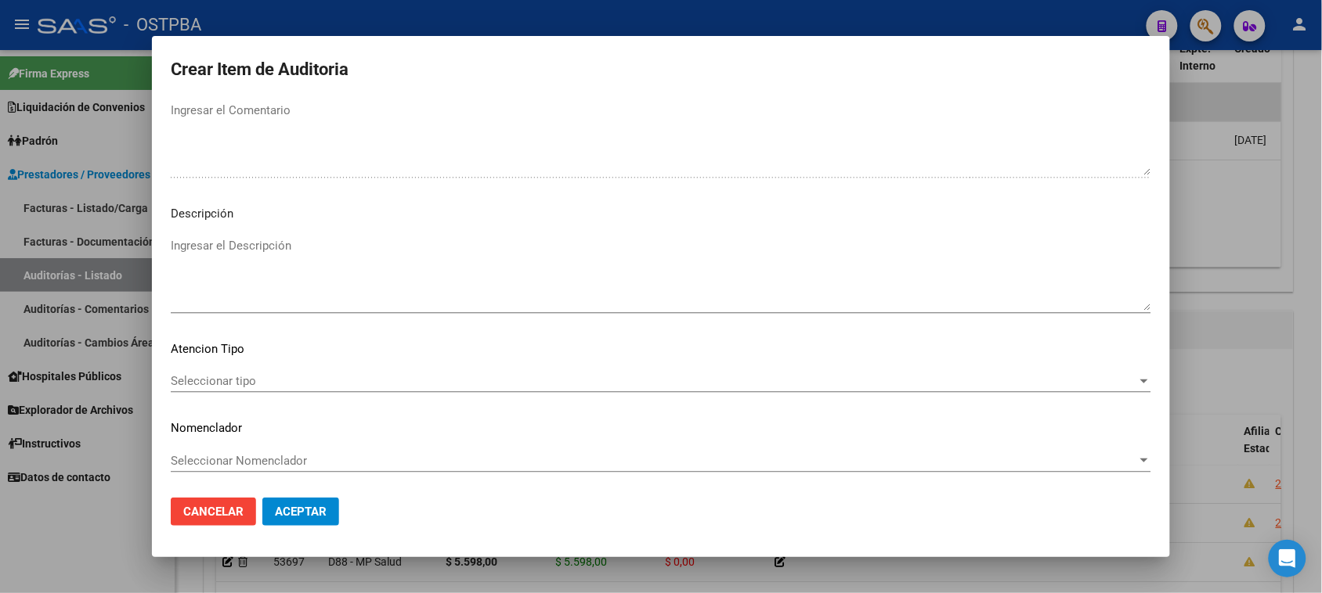
click at [224, 376] on span "Seleccionar tipo" at bounding box center [654, 381] width 966 height 14
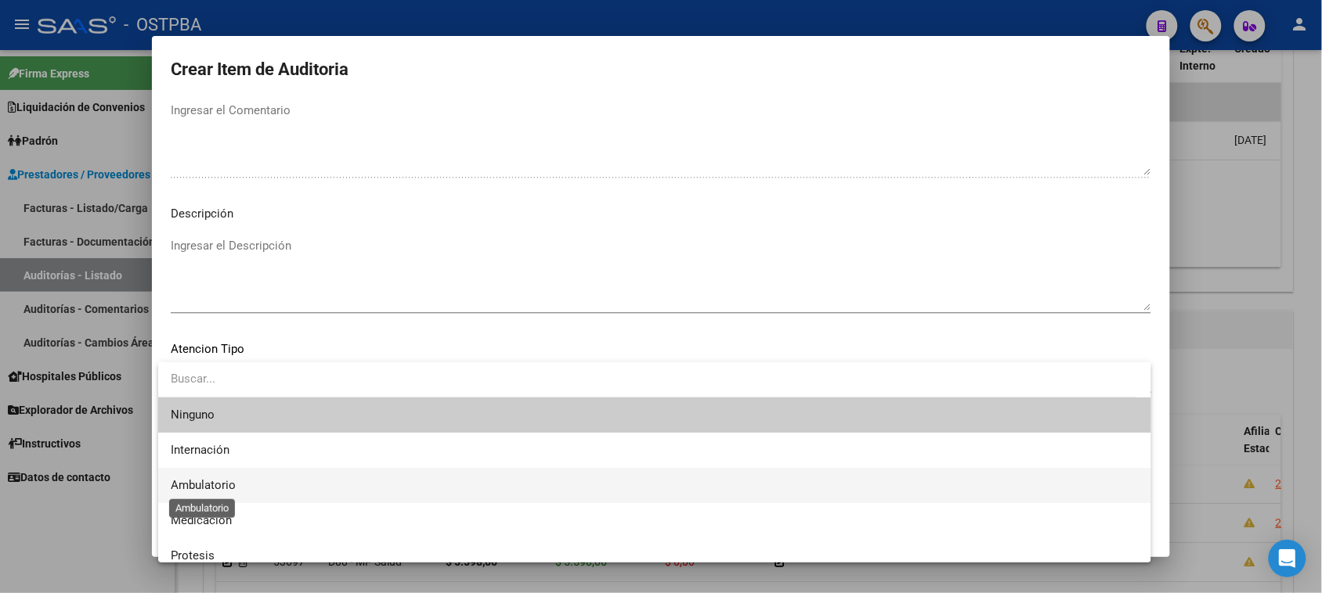
click at [219, 489] on span "Ambulatorio" at bounding box center [203, 485] width 65 height 14
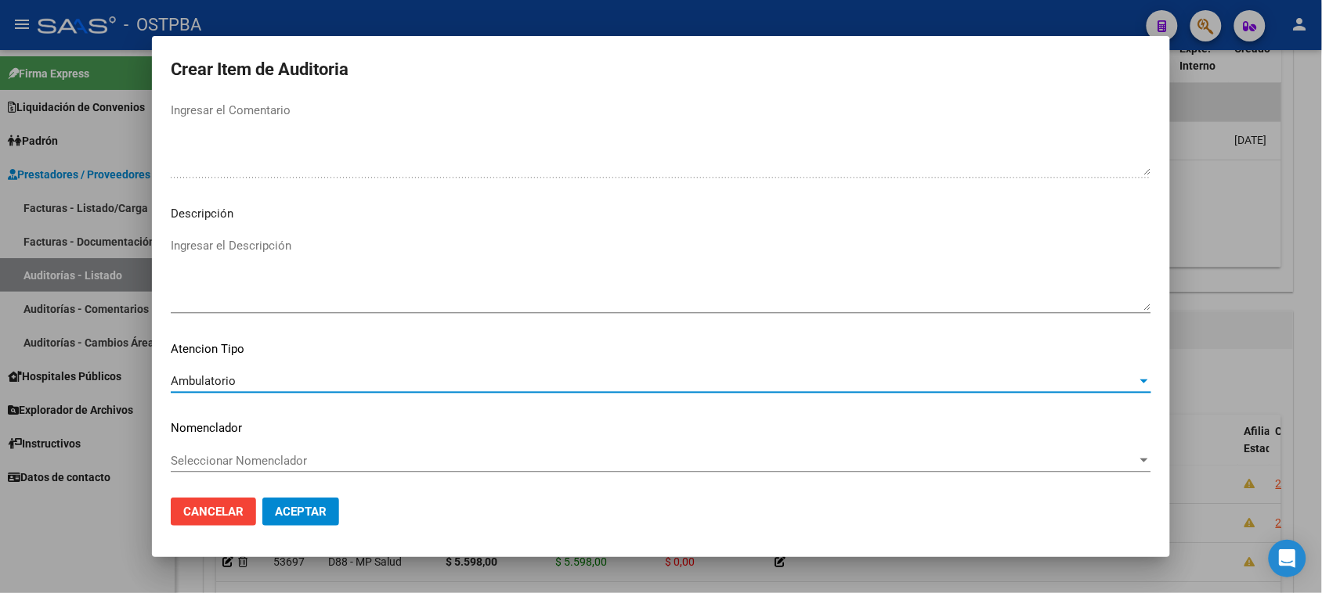
click at [308, 513] on span "Aceptar" at bounding box center [301, 512] width 52 height 14
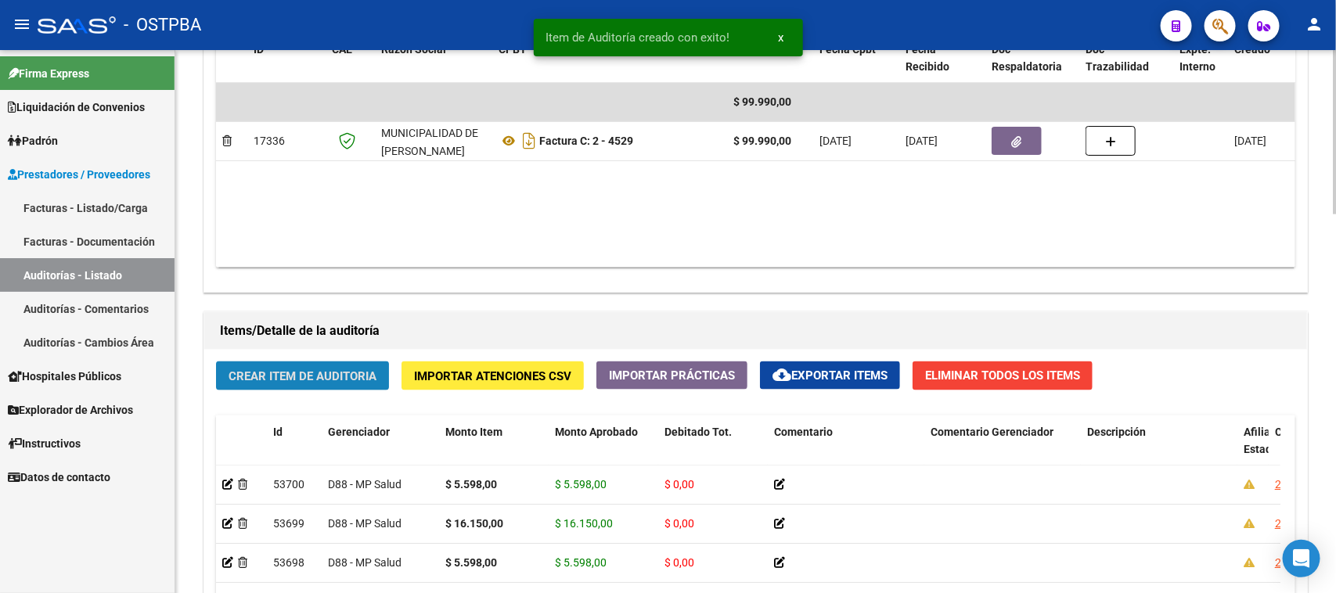
click at [312, 384] on button "Crear Item de Auditoria" at bounding box center [302, 376] width 173 height 29
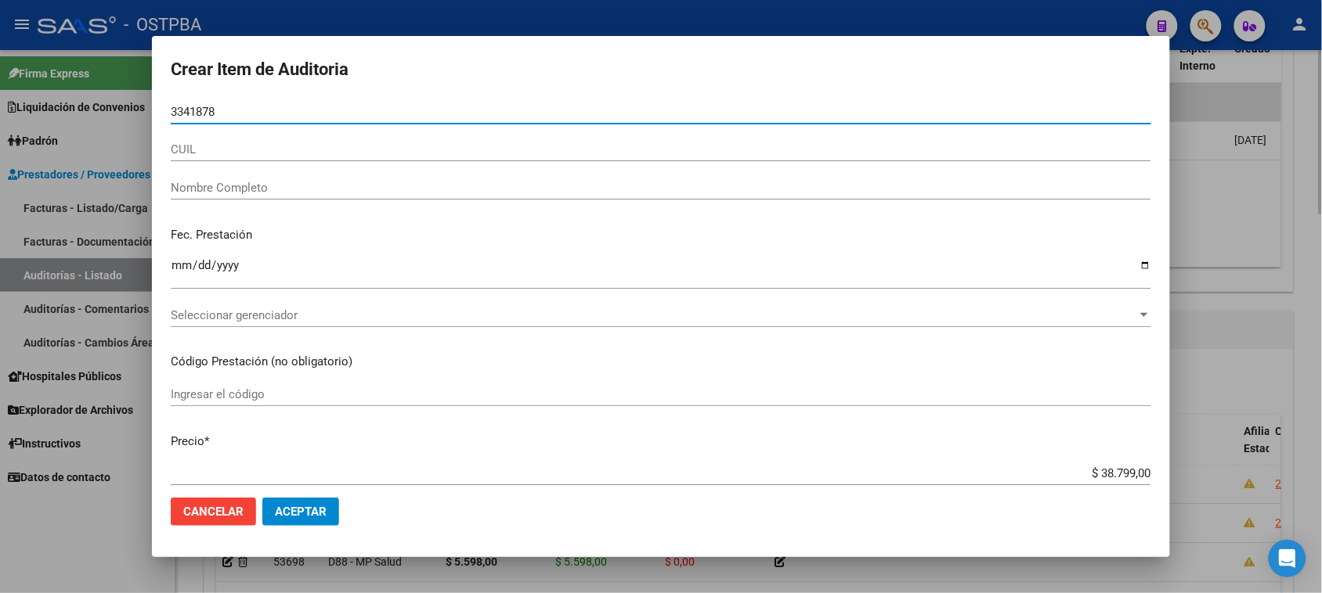
type input "33418781"
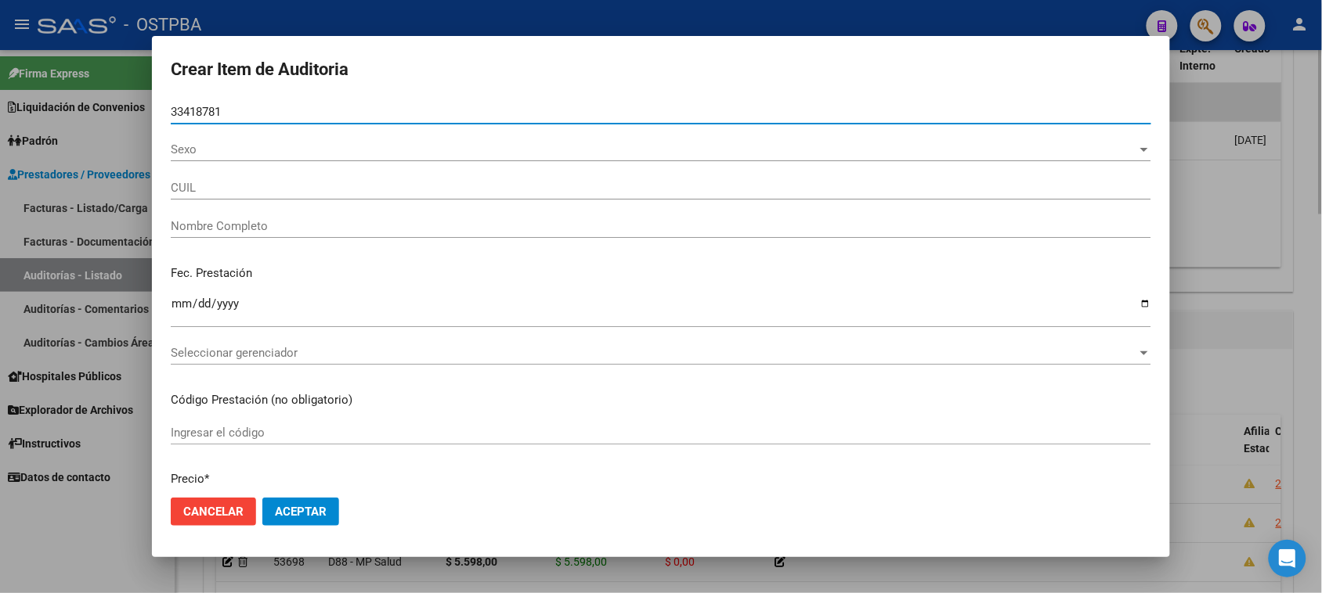
type input "27334187816"
type input "[PERSON_NAME] [PERSON_NAME]"
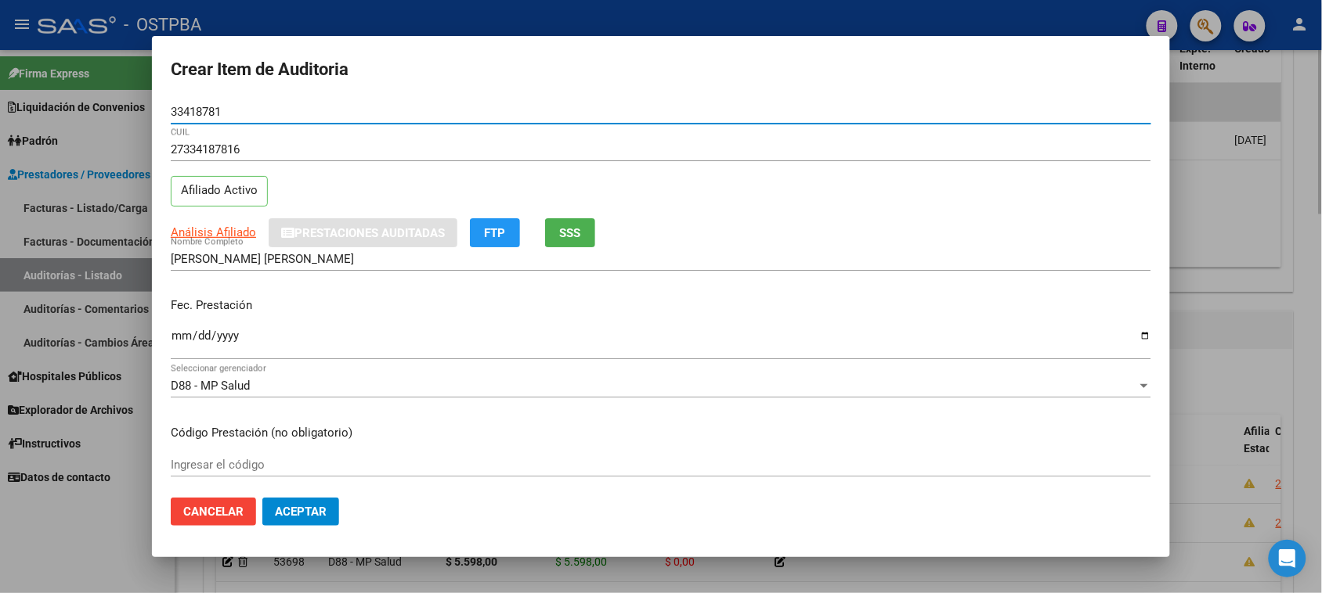
type input "33418781"
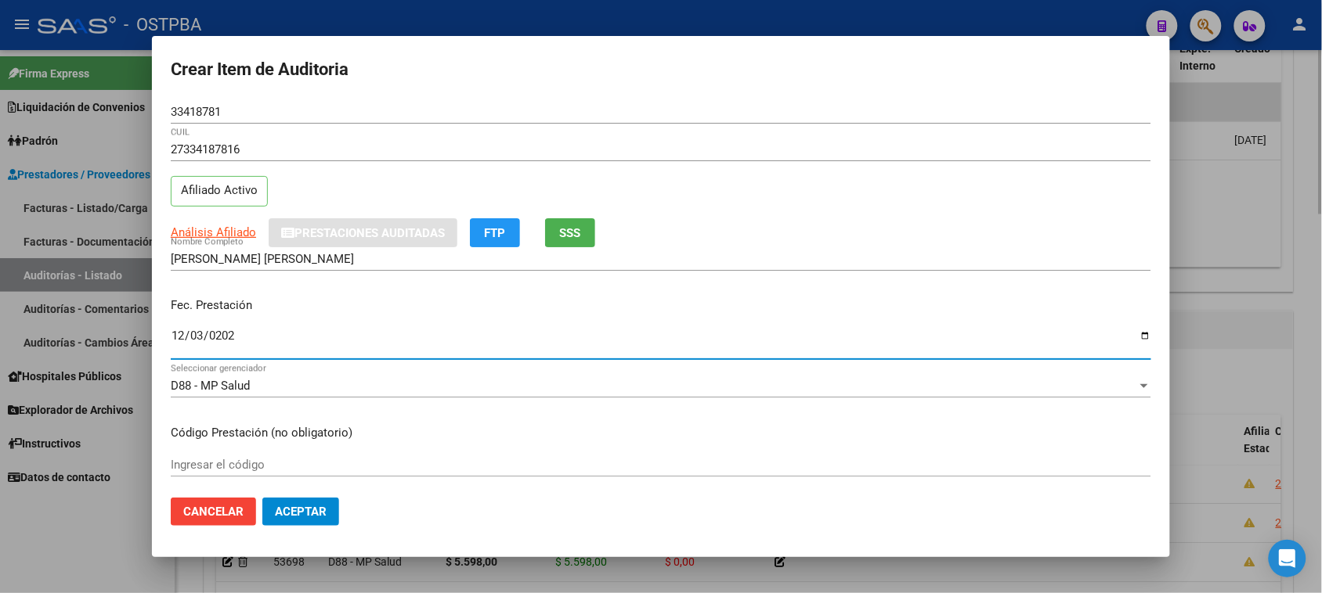
type input "[DATE]"
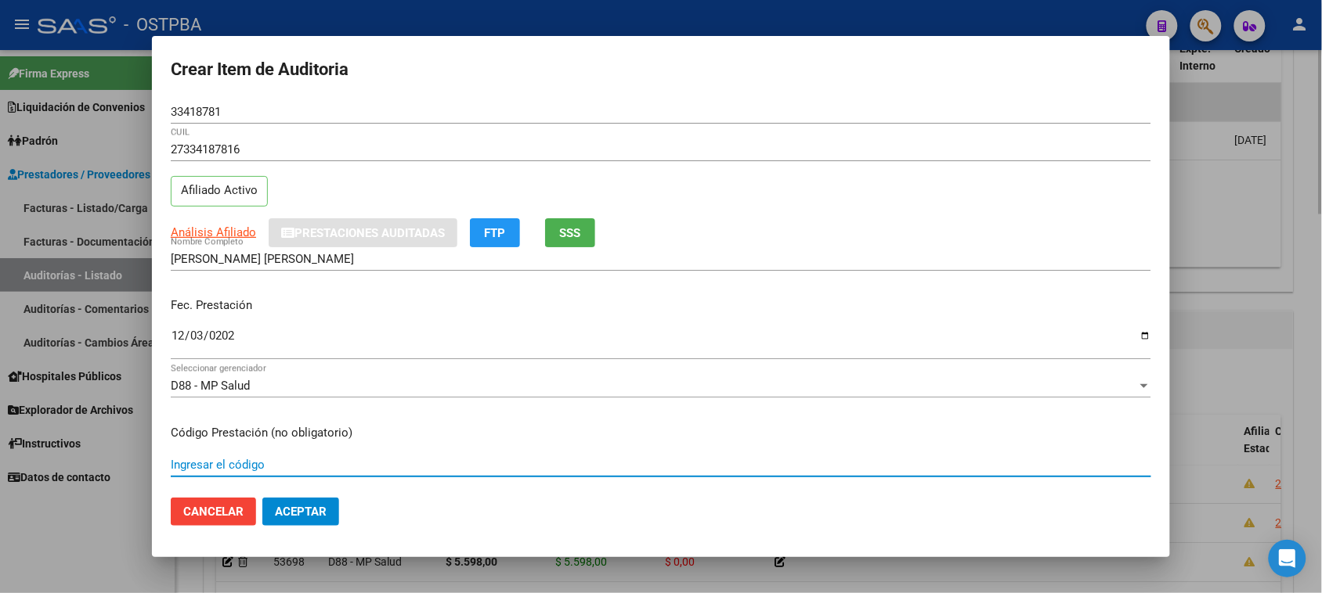
scroll to position [251, 0]
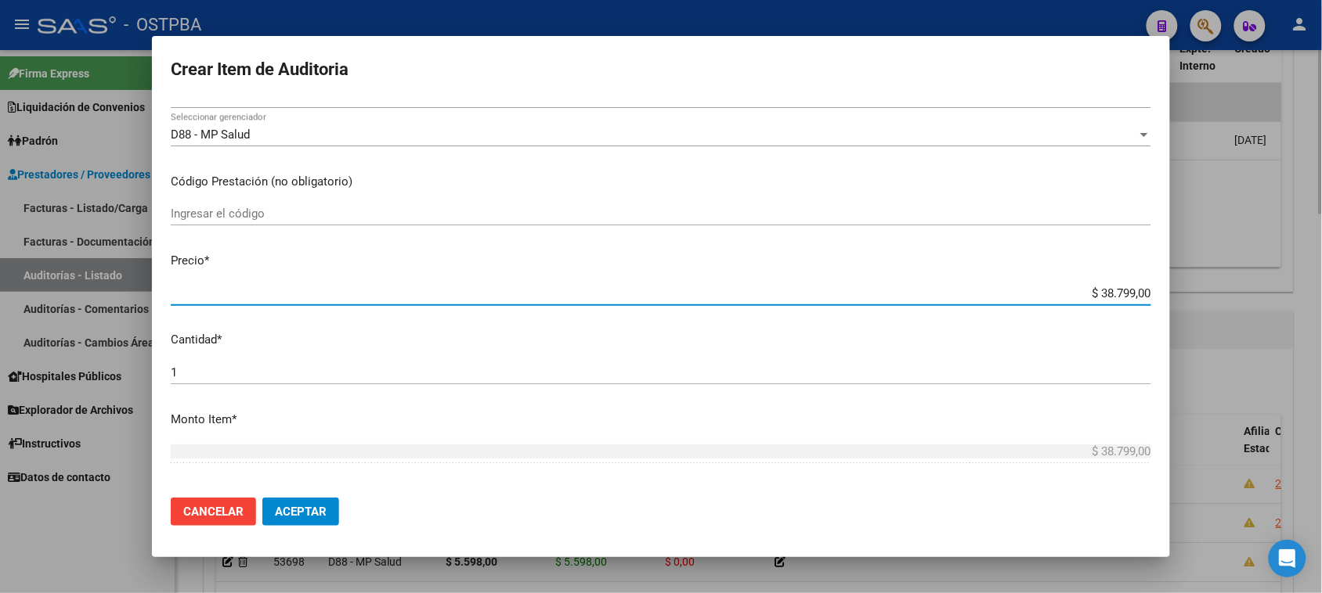
type input "$ 0,01"
type input "$ 0,17"
type input "$ 1,70"
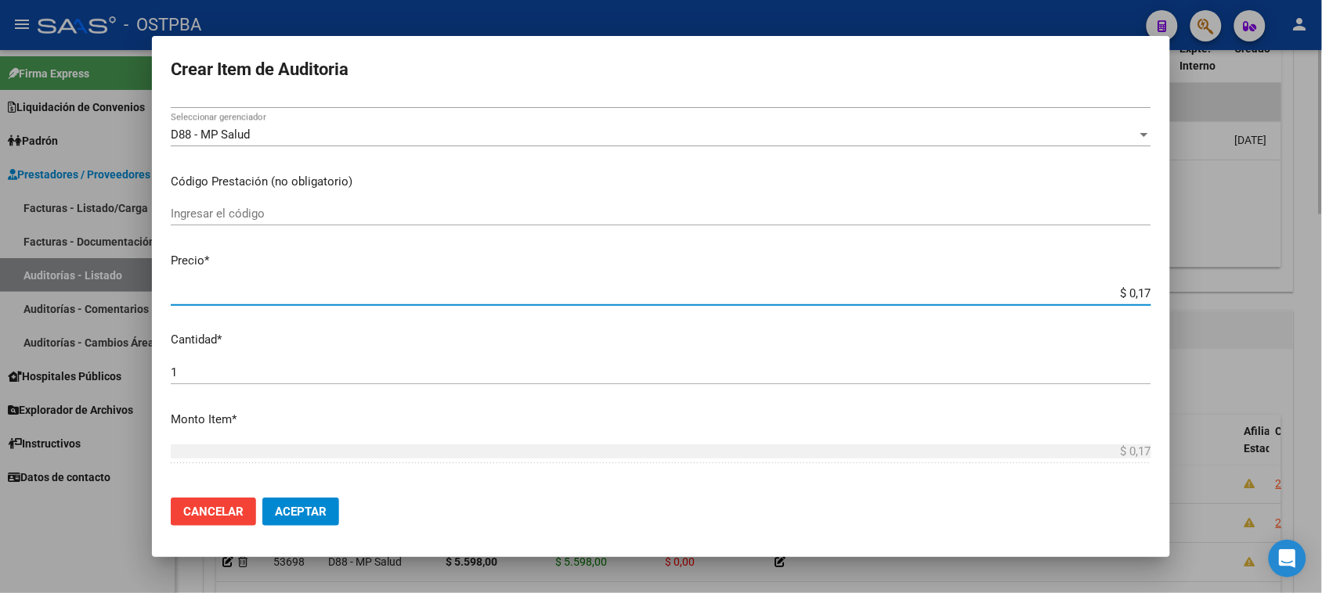
type input "$ 1,70"
type input "$ 17,05"
type input "$ 170,51"
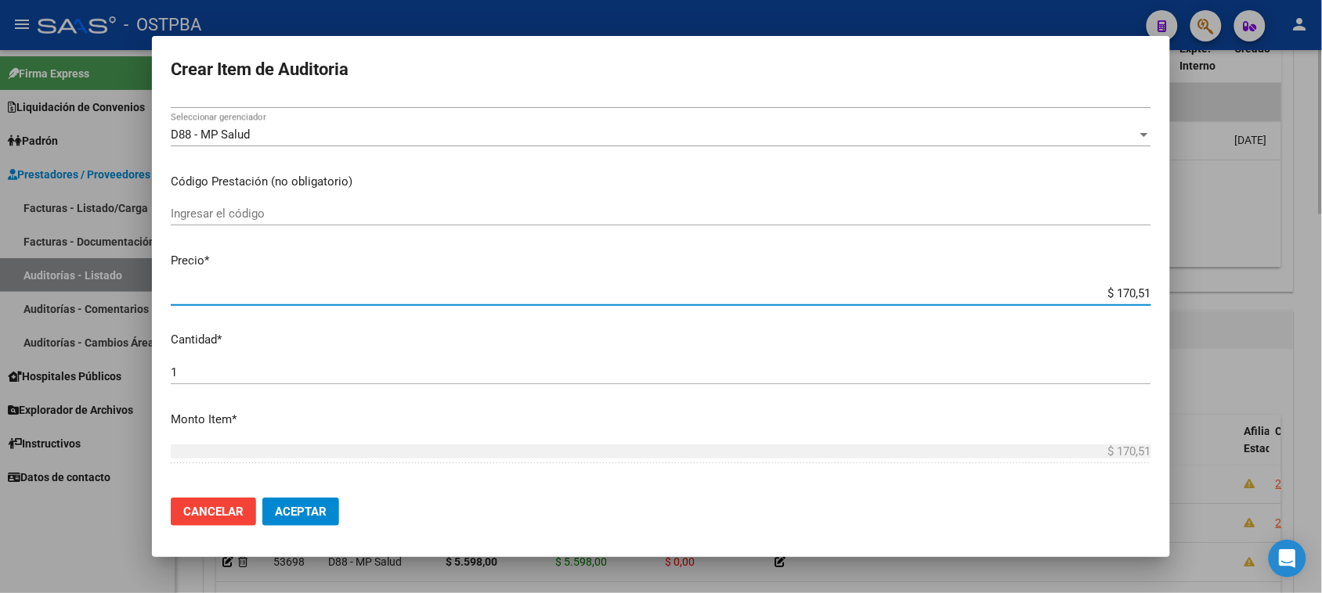
type input "$ 1.705,10"
type input "$ 17.051,00"
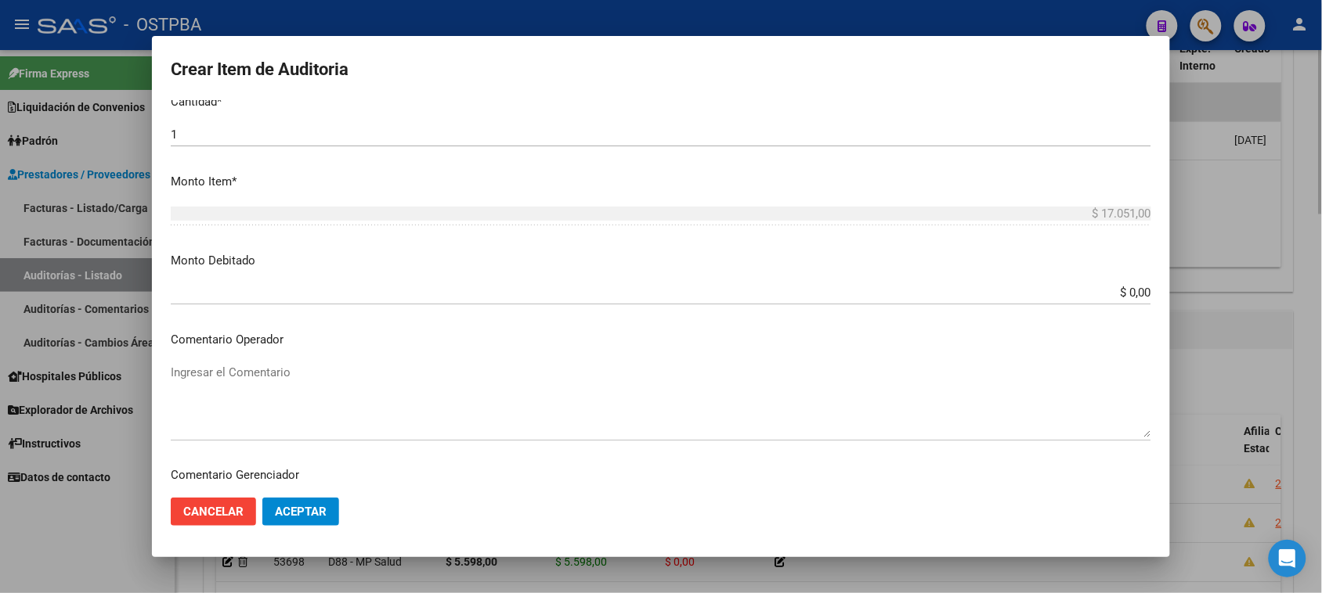
scroll to position [839, 0]
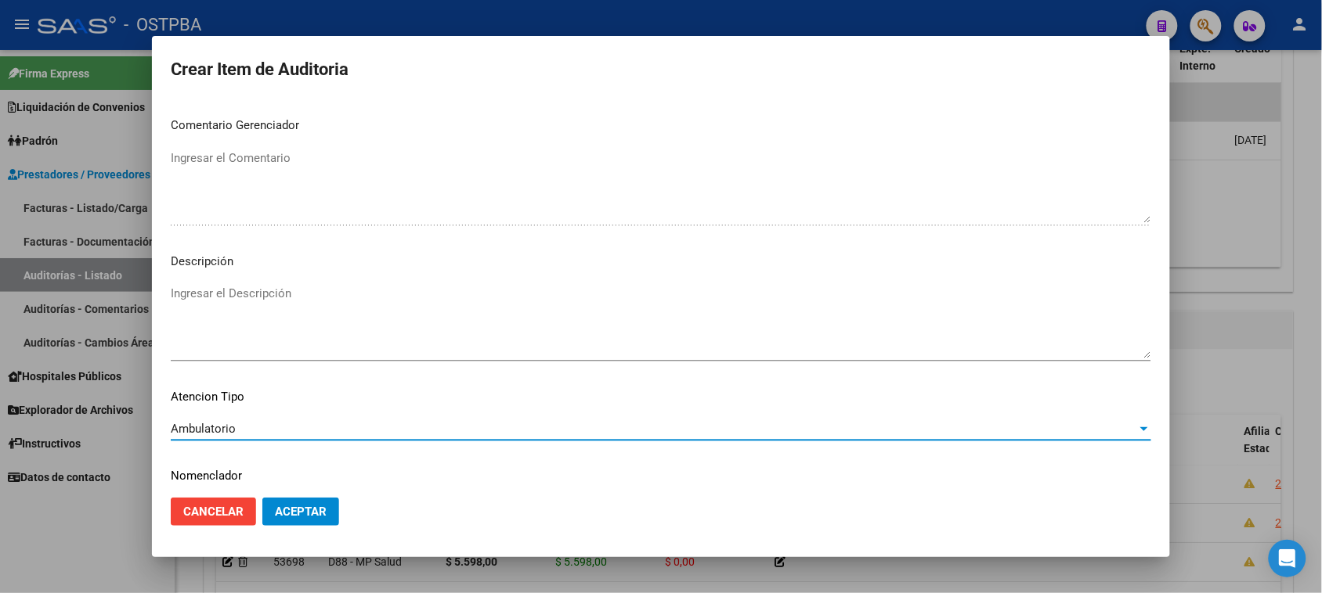
click at [294, 505] on span "Aceptar" at bounding box center [301, 512] width 52 height 14
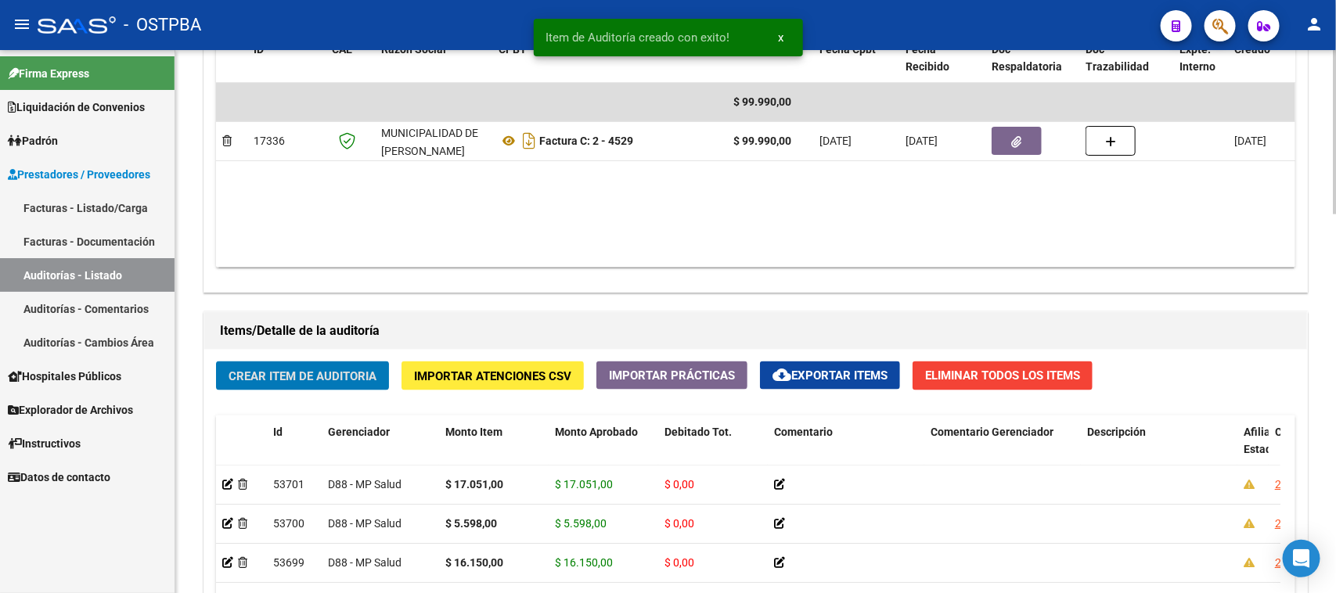
click at [339, 377] on span "Crear Item de Auditoria" at bounding box center [303, 377] width 148 height 14
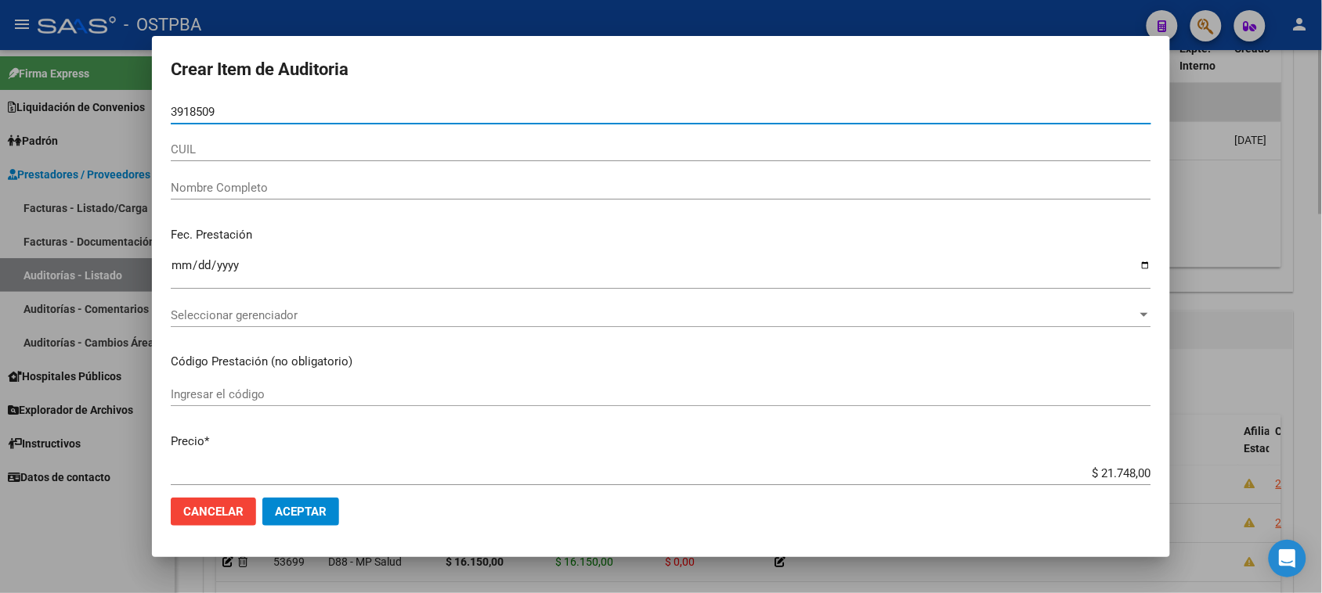
type input "39185097"
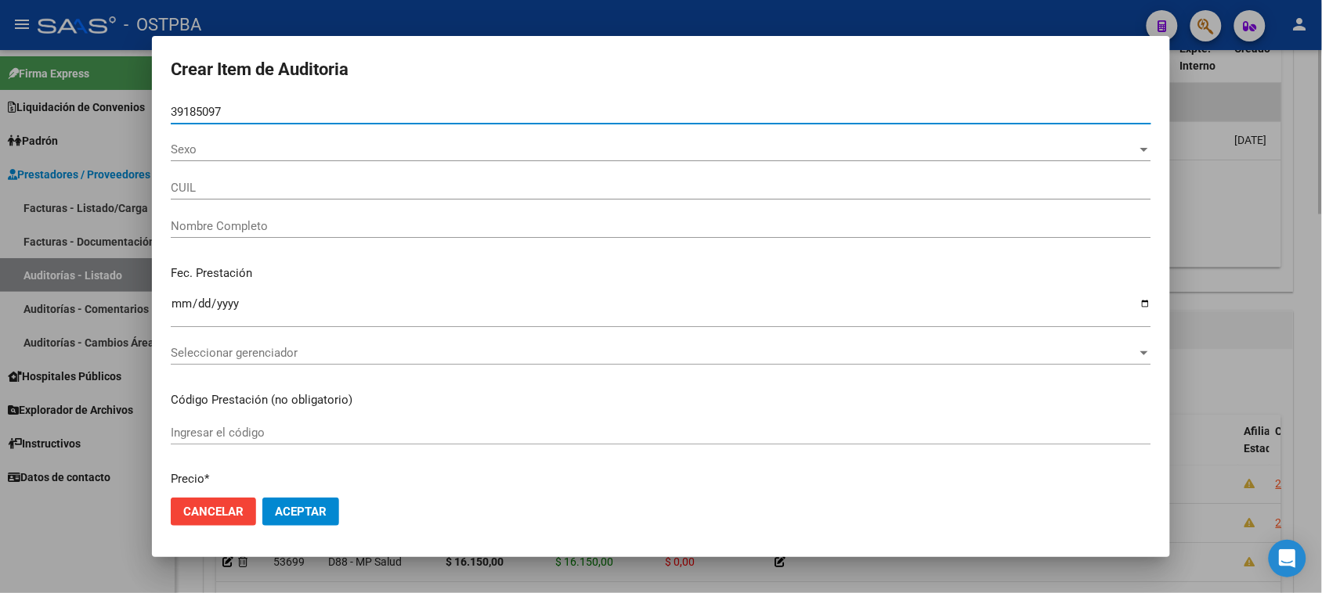
type input "27391850971"
type input "[PERSON_NAME]"
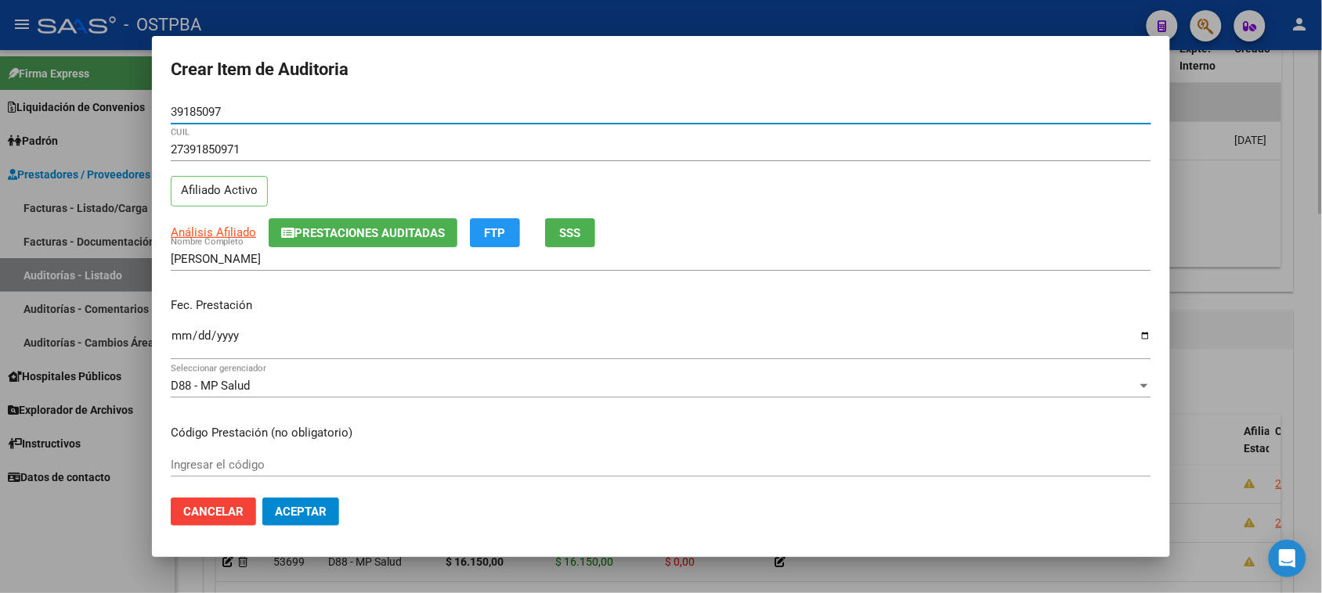
type input "39185097"
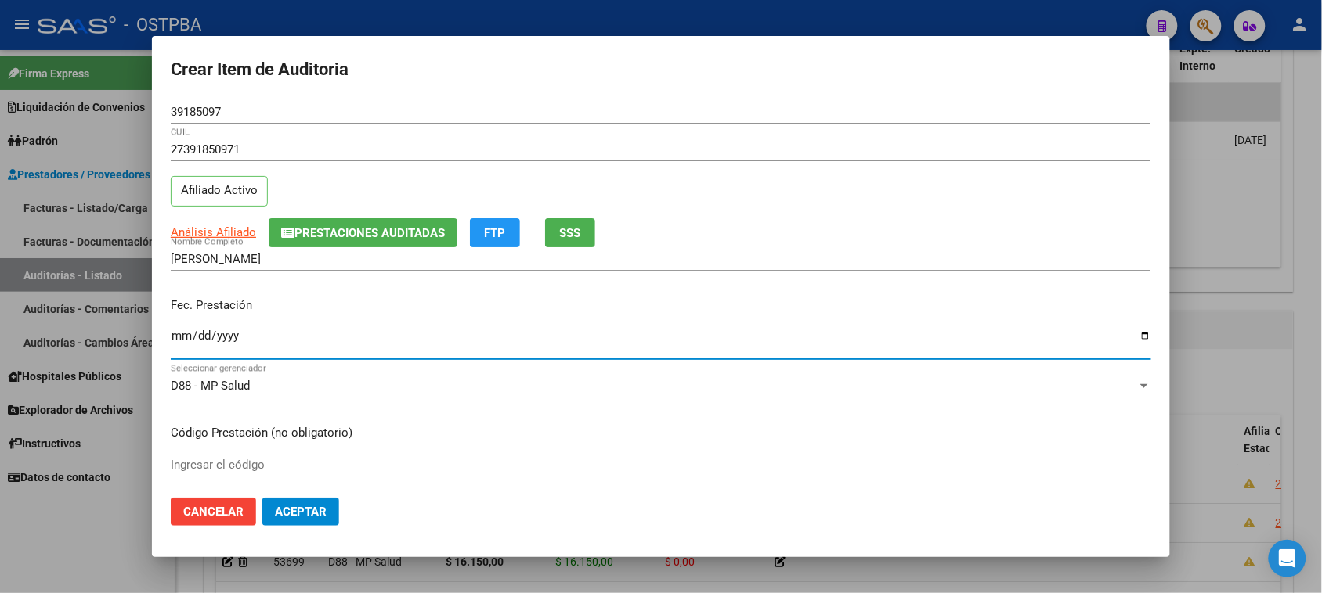
click at [173, 335] on input "Ingresar la fecha" at bounding box center [661, 342] width 980 height 25
type input "[DATE]"
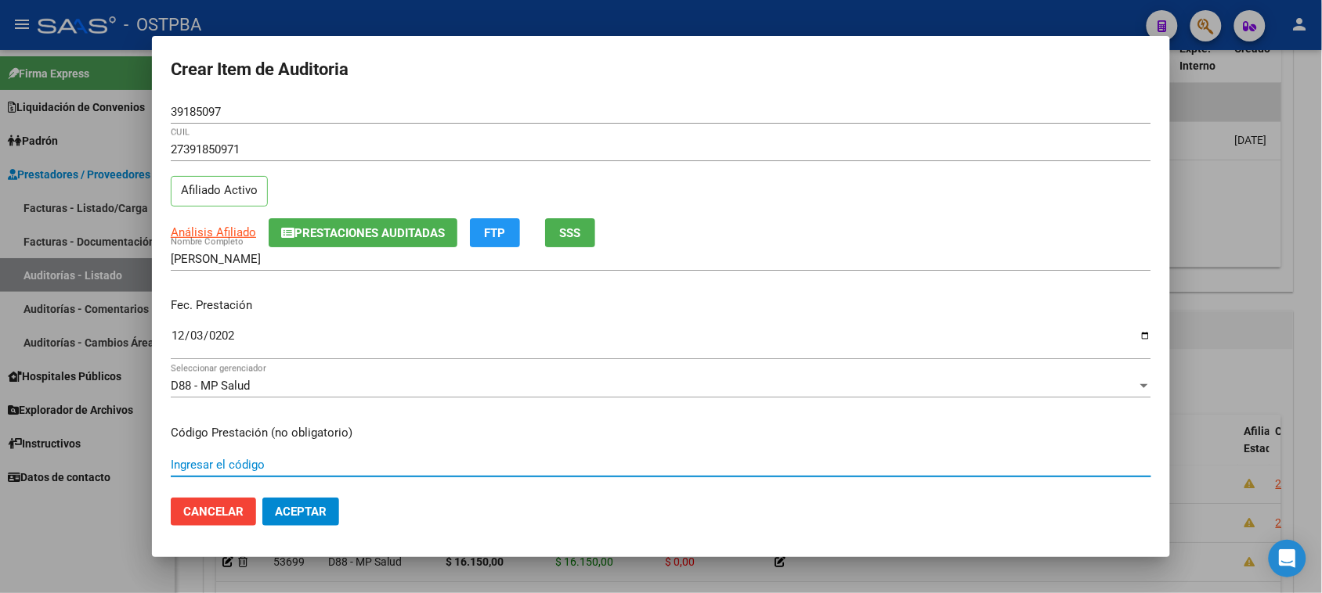
scroll to position [251, 0]
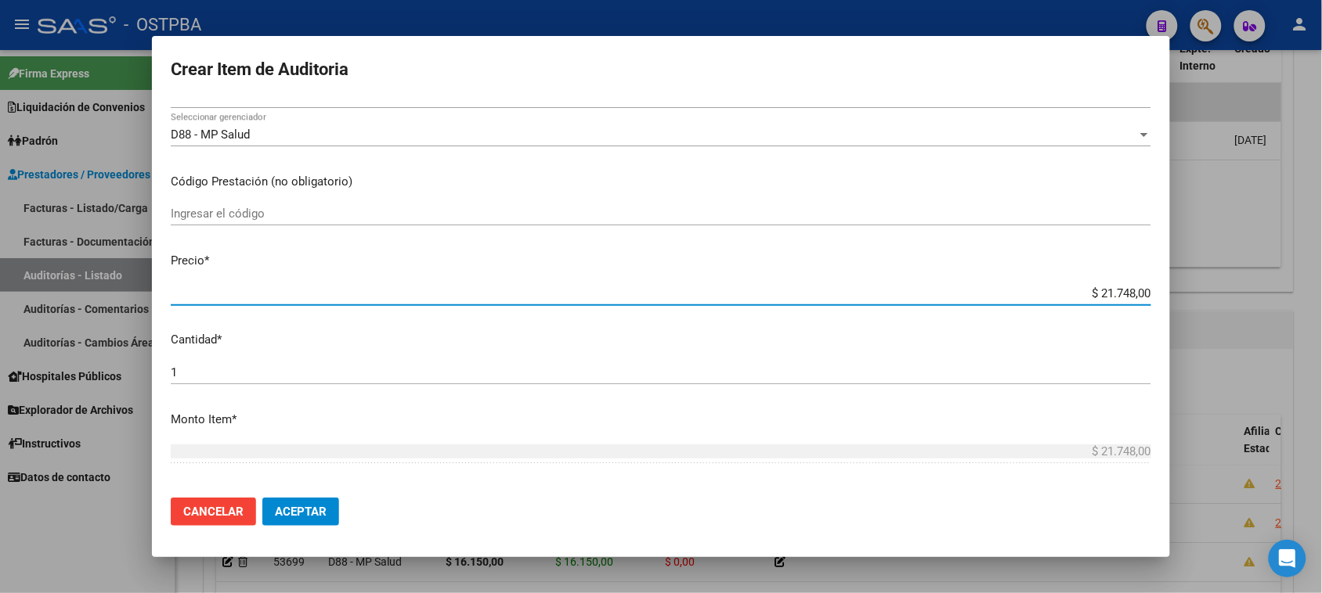
type input "$ 0,05"
type input "$ 0,55"
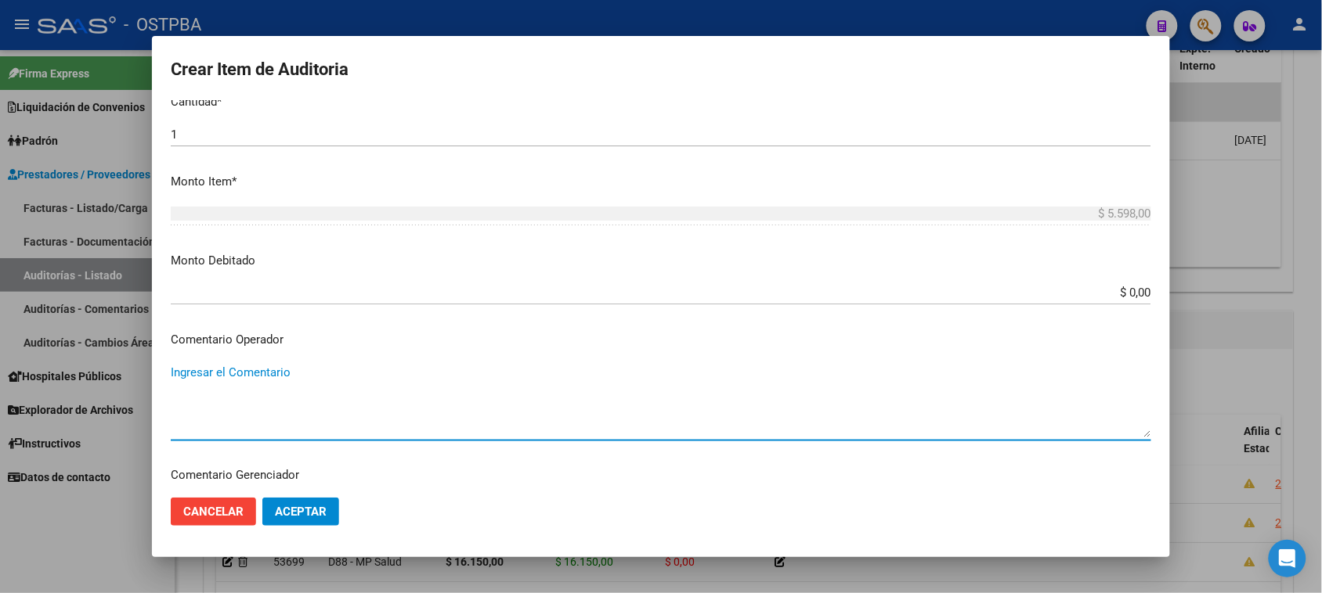
scroll to position [839, 0]
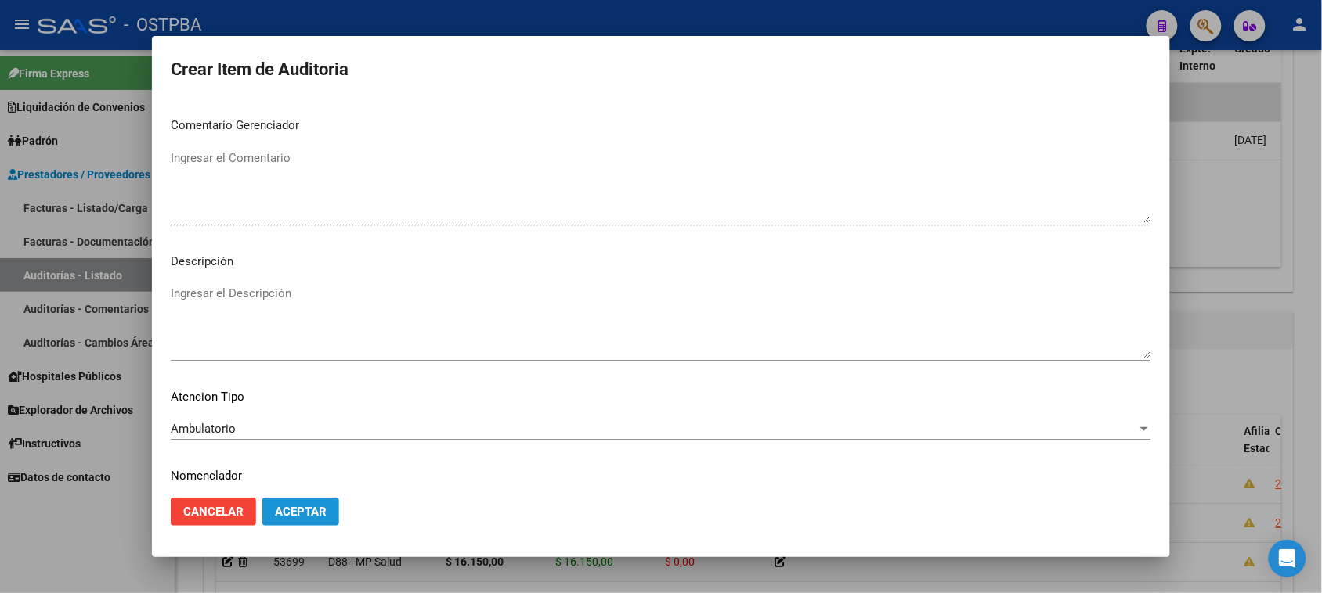
click at [294, 518] on span "Aceptar" at bounding box center [301, 512] width 52 height 14
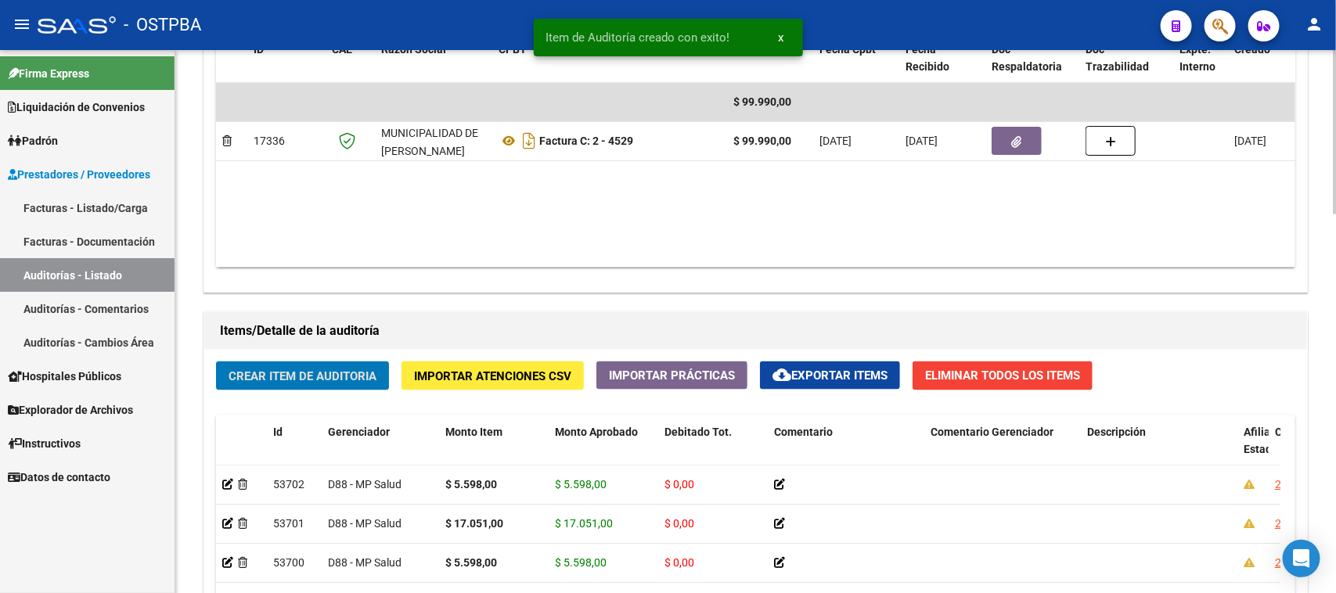
click at [352, 370] on span "Crear Item de Auditoria" at bounding box center [303, 377] width 148 height 14
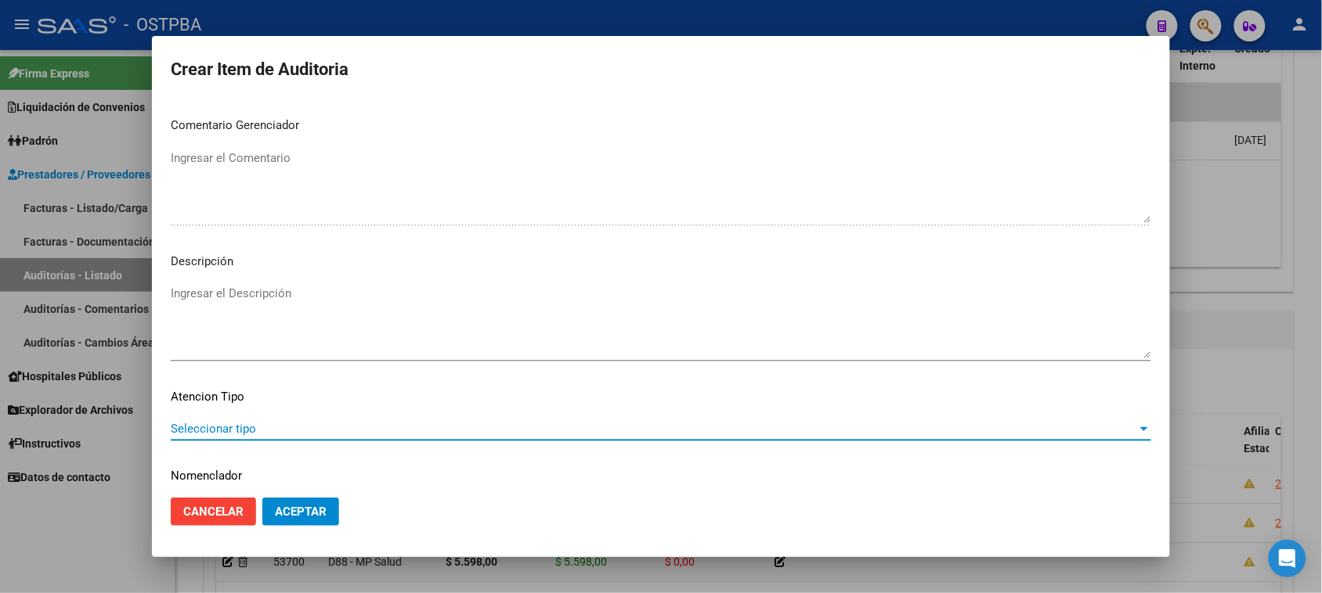
click at [209, 427] on span "Seleccionar tipo" at bounding box center [654, 429] width 966 height 14
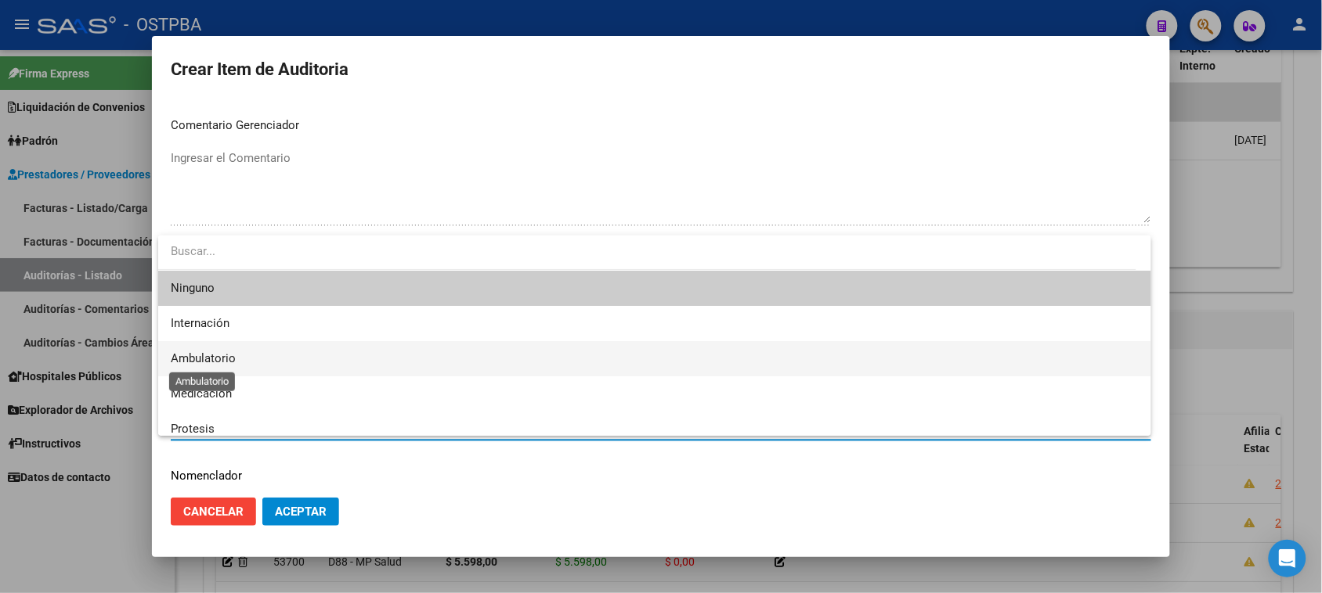
click at [225, 358] on span "Ambulatorio" at bounding box center [203, 359] width 65 height 14
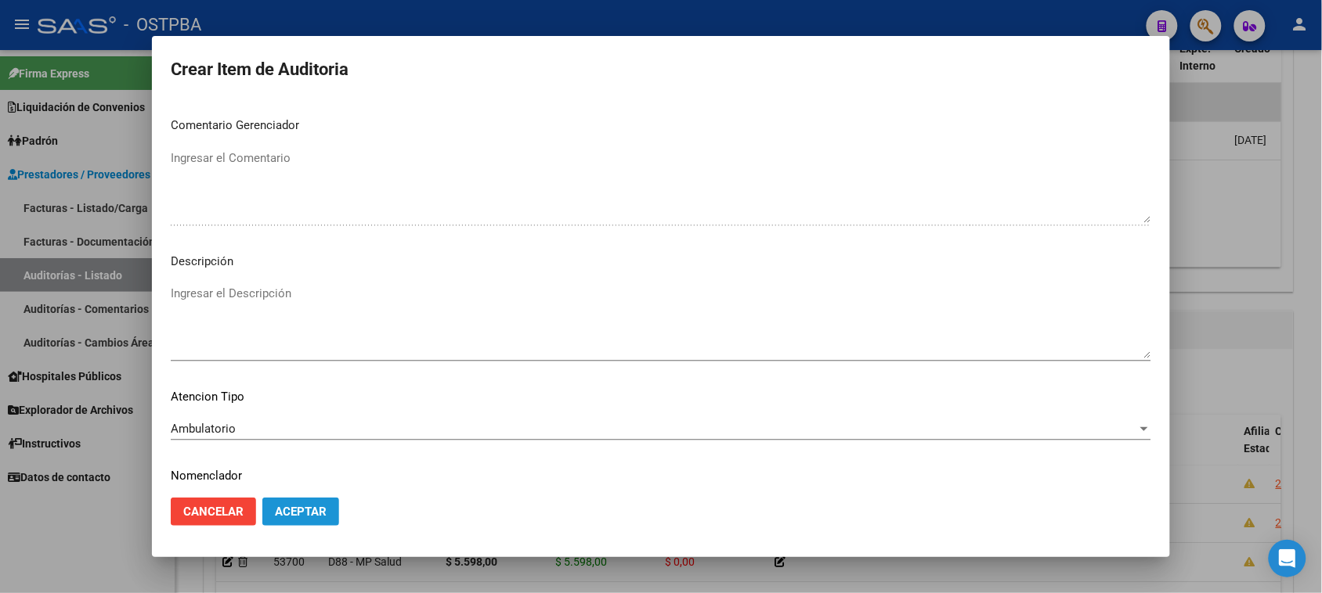
click at [276, 509] on span "Aceptar" at bounding box center [301, 512] width 52 height 14
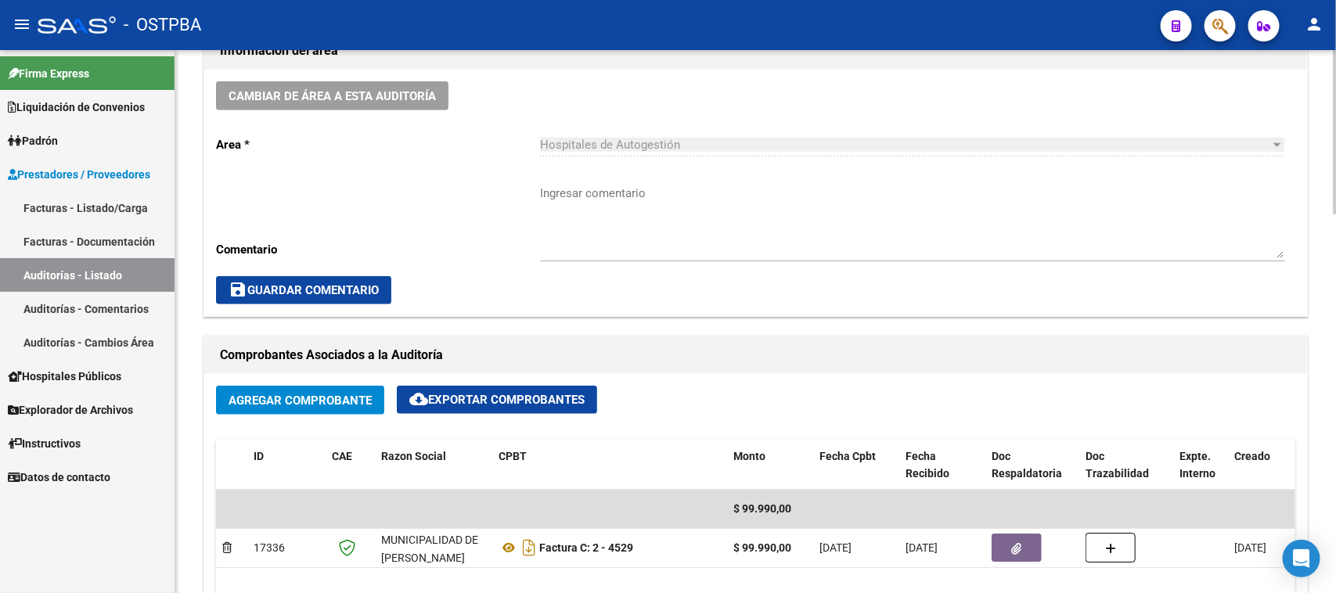
scroll to position [587, 0]
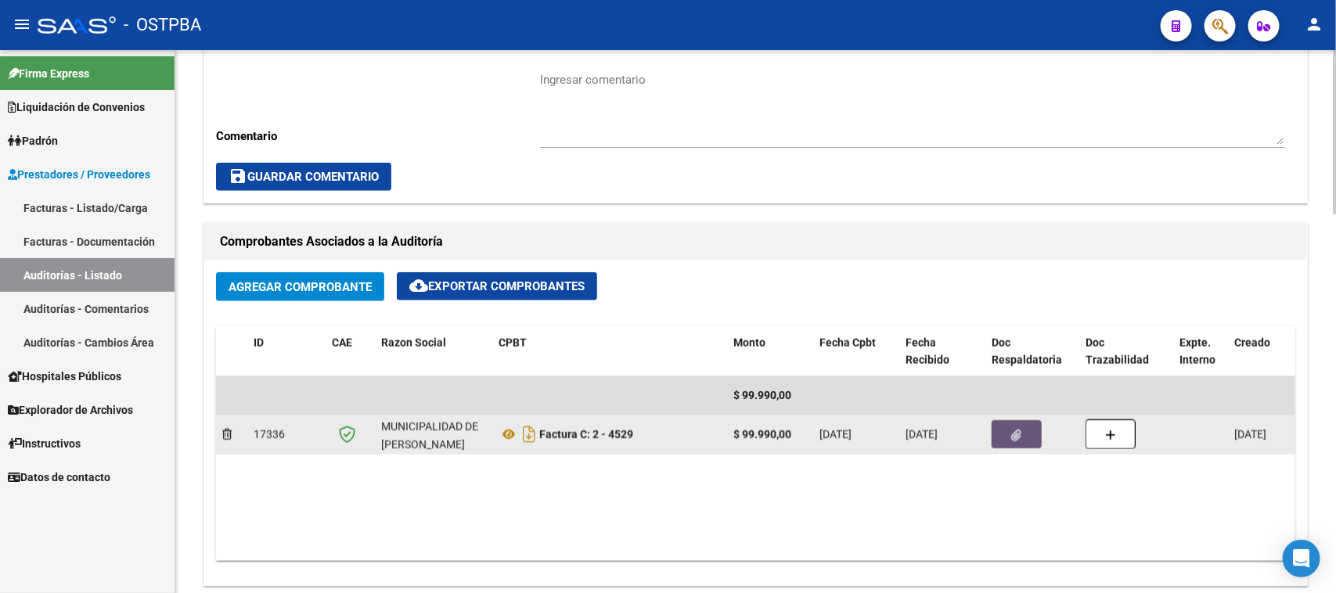
click at [992, 429] on button "button" at bounding box center [1017, 434] width 50 height 28
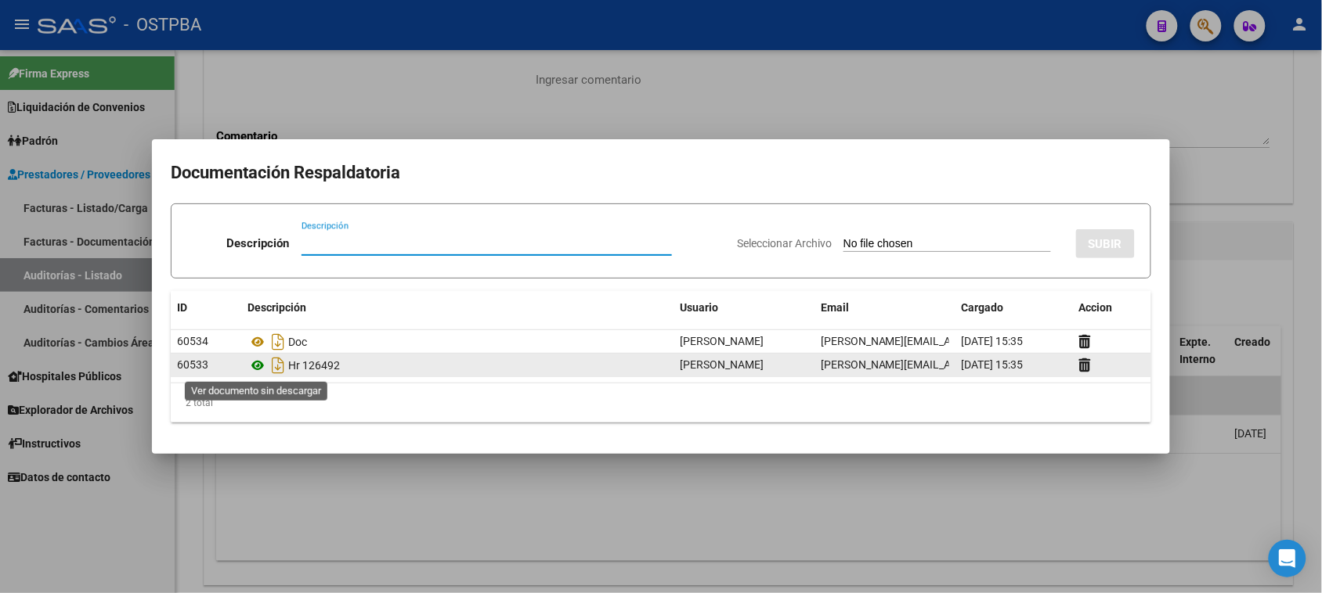
click at [252, 365] on icon at bounding box center [257, 365] width 20 height 19
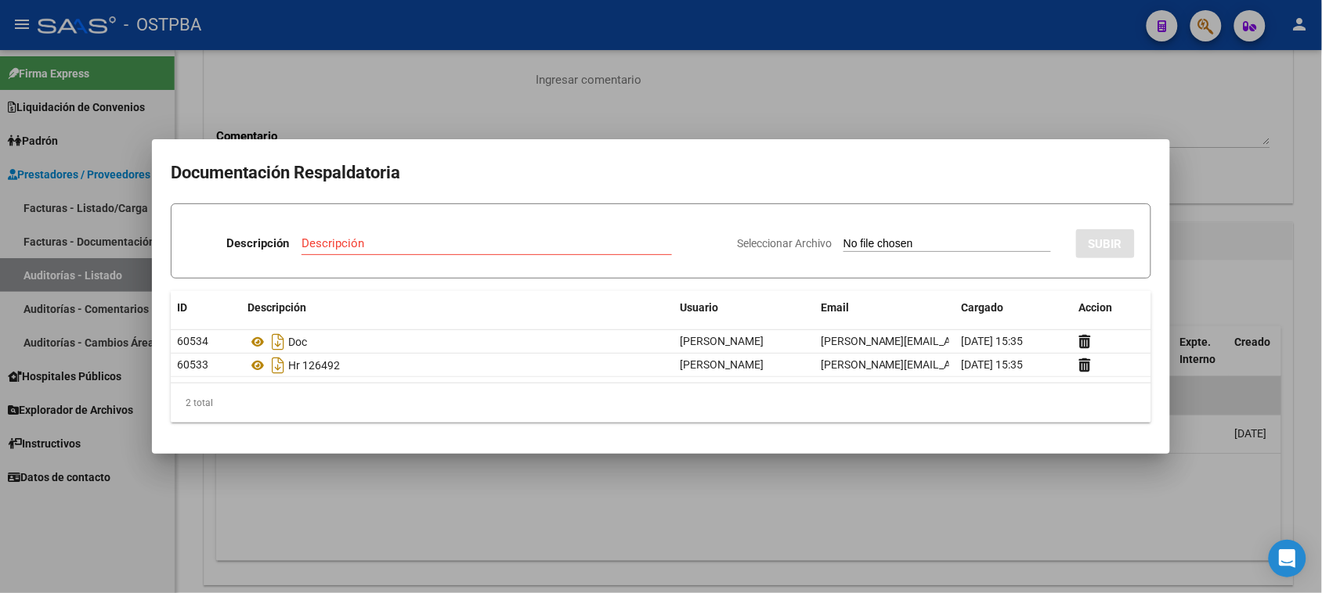
click at [532, 130] on div at bounding box center [661, 296] width 1322 height 593
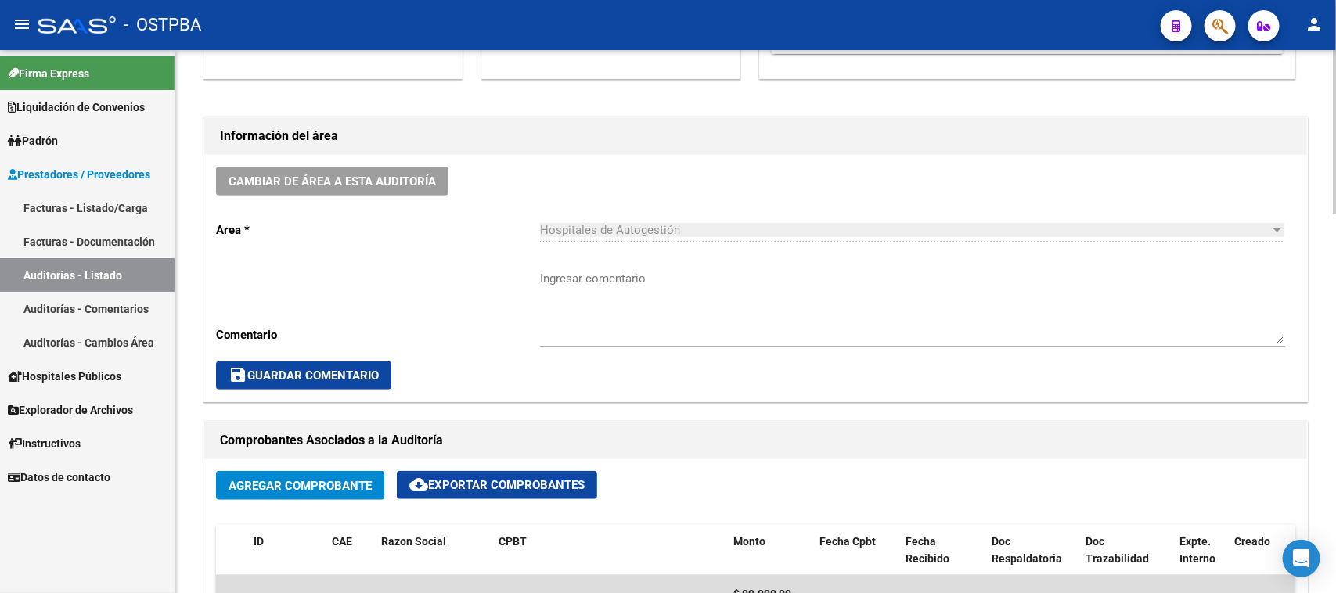
scroll to position [0, 0]
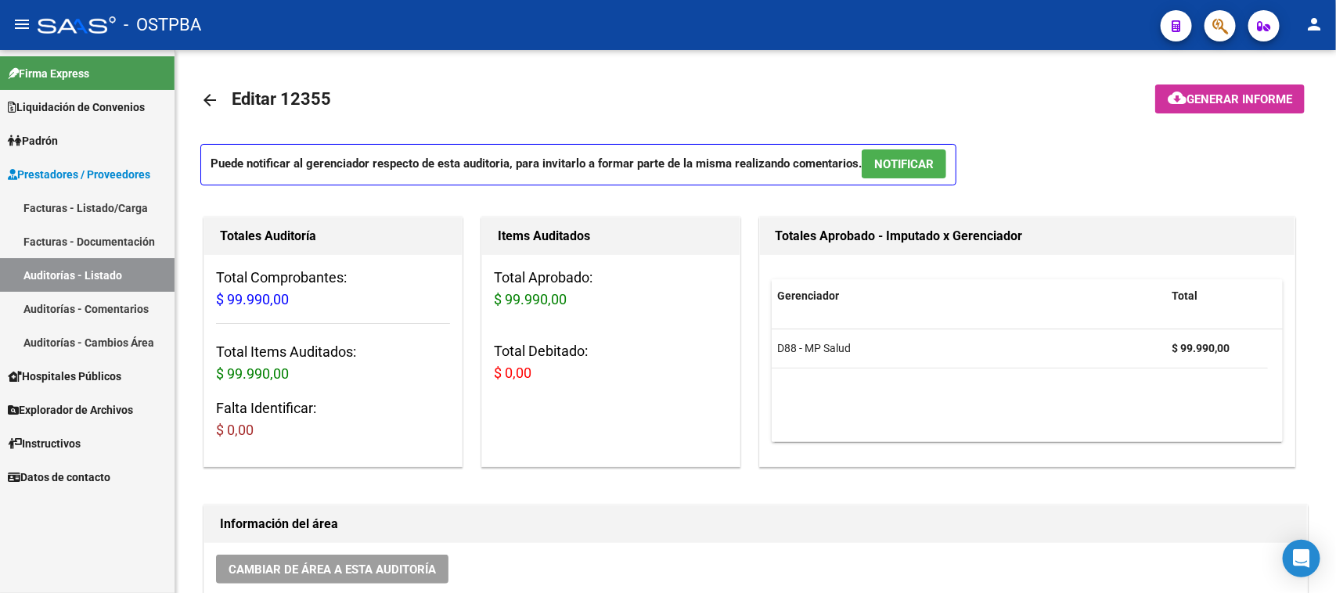
click at [74, 268] on link "Auditorías - Listado" at bounding box center [87, 275] width 175 height 34
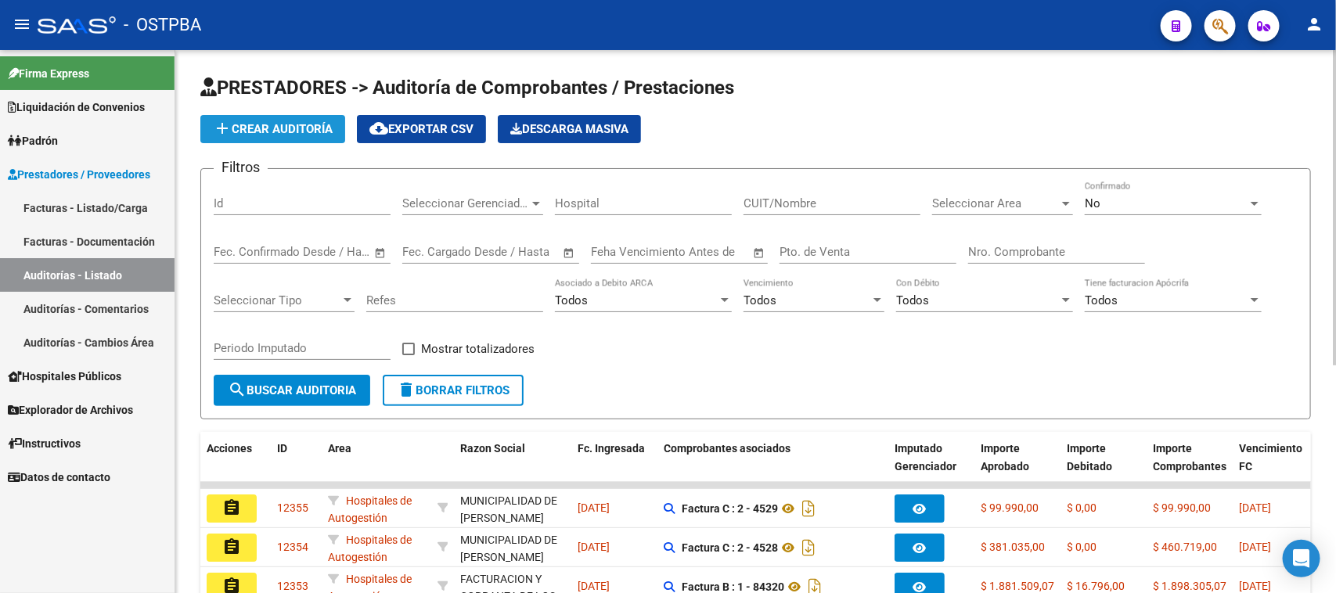
click at [315, 128] on span "add Crear Auditoría" at bounding box center [273, 129] width 120 height 14
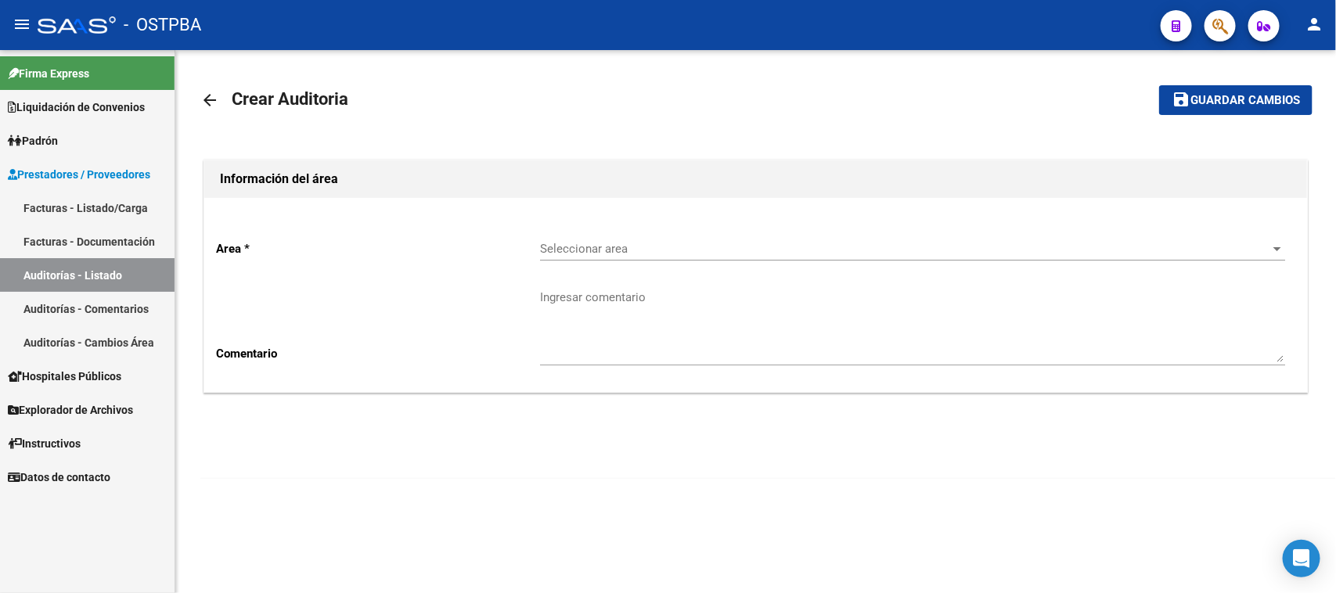
click at [562, 242] on span "Seleccionar area" at bounding box center [905, 249] width 731 height 14
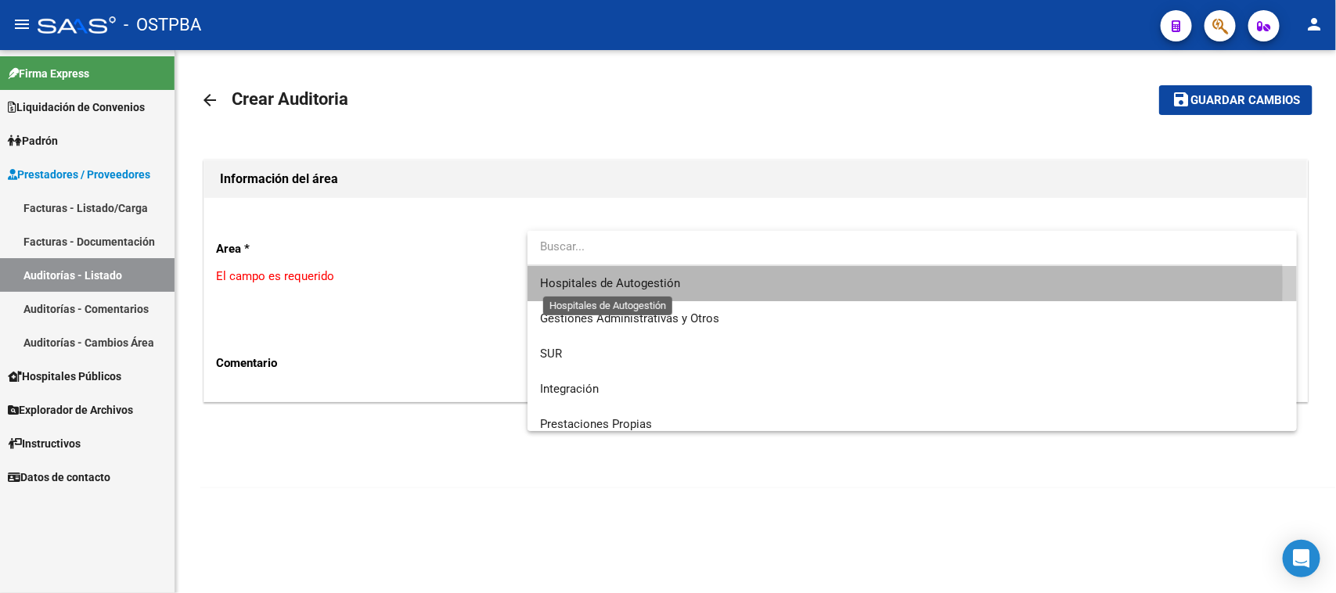
click at [546, 284] on span "Hospitales de Autogestión" at bounding box center [610, 283] width 140 height 14
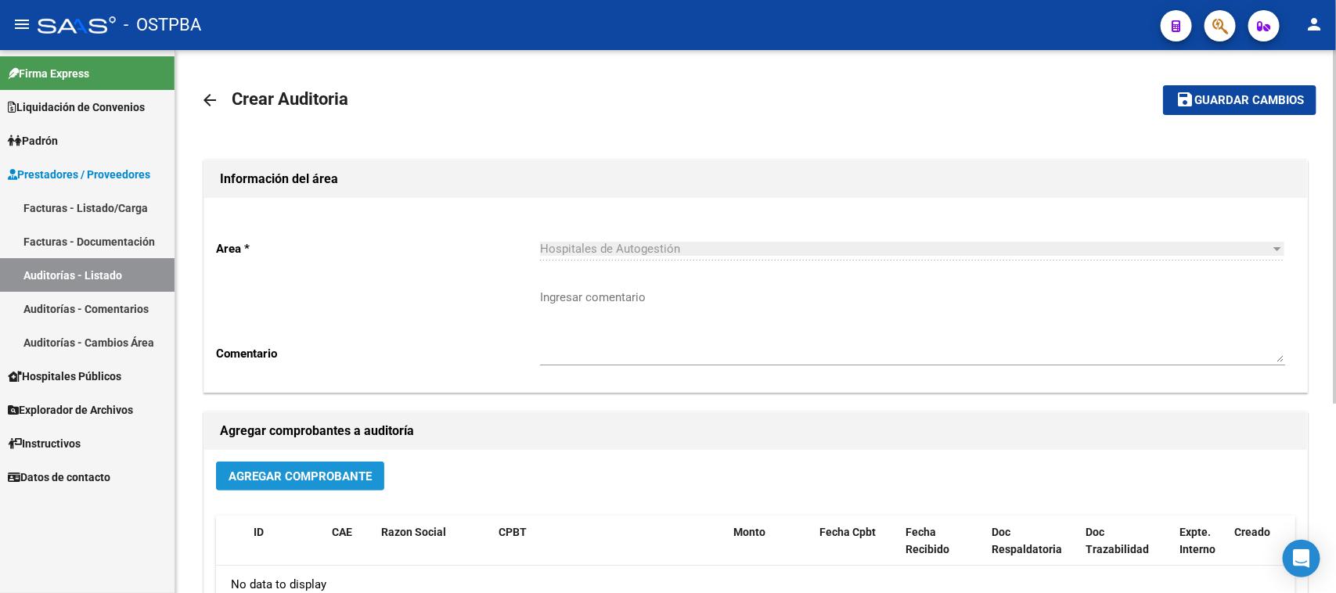
click at [276, 475] on span "Agregar Comprobante" at bounding box center [300, 477] width 143 height 14
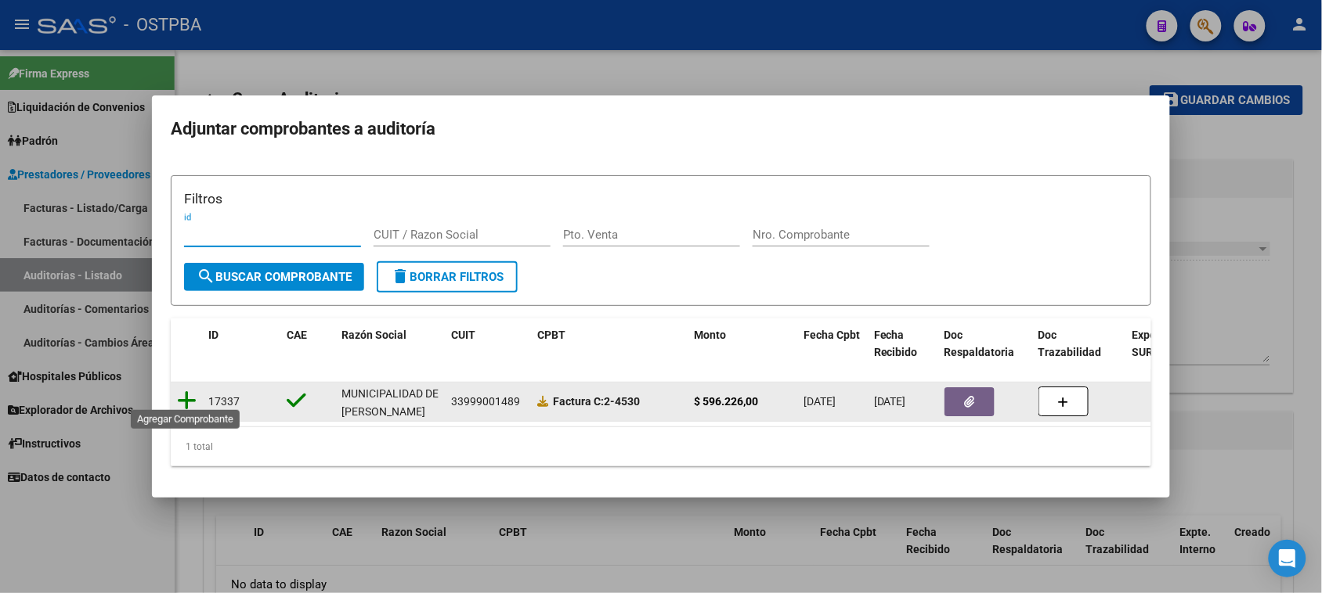
click at [188, 390] on icon at bounding box center [187, 401] width 20 height 22
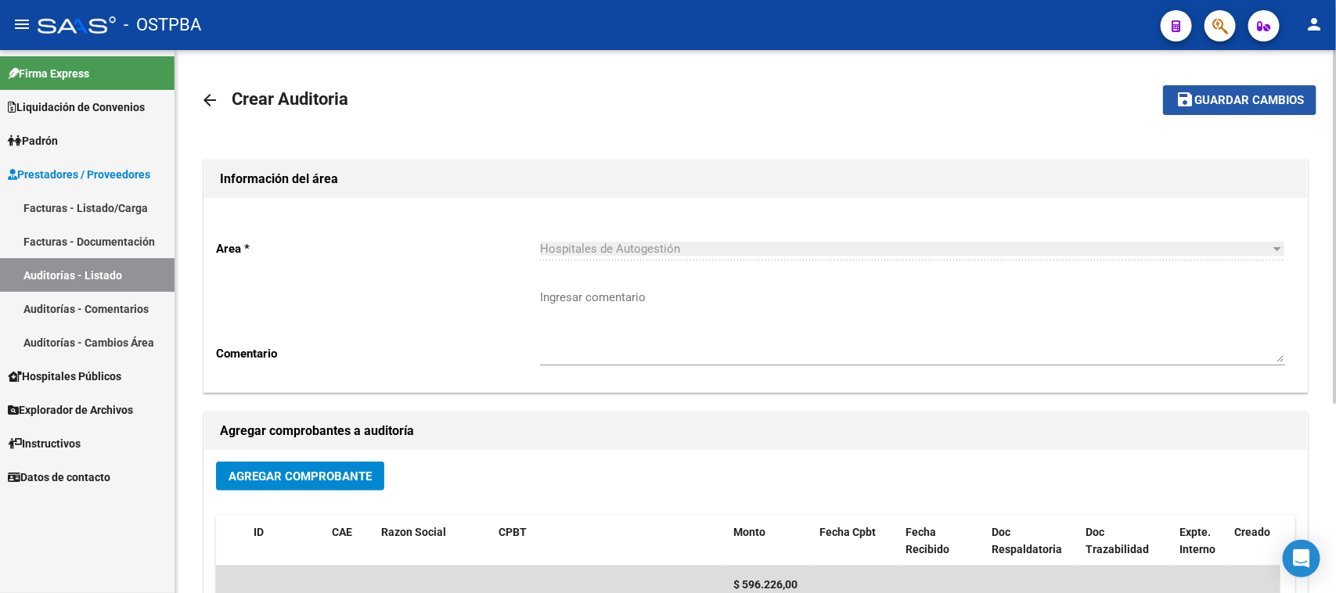
click at [1225, 96] on span "Guardar cambios" at bounding box center [1250, 101] width 110 height 14
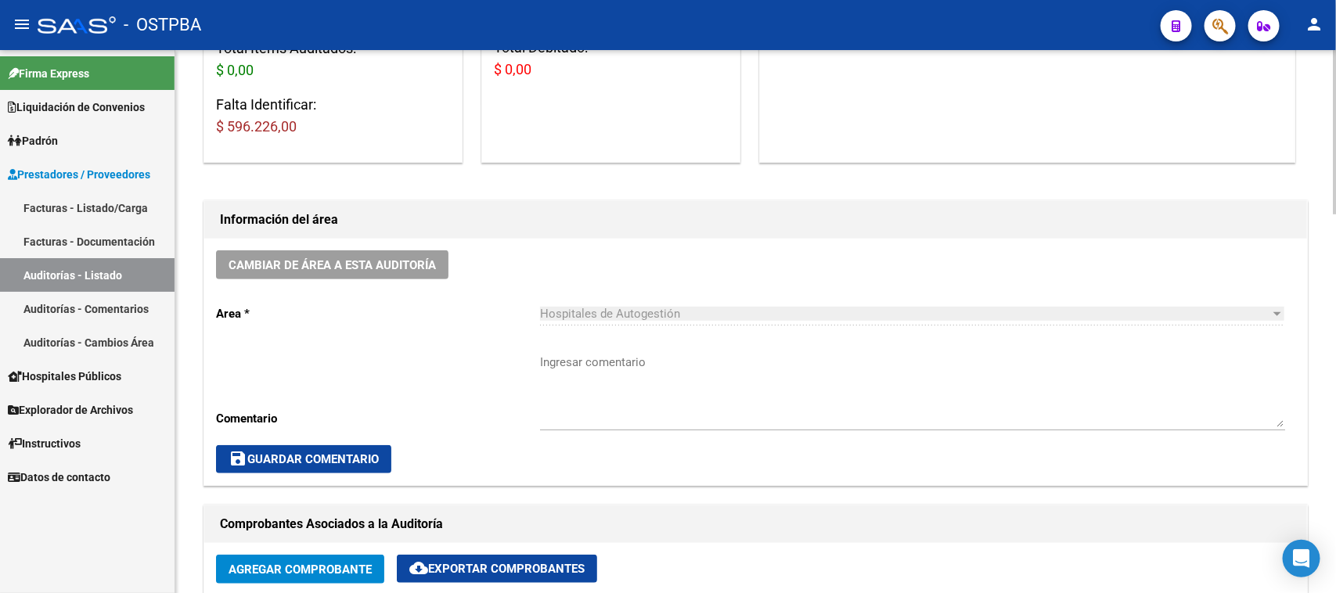
scroll to position [587, 0]
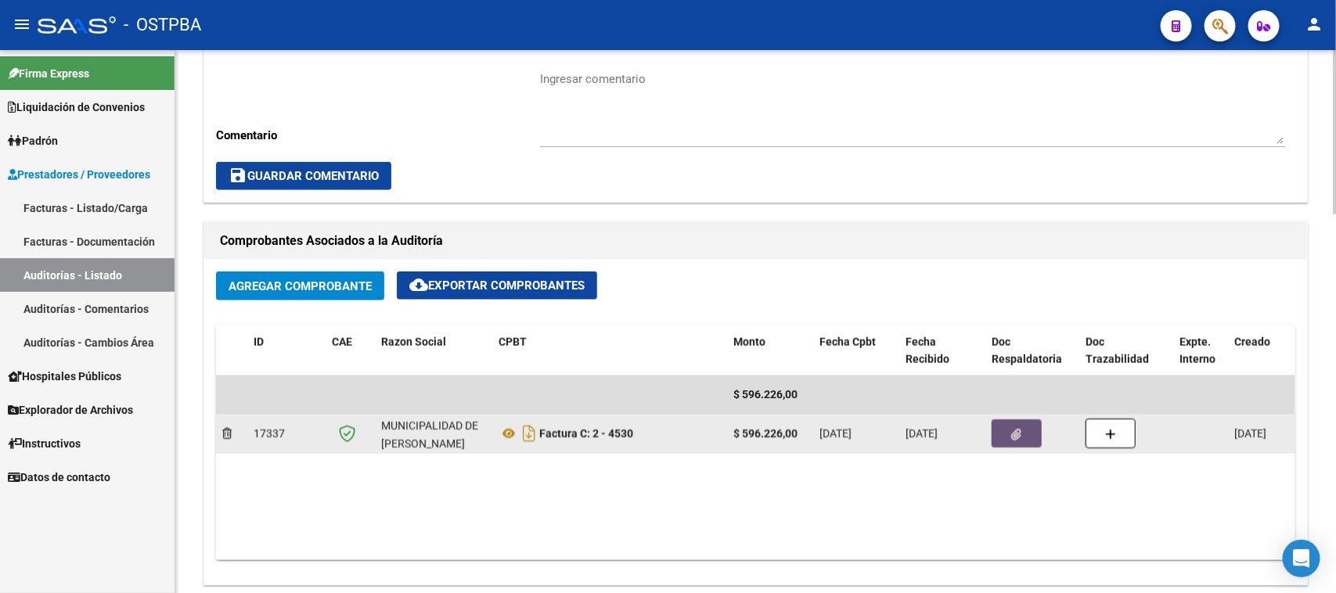
click at [1012, 438] on icon "button" at bounding box center [1017, 435] width 10 height 12
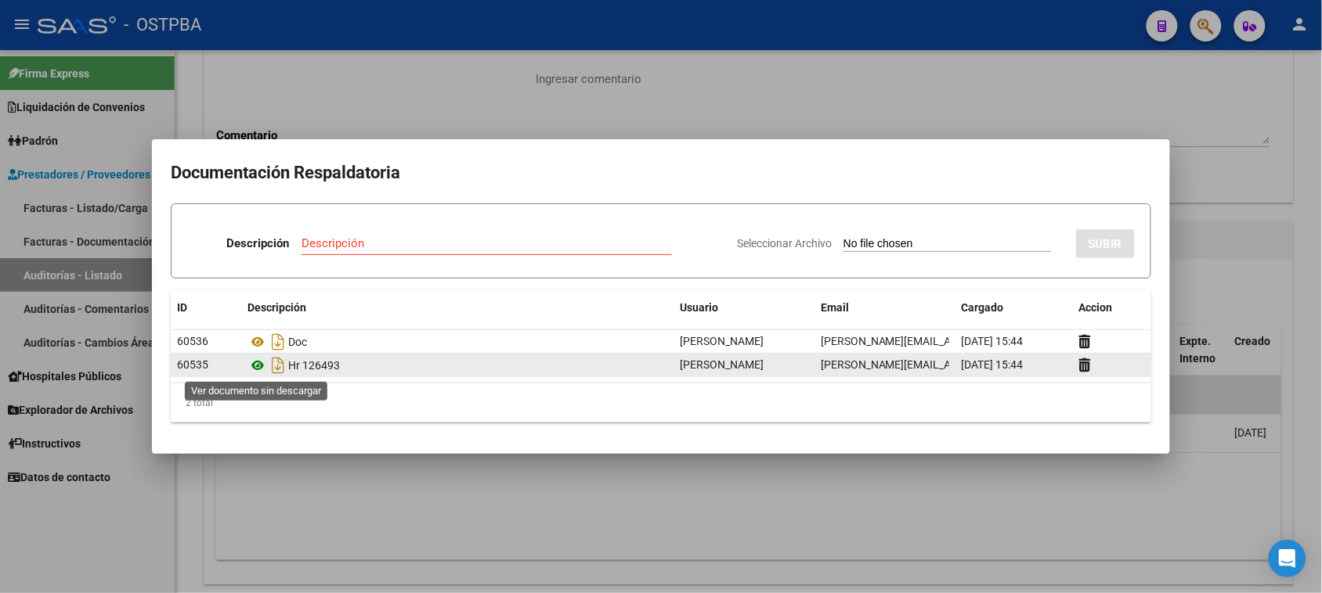
click at [258, 366] on icon at bounding box center [257, 365] width 20 height 19
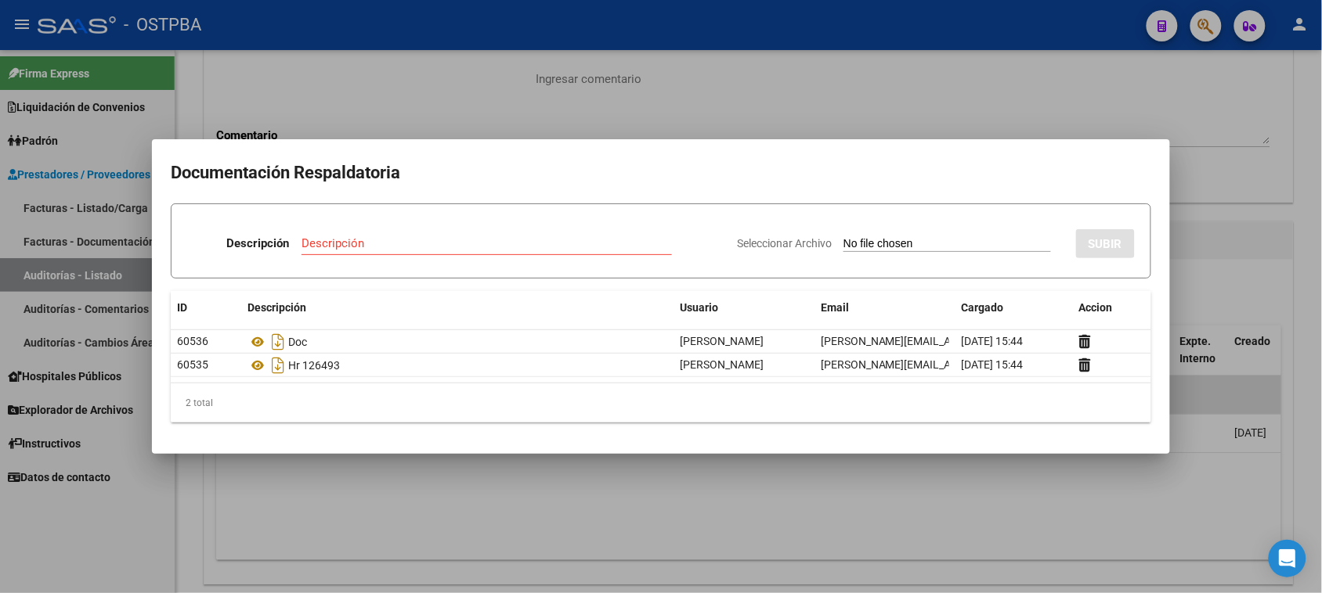
click at [319, 507] on div at bounding box center [661, 296] width 1322 height 593
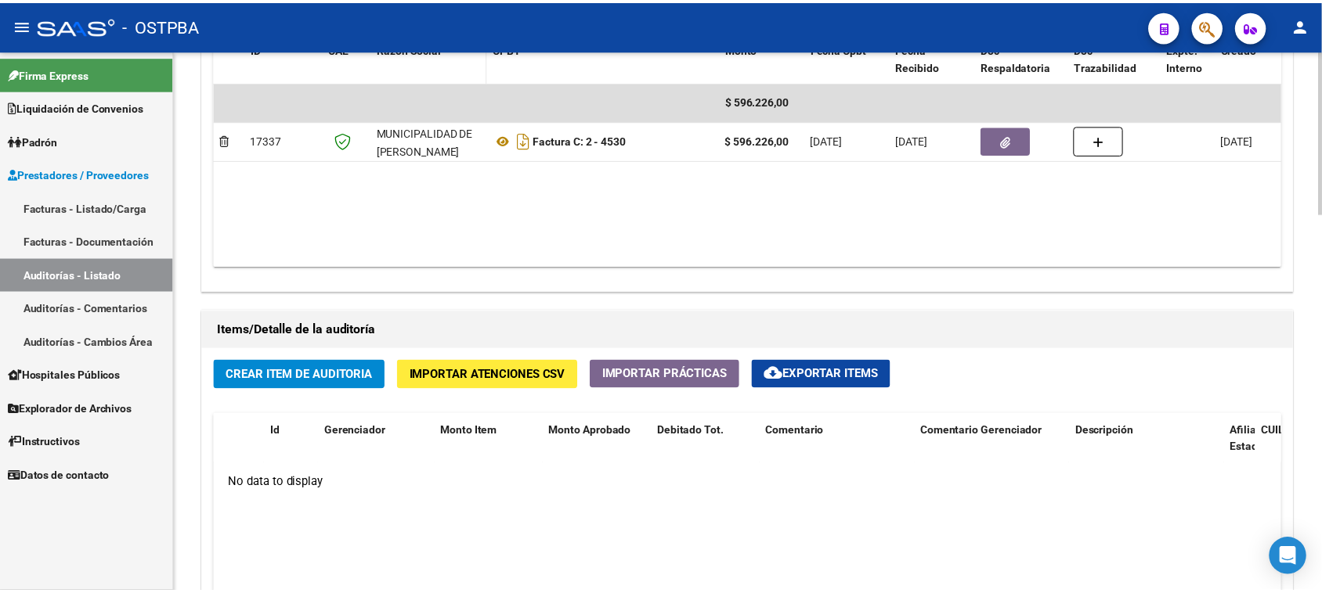
scroll to position [979, 0]
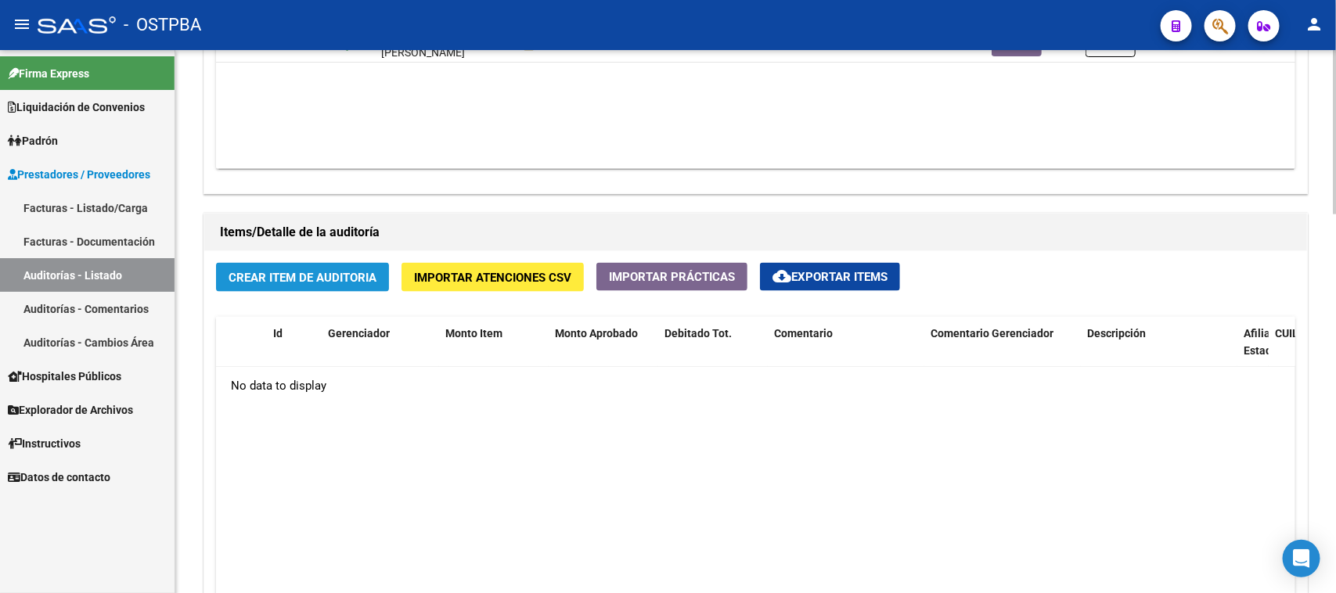
click at [350, 280] on span "Crear Item de Auditoria" at bounding box center [303, 278] width 148 height 14
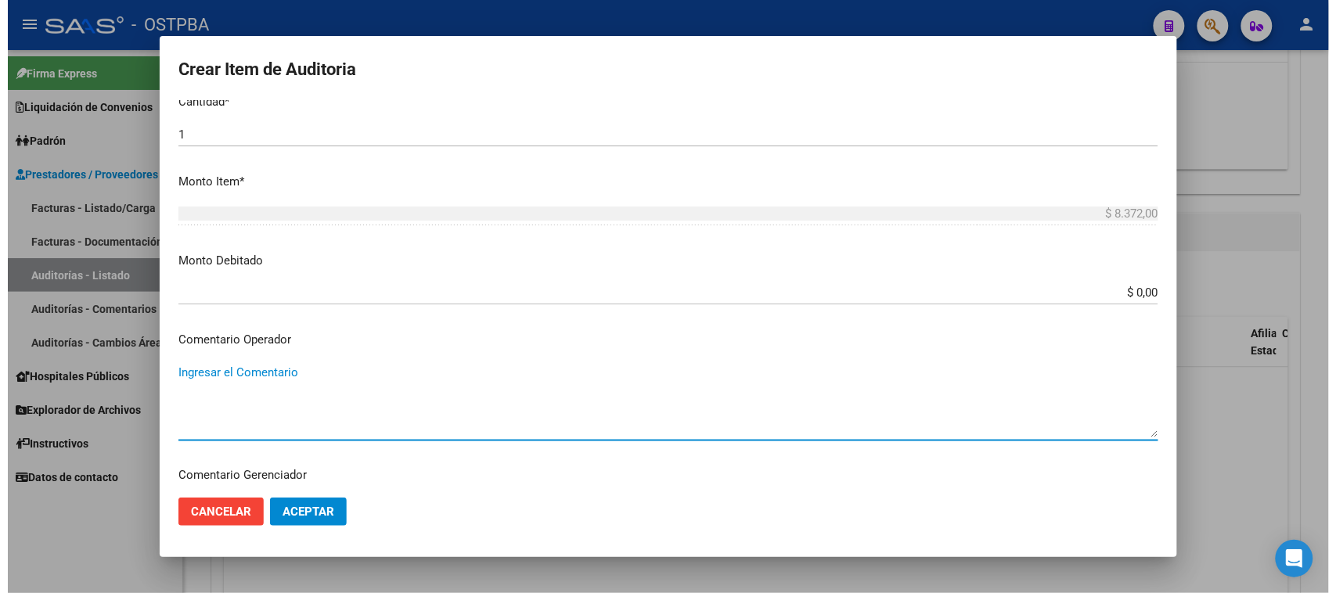
scroll to position [839, 0]
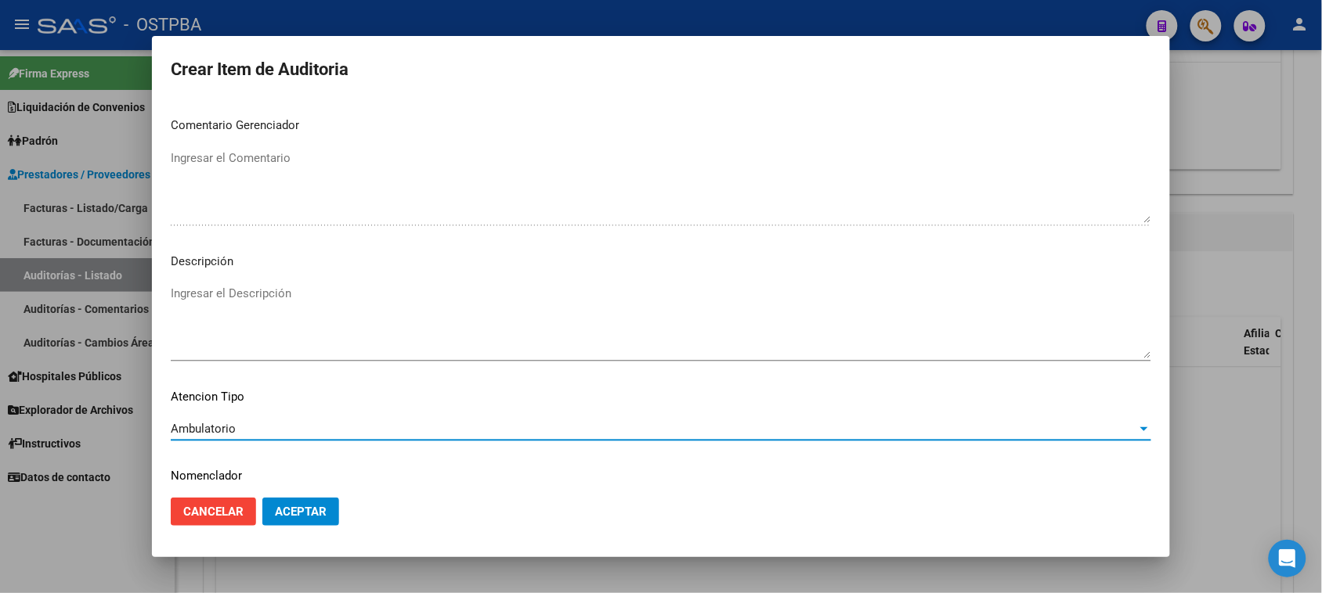
click at [322, 519] on button "Aceptar" at bounding box center [300, 512] width 77 height 28
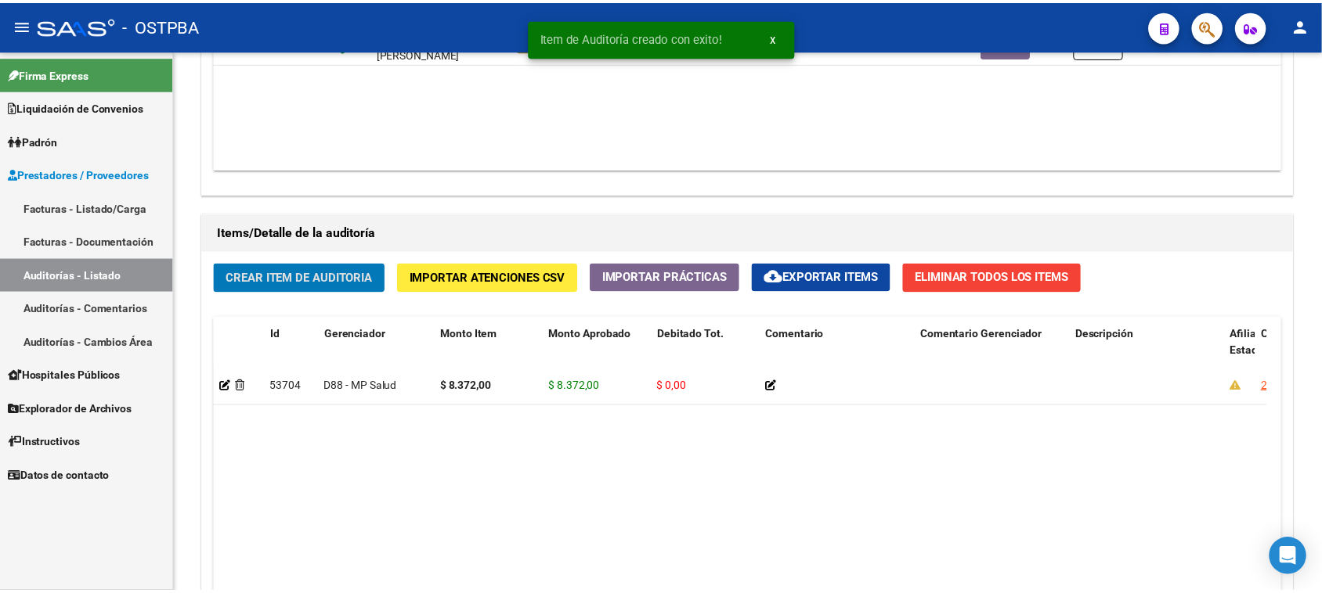
scroll to position [979, 0]
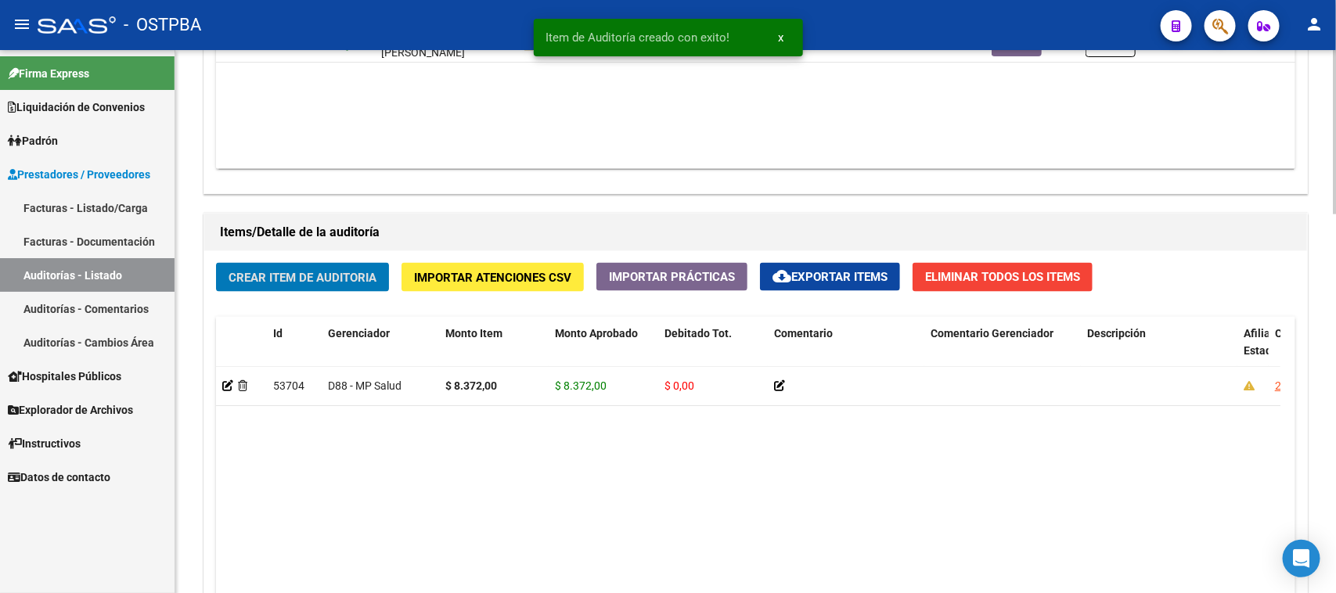
click at [303, 276] on span "Crear Item de Auditoria" at bounding box center [303, 278] width 148 height 14
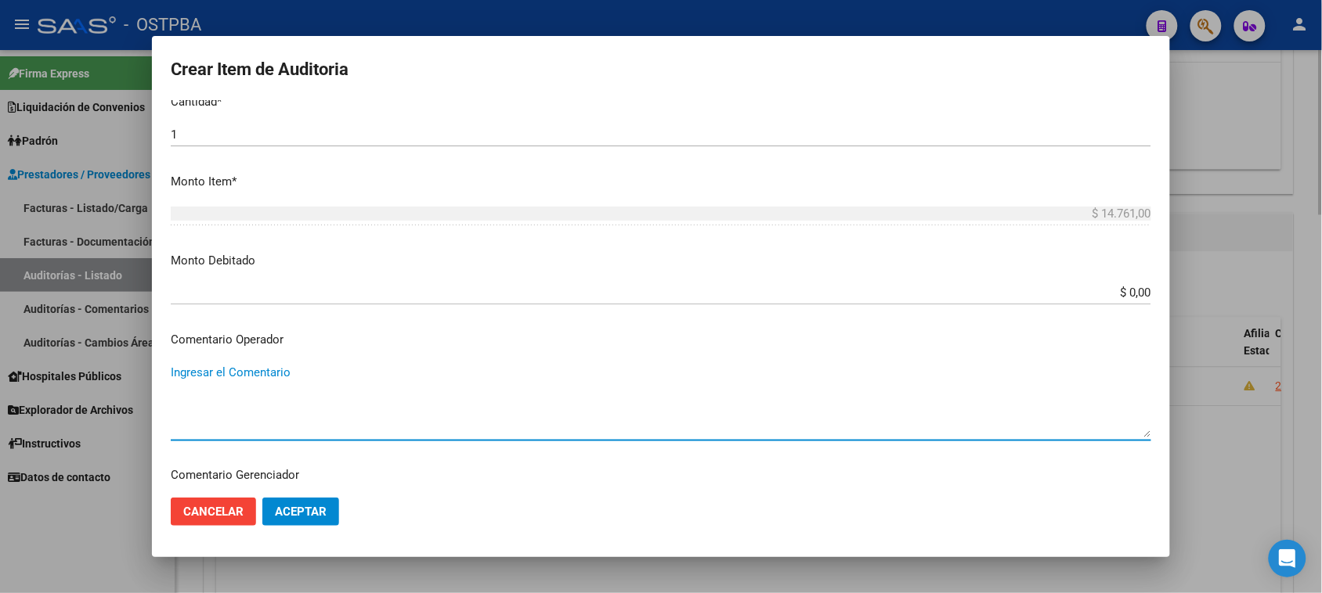
scroll to position [839, 0]
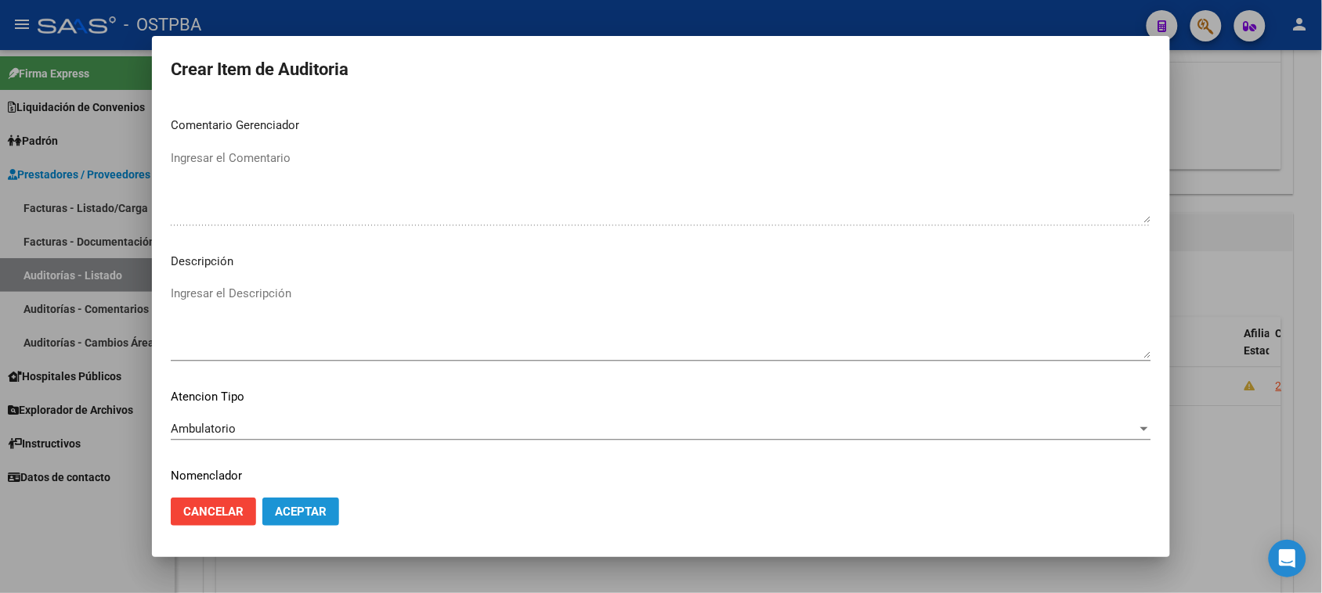
click at [319, 511] on span "Aceptar" at bounding box center [301, 512] width 52 height 14
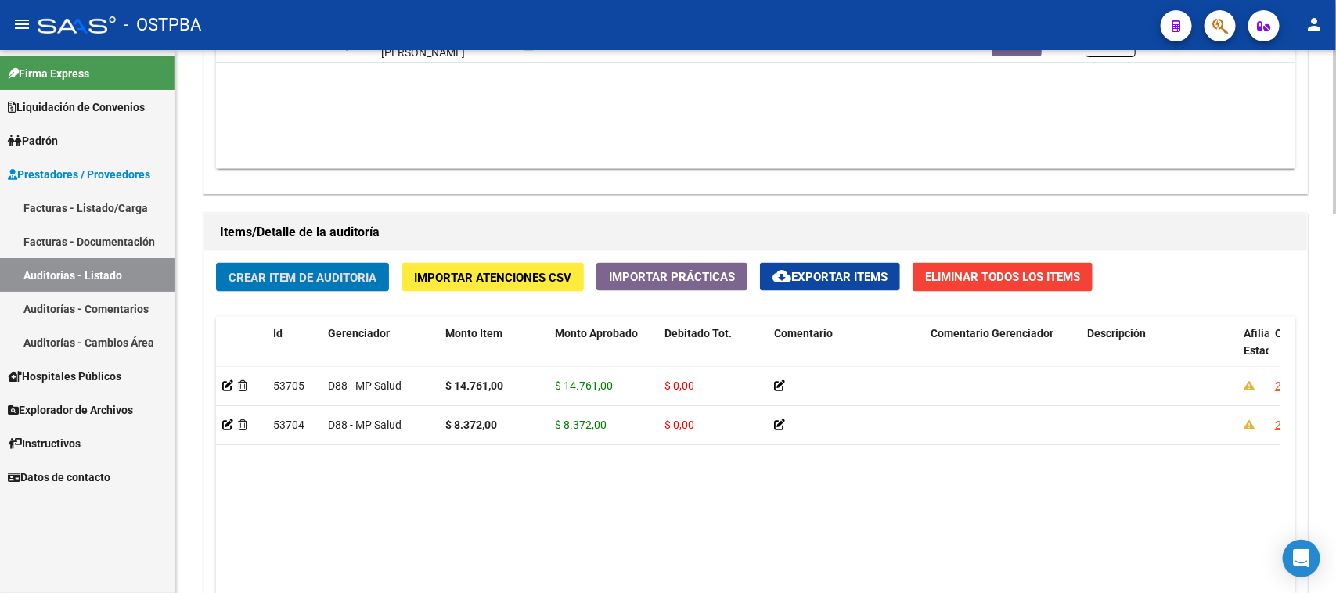
click at [334, 282] on span "Crear Item de Auditoria" at bounding box center [303, 278] width 148 height 14
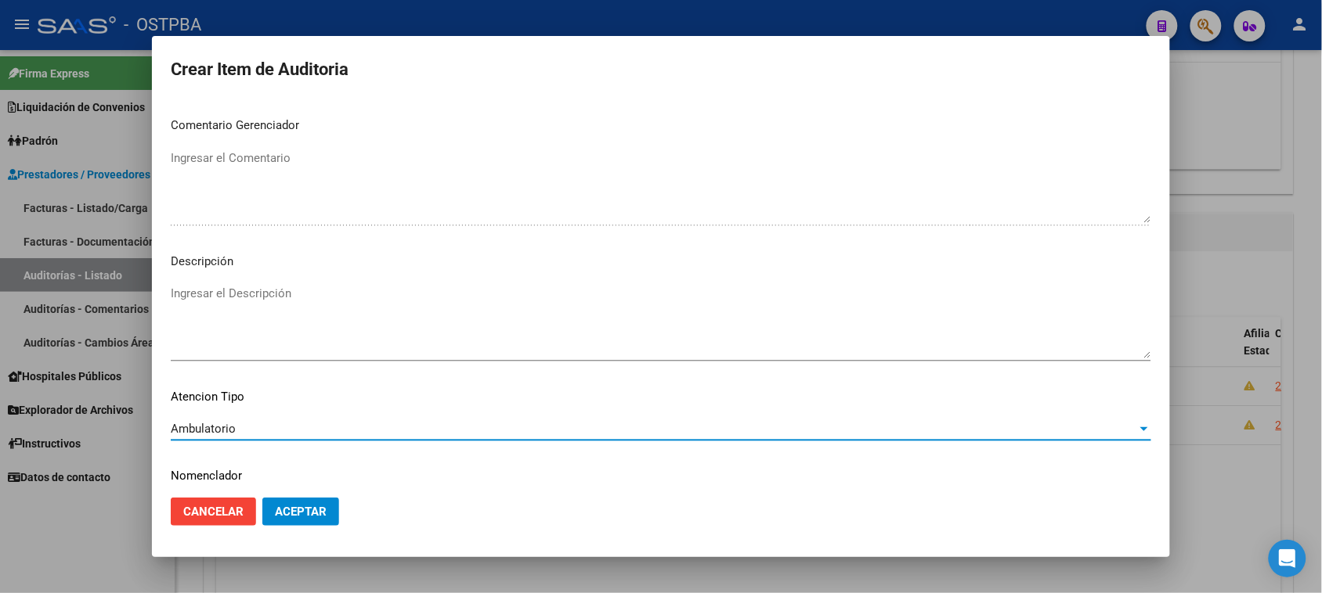
click at [276, 509] on span "Aceptar" at bounding box center [301, 512] width 52 height 14
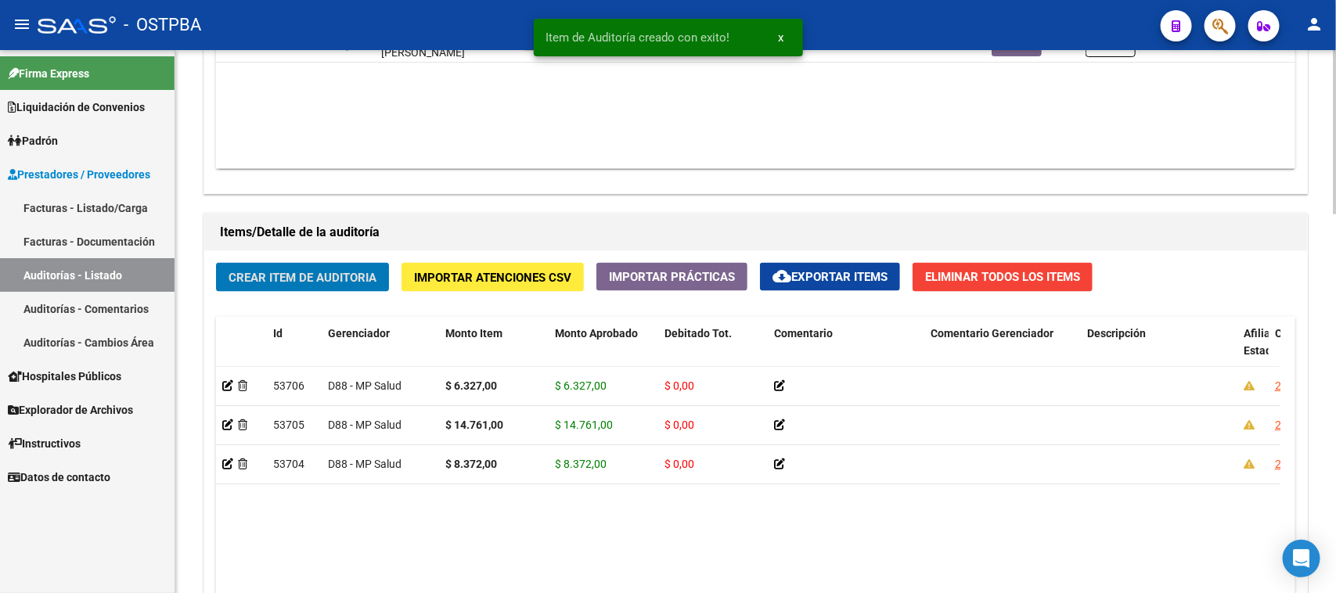
click at [323, 278] on span "Crear Item de Auditoria" at bounding box center [303, 278] width 148 height 14
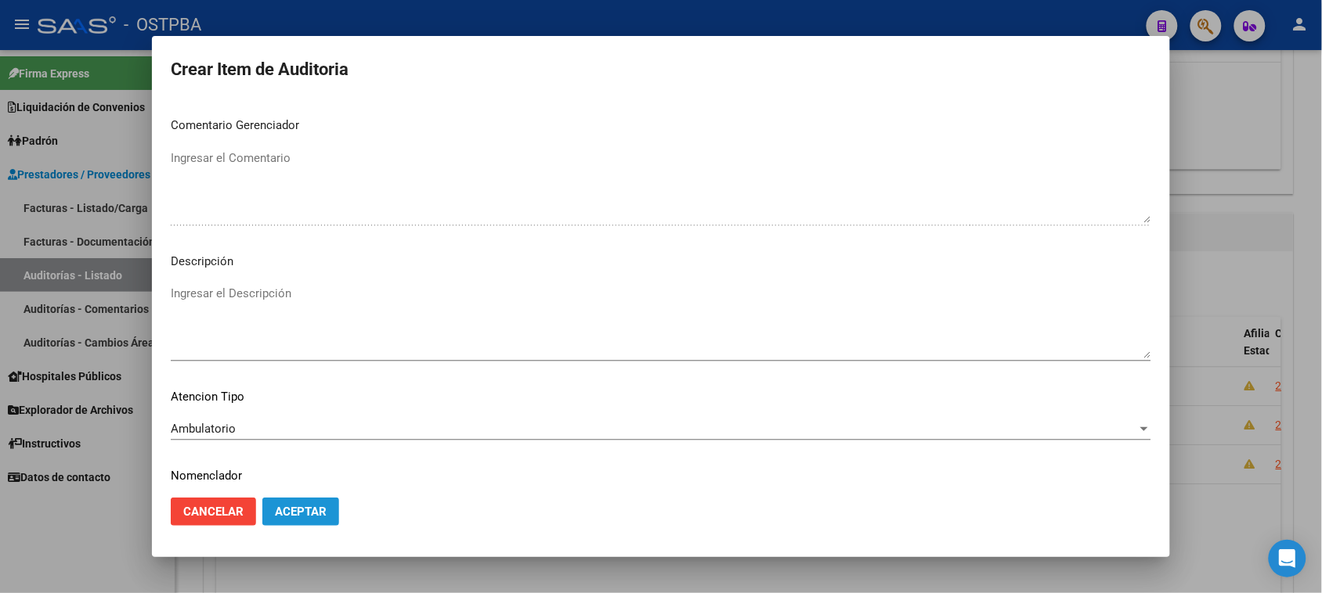
click at [329, 503] on button "Aceptar" at bounding box center [300, 512] width 77 height 28
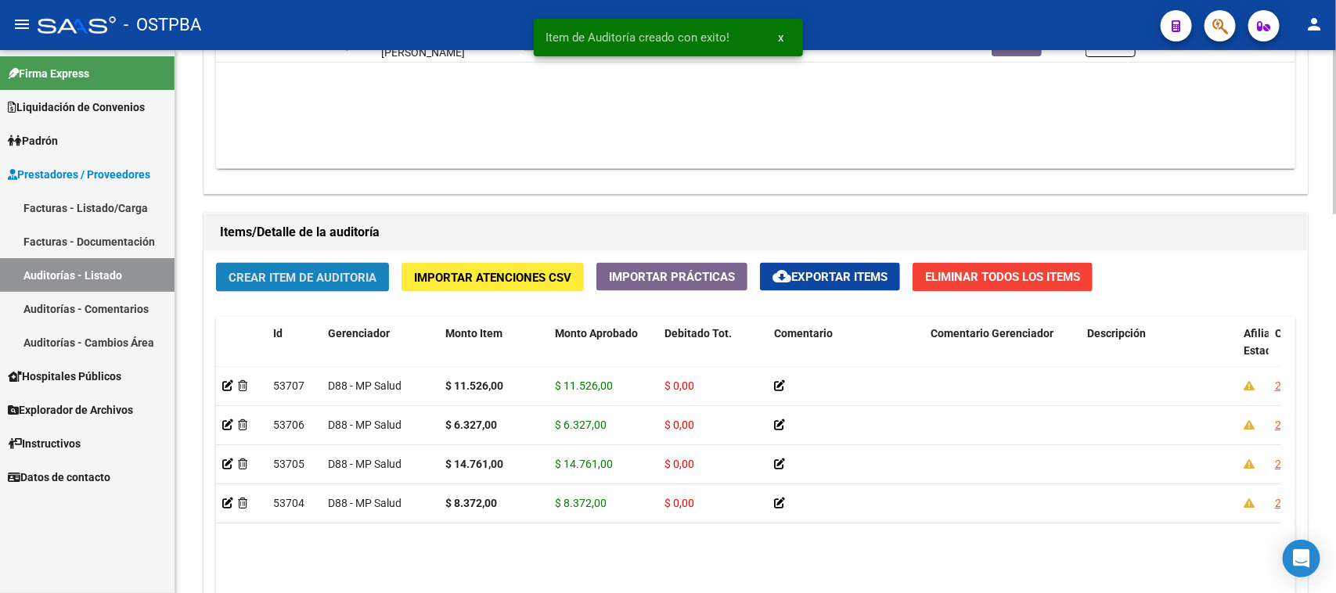
click at [271, 276] on span "Crear Item de Auditoria" at bounding box center [303, 278] width 148 height 14
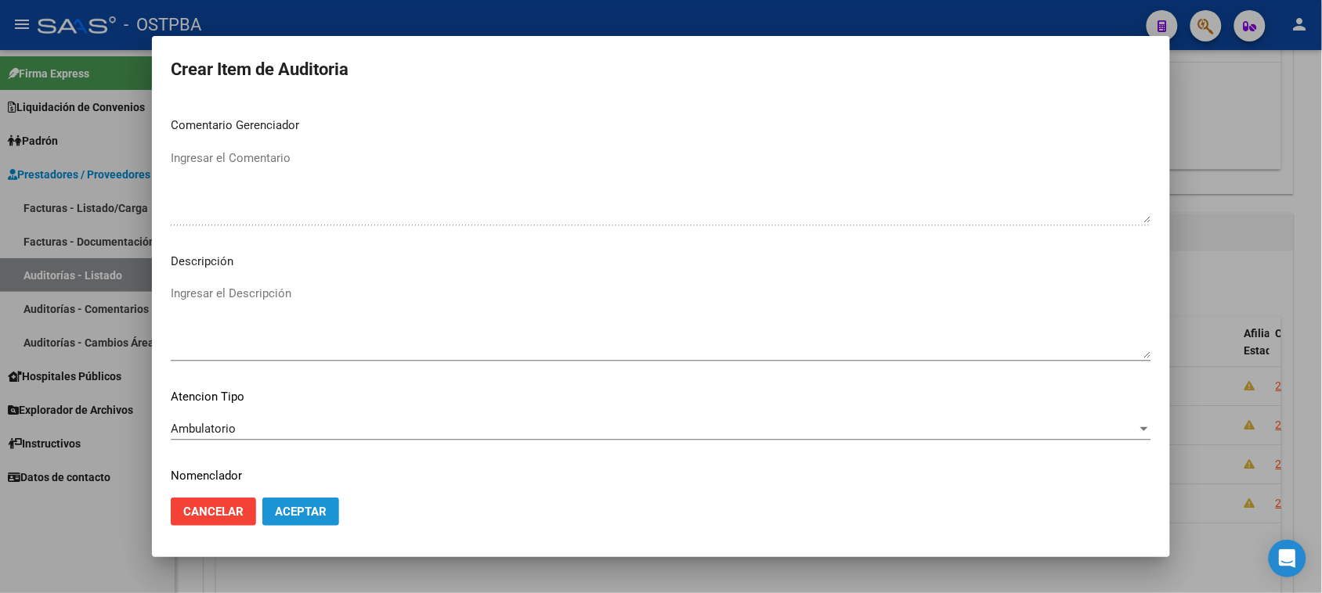
click at [298, 501] on button "Aceptar" at bounding box center [300, 512] width 77 height 28
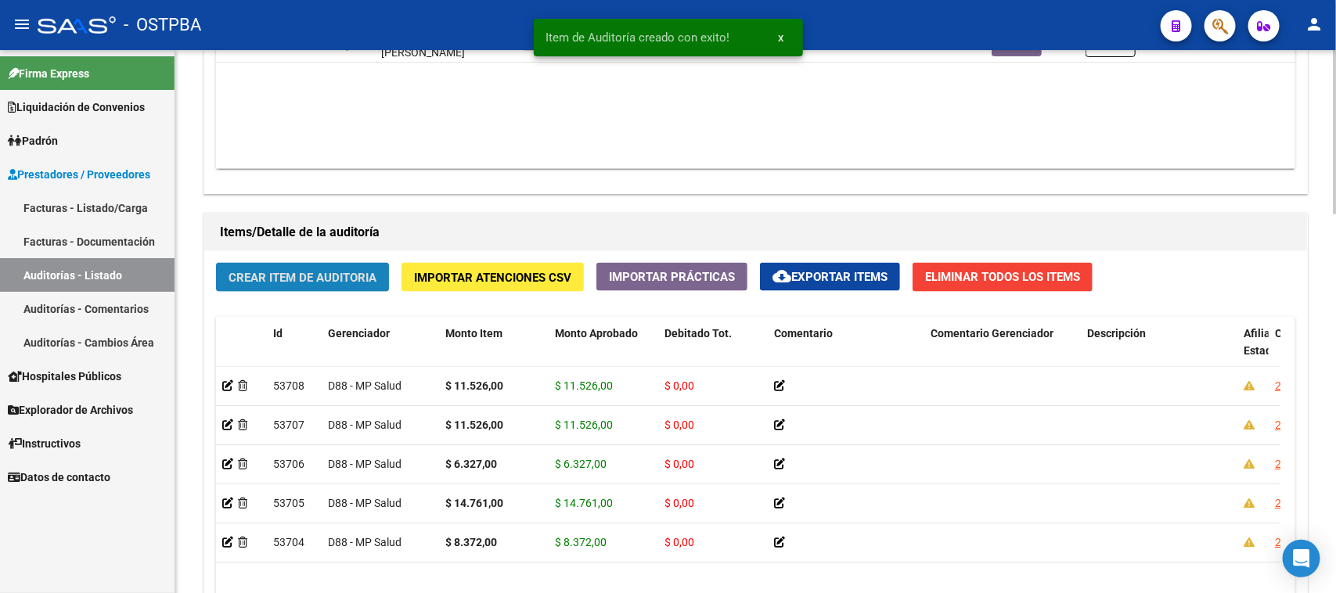
click at [338, 282] on span "Crear Item de Auditoria" at bounding box center [303, 278] width 148 height 14
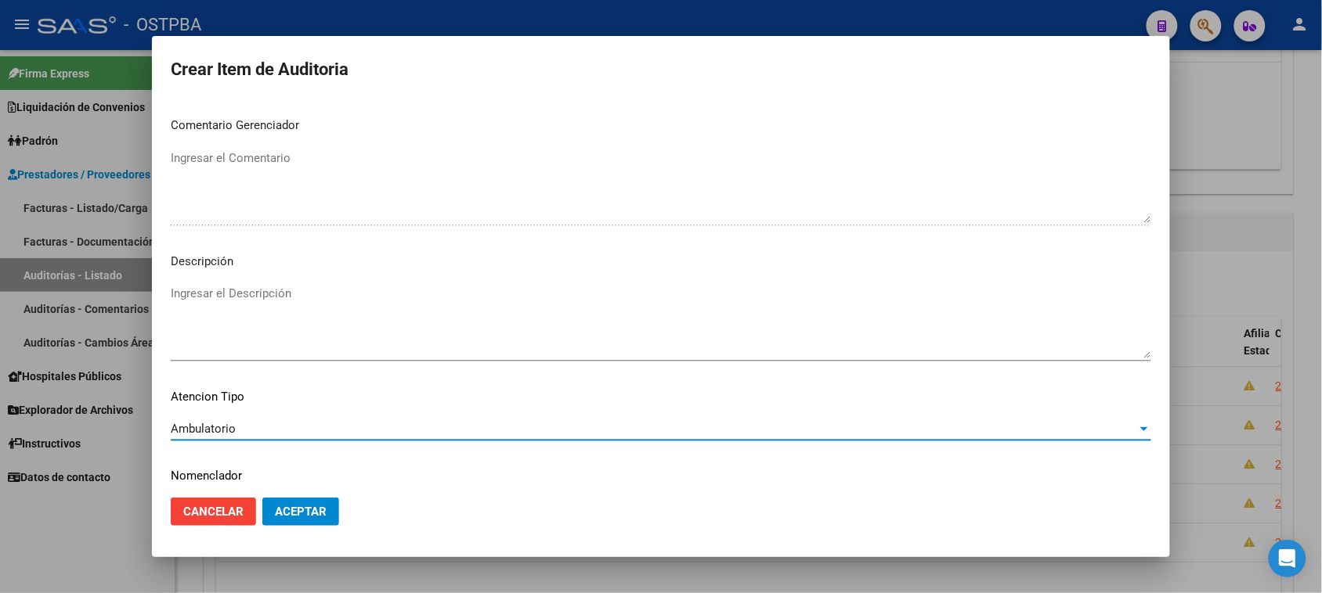
click at [304, 511] on span "Aceptar" at bounding box center [301, 512] width 52 height 14
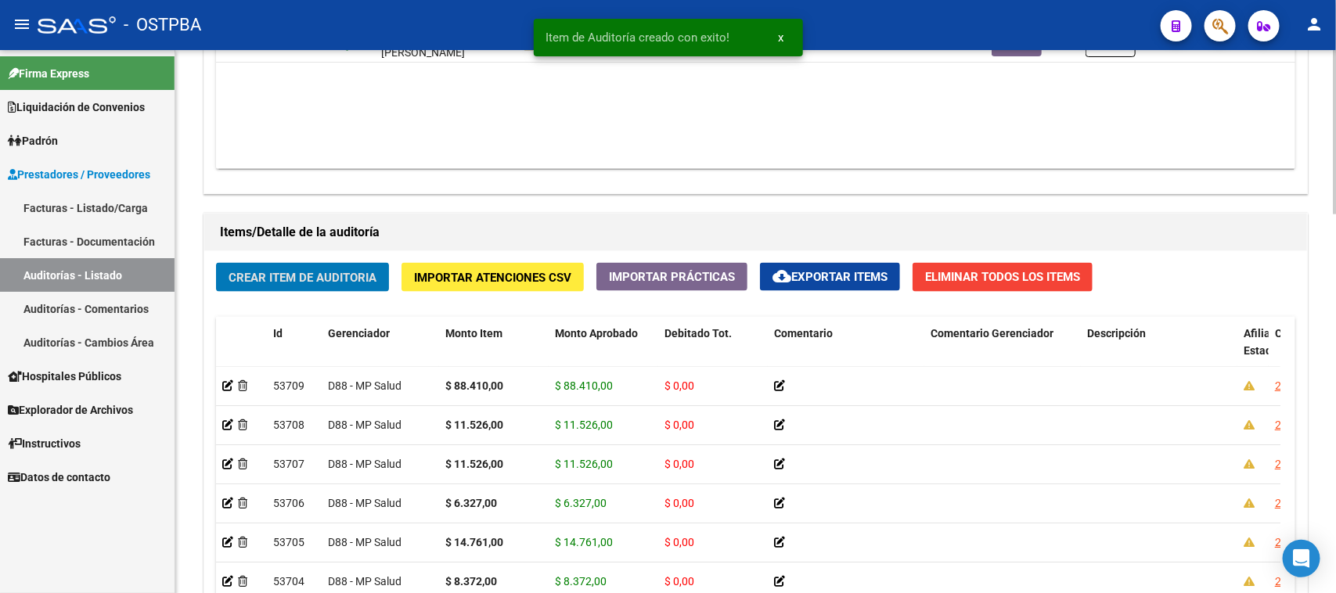
click at [300, 282] on span "Crear Item de Auditoria" at bounding box center [303, 278] width 148 height 14
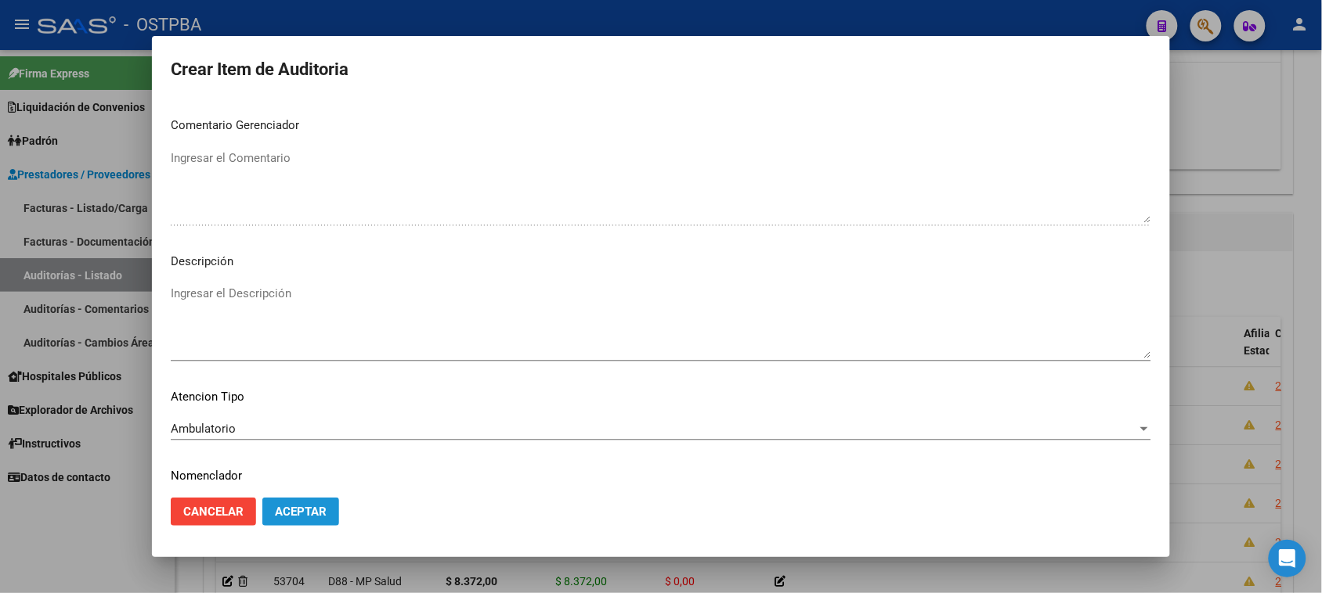
click at [284, 517] on span "Aceptar" at bounding box center [301, 512] width 52 height 14
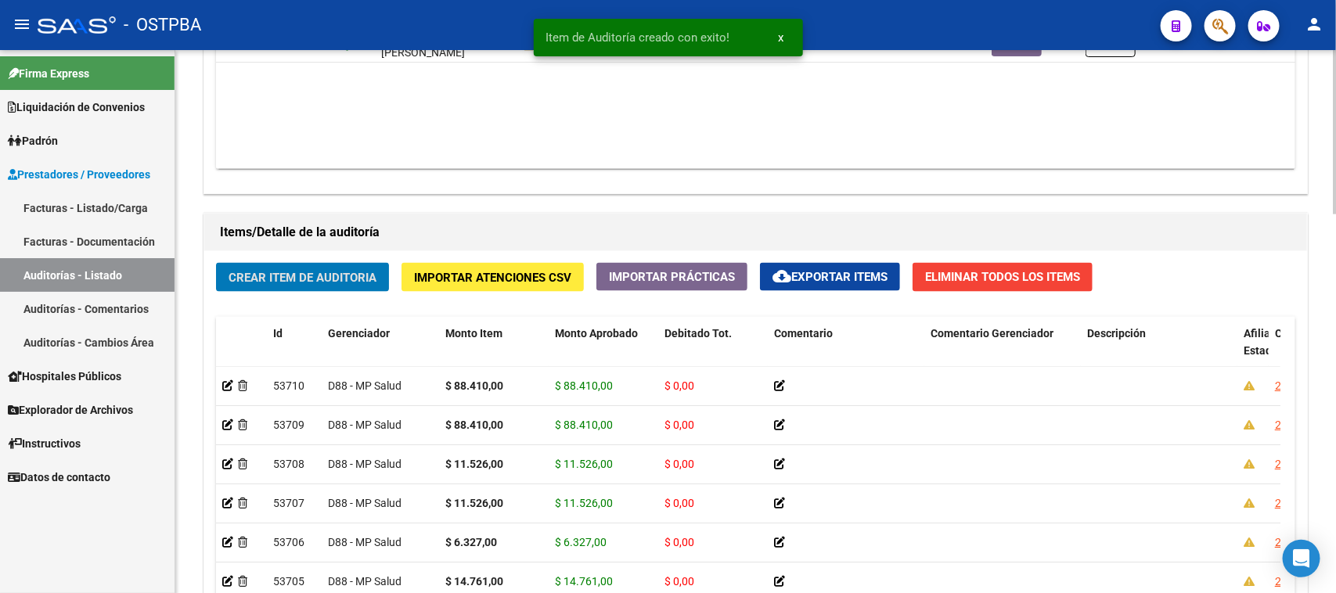
click at [339, 282] on span "Crear Item de Auditoria" at bounding box center [303, 278] width 148 height 14
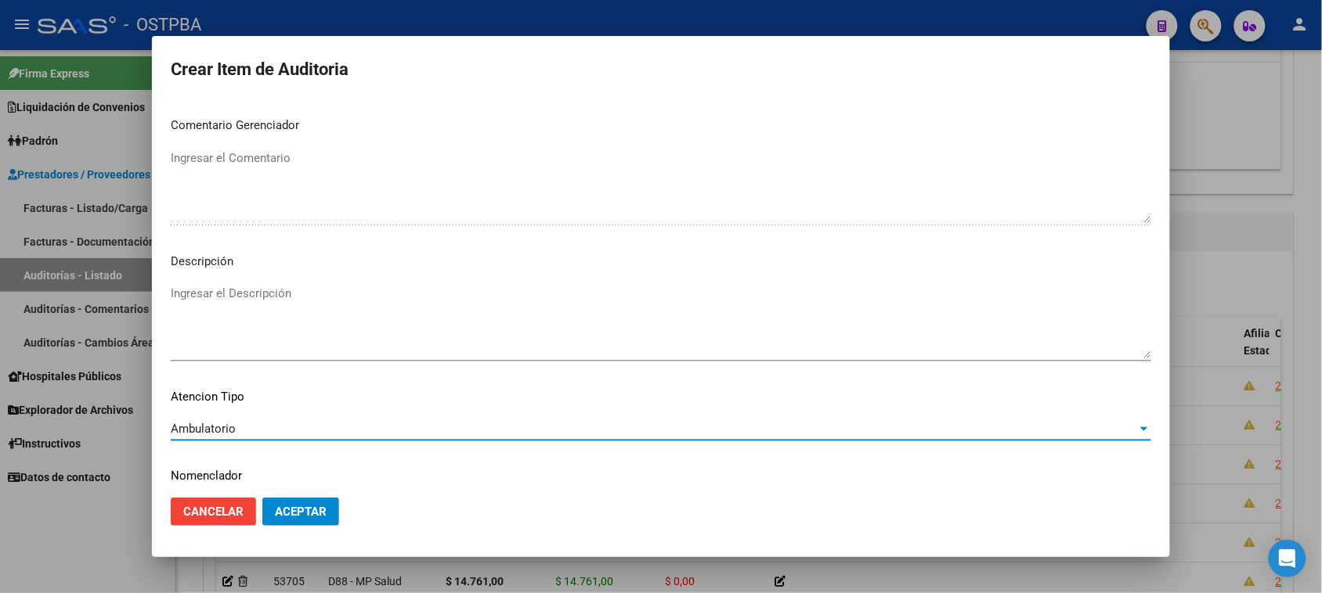
click at [292, 519] on button "Aceptar" at bounding box center [300, 512] width 77 height 28
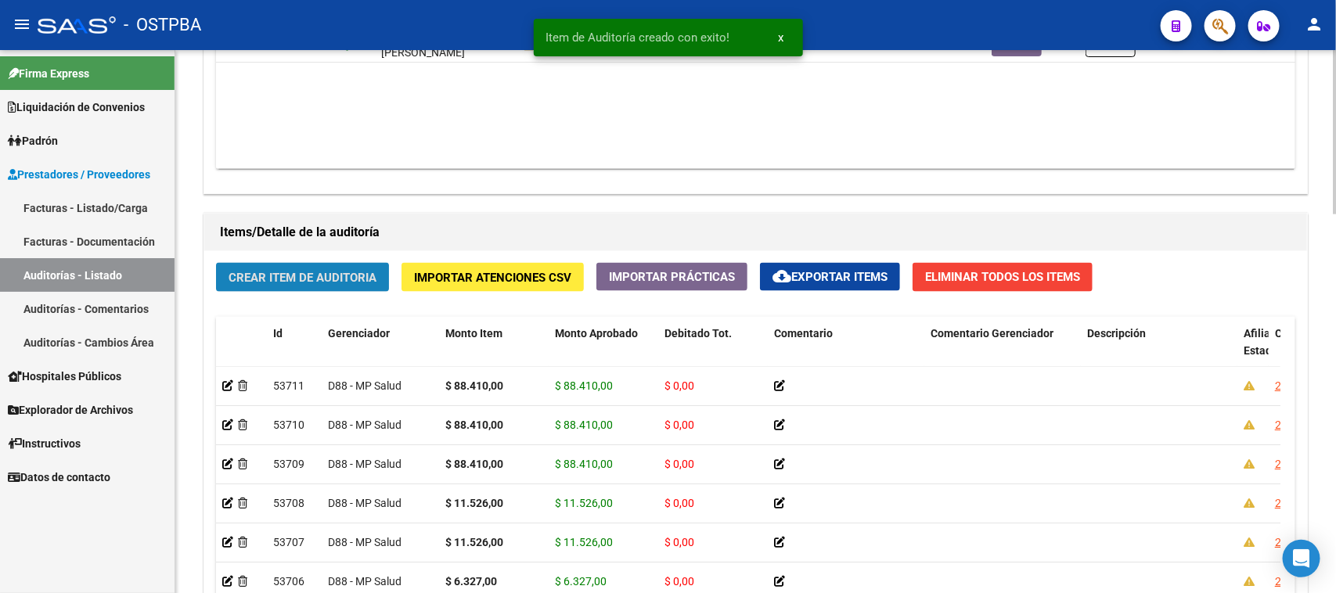
click at [354, 288] on button "Crear Item de Auditoria" at bounding box center [302, 277] width 173 height 29
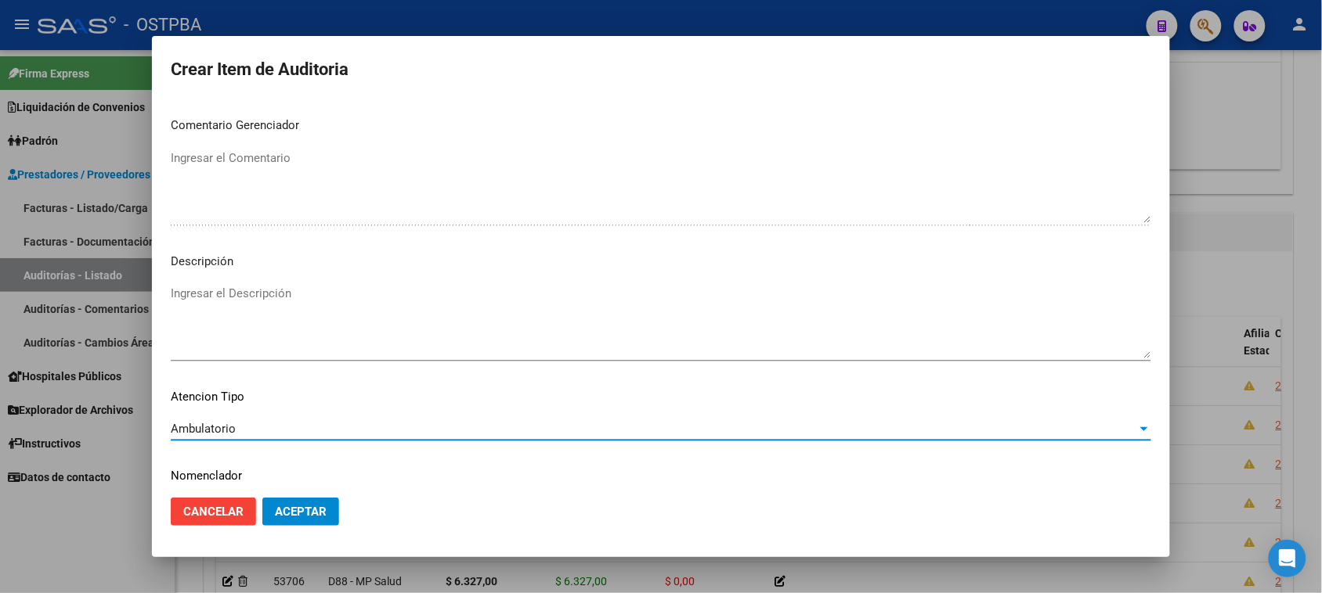
click at [280, 514] on span "Aceptar" at bounding box center [301, 512] width 52 height 14
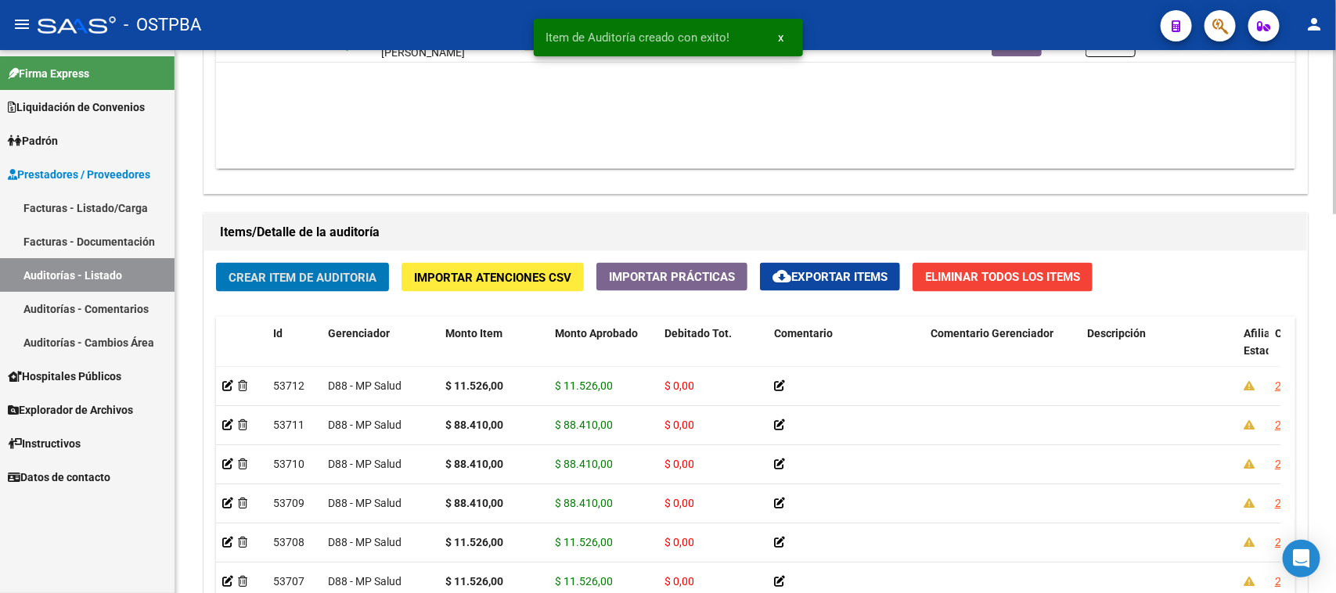
click at [322, 276] on span "Crear Item de Auditoria" at bounding box center [303, 278] width 148 height 14
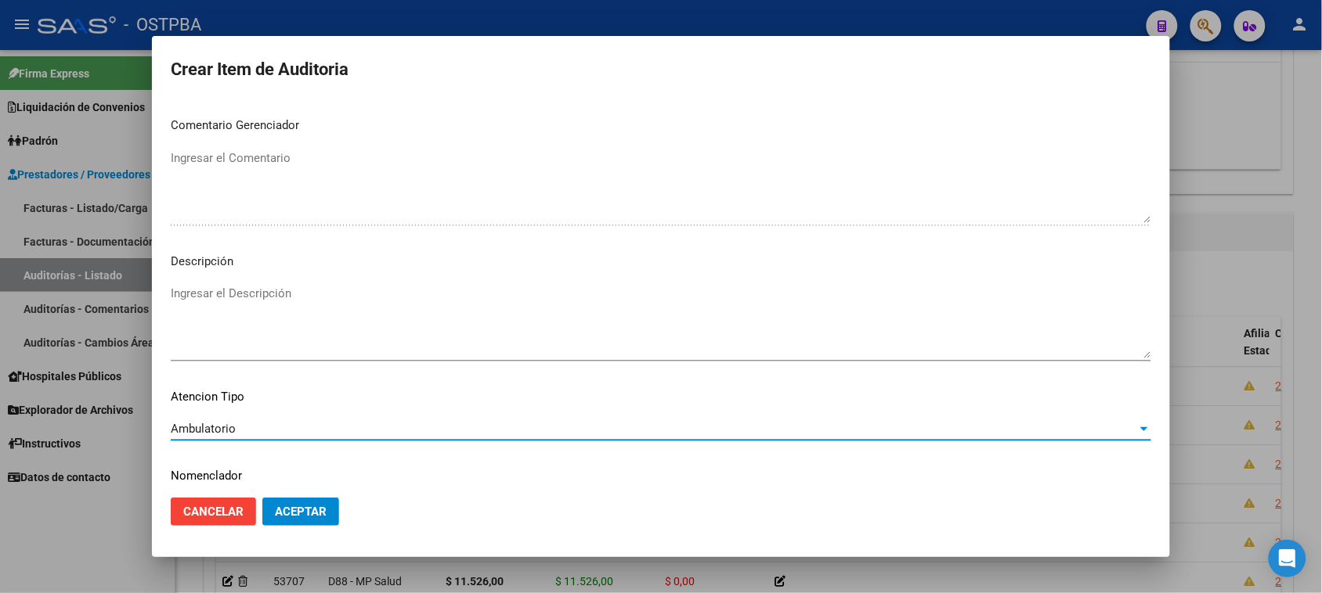
click at [312, 510] on span "Aceptar" at bounding box center [301, 512] width 52 height 14
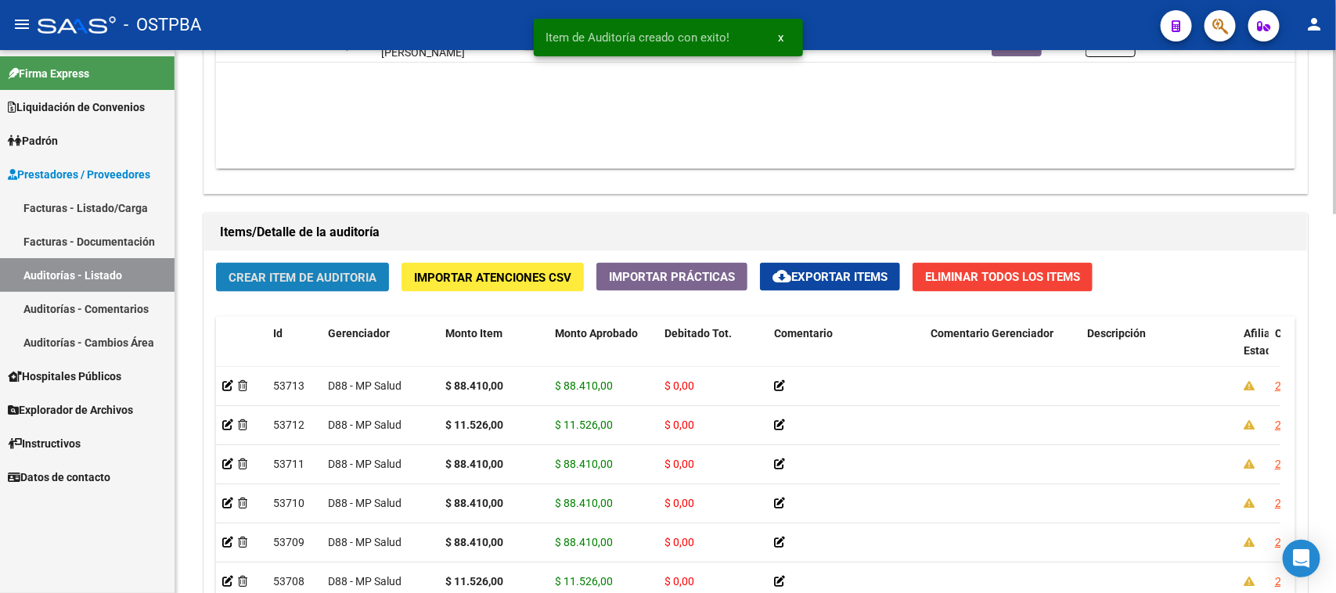
click at [341, 264] on button "Crear Item de Auditoria" at bounding box center [302, 277] width 173 height 29
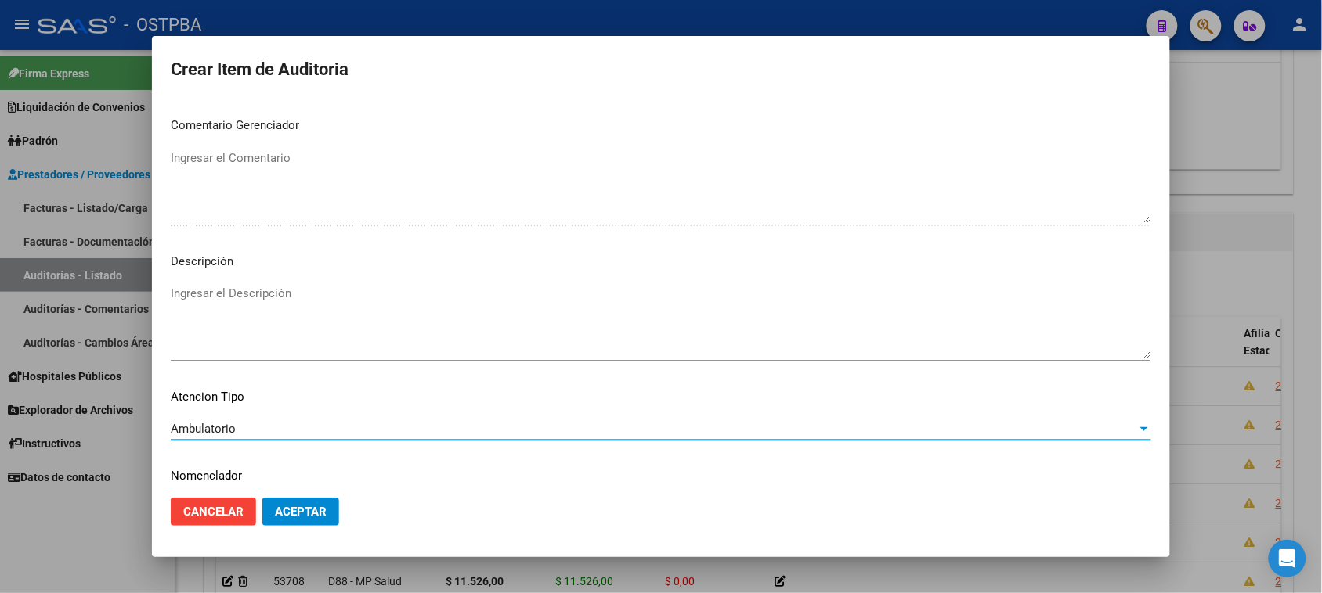
click at [294, 518] on span "Aceptar" at bounding box center [301, 512] width 52 height 14
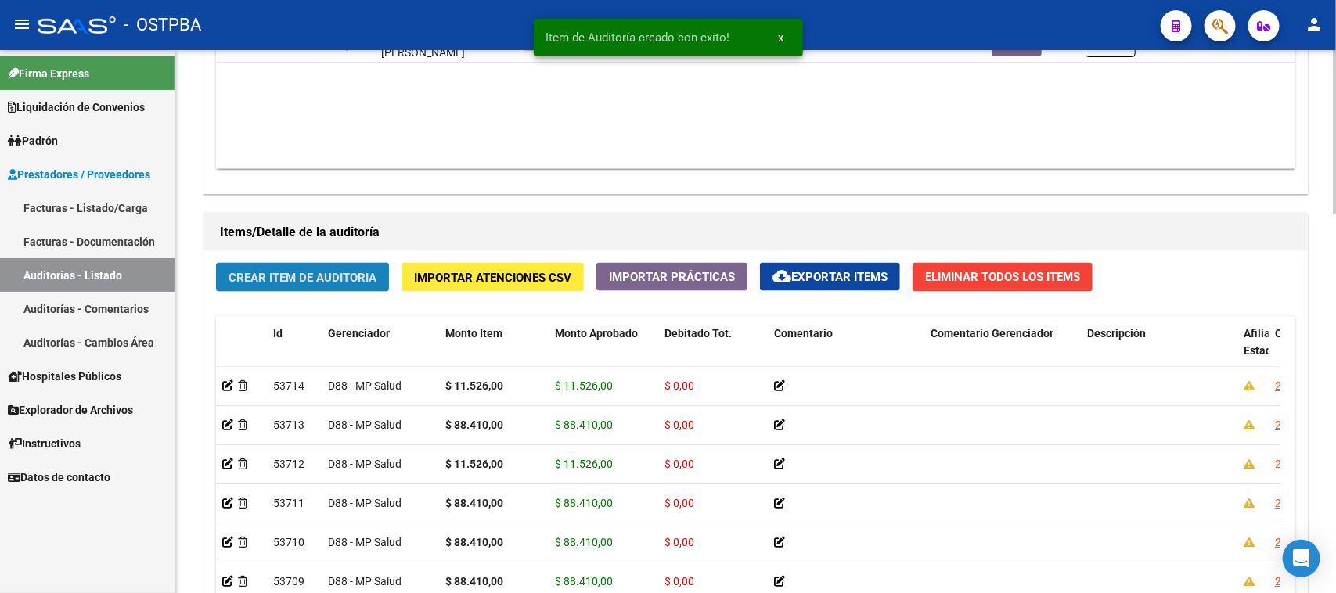
click at [341, 266] on button "Crear Item de Auditoria" at bounding box center [302, 277] width 173 height 29
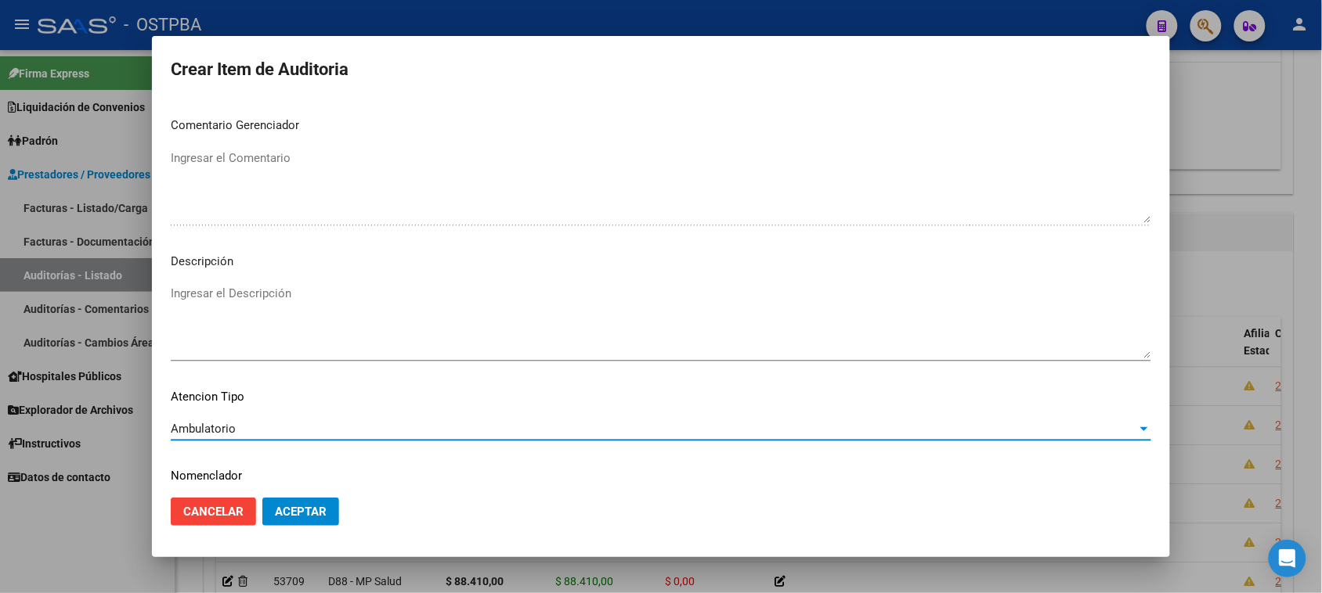
click at [280, 510] on span "Aceptar" at bounding box center [301, 512] width 52 height 14
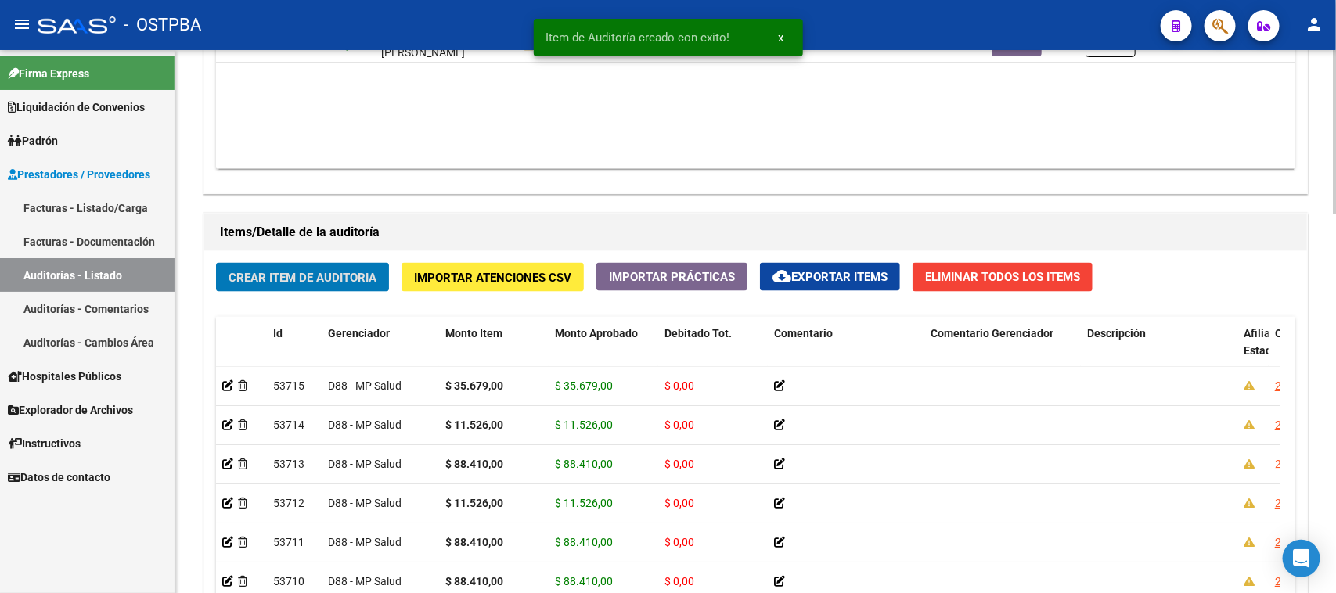
click at [341, 278] on span "Crear Item de Auditoria" at bounding box center [303, 278] width 148 height 14
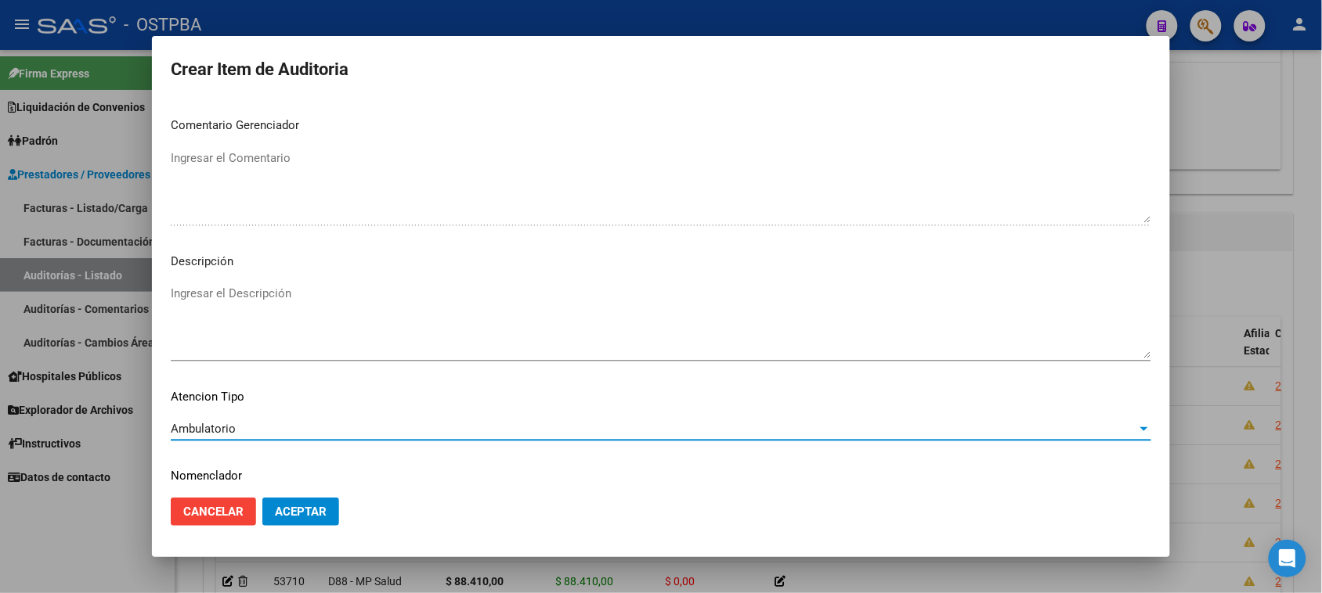
click at [301, 507] on span "Aceptar" at bounding box center [301, 512] width 52 height 14
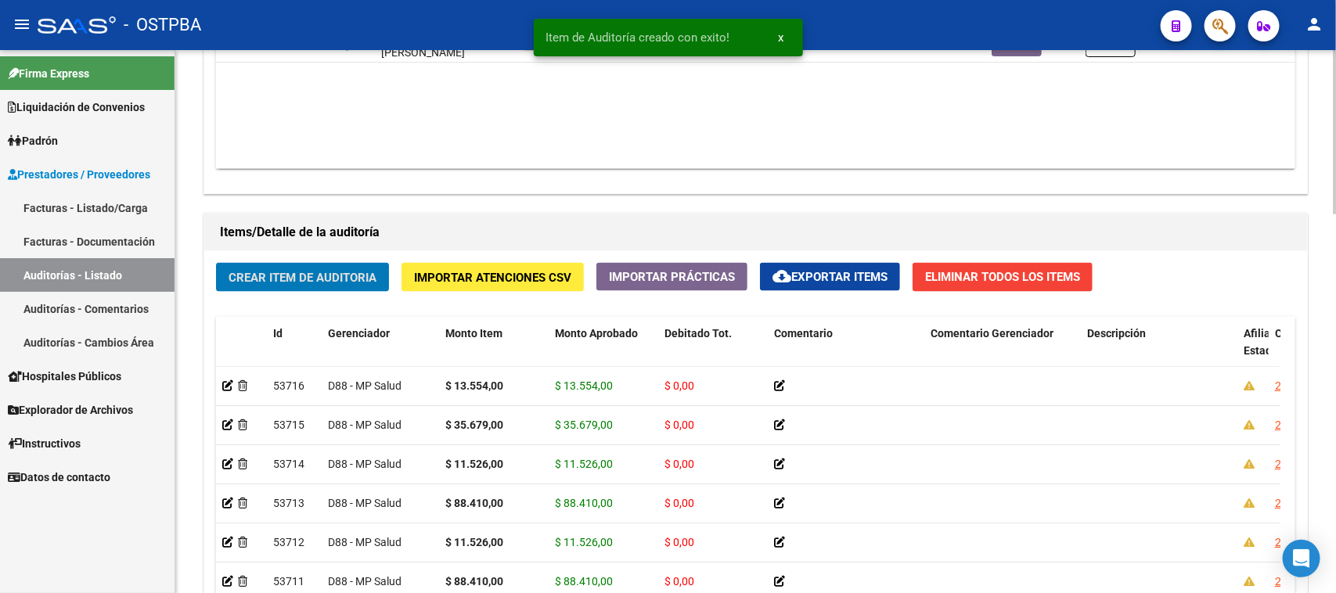
click at [303, 283] on button "Crear Item de Auditoria" at bounding box center [302, 277] width 173 height 29
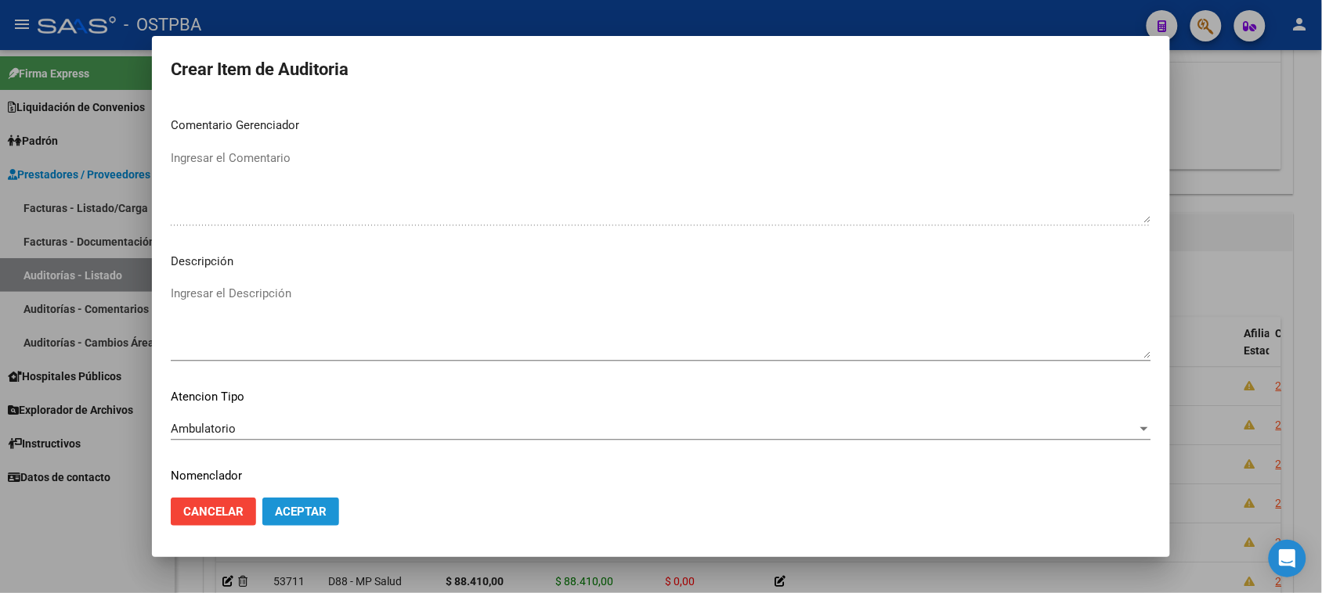
click at [287, 522] on button "Aceptar" at bounding box center [300, 512] width 77 height 28
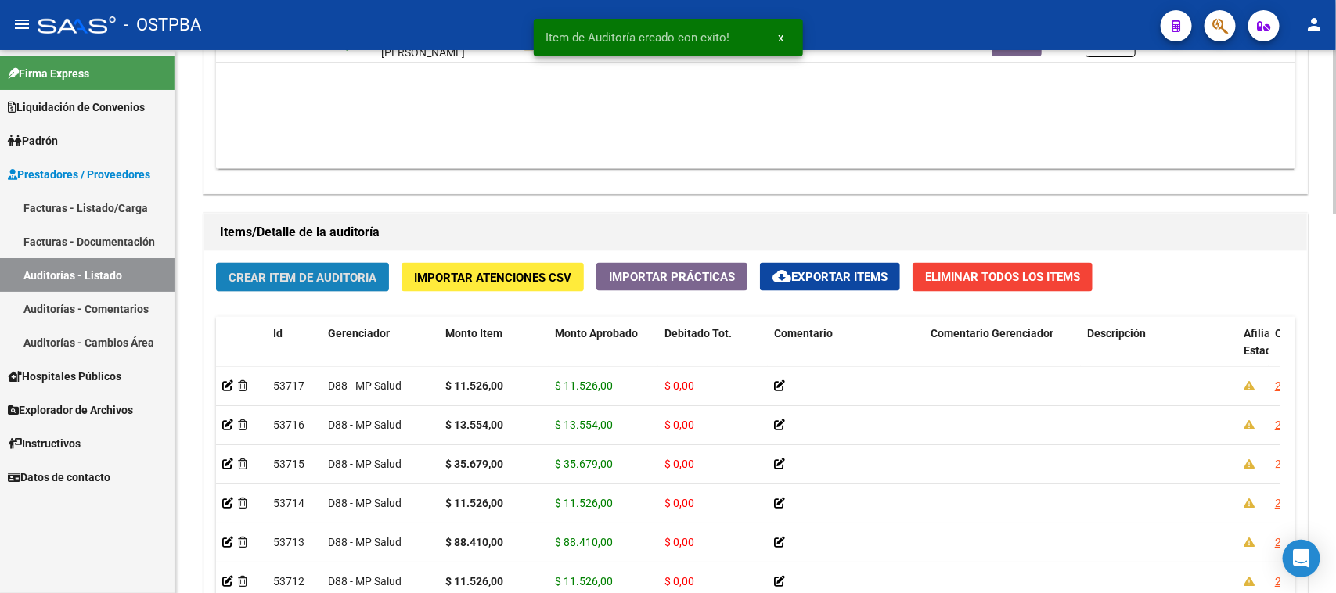
click at [344, 276] on span "Crear Item de Auditoria" at bounding box center [303, 278] width 148 height 14
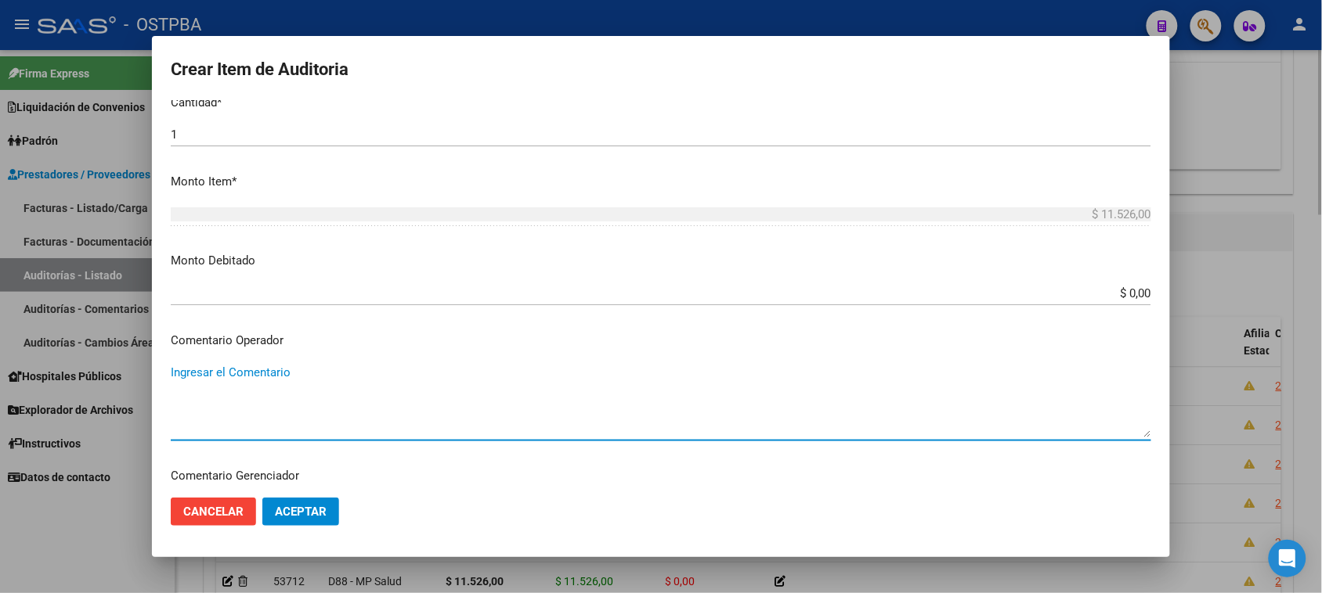
scroll to position [797, 0]
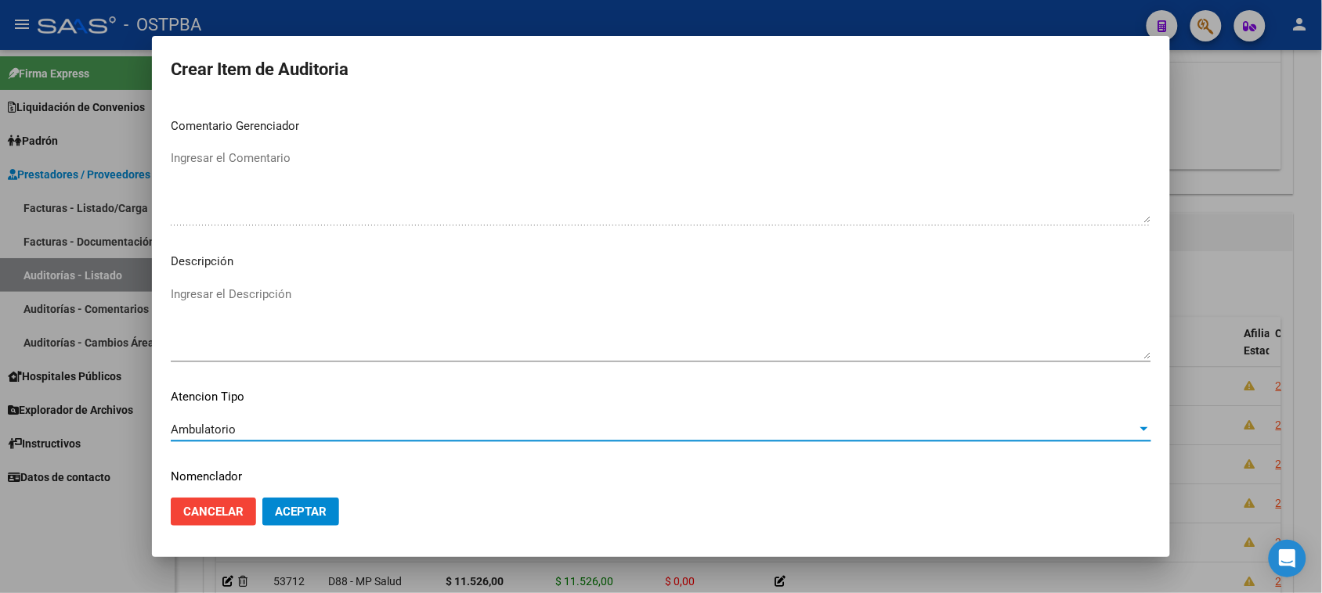
click at [284, 509] on span "Aceptar" at bounding box center [301, 512] width 52 height 14
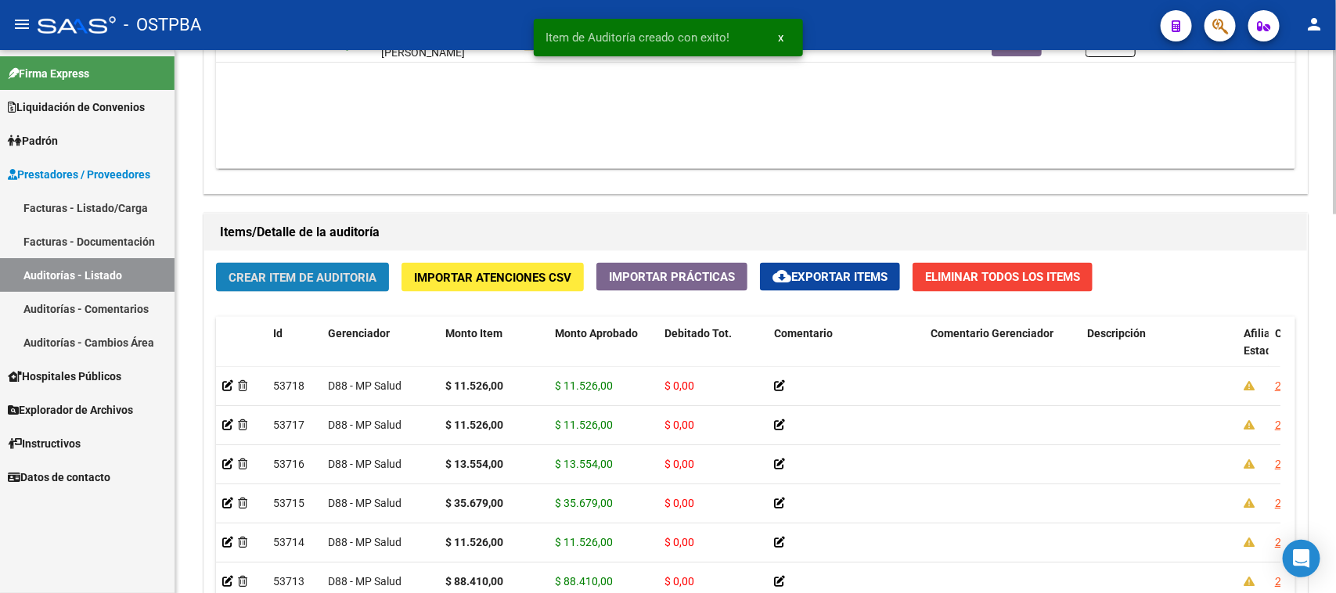
click at [364, 271] on span "Crear Item de Auditoria" at bounding box center [303, 278] width 148 height 14
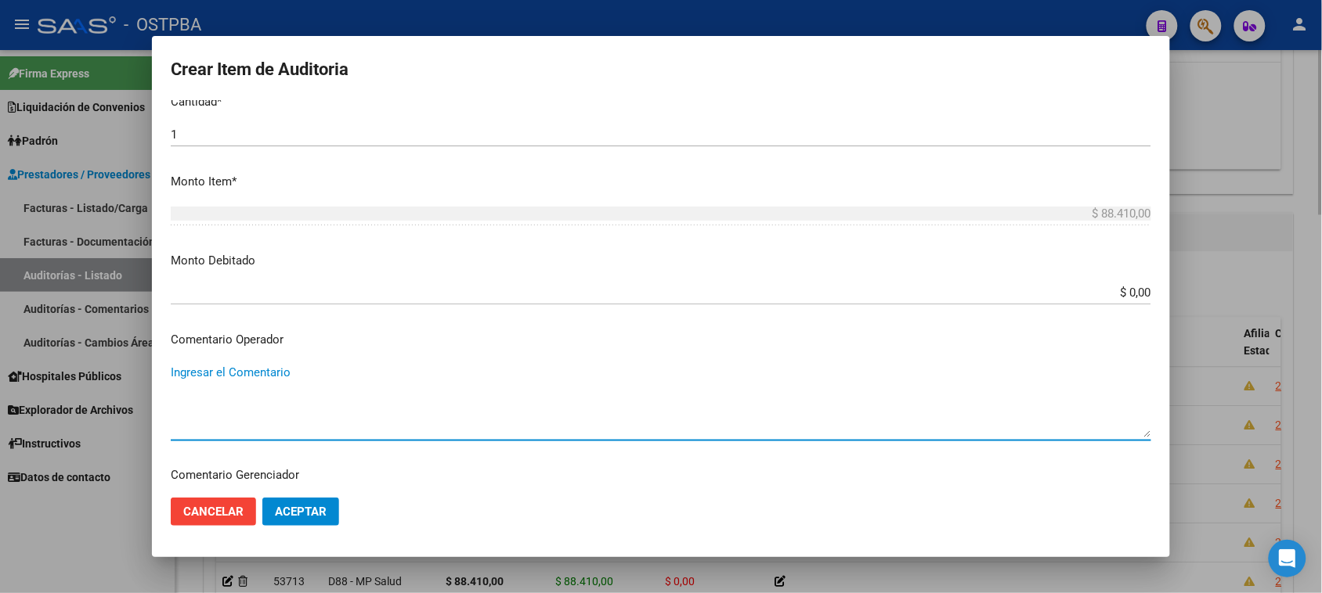
scroll to position [839, 0]
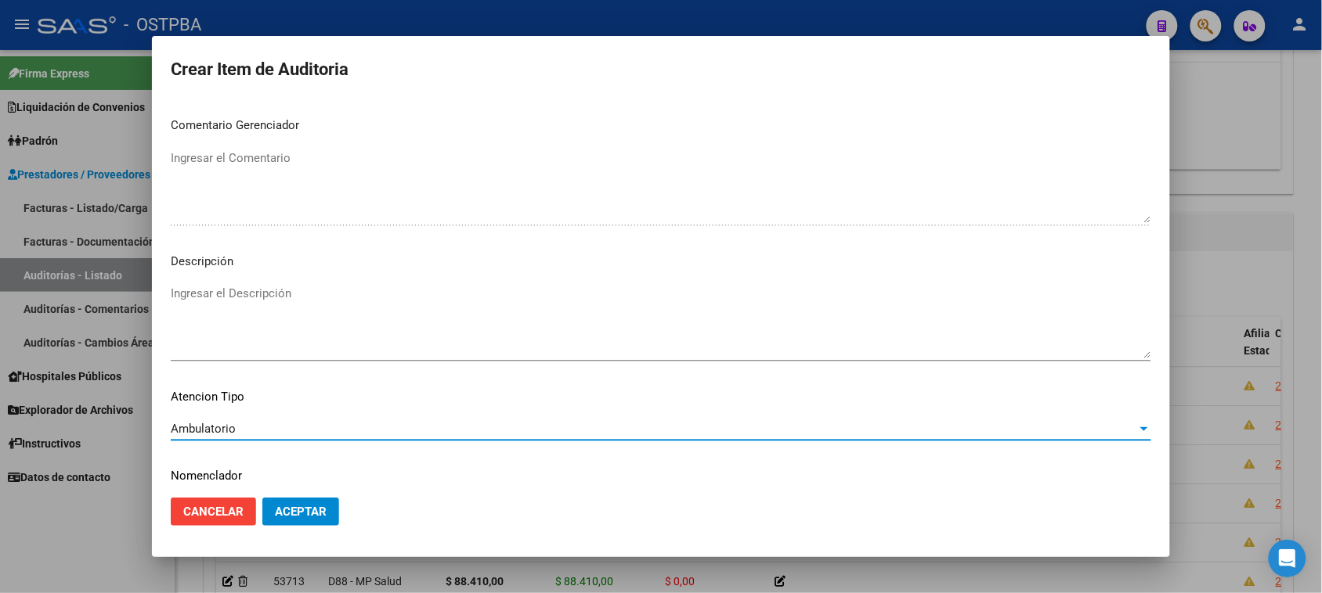
click at [290, 514] on span "Aceptar" at bounding box center [301, 512] width 52 height 14
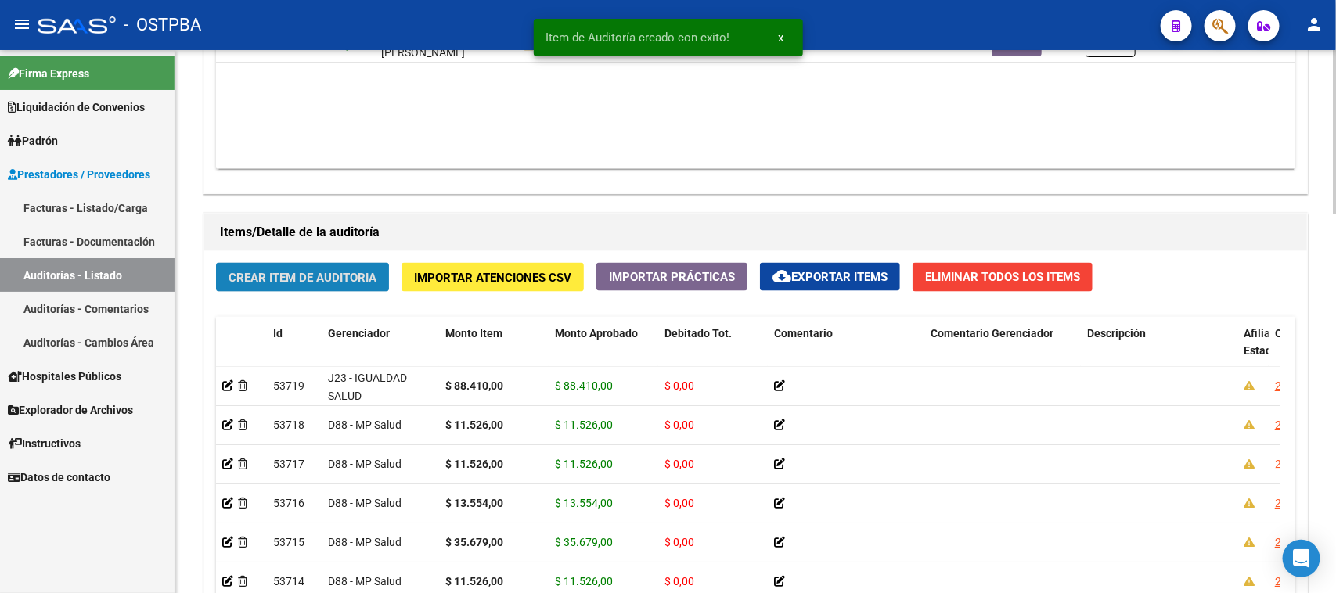
click at [339, 280] on span "Crear Item de Auditoria" at bounding box center [303, 278] width 148 height 14
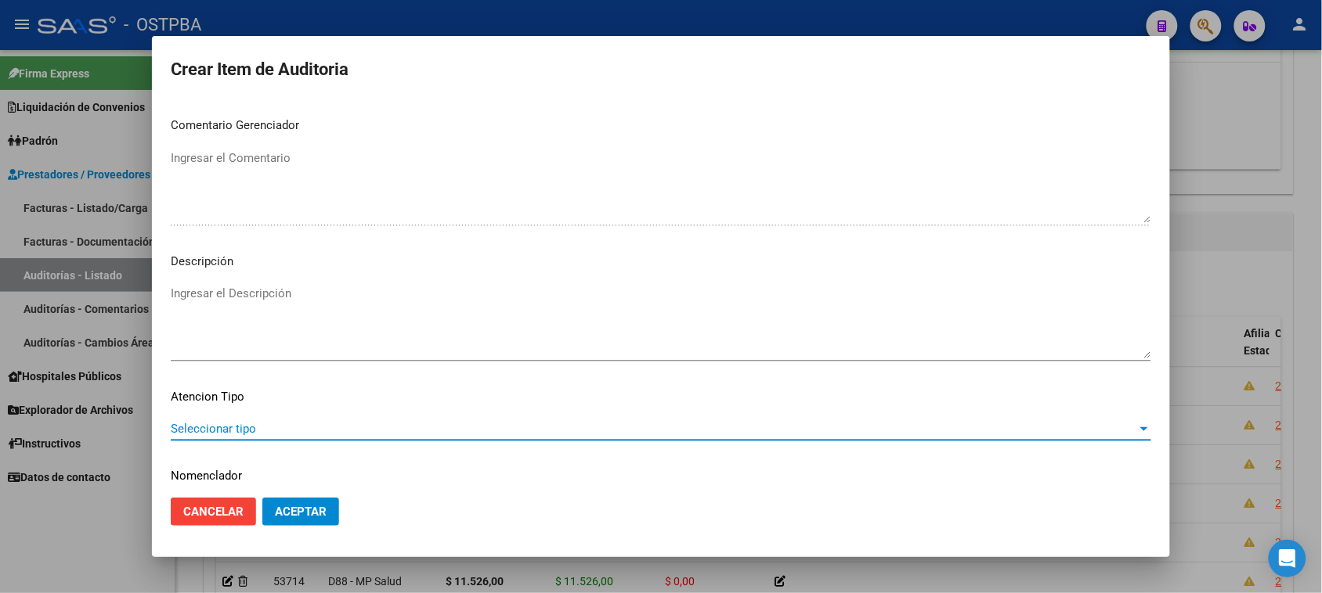
click at [240, 413] on mat-dialog-content "35828378 Nro Documento 27358283786 CUIL Afiliado Inactivo Análisis Afiliado Pre…" at bounding box center [661, 293] width 1018 height 386
click at [241, 424] on span "Seleccionar tipo" at bounding box center [654, 429] width 966 height 14
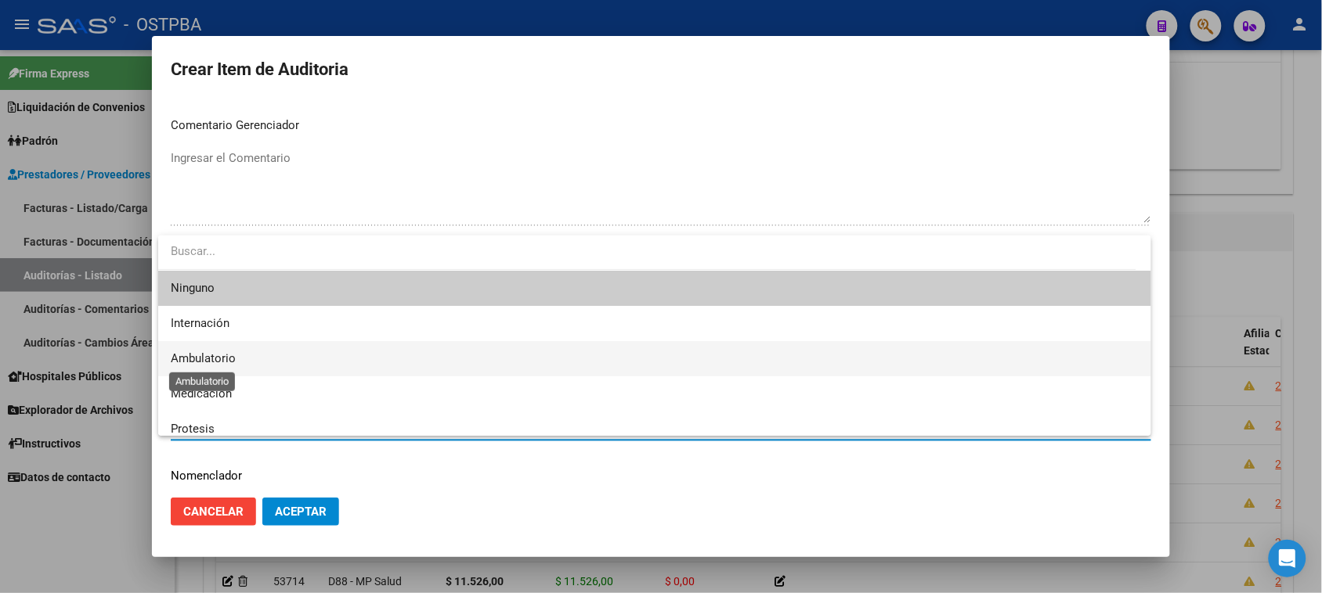
click at [225, 353] on span "Ambulatorio" at bounding box center [203, 359] width 65 height 14
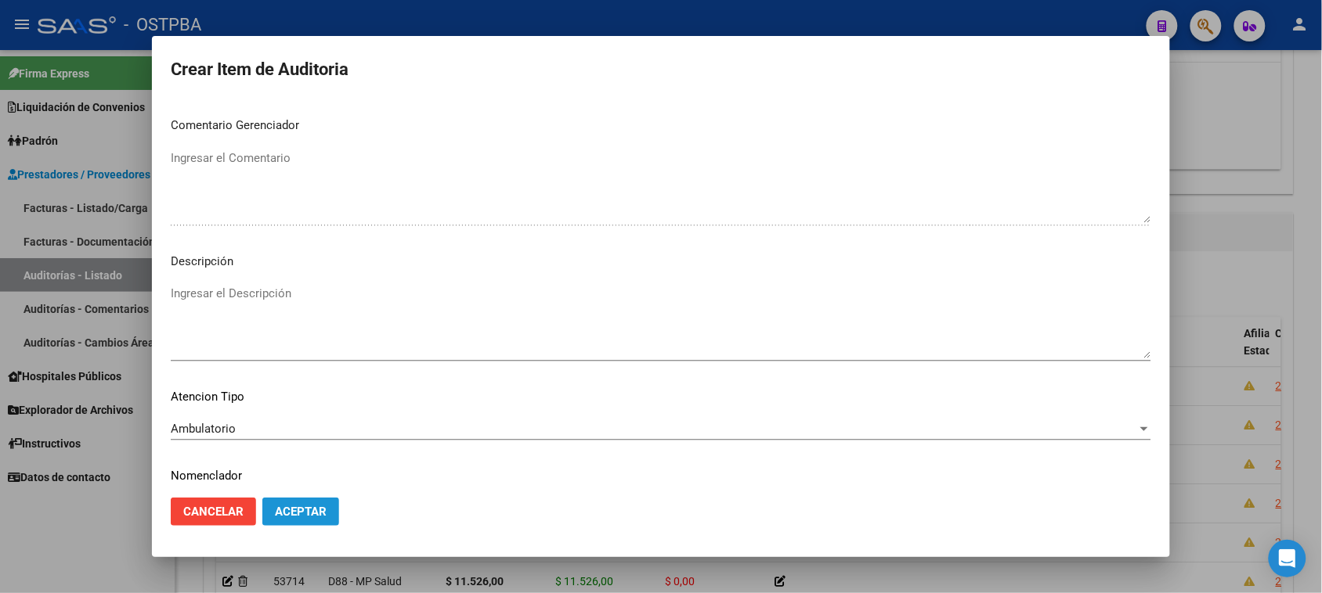
click at [317, 510] on span "Aceptar" at bounding box center [301, 512] width 52 height 14
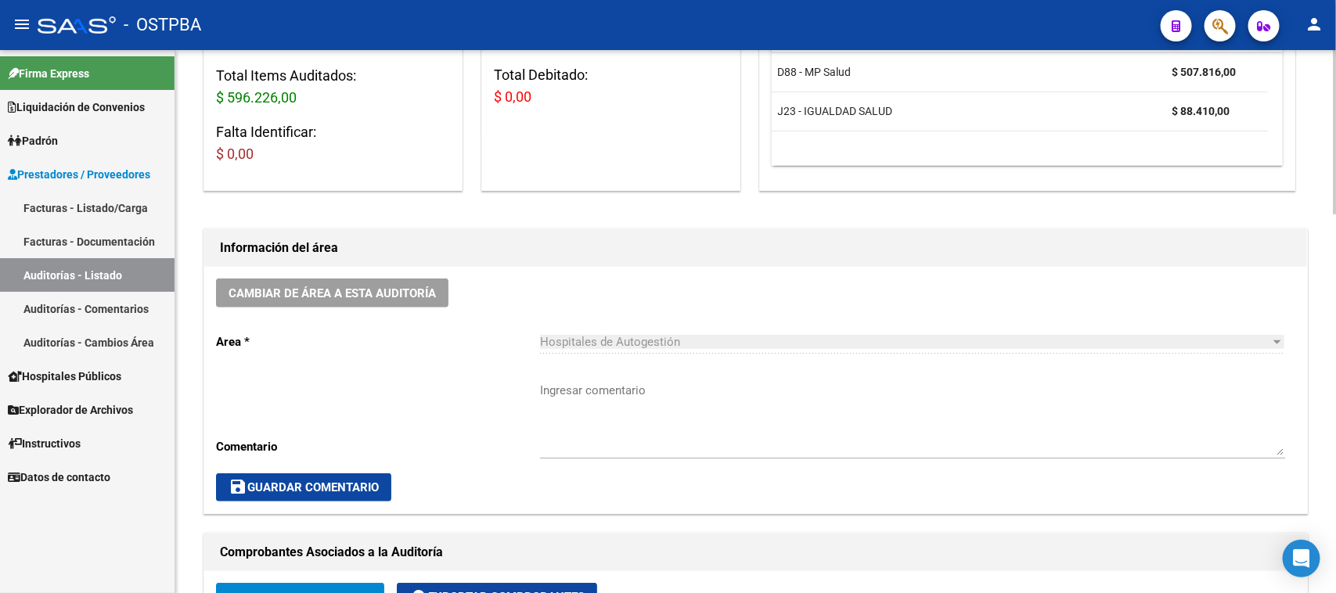
scroll to position [98, 0]
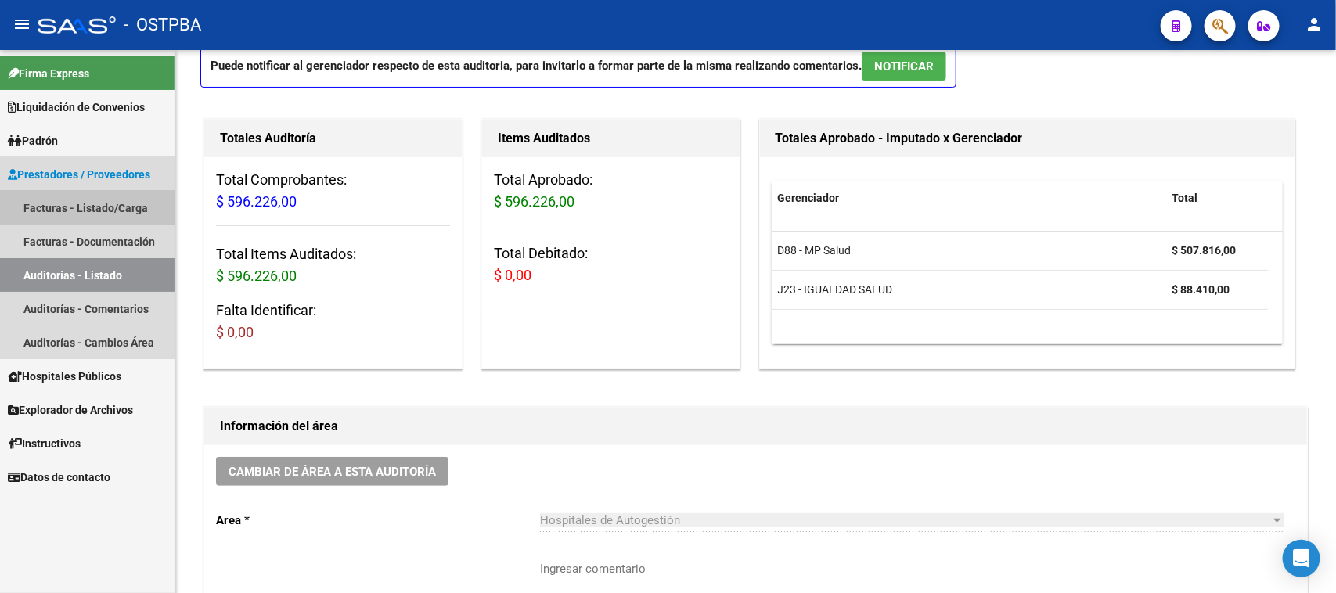
click at [94, 205] on link "Facturas - Listado/Carga" at bounding box center [87, 208] width 175 height 34
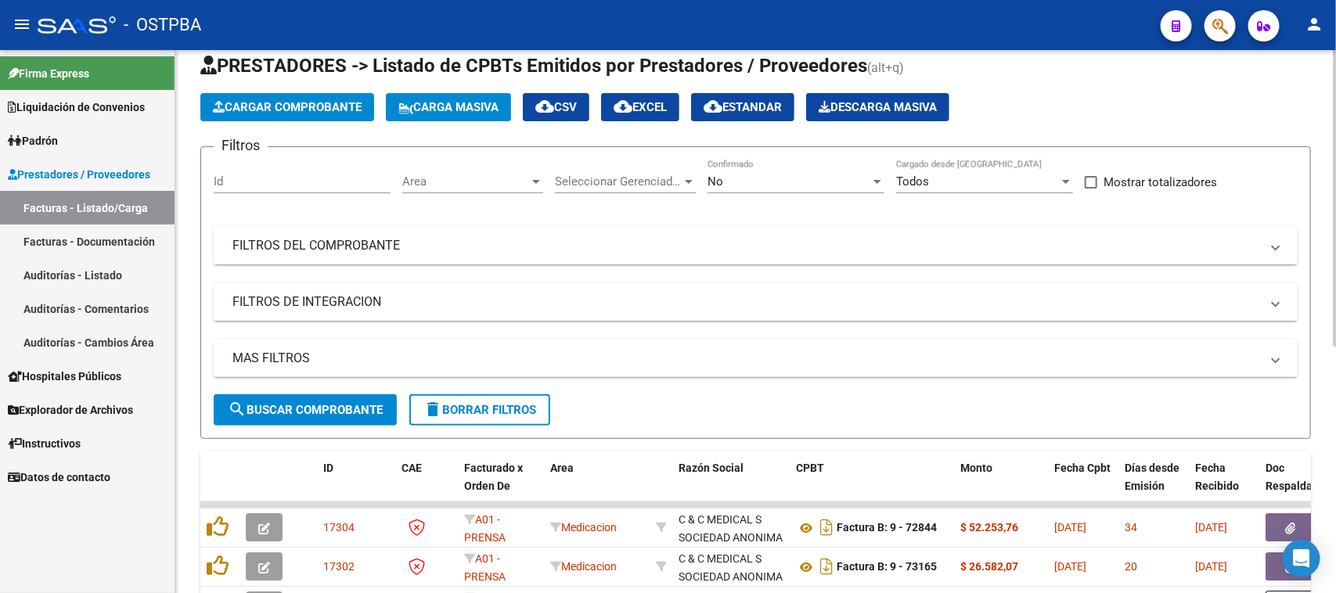
scroll to position [98, 0]
